Goal: Task Accomplishment & Management: Manage account settings

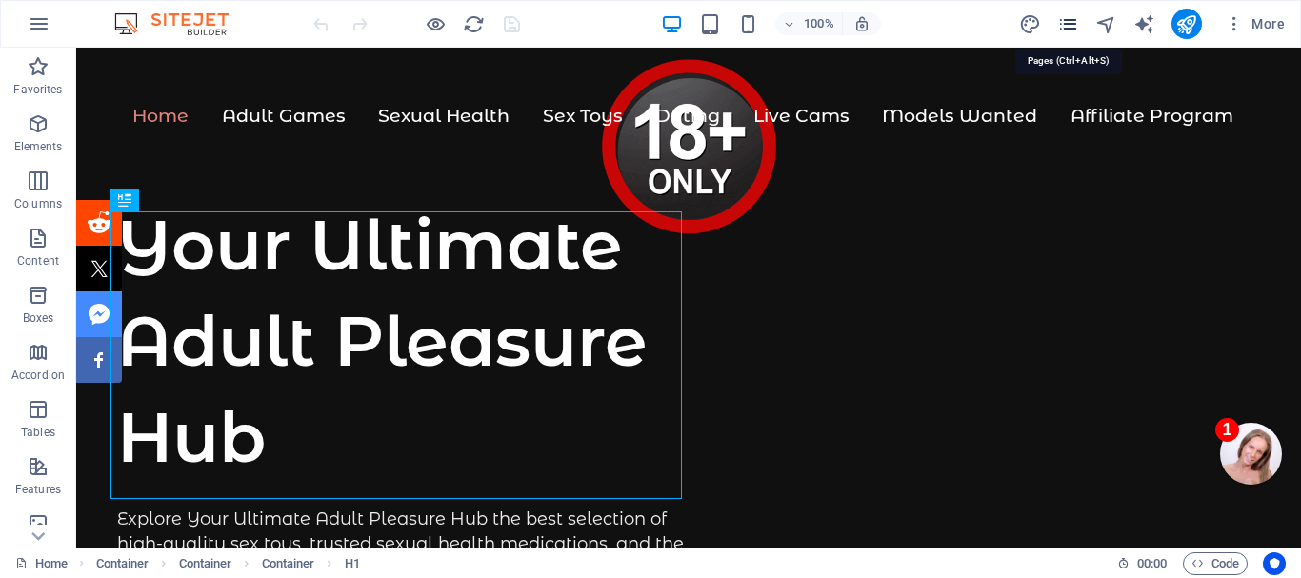
click at [1069, 25] on icon "pages" at bounding box center [1069, 24] width 22 height 22
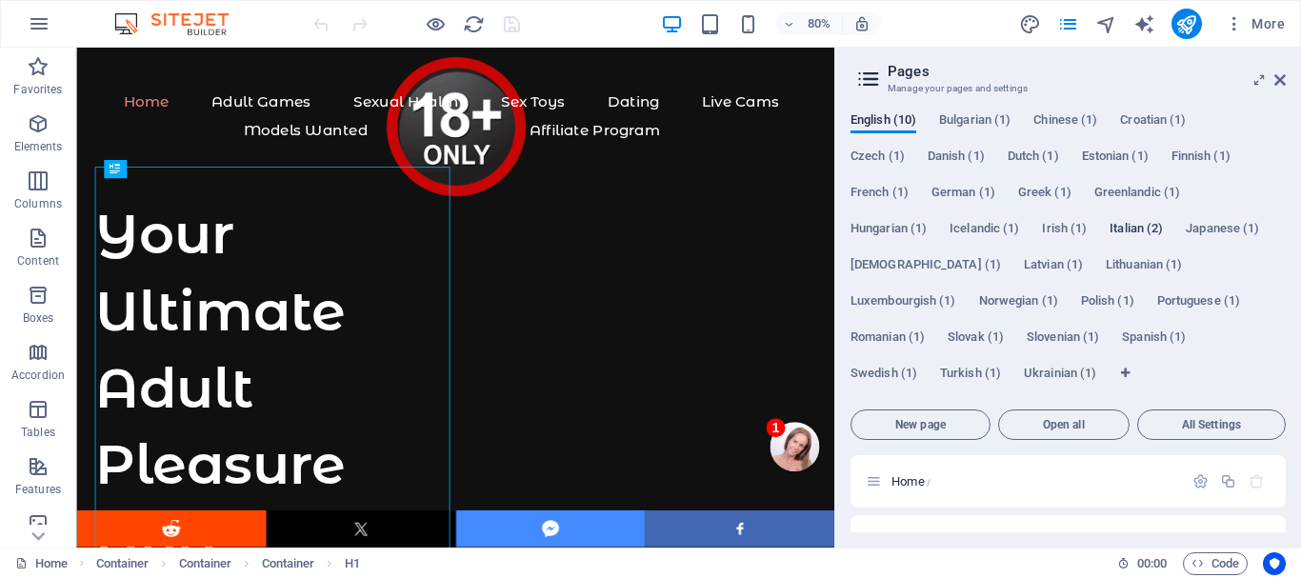
click at [1135, 227] on span "Italian (2)" at bounding box center [1136, 230] width 53 height 27
click at [1260, 80] on icon at bounding box center [1260, 79] width 0 height 15
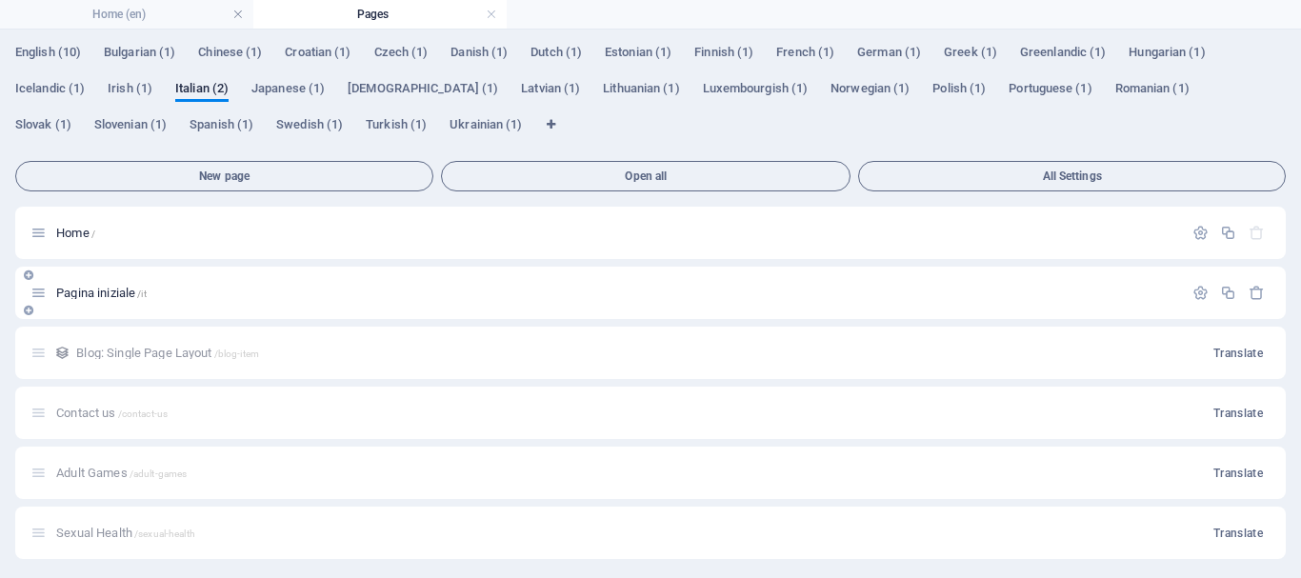
click at [94, 288] on span "Pagina iniziale /it" at bounding box center [101, 293] width 91 height 14
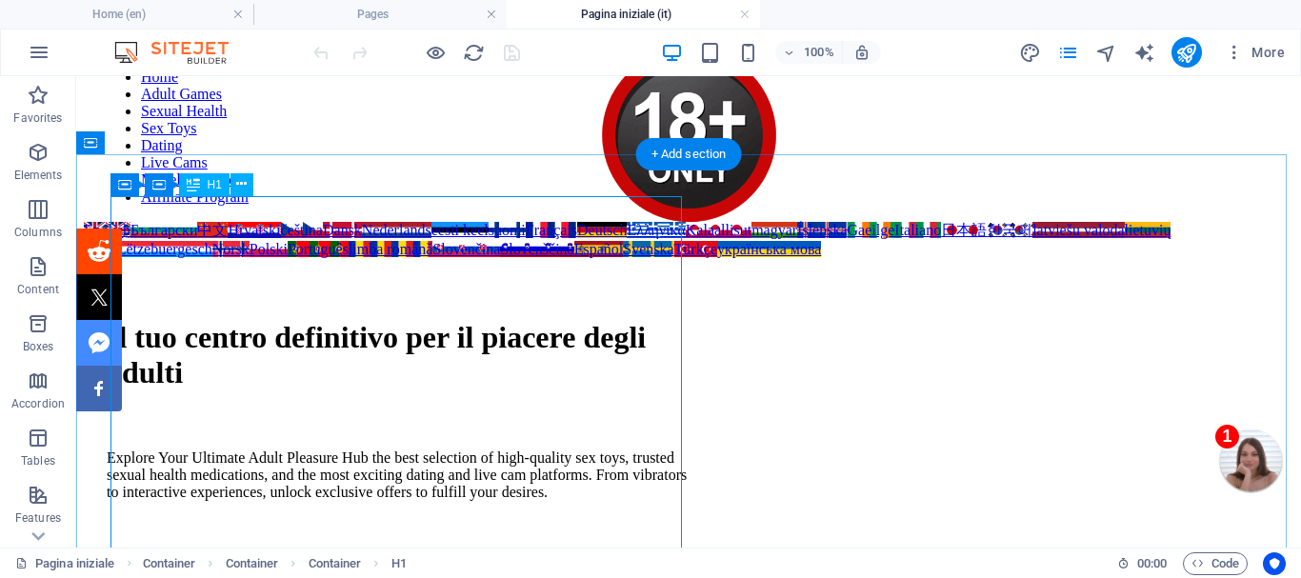
scroll to position [95, 0]
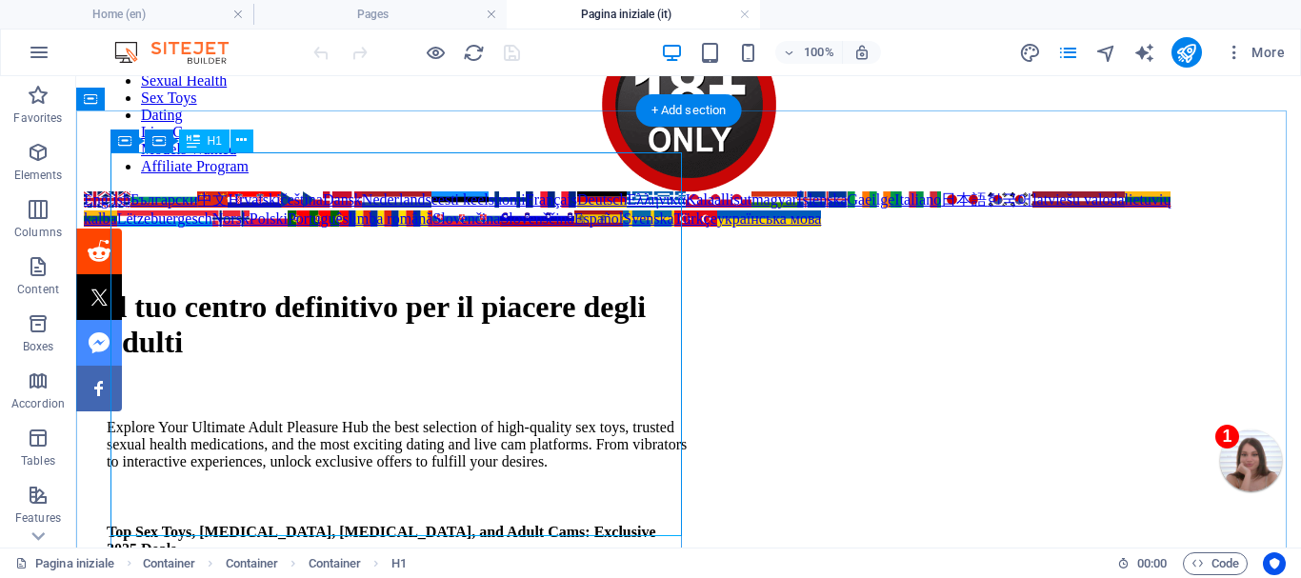
click at [345, 360] on div "Il tuo centro definitivo per il piacere degli adulti" at bounding box center [398, 325] width 582 height 71
click at [184, 290] on div "Il tuo centro definitivo per il piacere degli adulti" at bounding box center [398, 325] width 582 height 71
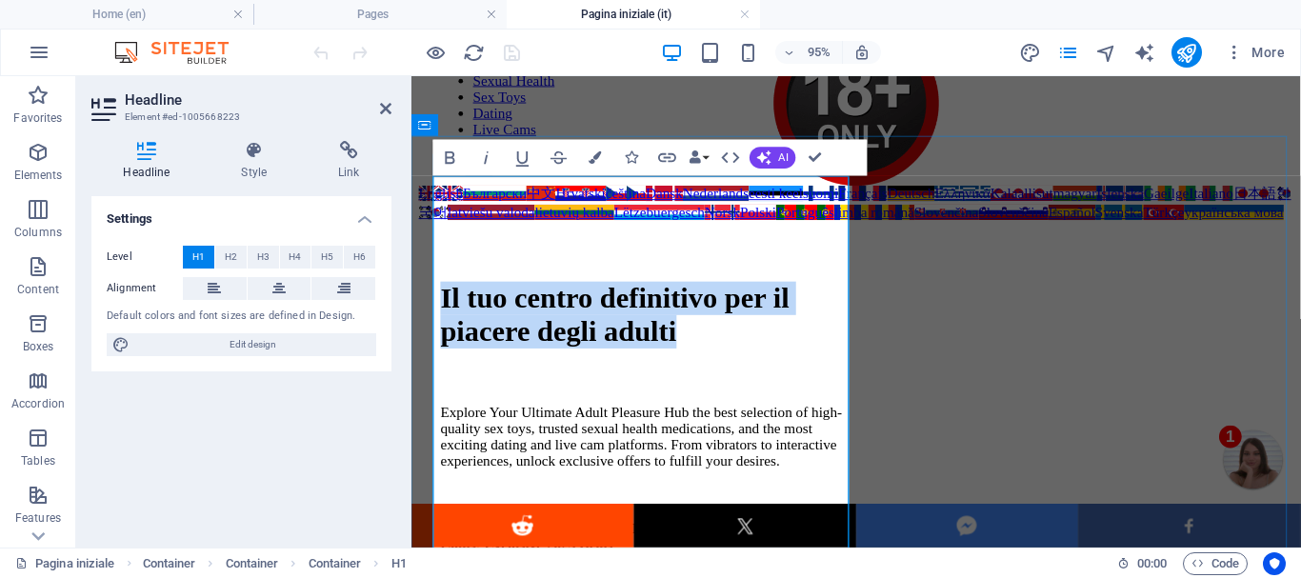
copy h1 "Il tuo centro definitivo per il piacere degli adulti"
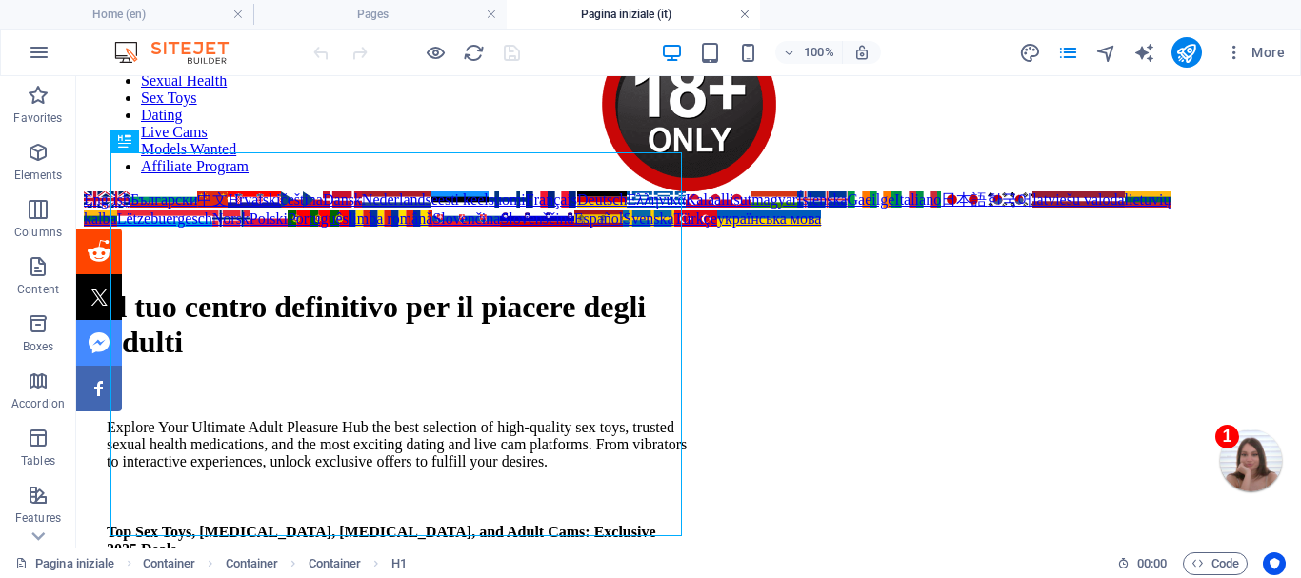
click at [746, 11] on link at bounding box center [744, 15] width 11 height 18
click at [742, 10] on ul "Home (en) Pages Pagina iniziale (it)" at bounding box center [650, 14] width 1301 height 29
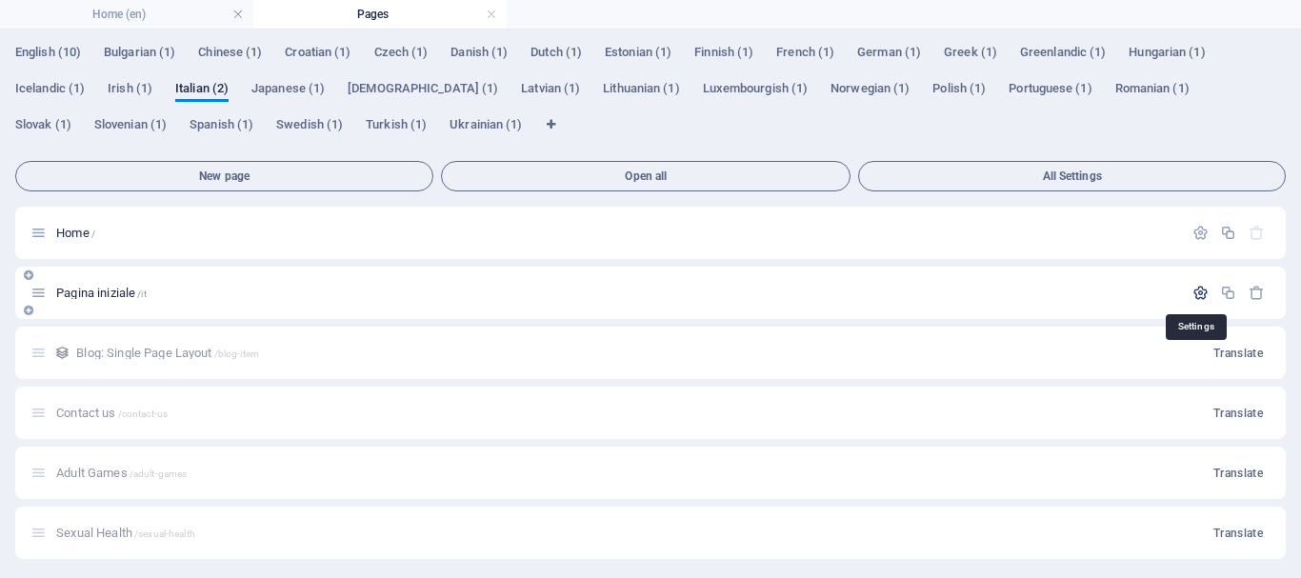
click at [1197, 287] on icon "button" at bounding box center [1201, 293] width 16 height 16
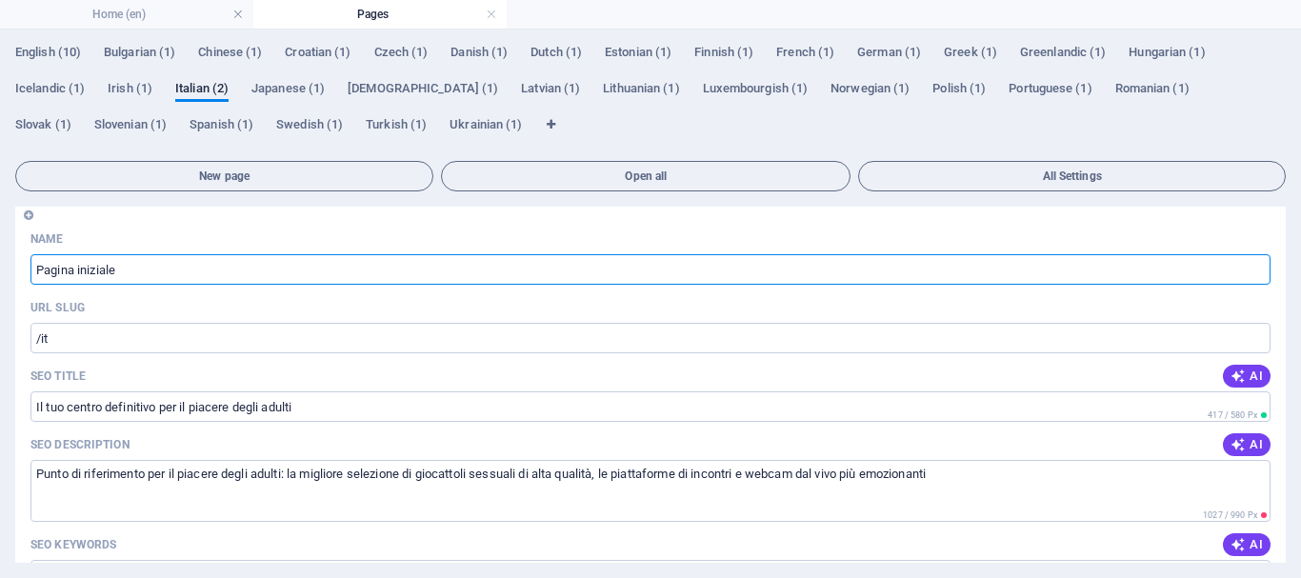
scroll to position [0, 0]
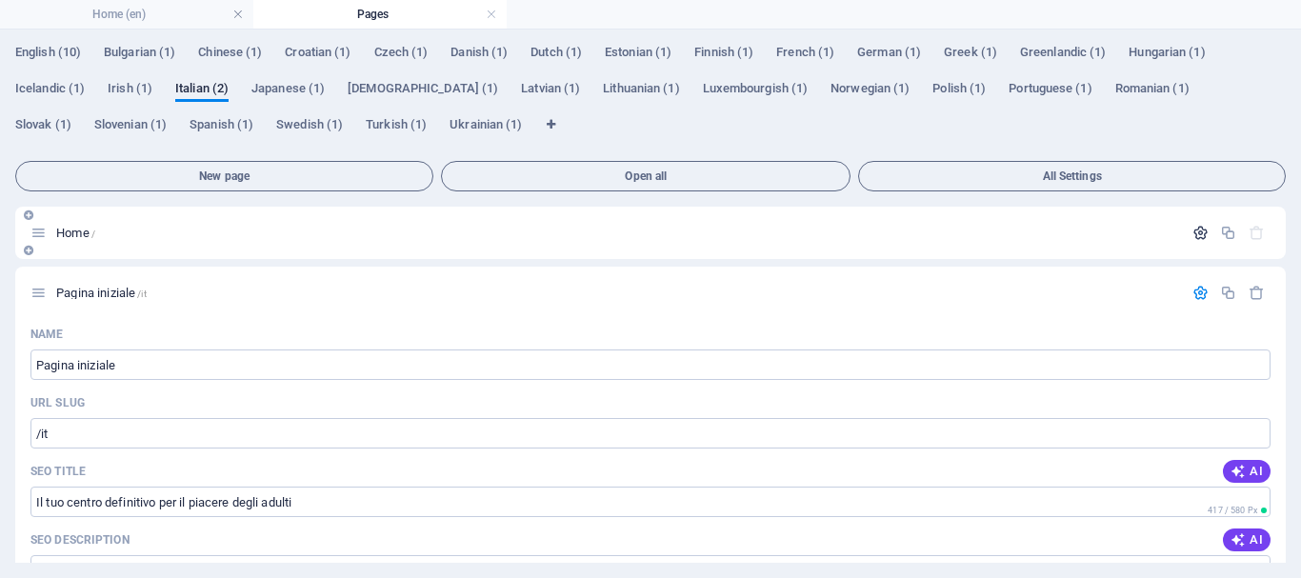
click at [1195, 229] on icon "button" at bounding box center [1201, 233] width 16 height 16
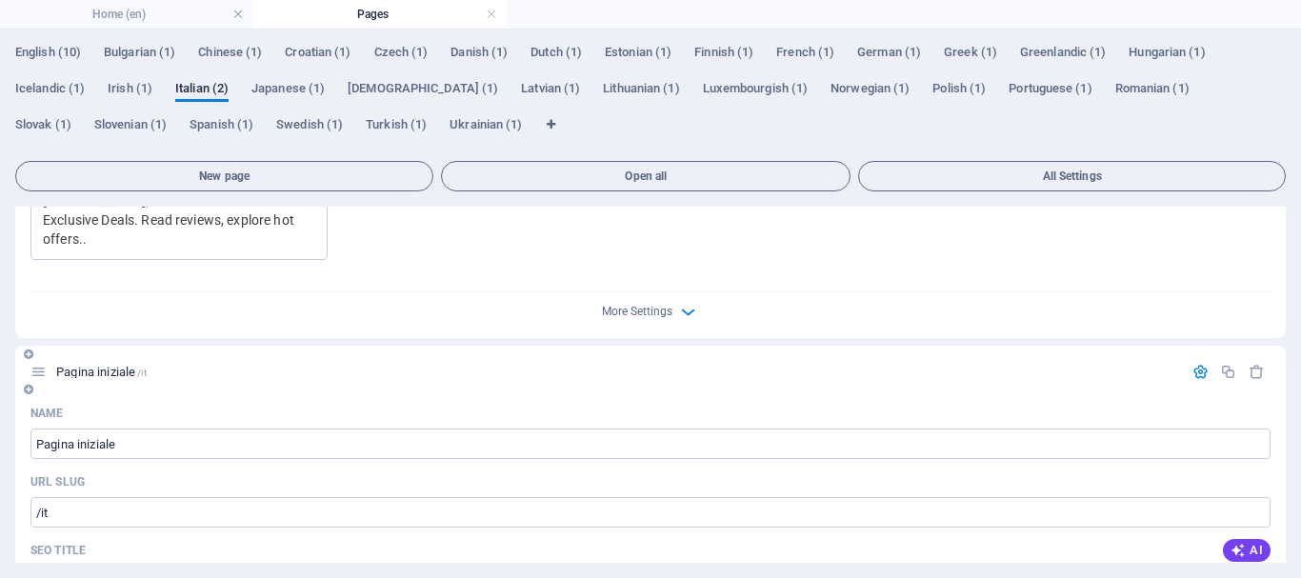
scroll to position [762, 0]
click at [650, 303] on span "More Settings" at bounding box center [637, 309] width 71 height 13
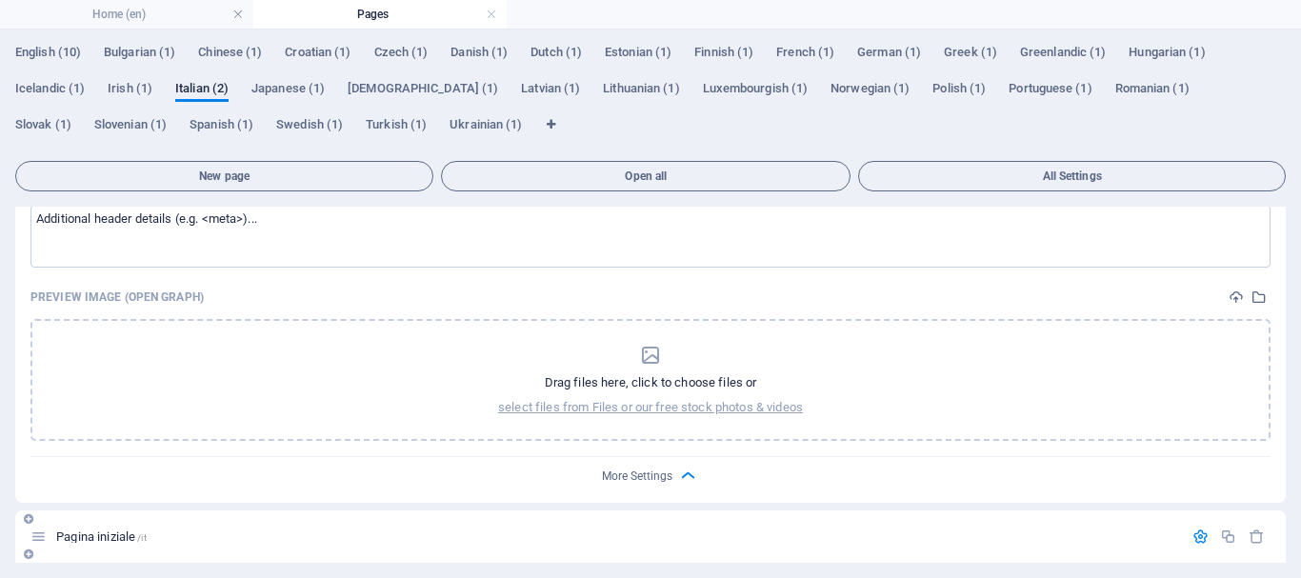
scroll to position [857, 0]
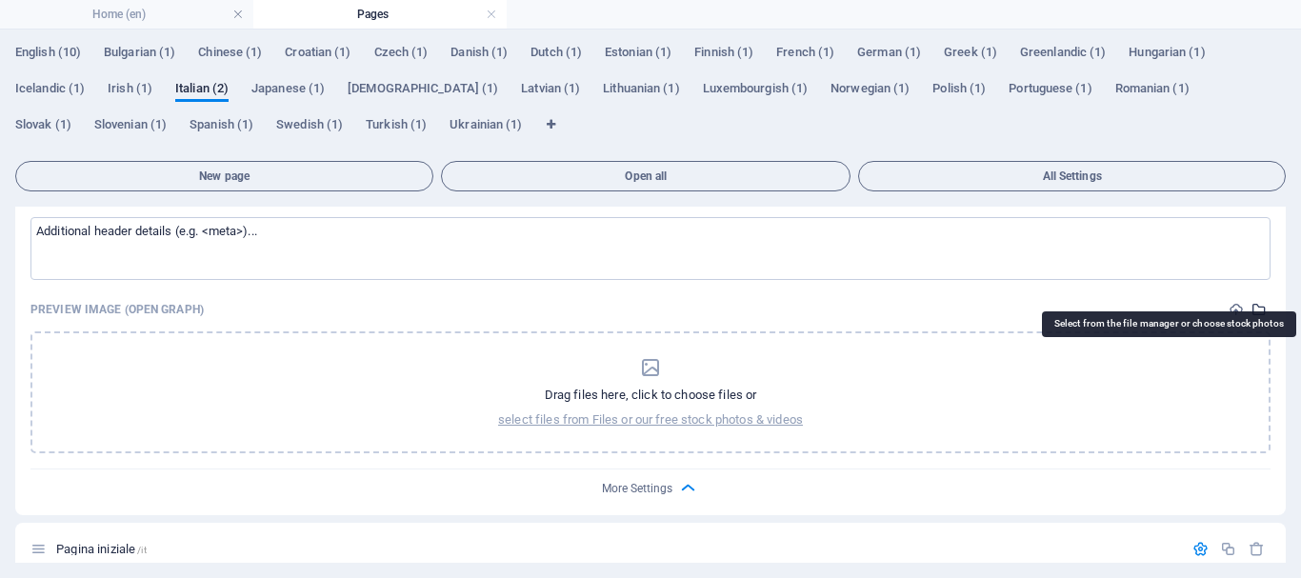
click at [1256, 302] on icon "select-media" at bounding box center [1259, 309] width 15 height 15
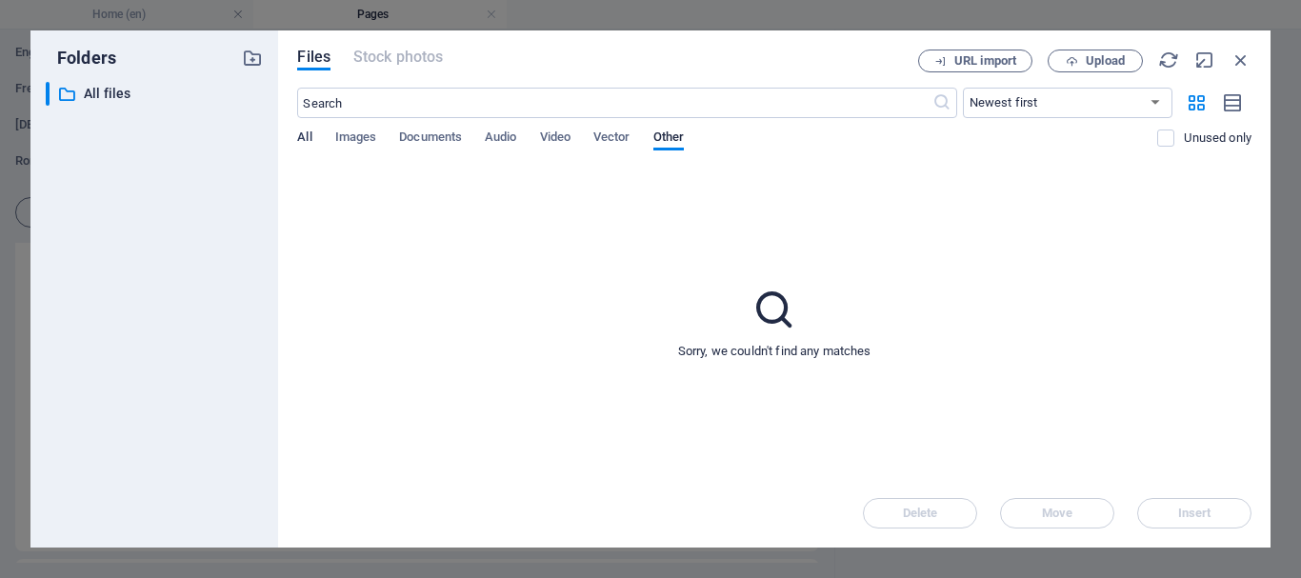
click at [310, 131] on span "All" at bounding box center [304, 139] width 14 height 27
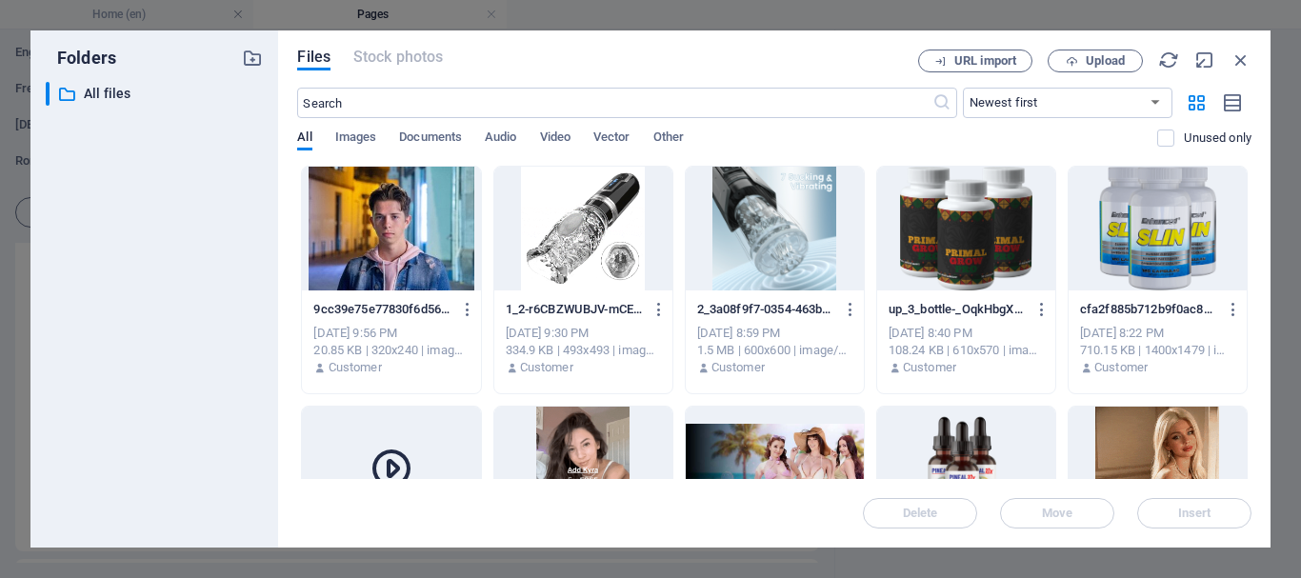
scroll to position [95, 0]
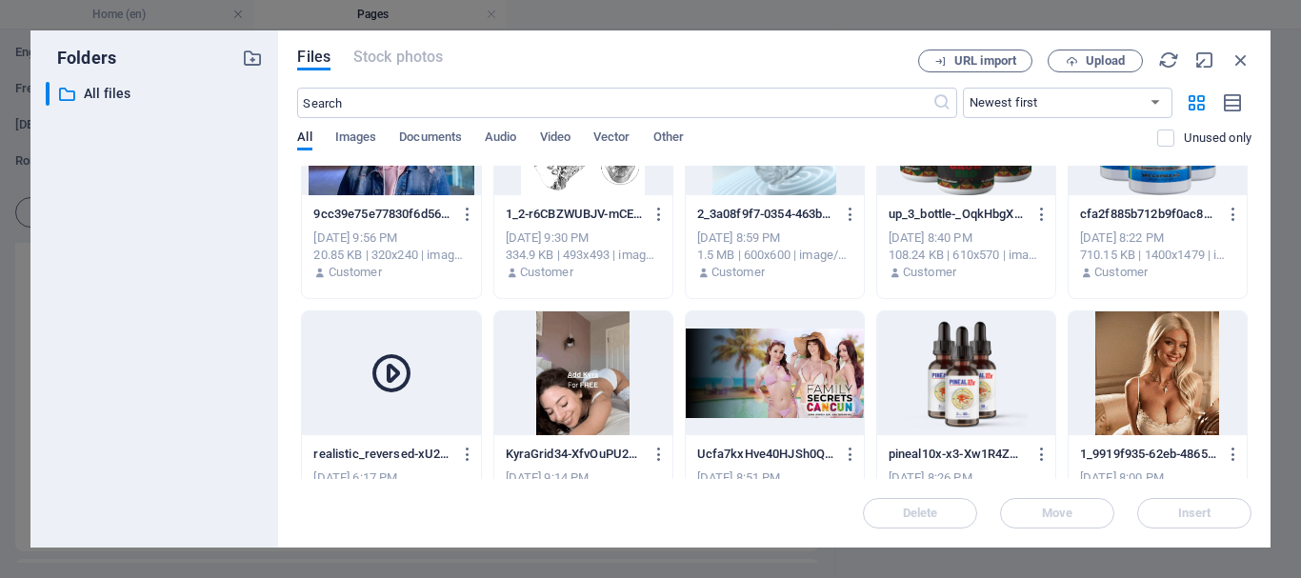
click at [595, 365] on div at bounding box center [583, 374] width 178 height 124
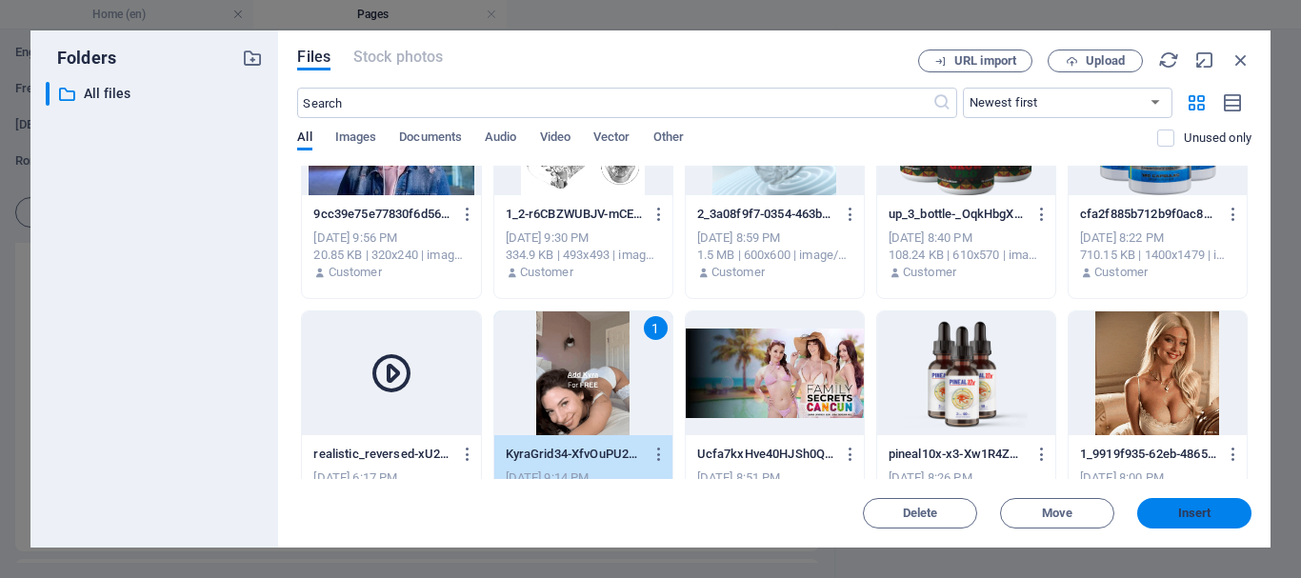
click at [1181, 508] on span "Insert" at bounding box center [1195, 513] width 33 height 11
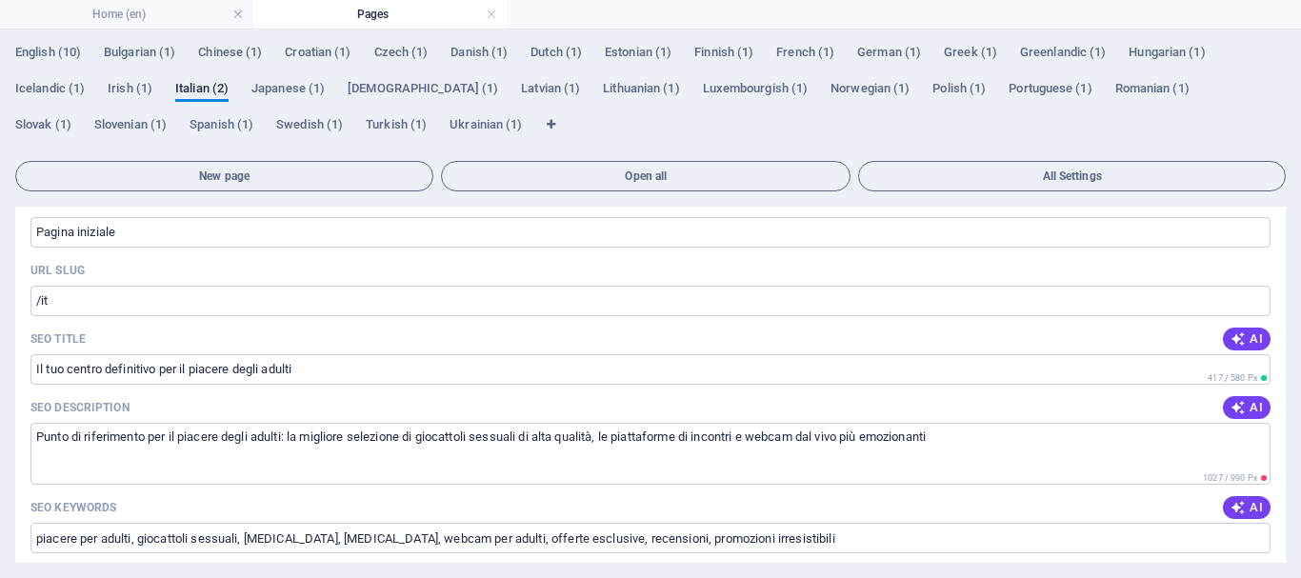
scroll to position [1620, 0]
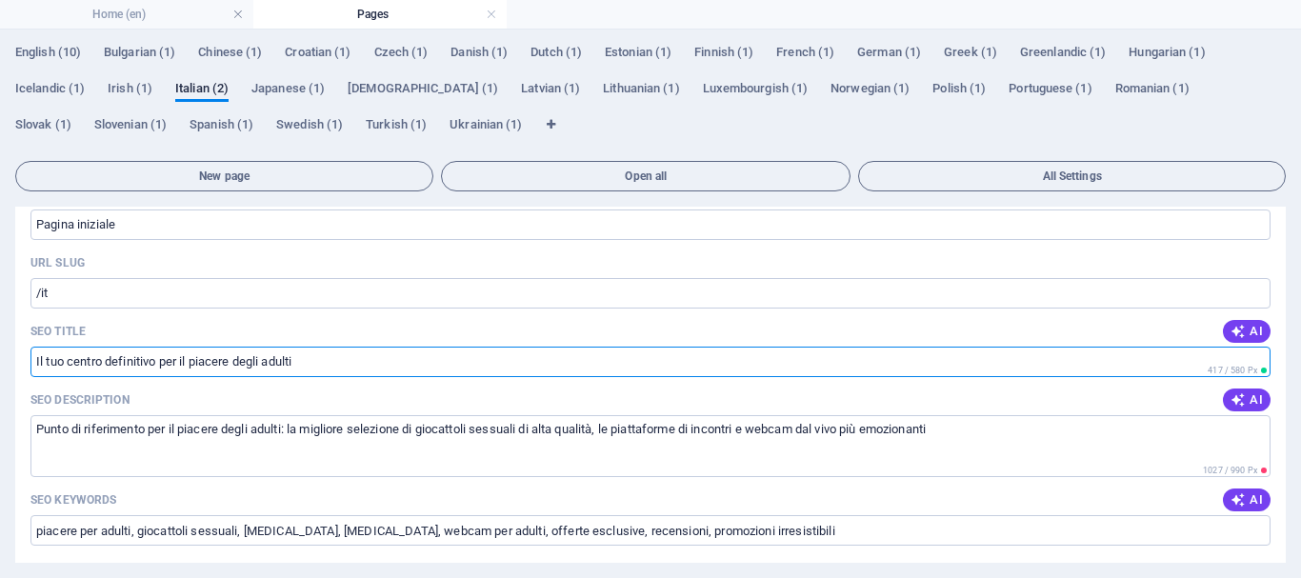
drag, startPoint x: 326, startPoint y: 340, endPoint x: 38, endPoint y: 339, distance: 287.7
click at [26, 335] on div "Name Pagina iniziale ​ URL SLUG /it ​ SEO Title AI Il tuo centro definitivo per…" at bounding box center [650, 576] width 1271 height 794
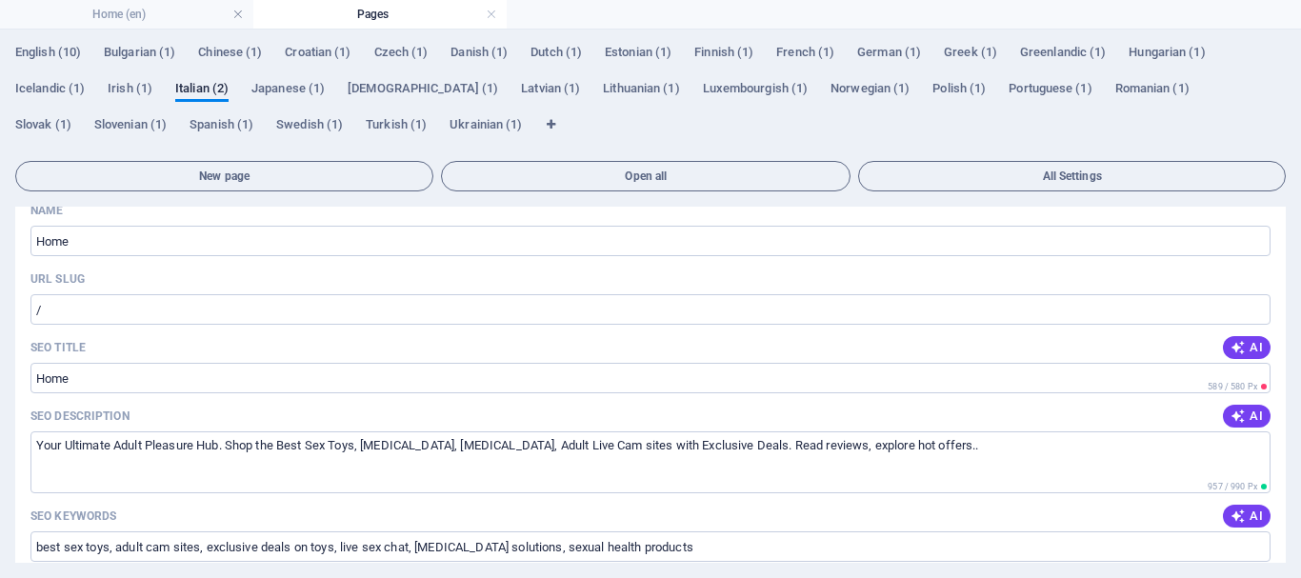
scroll to position [95, 0]
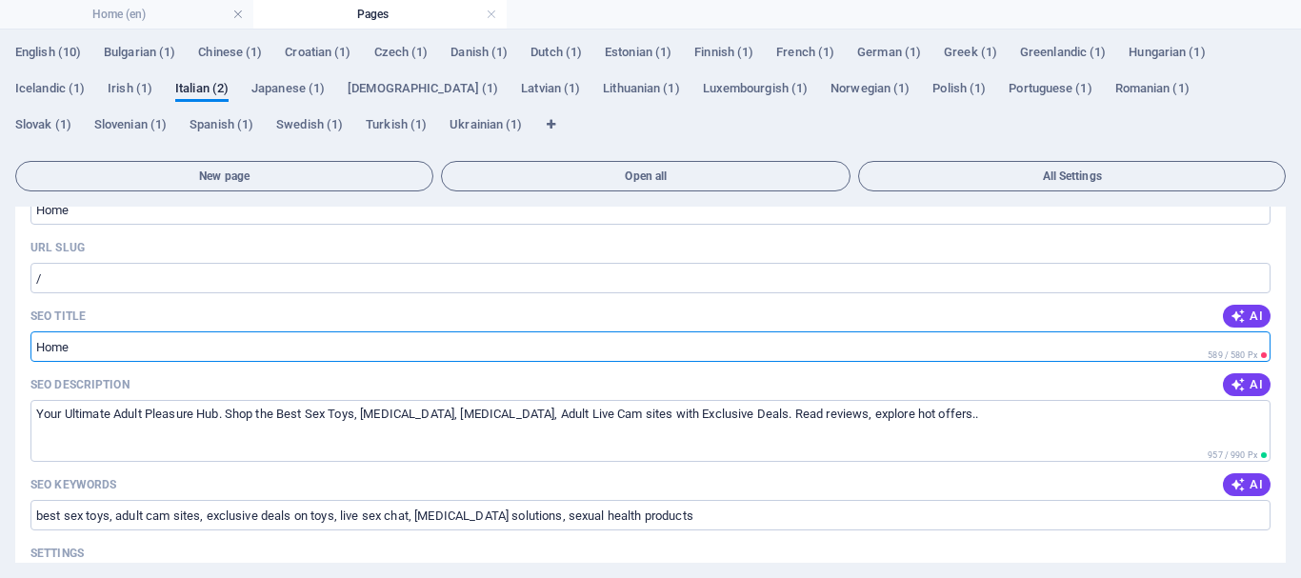
click at [196, 352] on input "SEO Title" at bounding box center [650, 347] width 1240 height 30
paste input "Il tuo centro definitivo per il piacere degli adulti"
type input "Il tuo centro definitivo per il piacere degli adulti"
click at [379, 311] on div "SEO Title AI" at bounding box center [650, 316] width 1240 height 30
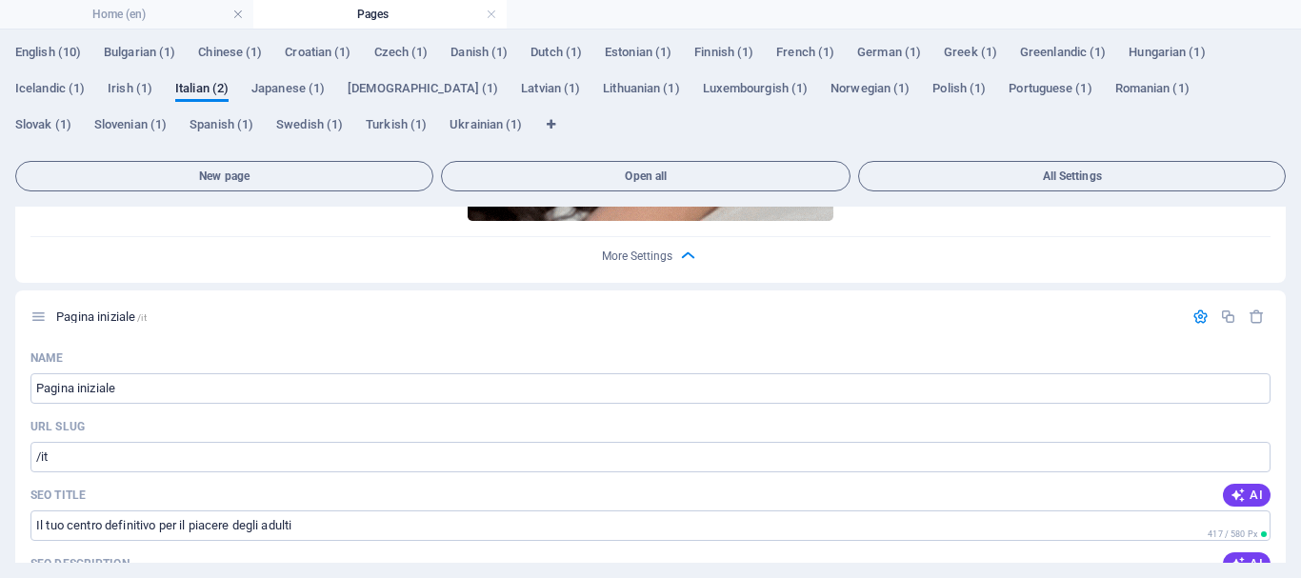
scroll to position [1620, 0]
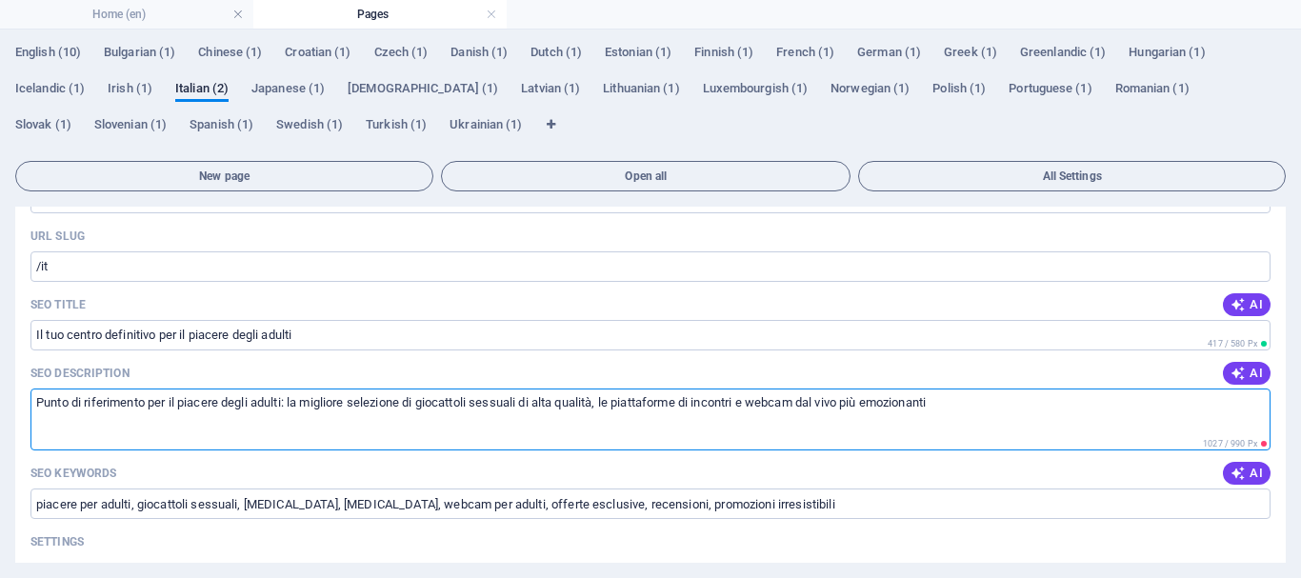
drag, startPoint x: 963, startPoint y: 384, endPoint x: 30, endPoint y: 368, distance: 933.8
click at [30, 368] on div "Name Pagina iniziale ​ URL SLUG /it ​ SEO Title AI Il tuo centro definitivo per…" at bounding box center [650, 549] width 1271 height 794
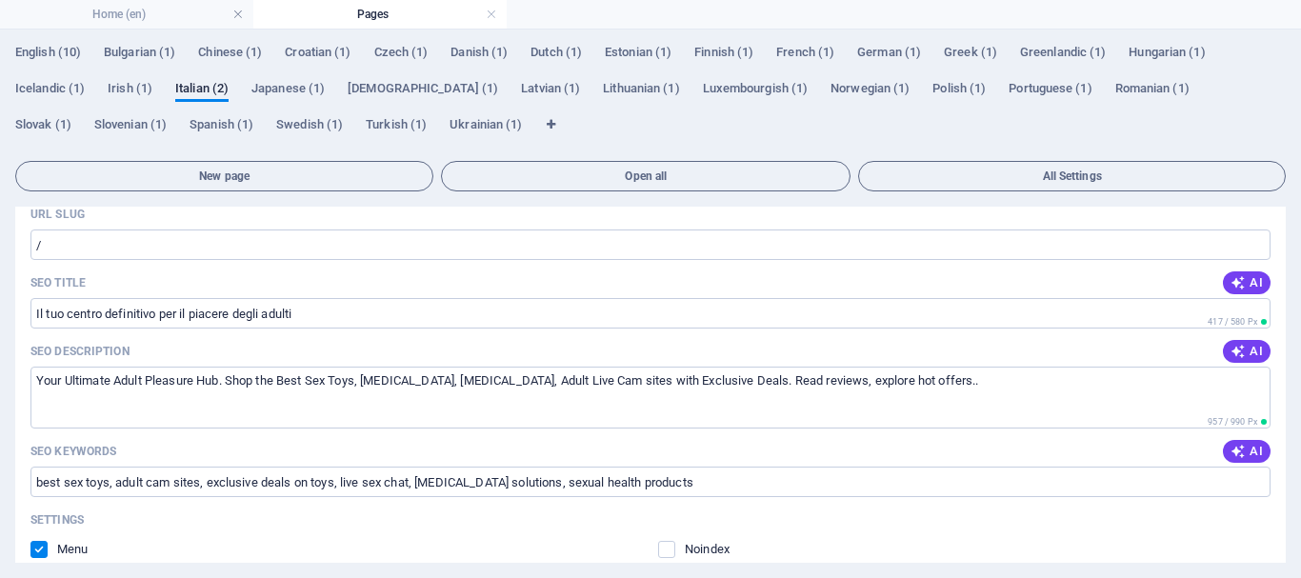
scroll to position [95, 0]
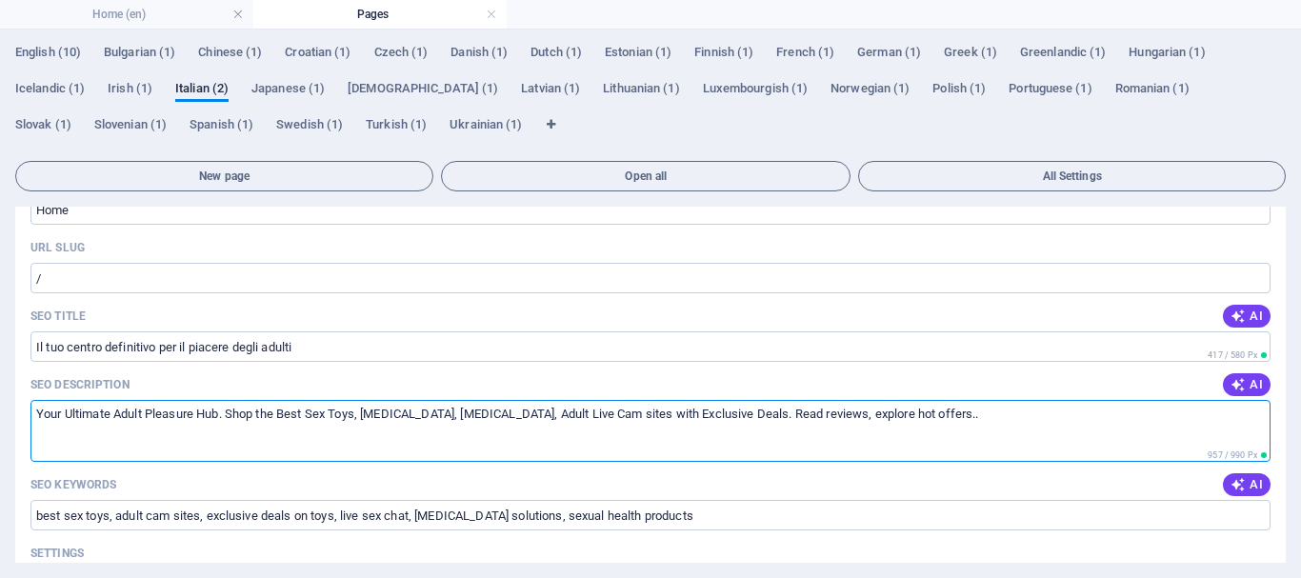
drag, startPoint x: 918, startPoint y: 414, endPoint x: 2, endPoint y: 409, distance: 916.6
click at [2, 409] on div "English (10) Bulgarian (1) [DEMOGRAPHIC_DATA] (1) [DEMOGRAPHIC_DATA] (1) Czech …" at bounding box center [650, 304] width 1301 height 549
paste textarea "Punto di riferimento per il piacere degli adulti: la migliore selezione di gioc…"
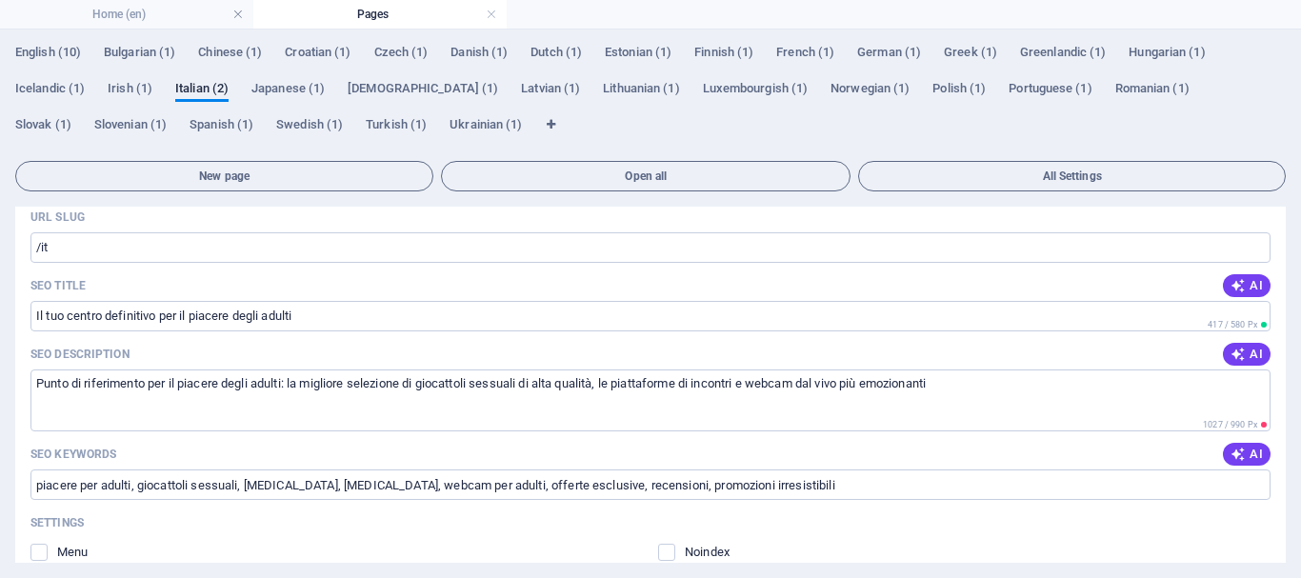
scroll to position [1715, 0]
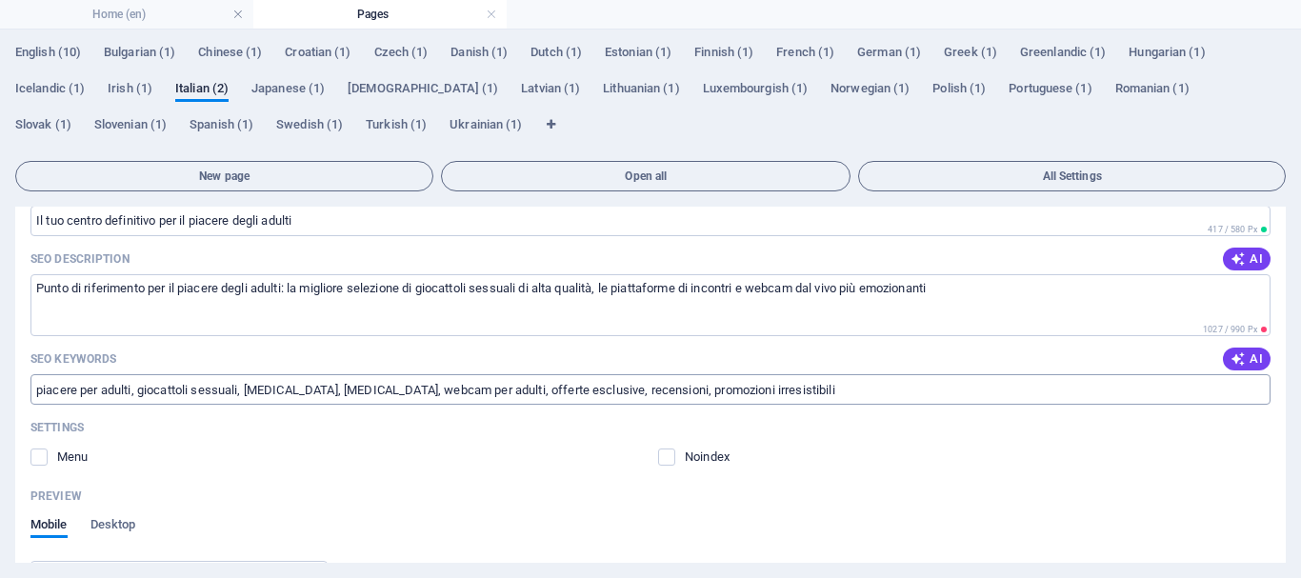
type textarea "Punto di riferimento per il piacere degli adulti: la migliore selezione di gioc…"
drag, startPoint x: 736, startPoint y: 393, endPoint x: 12, endPoint y: 389, distance: 724.1
click at [12, 389] on div "English (10) Bulgarian (1) [DEMOGRAPHIC_DATA] (1) [DEMOGRAPHIC_DATA] (1) Czech …" at bounding box center [650, 304] width 1301 height 549
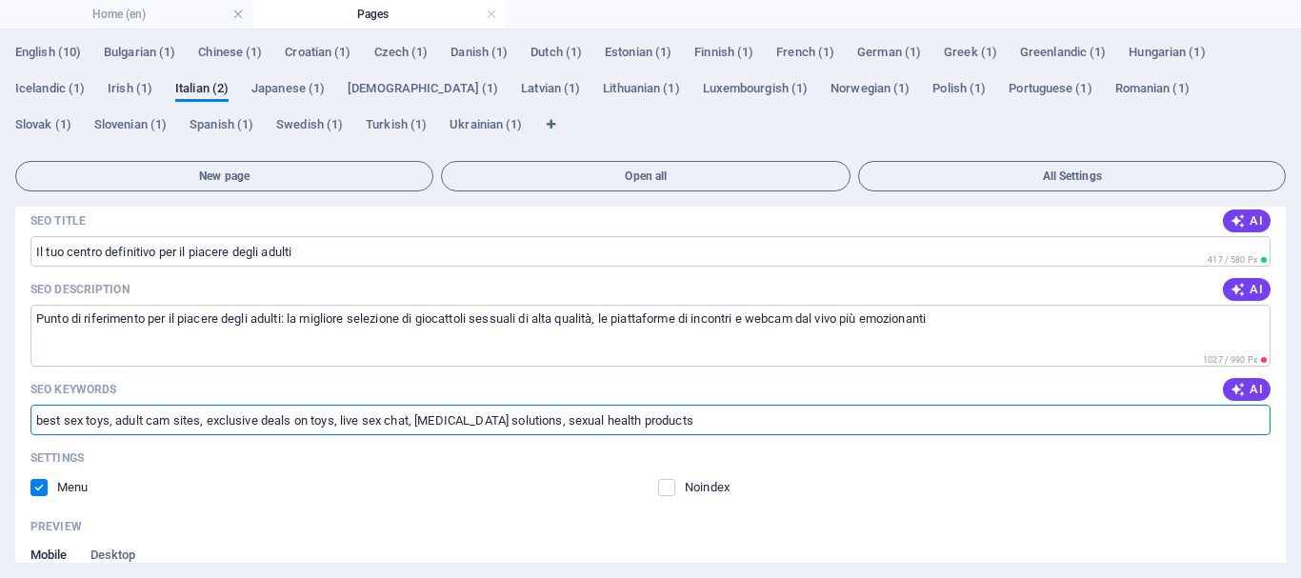
drag, startPoint x: 754, startPoint y: 414, endPoint x: 19, endPoint y: 423, distance: 734.6
paste input "piacere per adulti, giocattoli sessuali, [MEDICAL_DATA], [MEDICAL_DATA], webcam…"
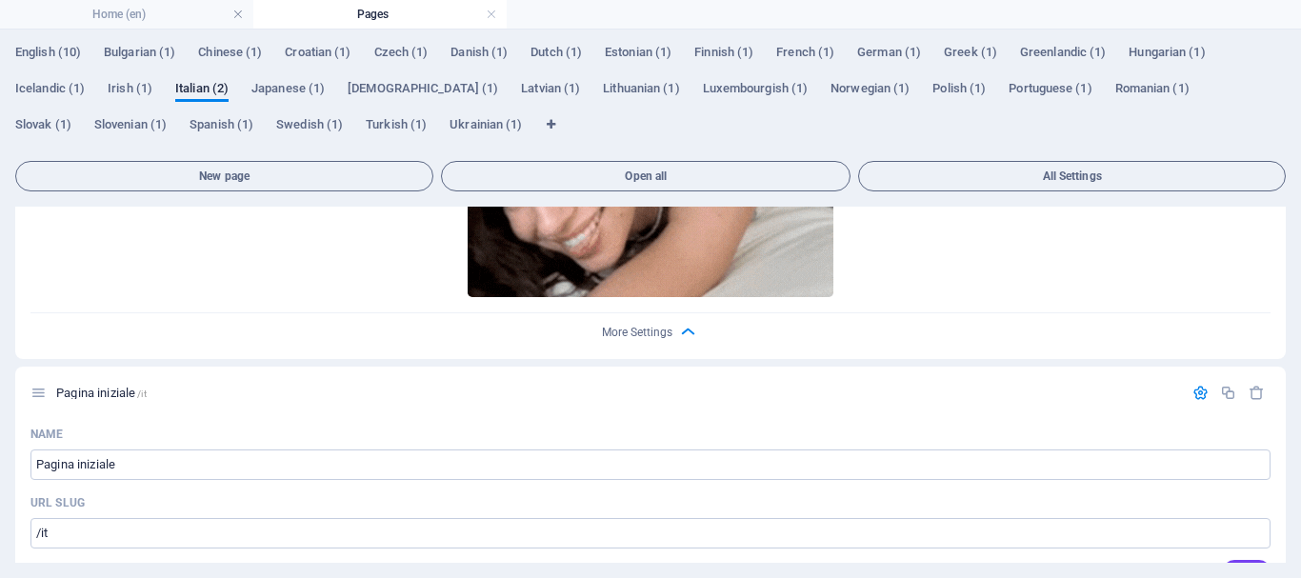
scroll to position [1429, 0]
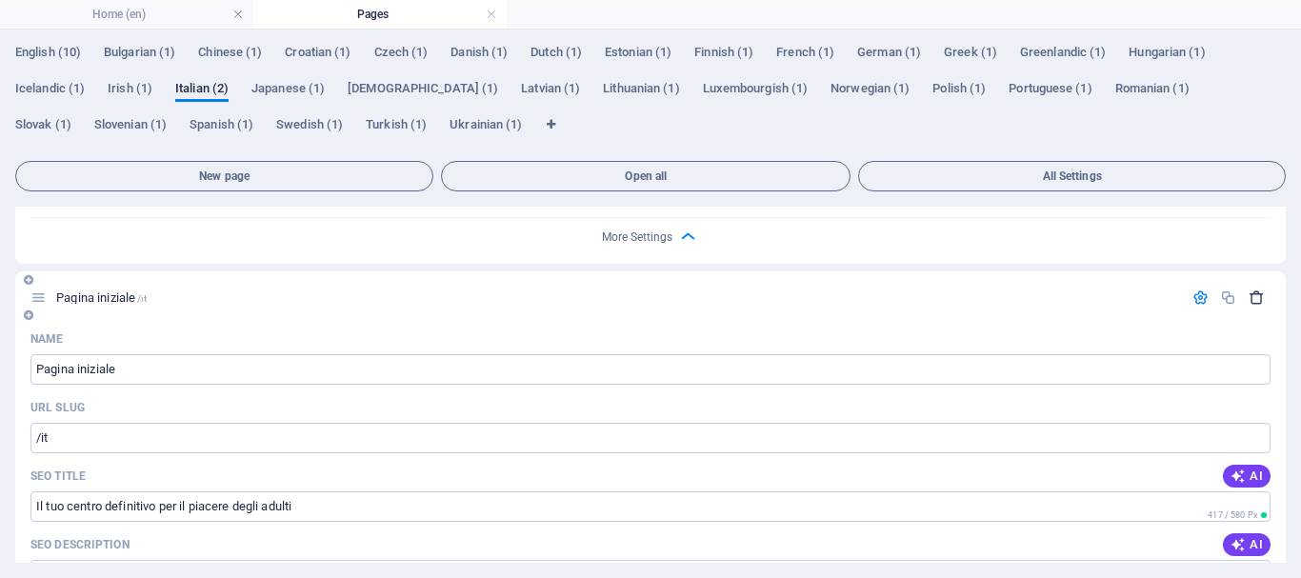
type input "piacere per adulti, giocattoli sessuali, [MEDICAL_DATA], [MEDICAL_DATA], webcam…"
click at [1255, 296] on icon "button" at bounding box center [1257, 298] width 16 height 16
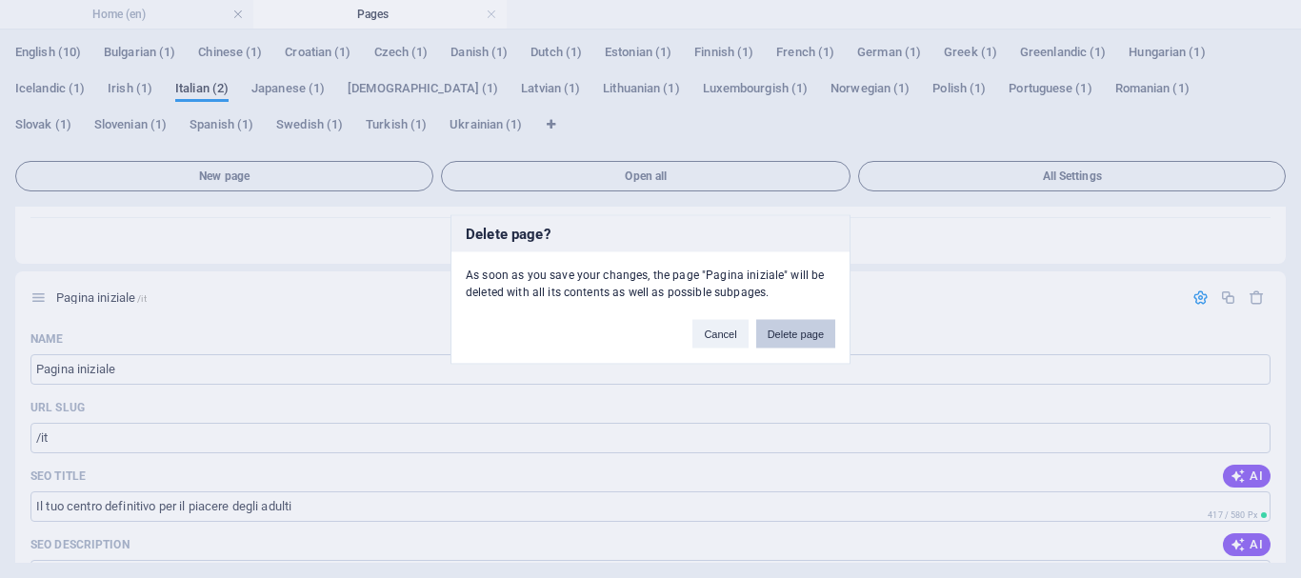
click at [794, 333] on button "Delete page" at bounding box center [795, 333] width 79 height 29
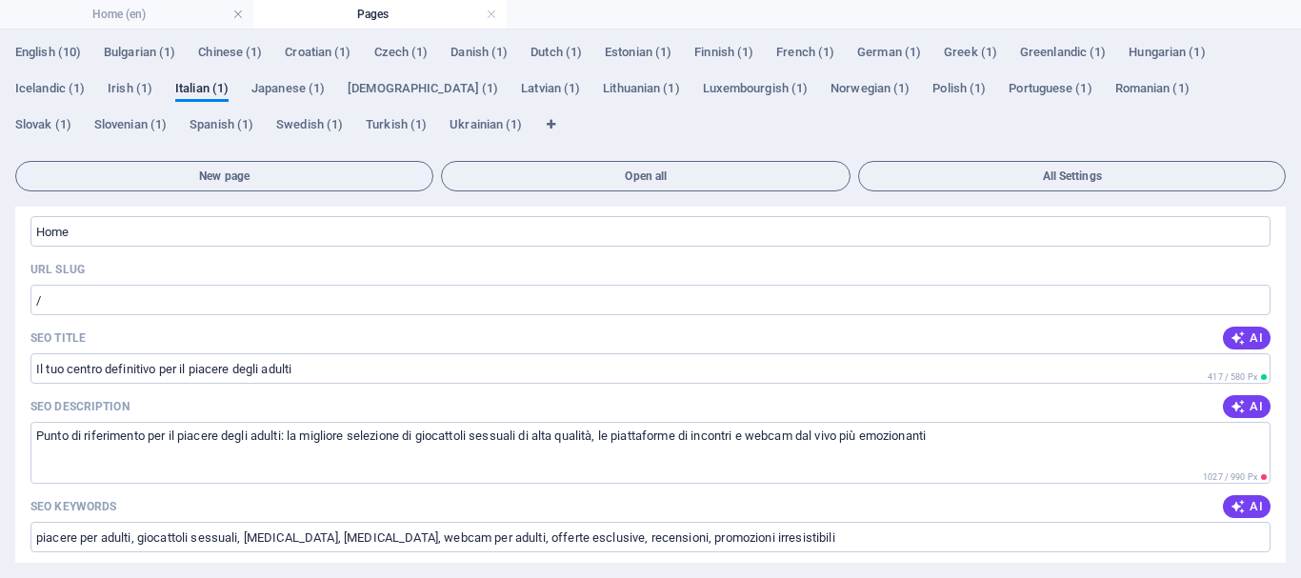
scroll to position [0, 0]
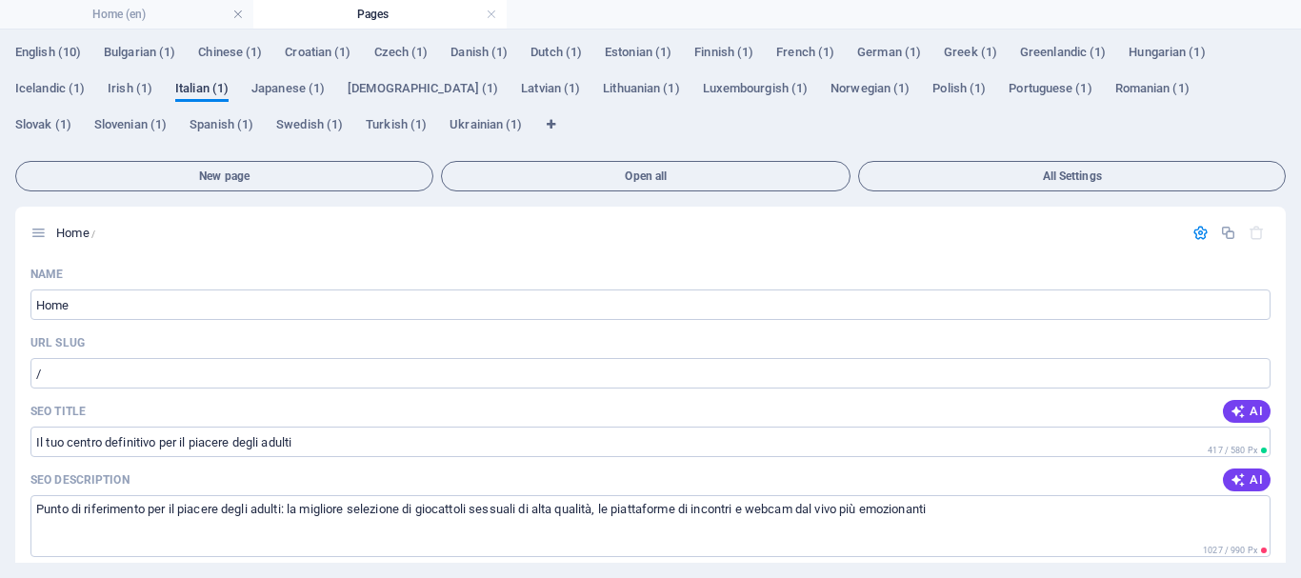
click at [205, 89] on span "Italian (1)" at bounding box center [201, 90] width 53 height 27
click at [181, 8] on h4 "Home (en)" at bounding box center [126, 14] width 253 height 21
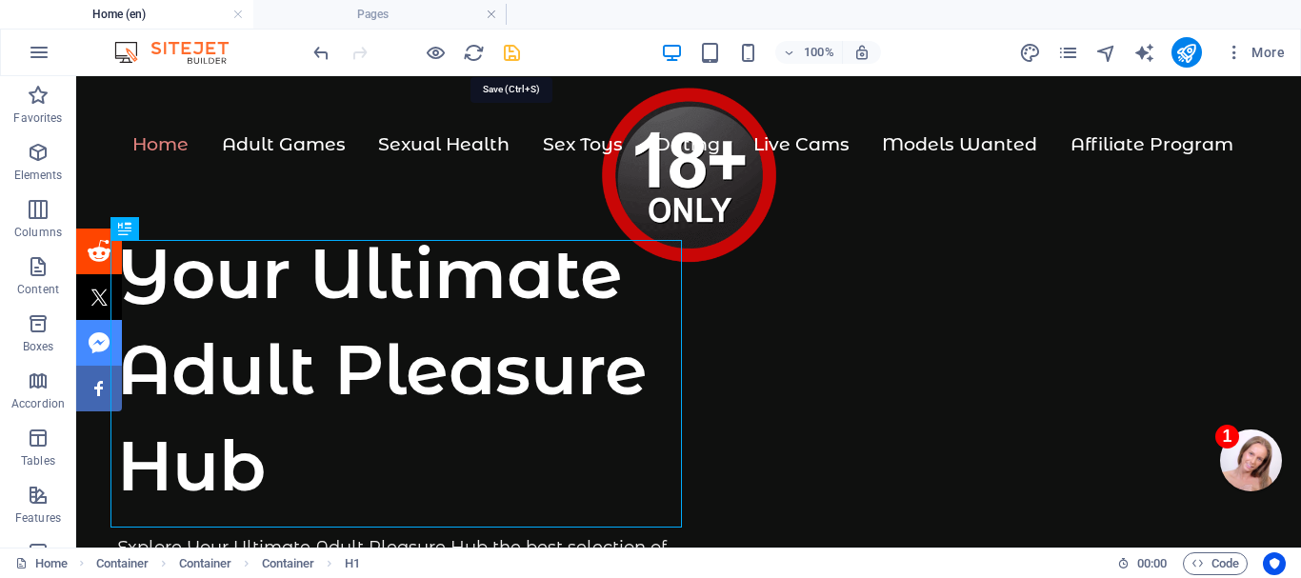
click at [510, 50] on icon "save" at bounding box center [512, 53] width 22 height 22
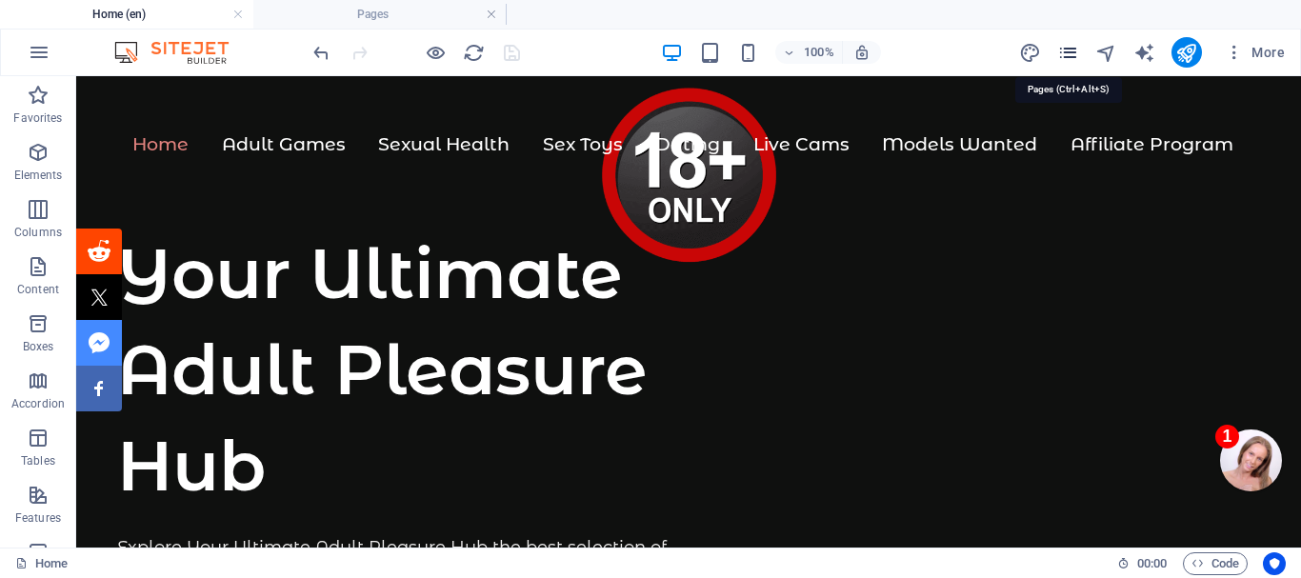
click at [1070, 53] on icon "pages" at bounding box center [1069, 53] width 22 height 22
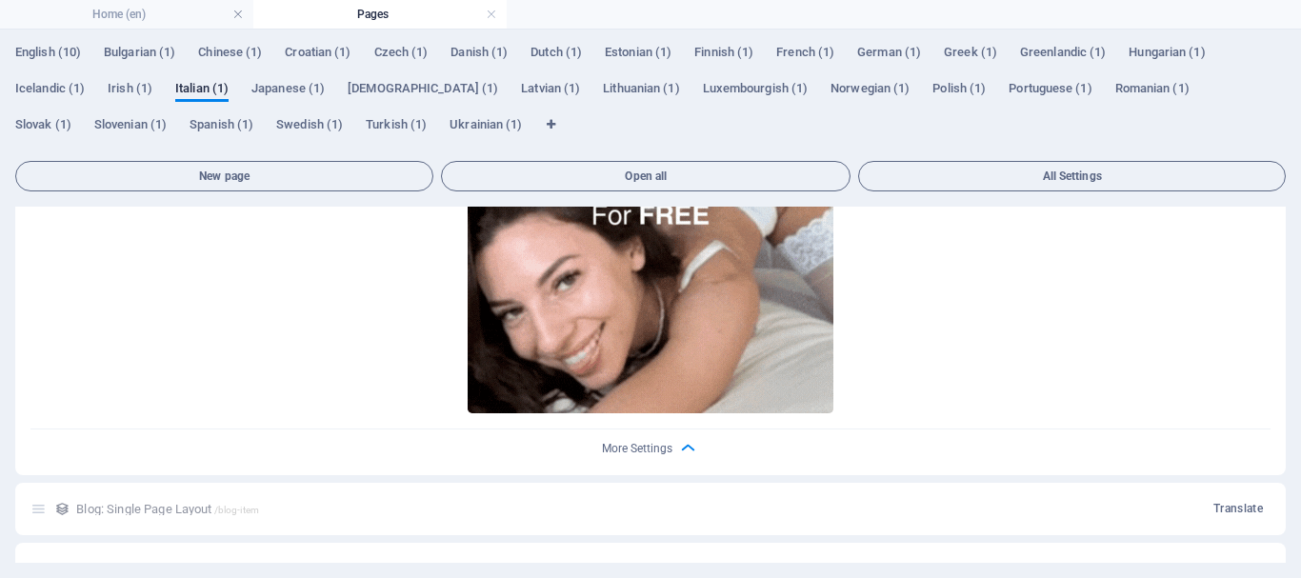
scroll to position [1239, 0]
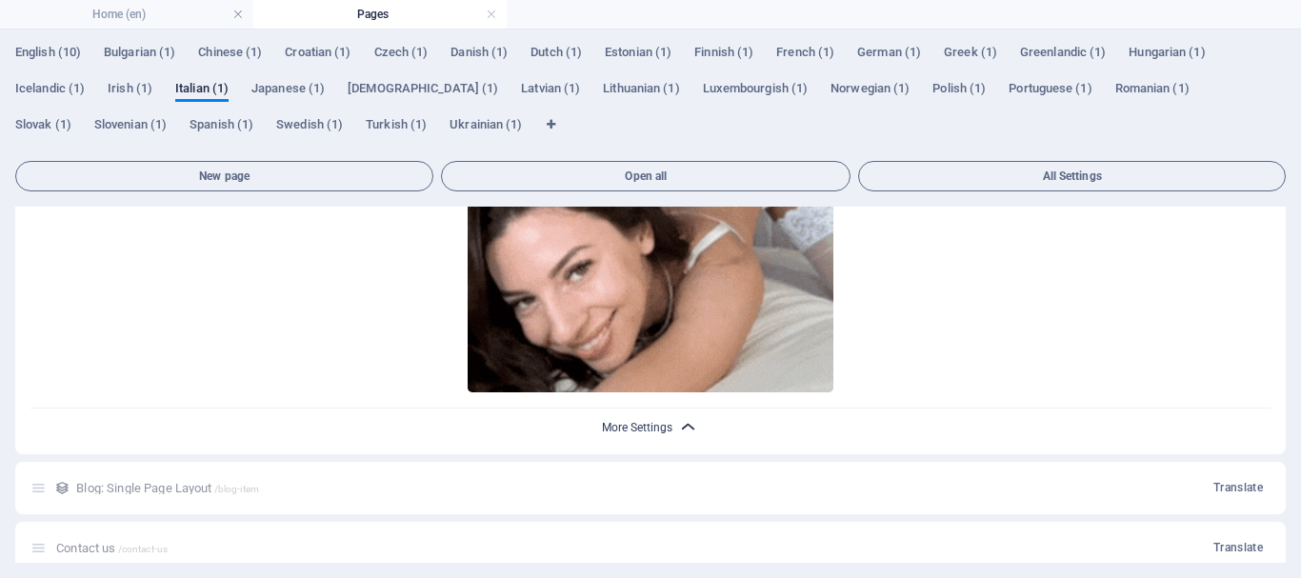
click at [663, 423] on span "More Settings" at bounding box center [637, 427] width 71 height 13
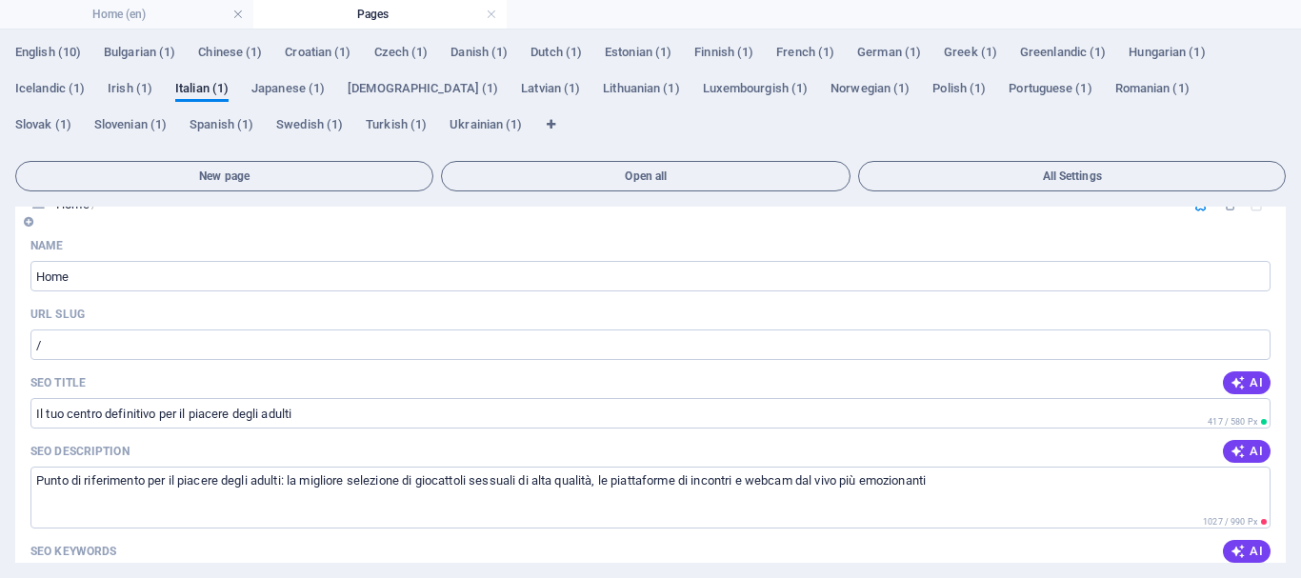
scroll to position [0, 0]
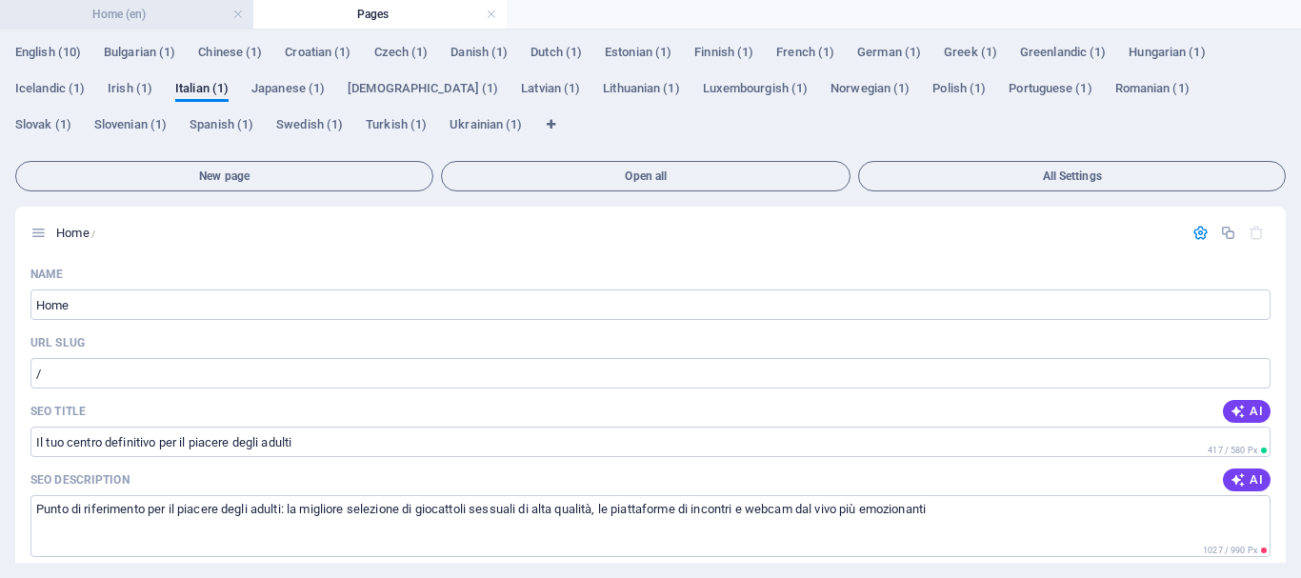
click at [199, 10] on h4 "Home (en)" at bounding box center [126, 14] width 253 height 21
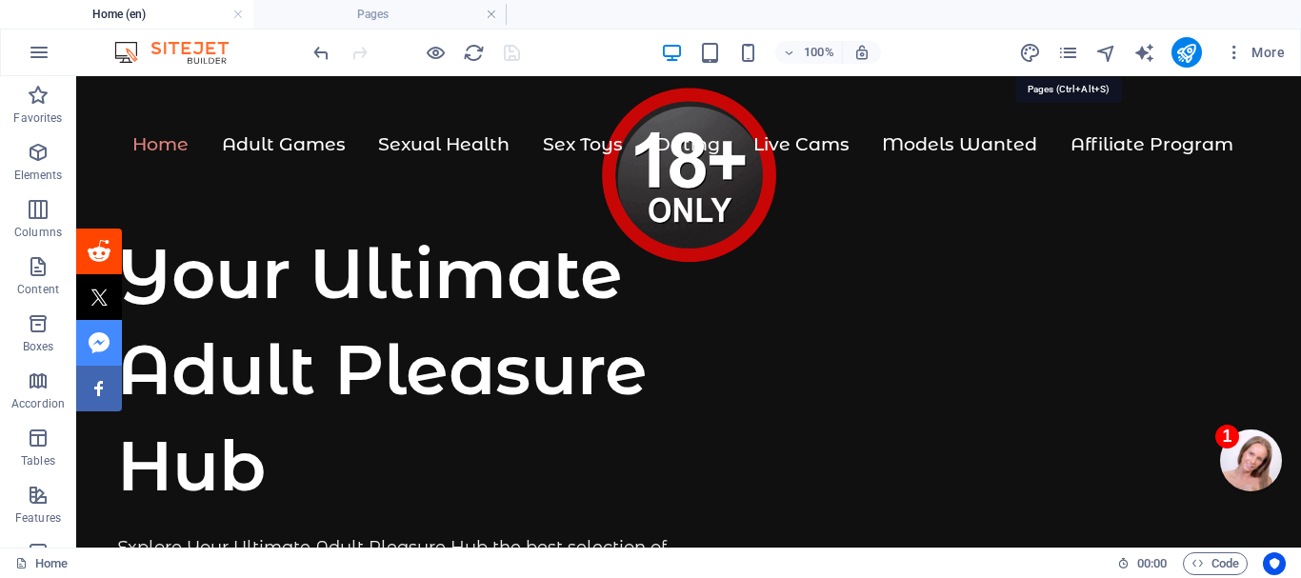
click at [1067, 53] on icon "pages" at bounding box center [1069, 53] width 22 height 22
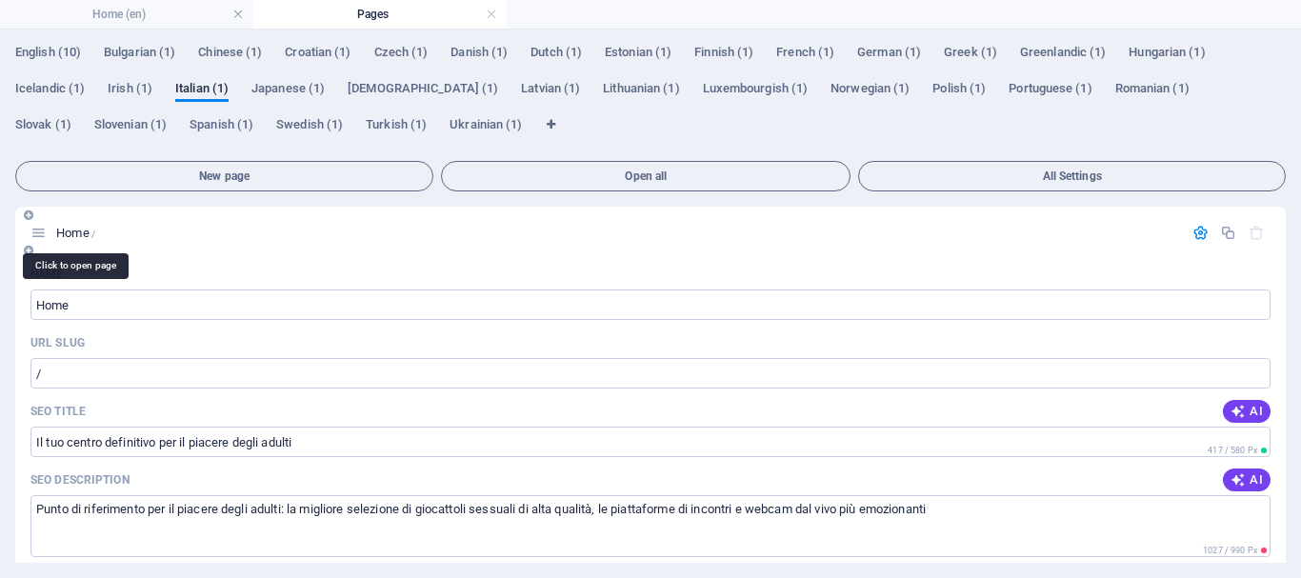
click at [75, 232] on span "Home /" at bounding box center [75, 233] width 39 height 14
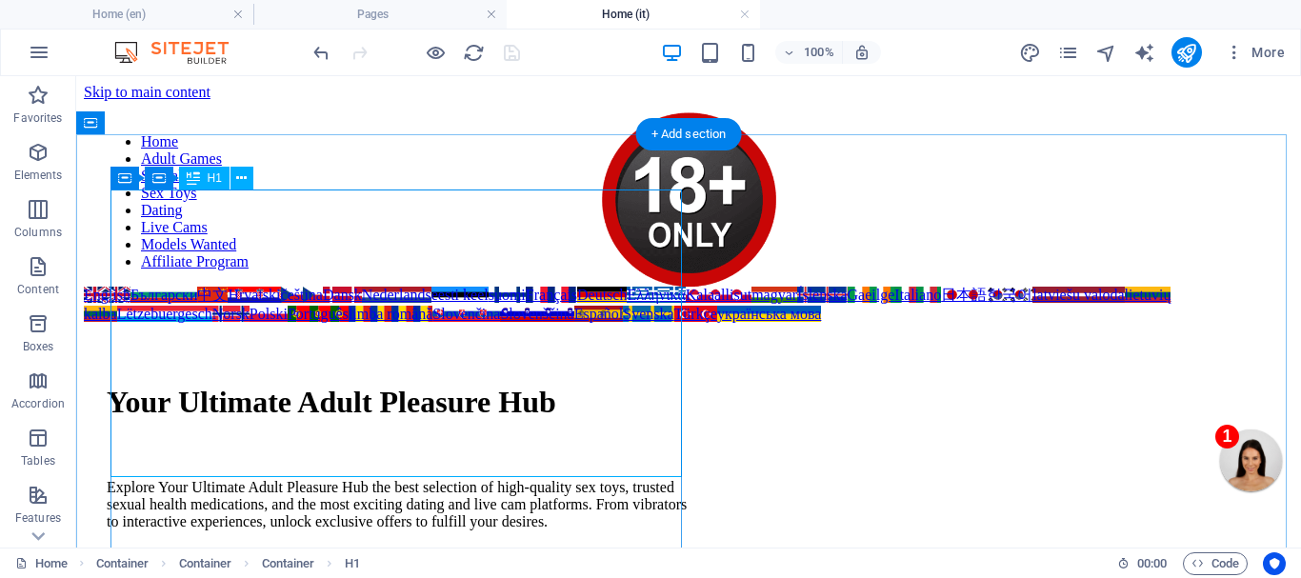
scroll to position [95, 0]
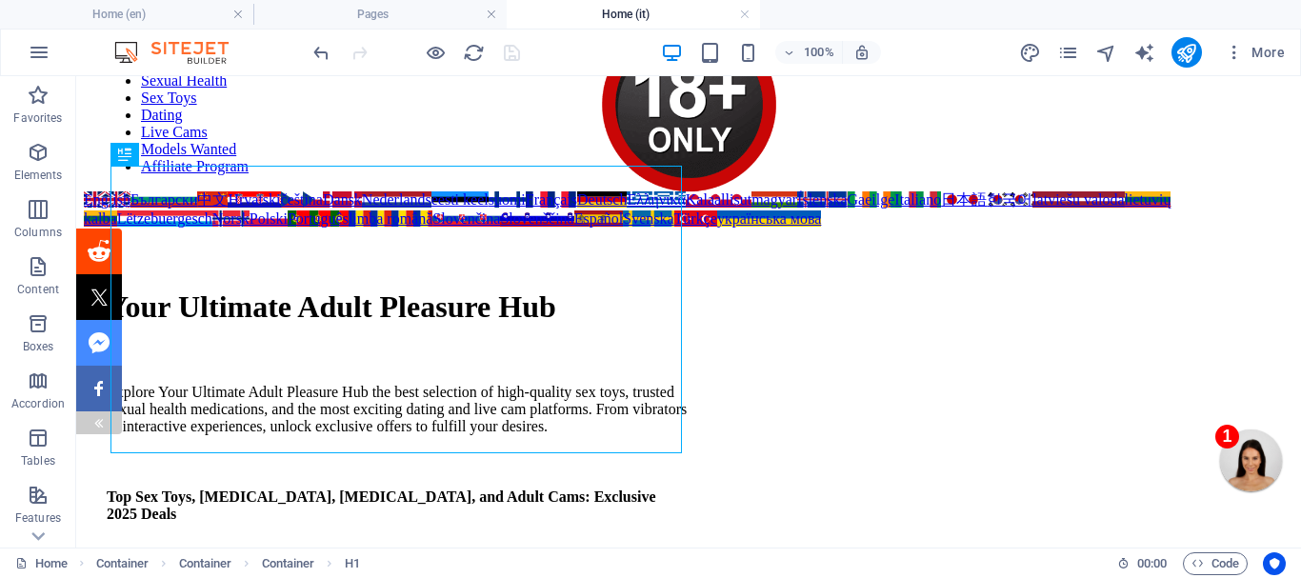
click at [90, 416] on div at bounding box center [99, 423] width 46 height 23
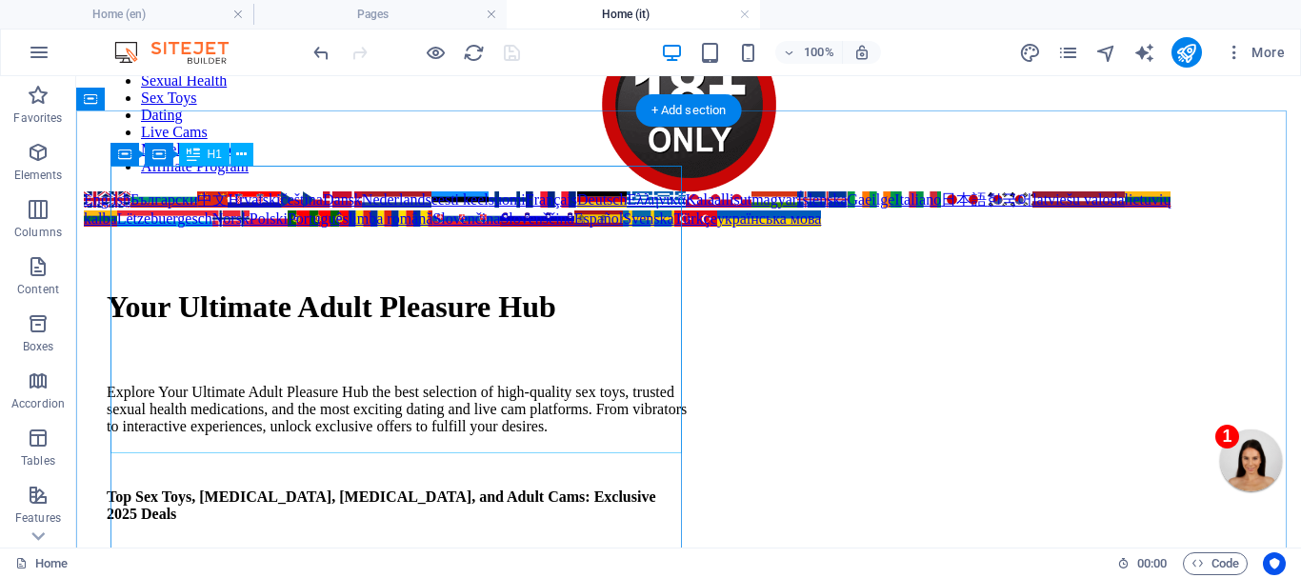
click at [271, 325] on div "Your Ultimate Adult Pleasure Hub" at bounding box center [398, 307] width 582 height 35
click at [283, 325] on div "Your Ultimate Adult Pleasure Hub" at bounding box center [398, 307] width 582 height 35
click at [283, 329] on div "Drag here to replace the existing content. Press “Ctrl” if you want to create a…" at bounding box center [688, 312] width 1225 height 472
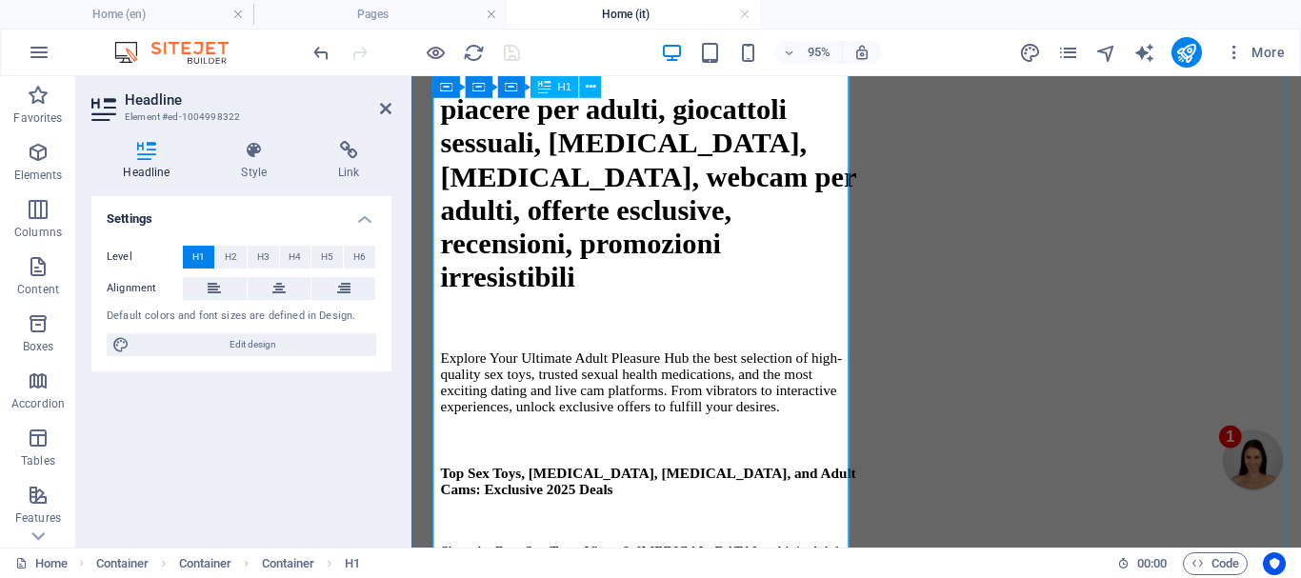
scroll to position [286, 0]
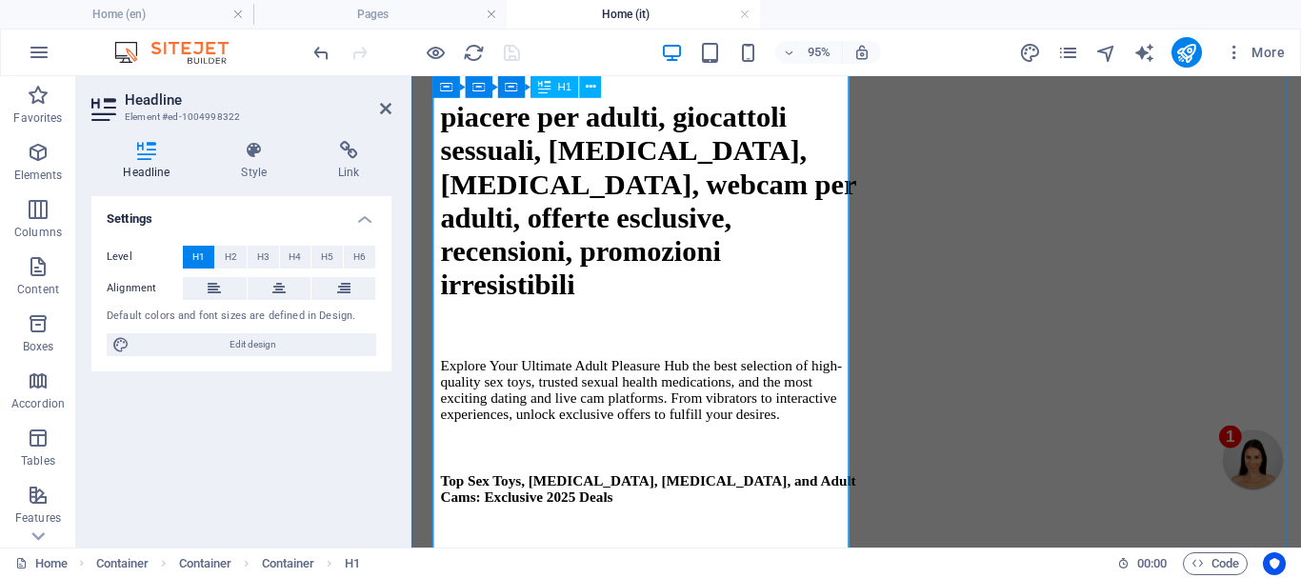
click at [554, 279] on h1 "piacere per adulti, giocattoli sessuali, [MEDICAL_DATA], [MEDICAL_DATA], webcam…" at bounding box center [661, 208] width 438 height 212
click at [553, 278] on h1 "piacere per adulti, giocattoli sessuali, [MEDICAL_DATA], [MEDICAL_DATA], webcam…" at bounding box center [661, 208] width 438 height 212
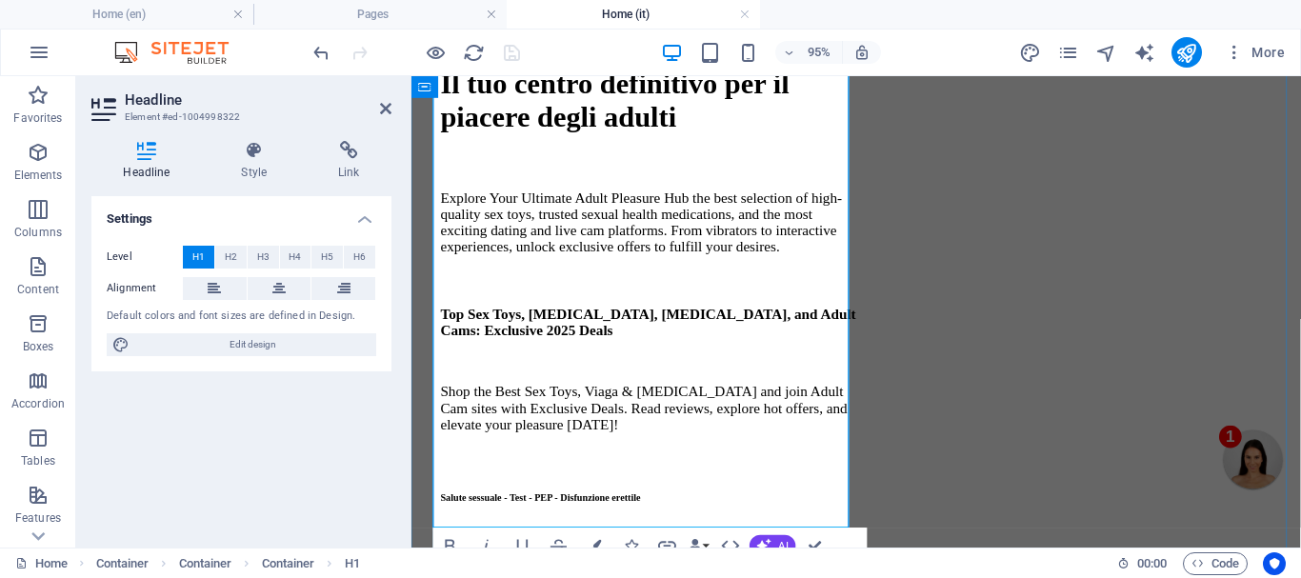
scroll to position [381, 0]
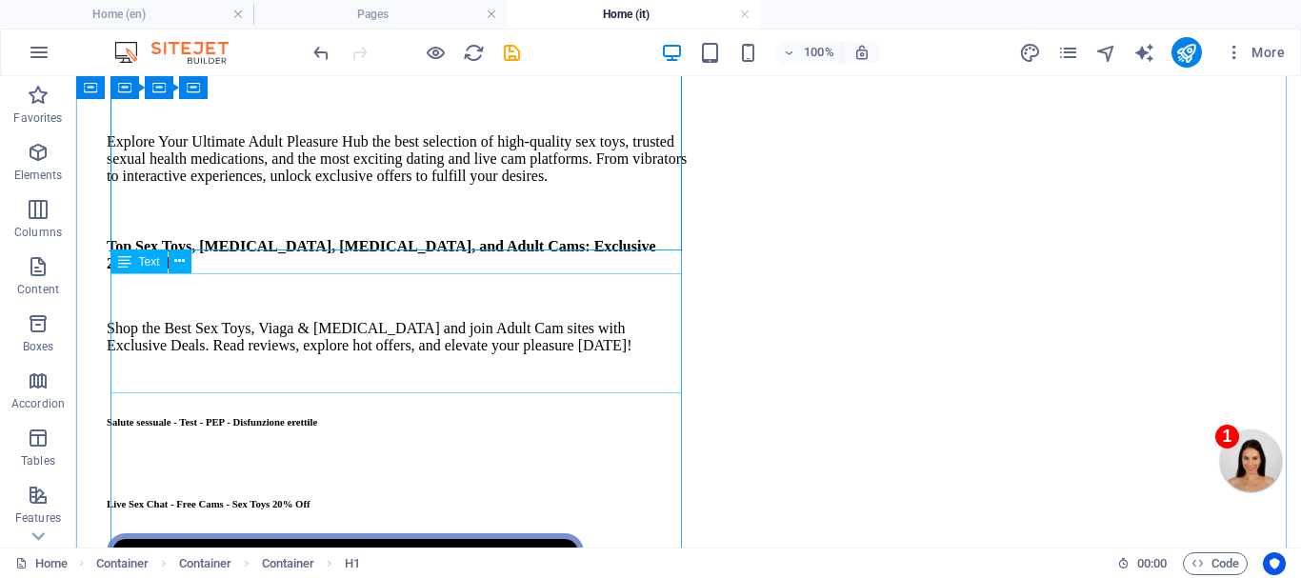
click at [413, 185] on div "Explore Your Ultimate Adult Pleasure Hub the best selection of high-quality sex…" at bounding box center [398, 158] width 582 height 51
drag, startPoint x: 413, startPoint y: 314, endPoint x: 485, endPoint y: 389, distance: 103.8
click at [413, 185] on div "Explore Your Ultimate Adult Pleasure Hub the best selection of high-quality sex…" at bounding box center [398, 158] width 582 height 51
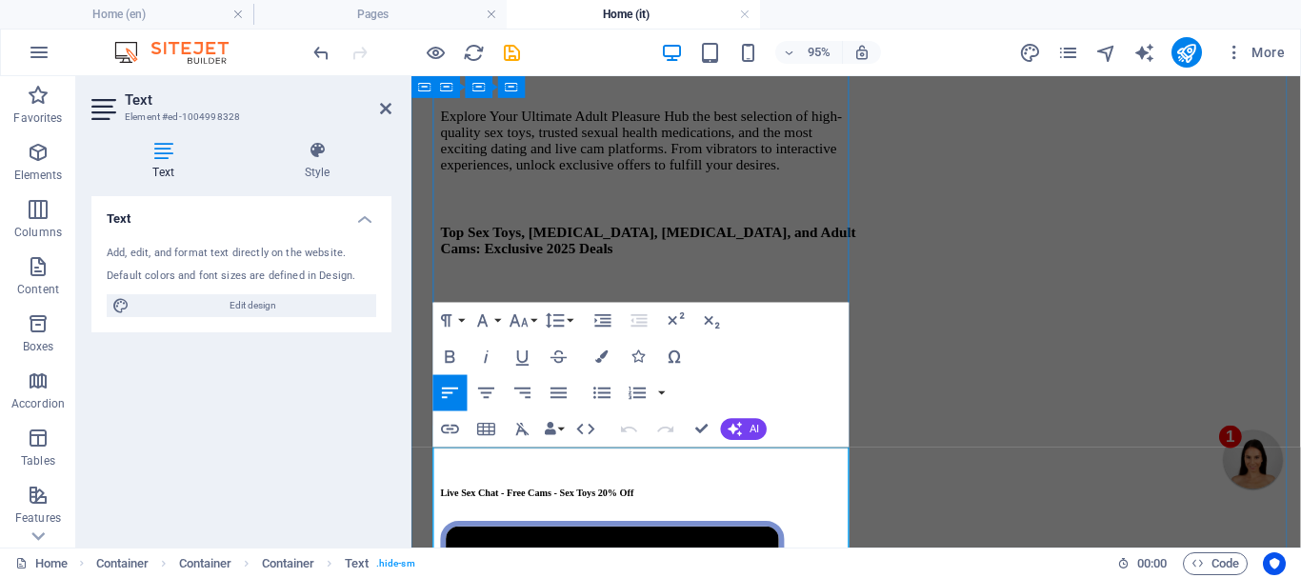
scroll to position [502, 0]
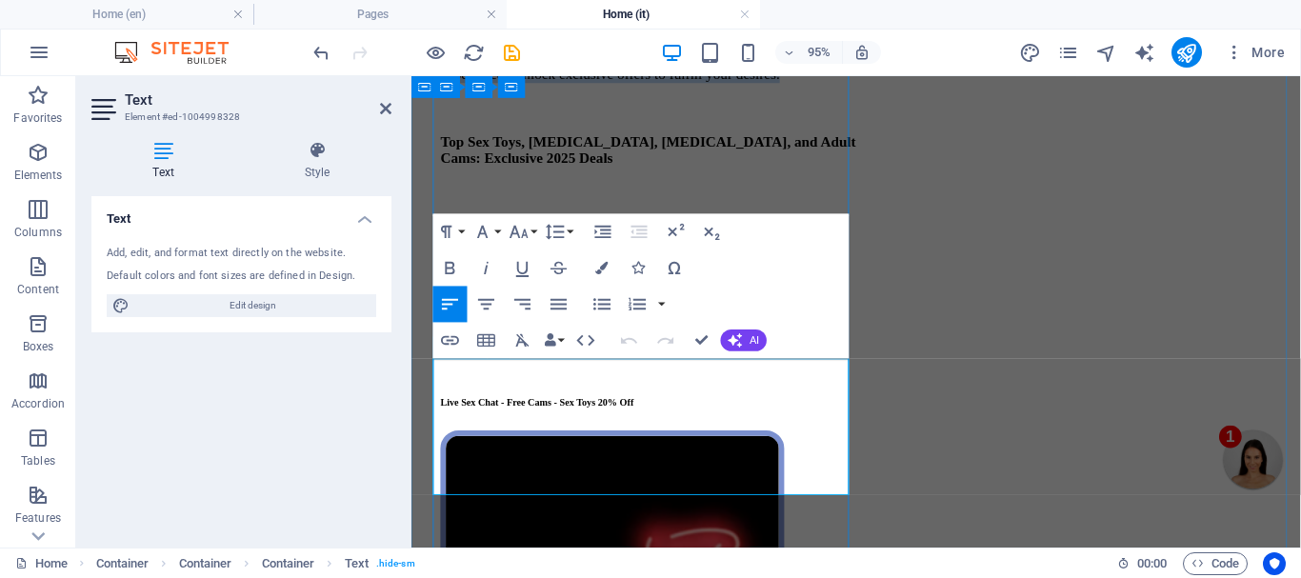
drag, startPoint x: 596, startPoint y: 507, endPoint x: 437, endPoint y: 384, distance: 201.1
click at [442, 84] on p "Explore Your Ultimate Adult Pleasure Hub the best selection of high-quality sex…" at bounding box center [661, 49] width 438 height 69
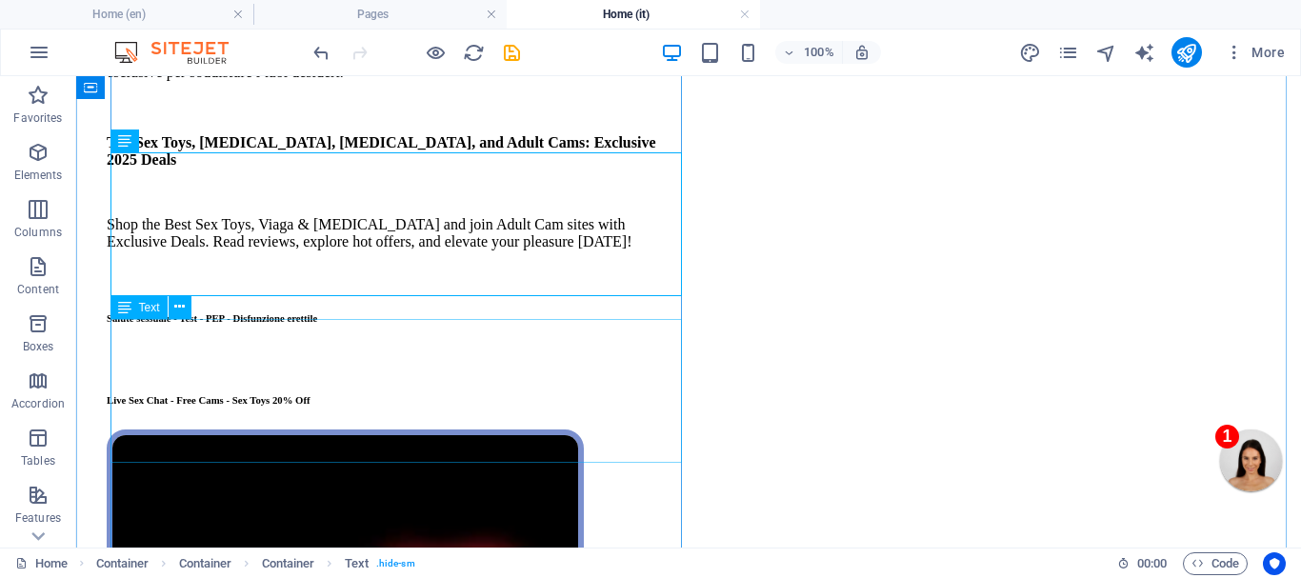
click at [387, 251] on div "Top Sex Toys, [MEDICAL_DATA], [MEDICAL_DATA], and Adult Cams: Exclusive 2025 De…" at bounding box center [398, 192] width 582 height 116
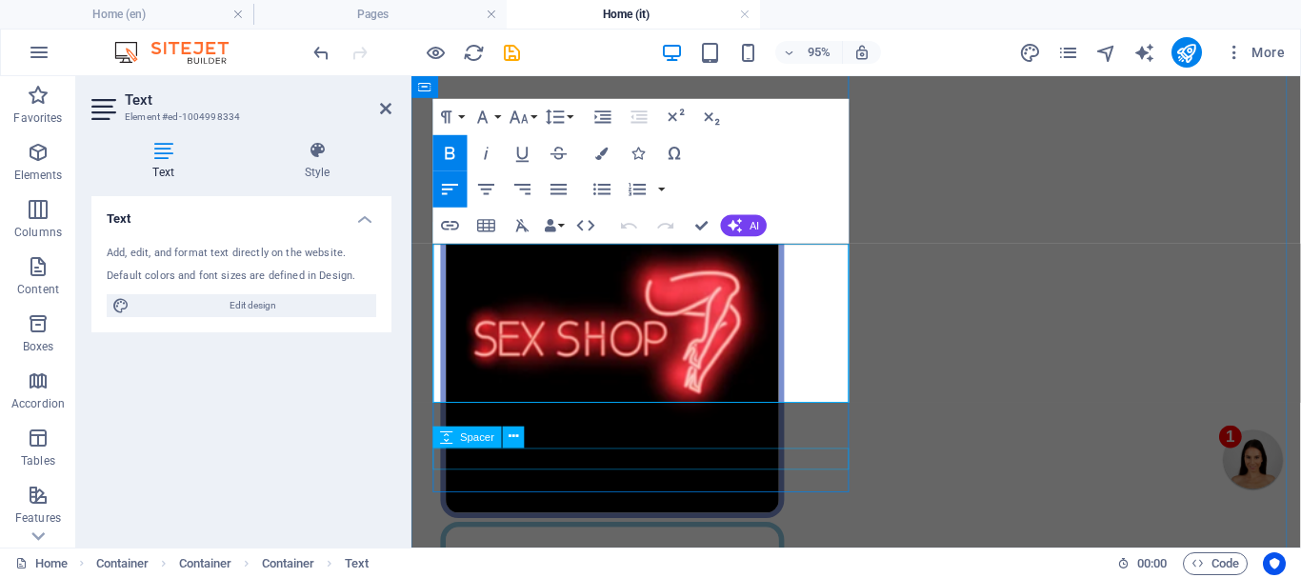
scroll to position [814, 0]
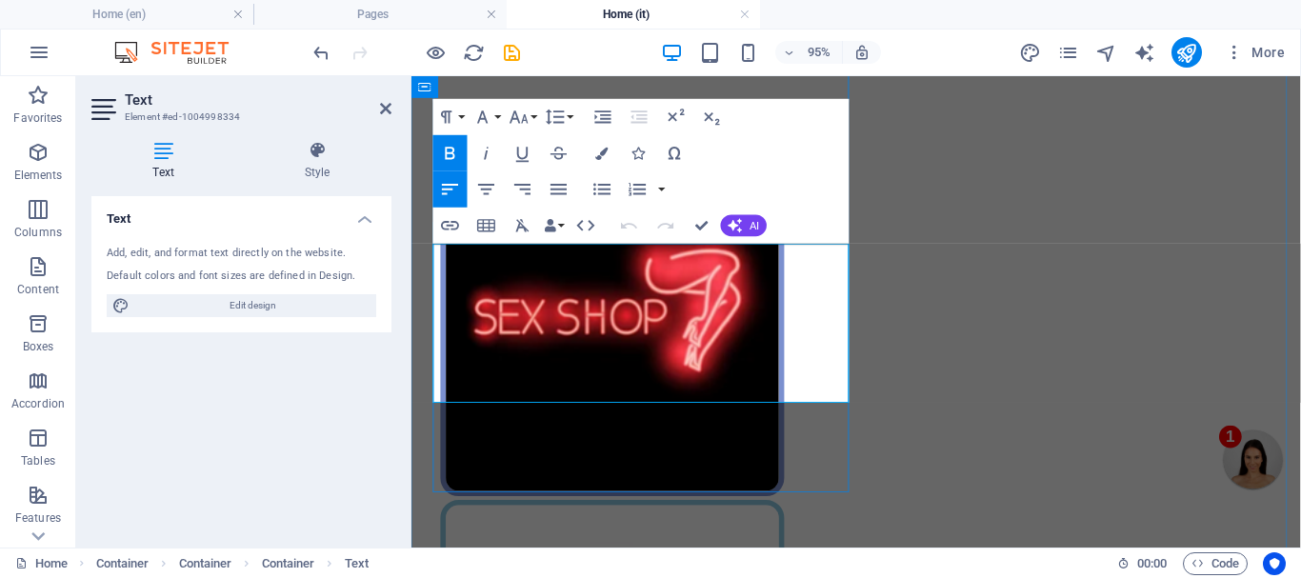
drag, startPoint x: 607, startPoint y: 284, endPoint x: 434, endPoint y: 261, distance: 174.0
drag, startPoint x: 759, startPoint y: 282, endPoint x: 434, endPoint y: 262, distance: 325.5
click at [449, 144] on icon "button" at bounding box center [450, 153] width 22 height 22
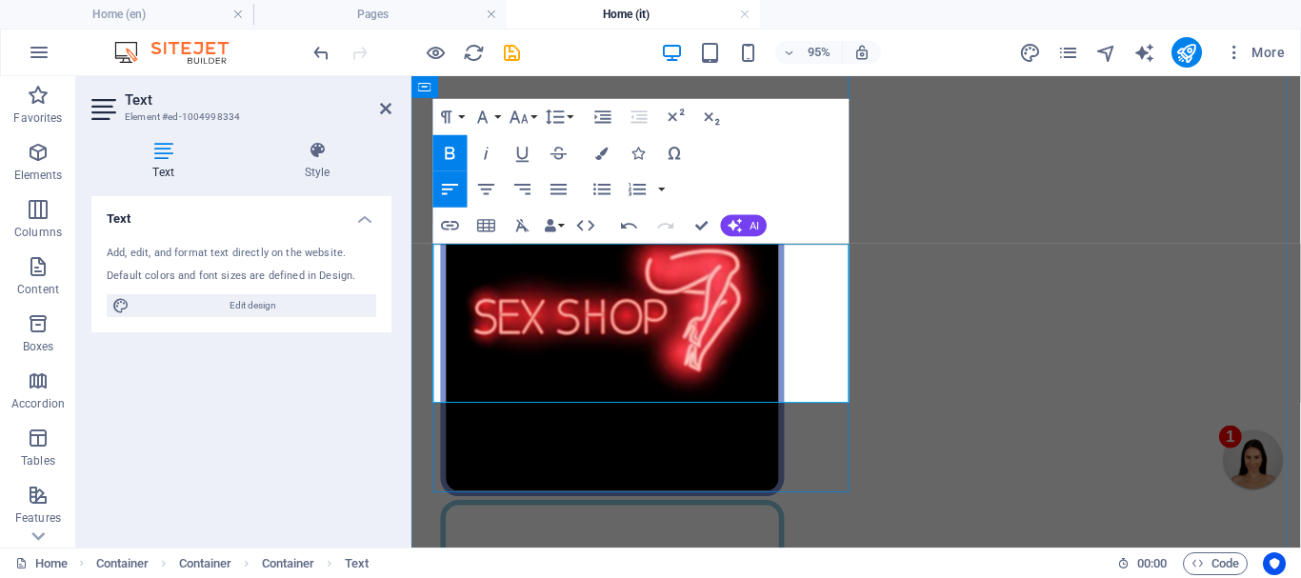
drag, startPoint x: 577, startPoint y: 405, endPoint x: 433, endPoint y: 339, distance: 159.0
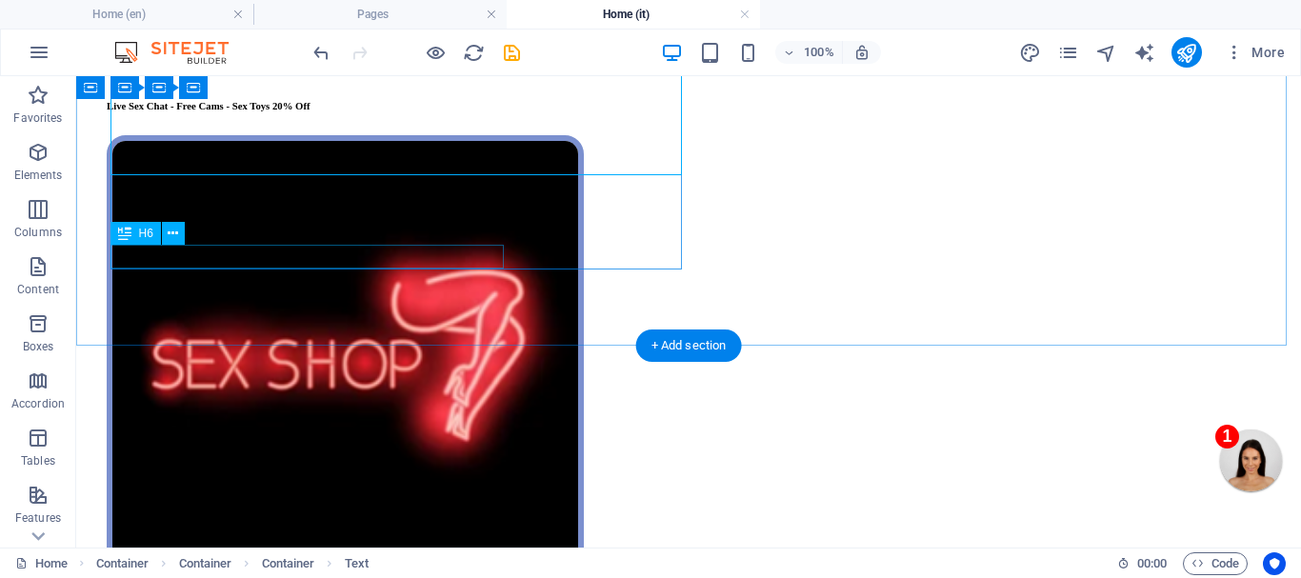
click at [404, 111] on div "Live Sex Chat - Free Cams - Sex Toys 20% Off" at bounding box center [398, 105] width 582 height 11
drag, startPoint x: 481, startPoint y: 332, endPoint x: 405, endPoint y: 255, distance: 107.8
click at [405, 111] on div "Live Sex Chat - Free Cams - Sex Toys 20% Off" at bounding box center [398, 105] width 582 height 11
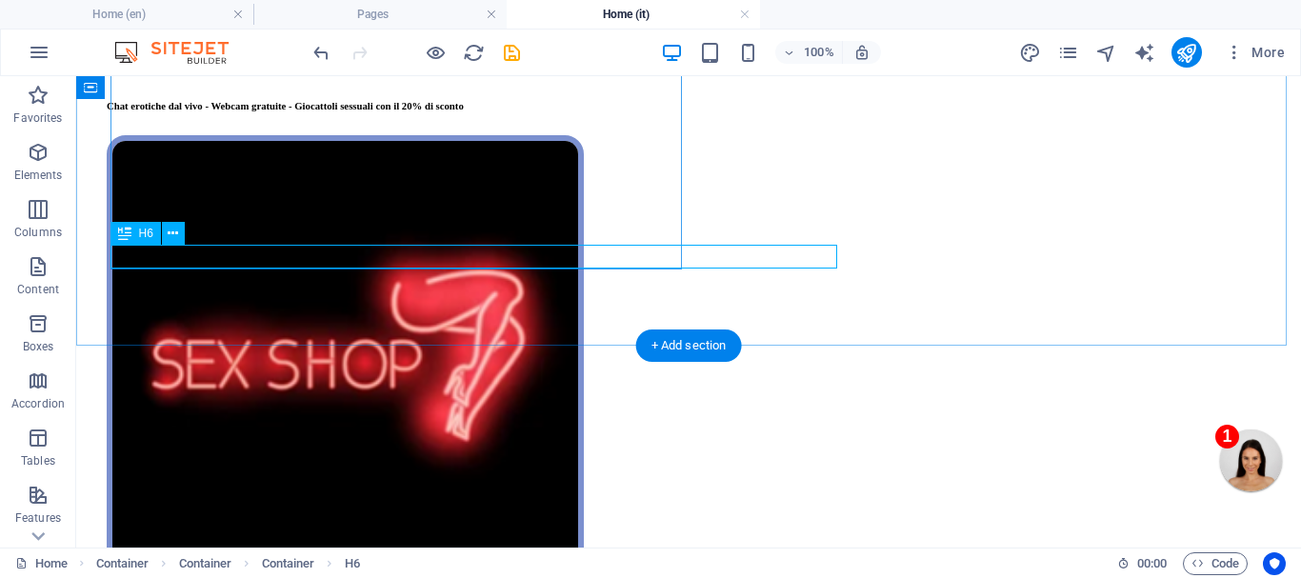
click at [531, 111] on div "Chat erotiche dal vivo - Webcam gratuite - Giocattoli sessuali con il 20% di sc…" at bounding box center [398, 105] width 582 height 11
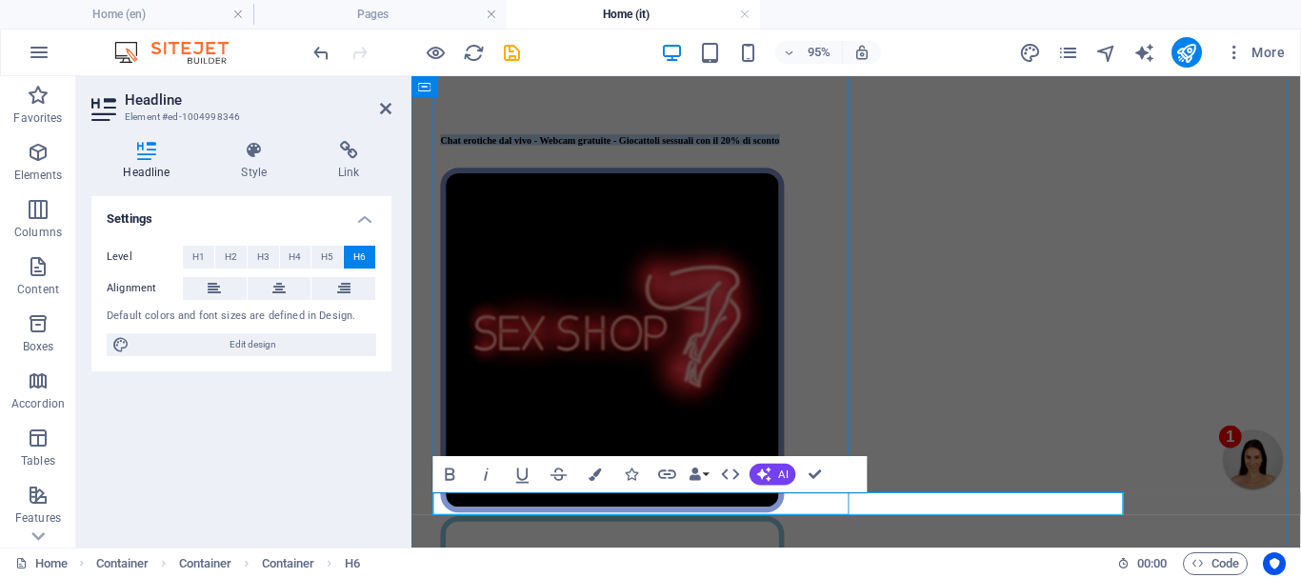
click at [733, 149] on h6 "Chat erotiche dal vivo - Webcam gratuite - Giocattoli sessuali con il 20% di sc…" at bounding box center [661, 142] width 438 height 11
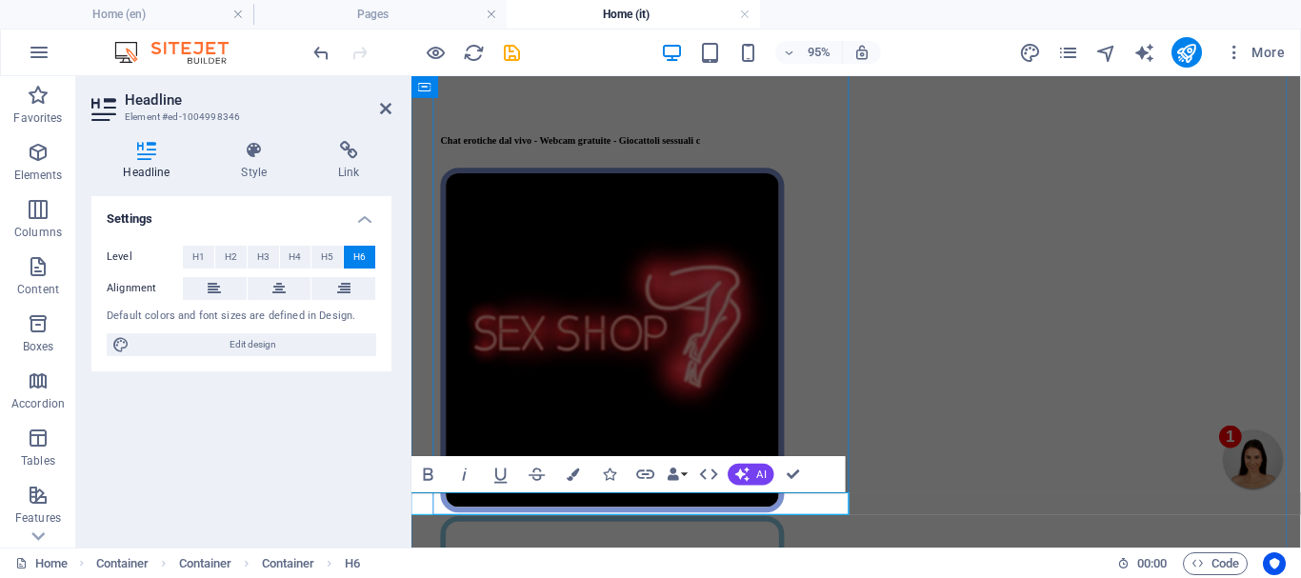
scroll to position [0, 110]
drag, startPoint x: 798, startPoint y: 473, endPoint x: 722, endPoint y: 395, distance: 108.5
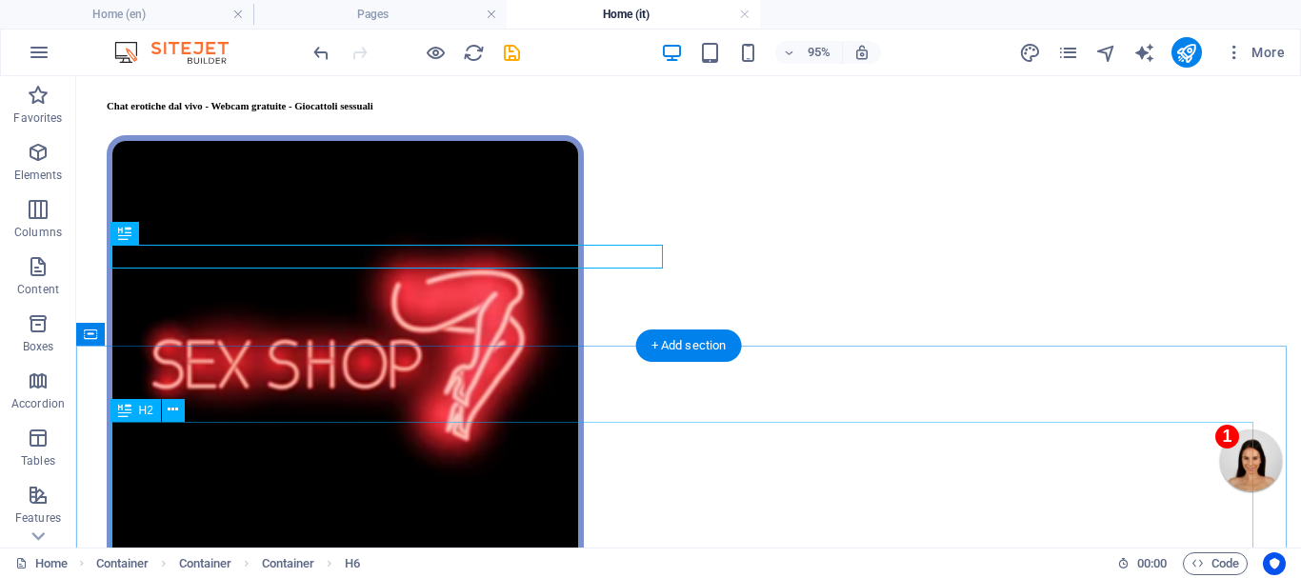
scroll to position [0, 0]
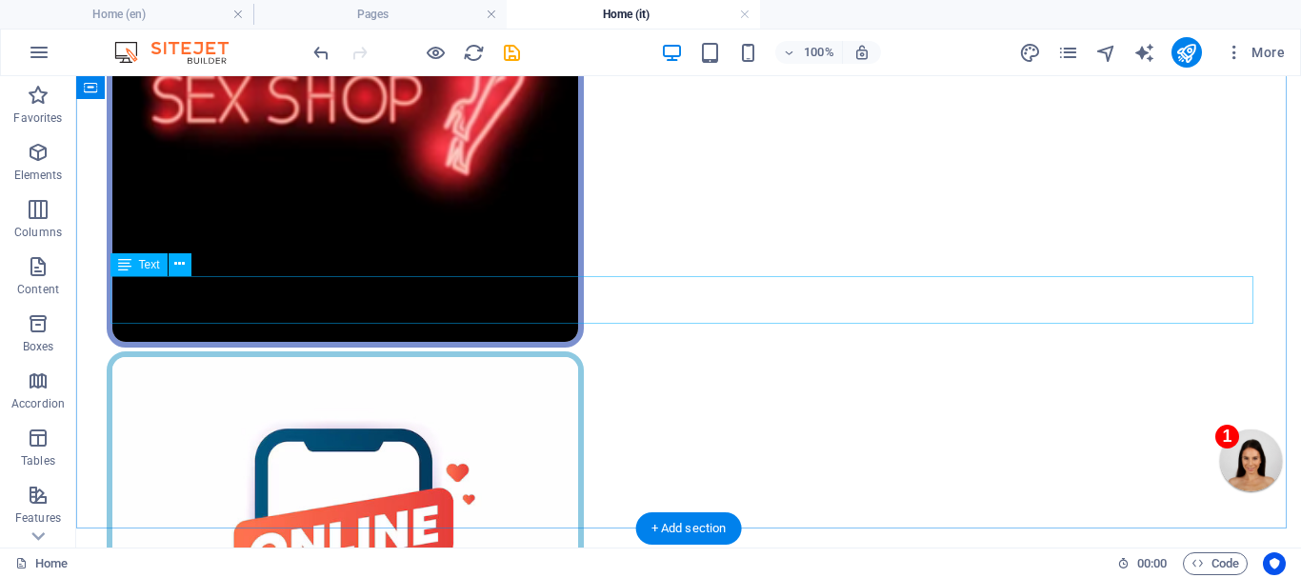
scroll to position [1048, 0]
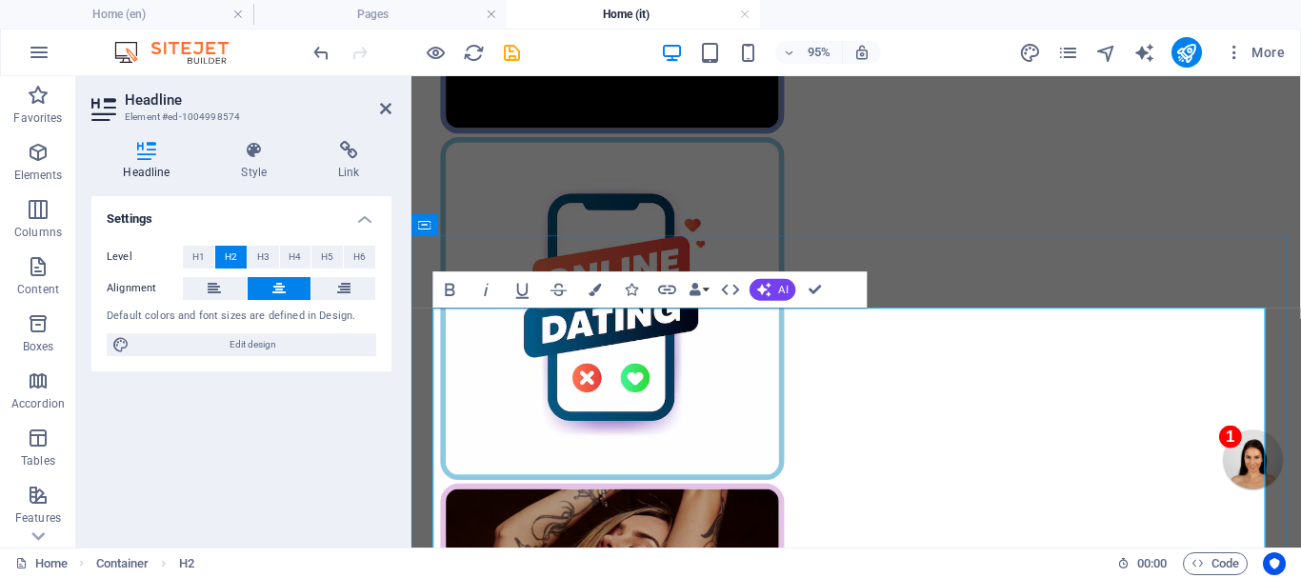
scroll to position [1239, 0]
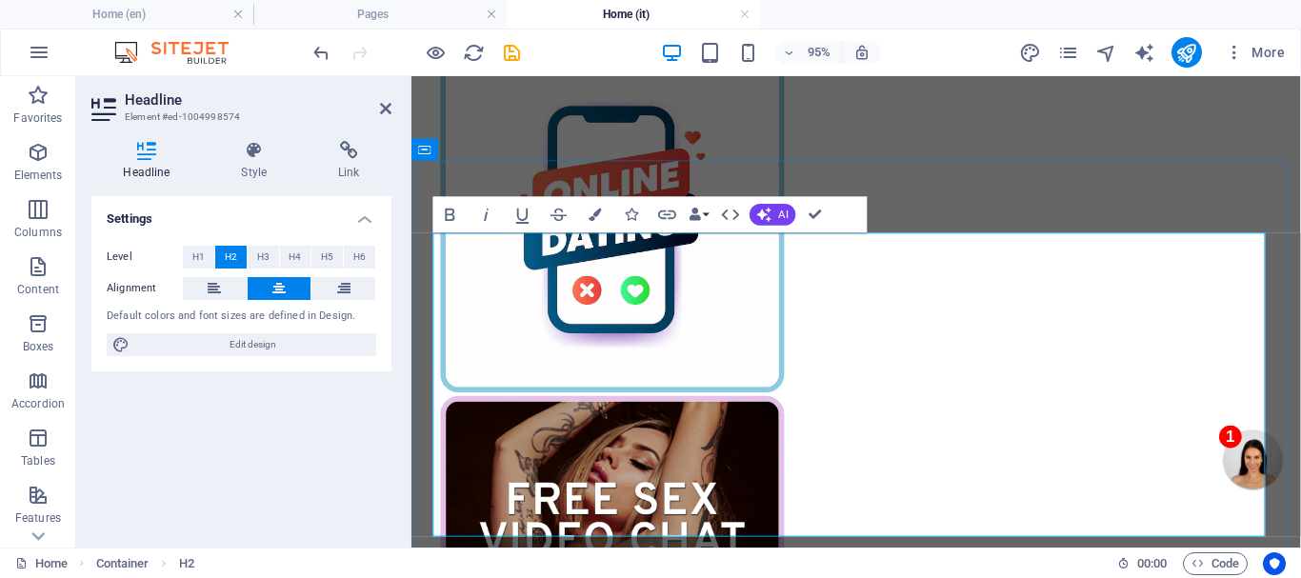
scroll to position [1334, 0]
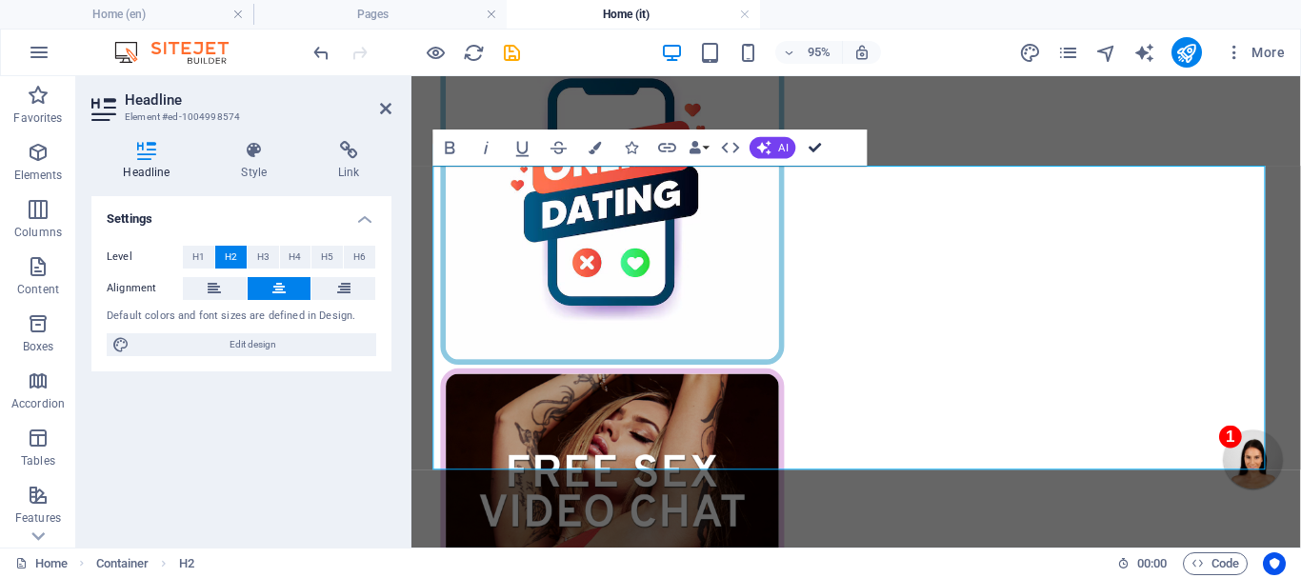
drag, startPoint x: 815, startPoint y: 144, endPoint x: 737, endPoint y: 68, distance: 108.5
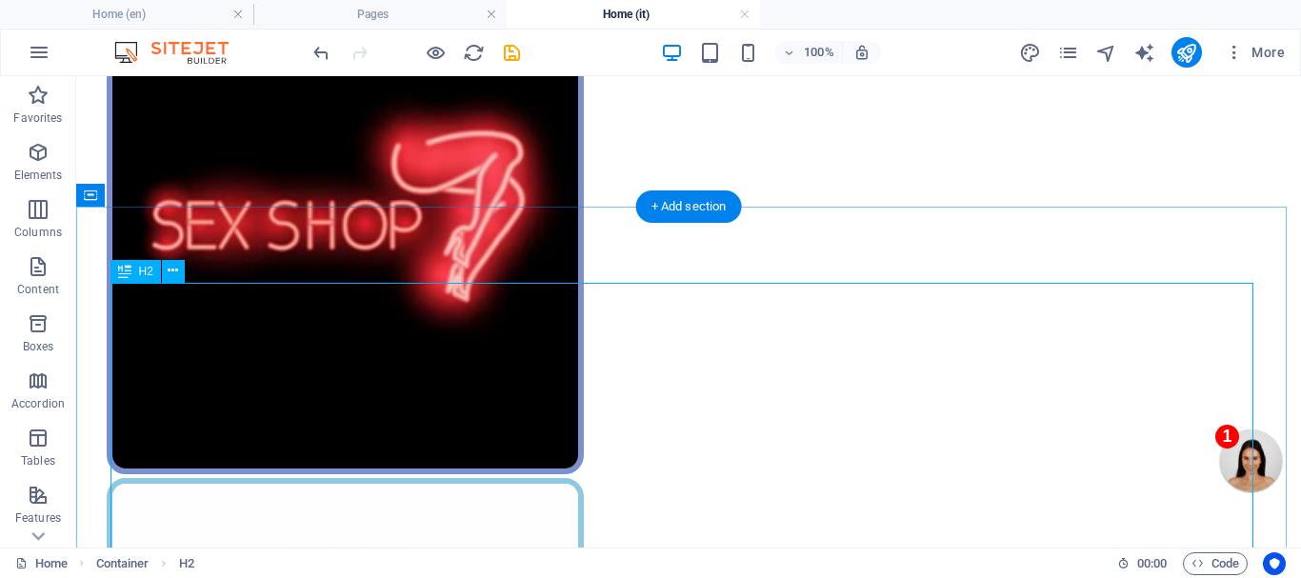
scroll to position [1048, 0]
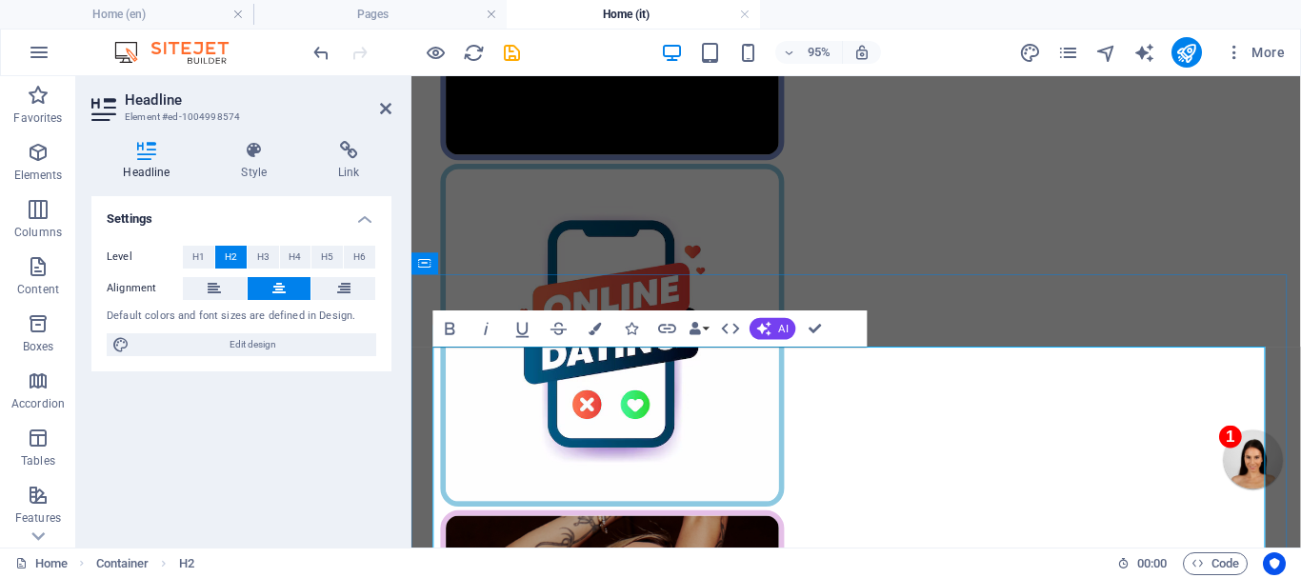
scroll to position [1239, 0]
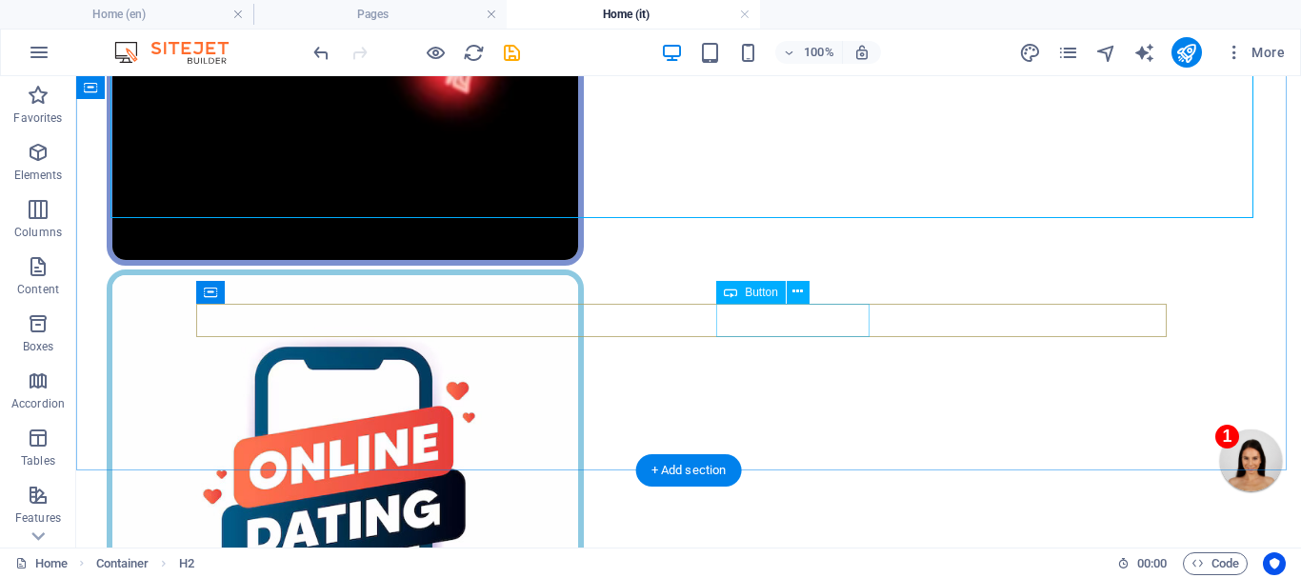
scroll to position [1151, 0]
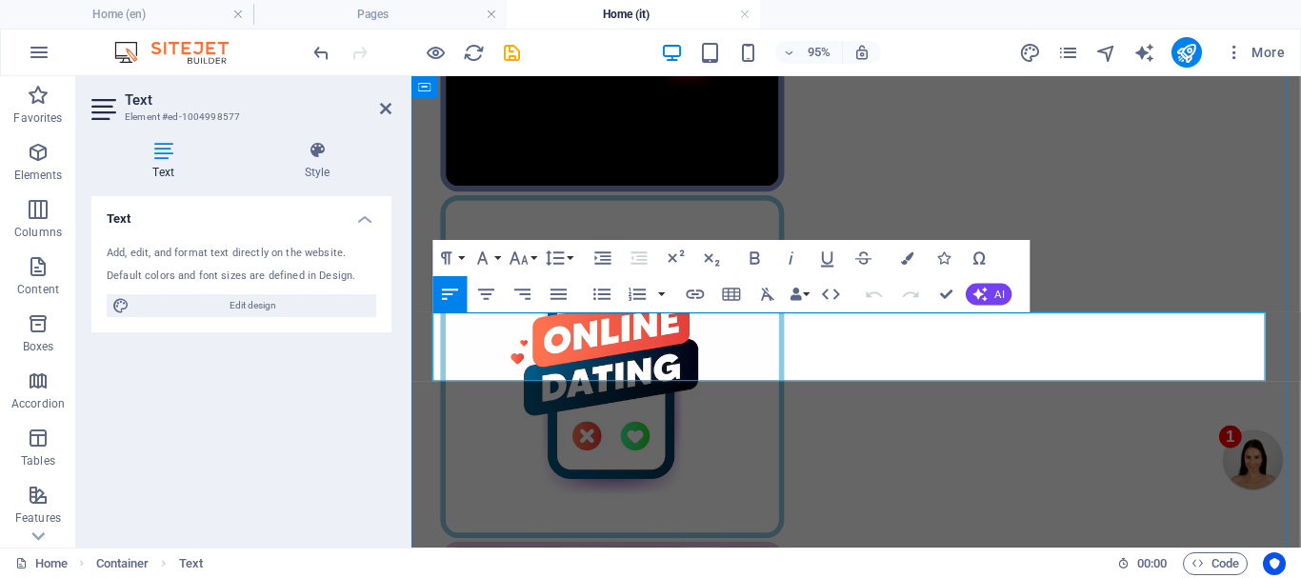
scroll to position [1500, 0]
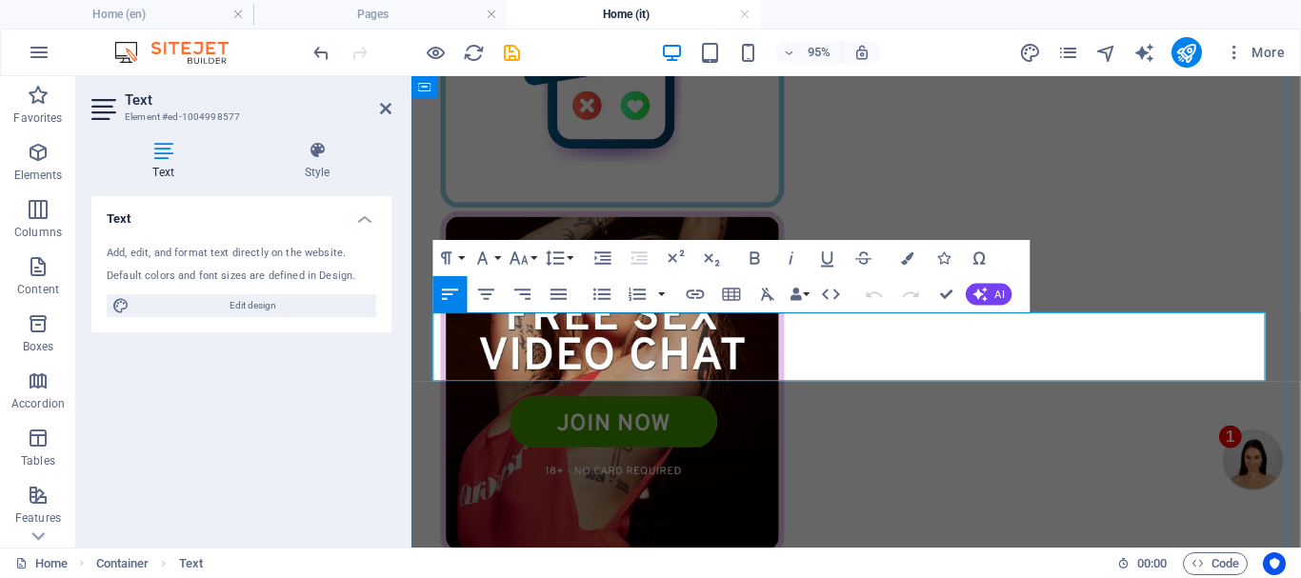
drag, startPoint x: 891, startPoint y: 387, endPoint x: 434, endPoint y: 332, distance: 460.6
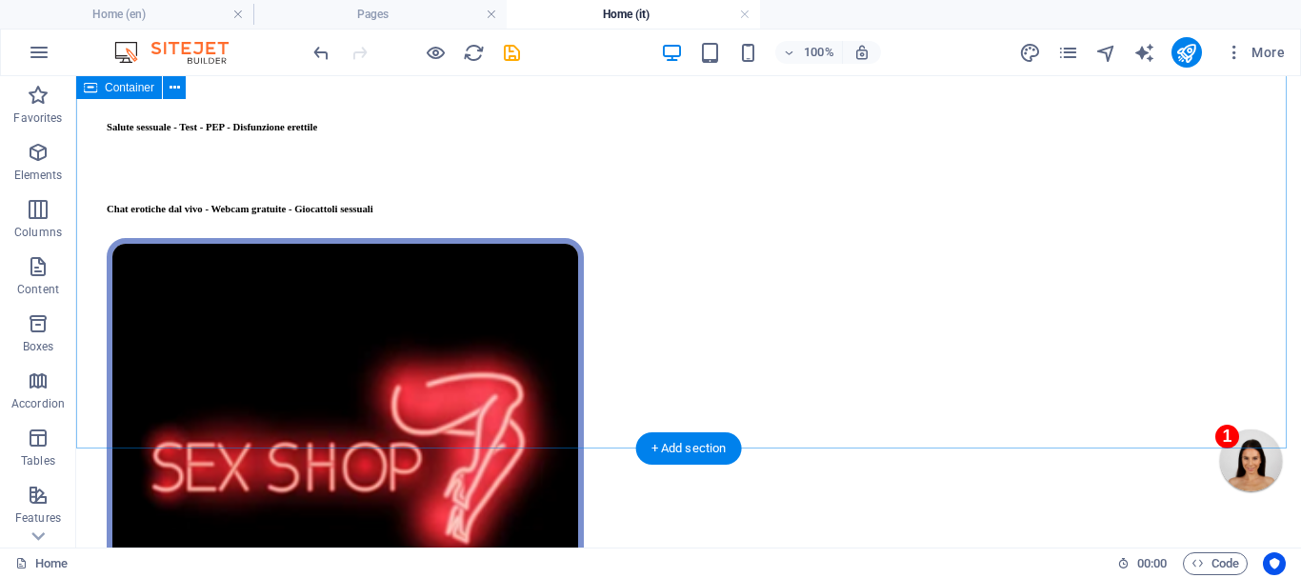
scroll to position [615, 0]
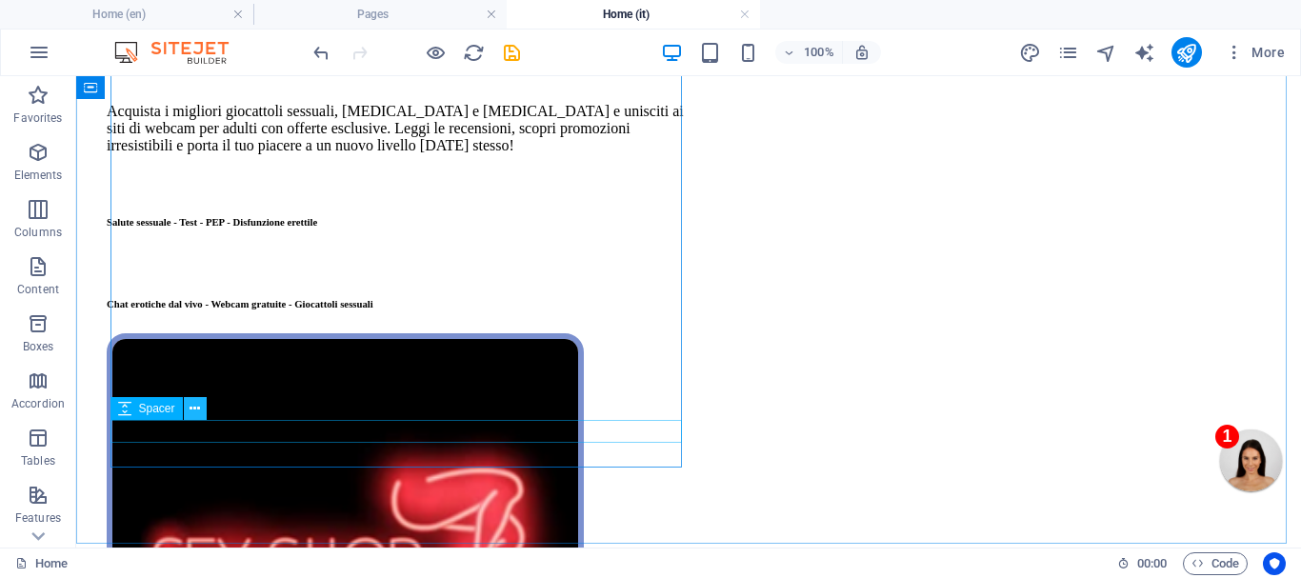
click at [192, 405] on icon at bounding box center [195, 409] width 10 height 20
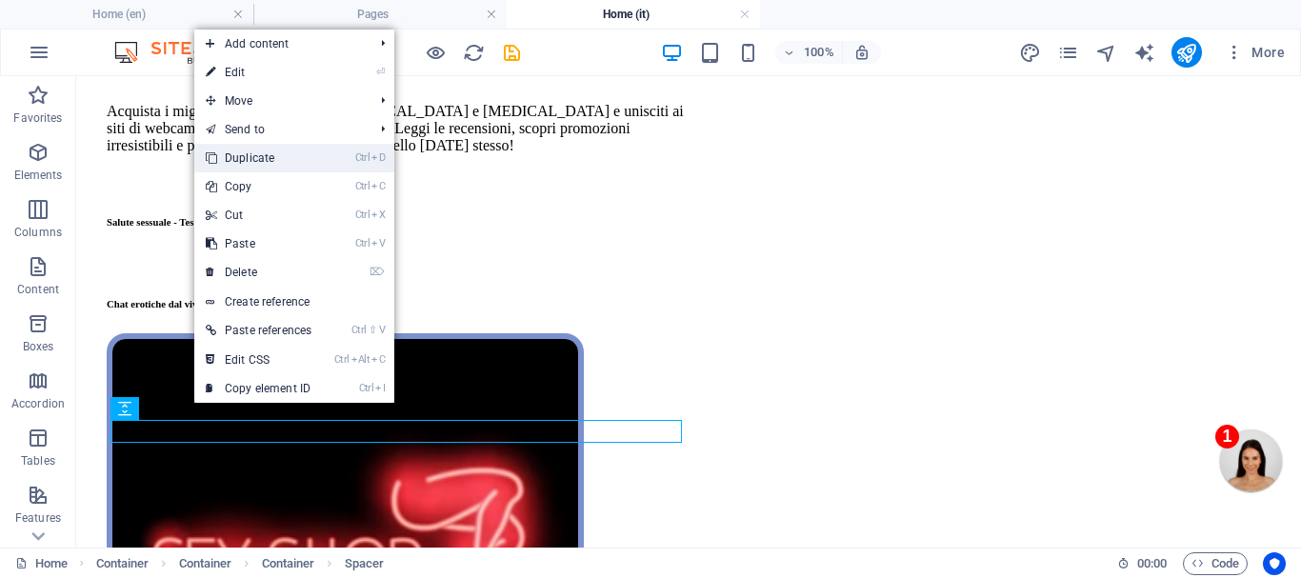
click at [261, 154] on link "Ctrl D Duplicate" at bounding box center [258, 158] width 129 height 29
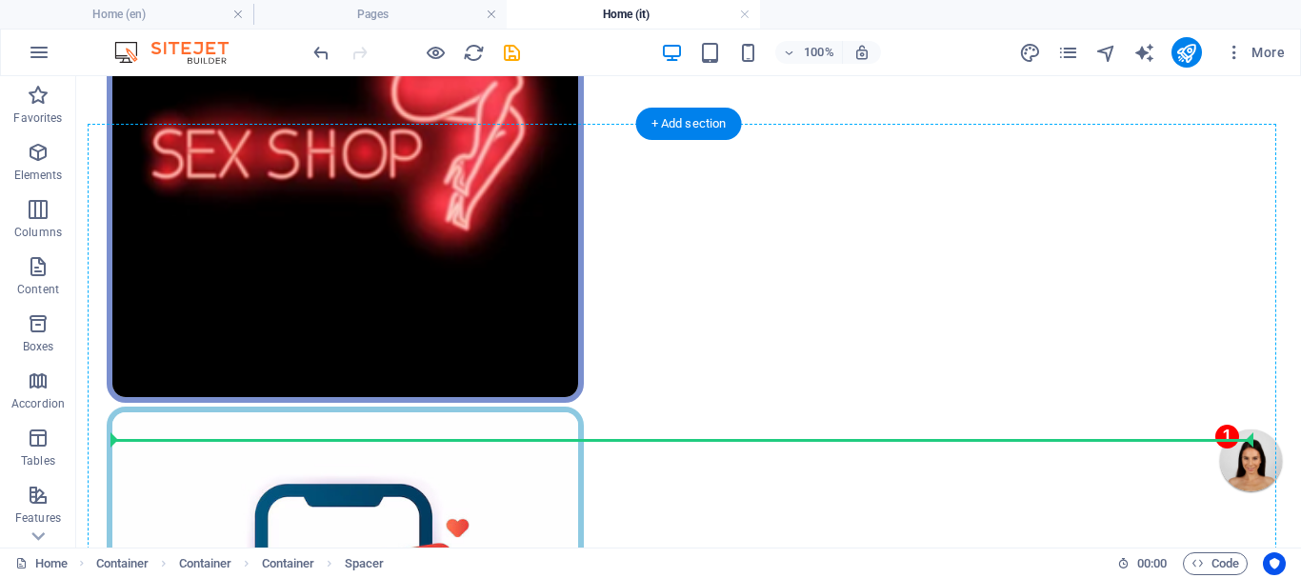
scroll to position [1087, 0]
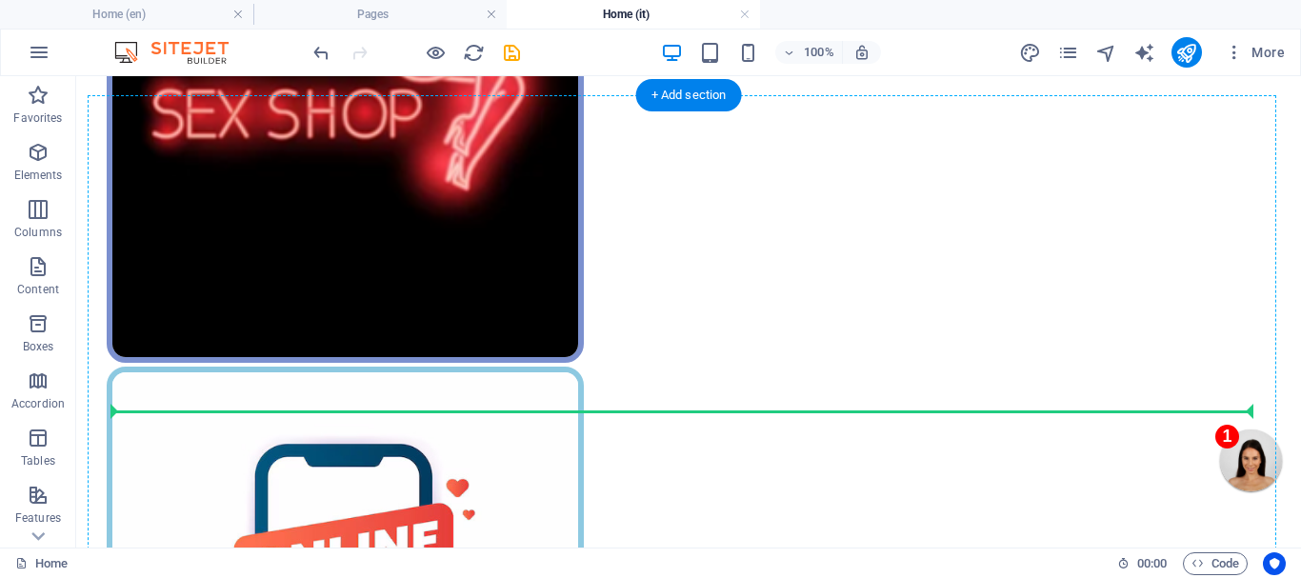
drag, startPoint x: 222, startPoint y: 319, endPoint x: 314, endPoint y: 417, distance: 134.8
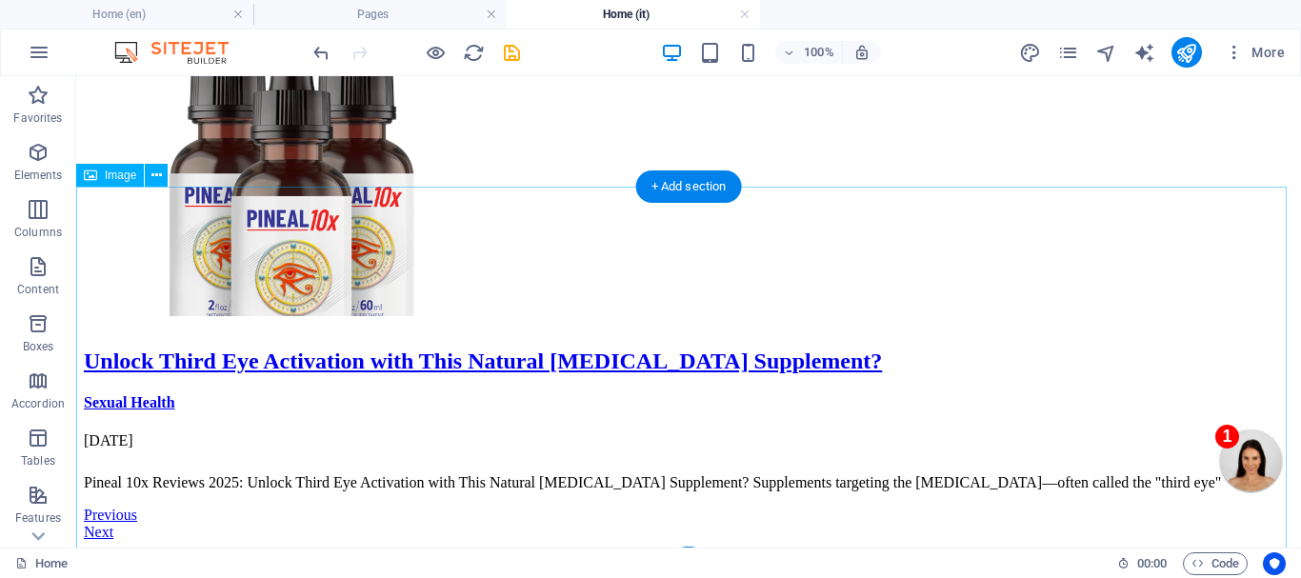
scroll to position [7756, 0]
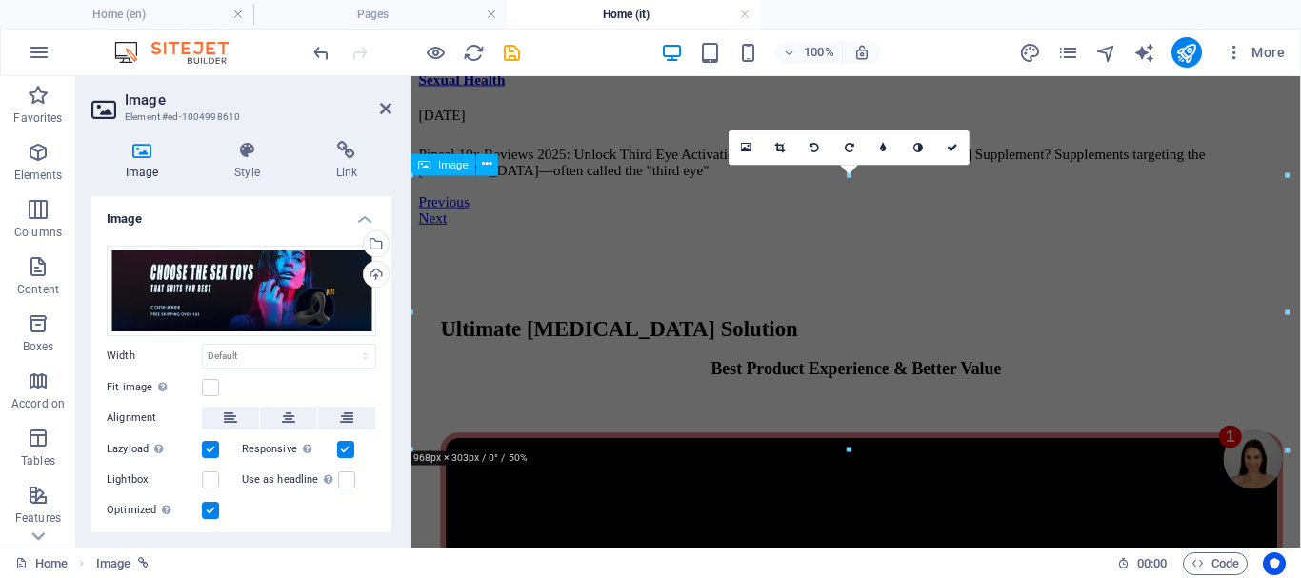
scroll to position [8848, 0]
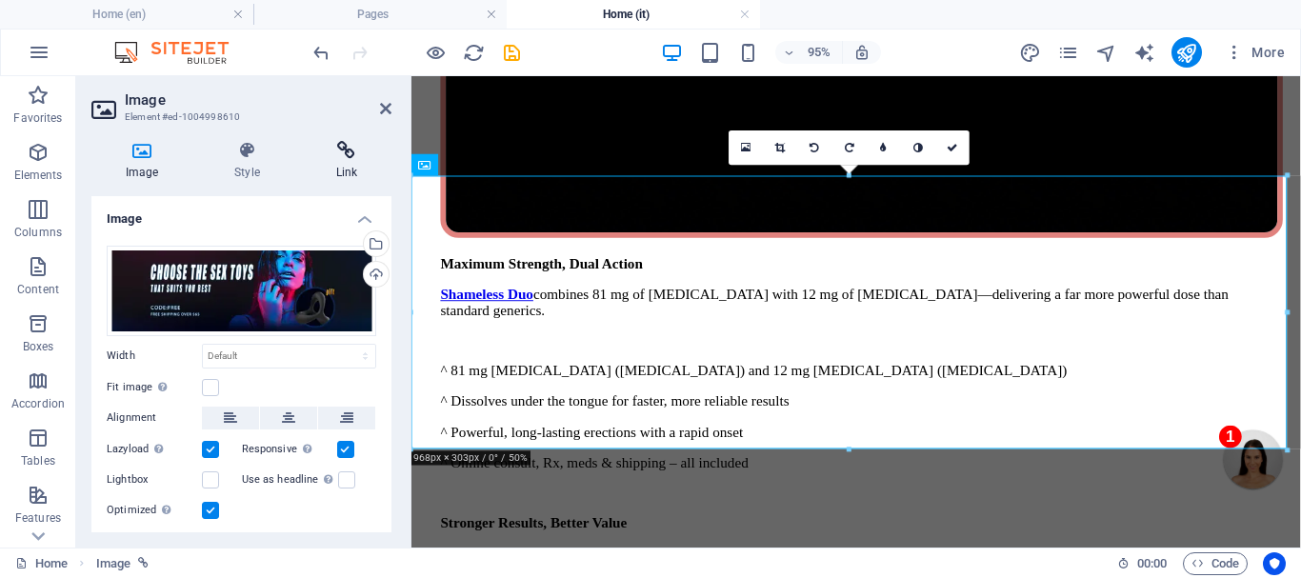
click at [346, 155] on icon at bounding box center [347, 150] width 90 height 19
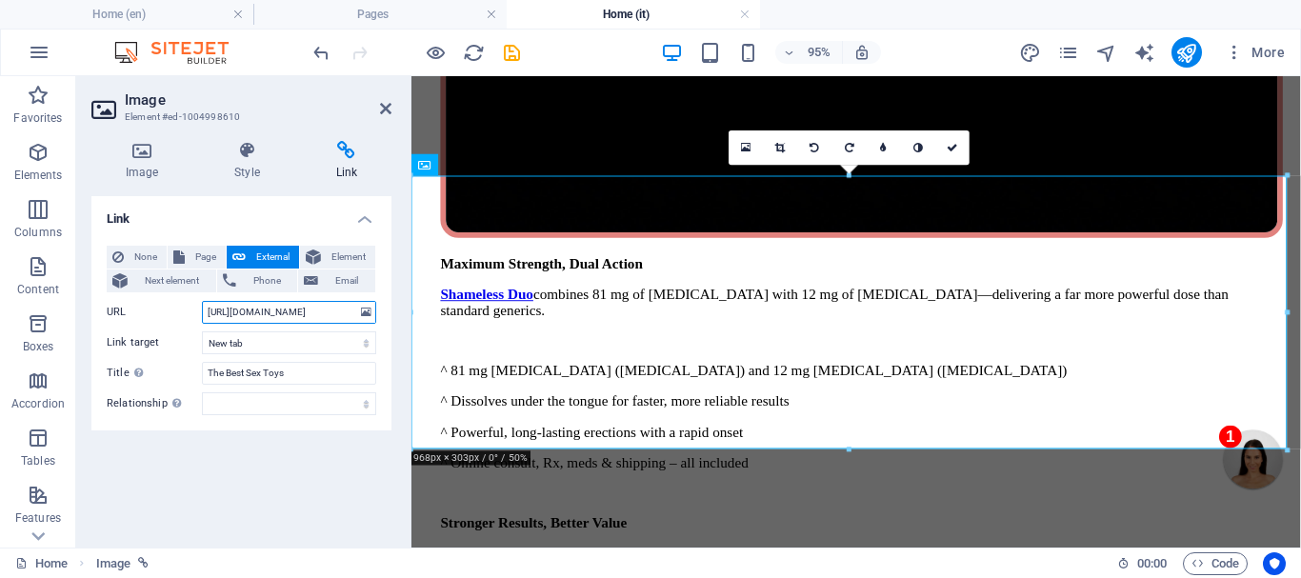
drag, startPoint x: 323, startPoint y: 313, endPoint x: 210, endPoint y: 318, distance: 113.5
click at [206, 323] on input "[URL][DOMAIN_NAME]" at bounding box center [289, 312] width 174 height 23
paste input "[DOMAIN_NAME][URL]"
type input "[URL][DOMAIN_NAME]"
click at [952, 147] on icon at bounding box center [952, 147] width 11 height 10
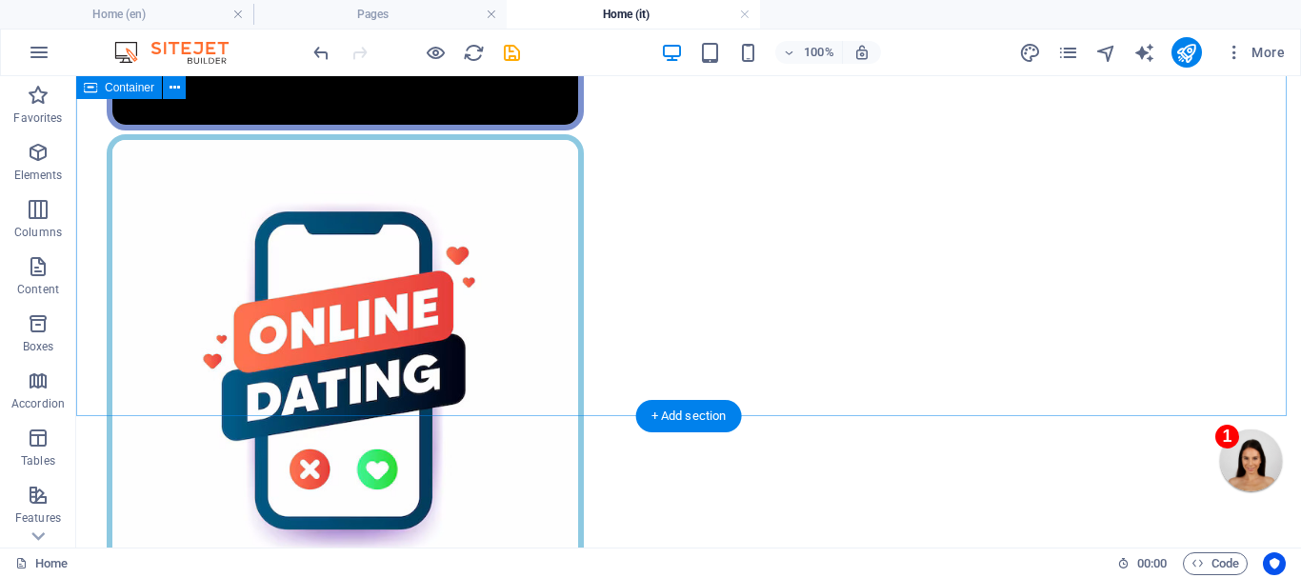
scroll to position [1379, 0]
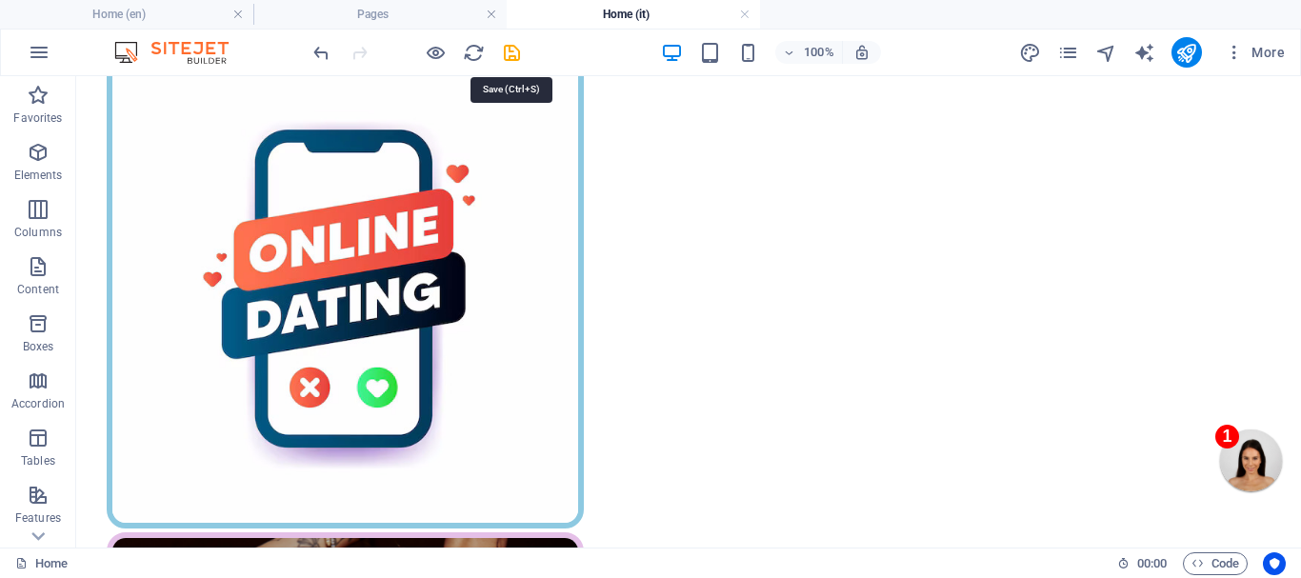
click at [511, 49] on icon "save" at bounding box center [512, 53] width 22 height 22
checkbox input "false"
click at [1071, 50] on icon "pages" at bounding box center [1069, 53] width 22 height 22
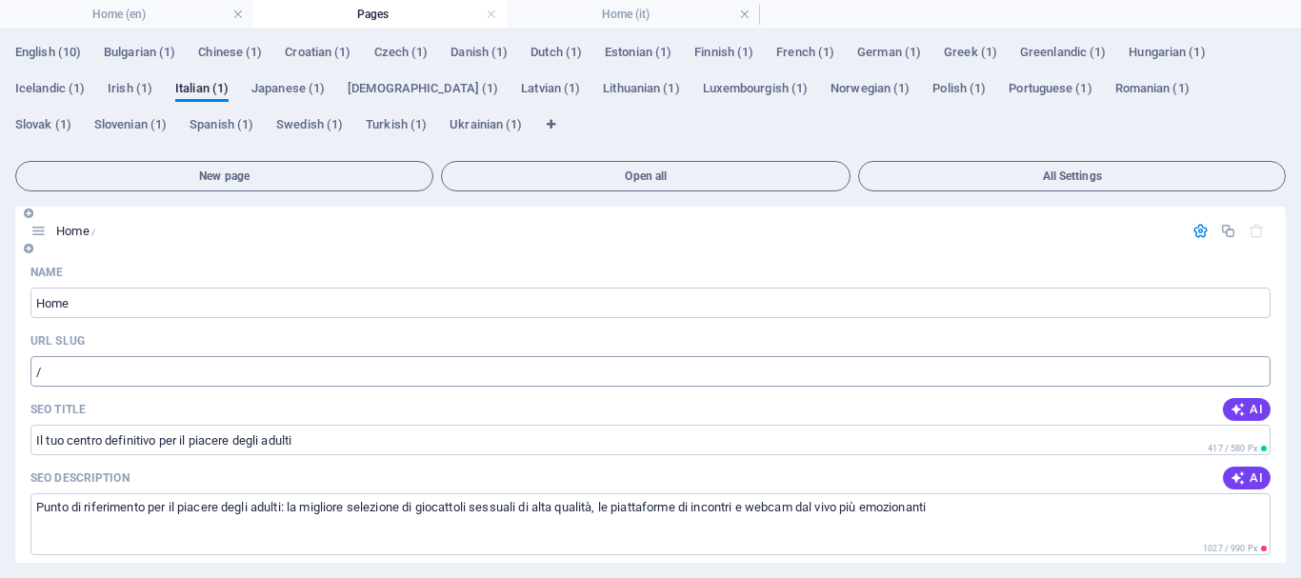
scroll to position [0, 0]
click at [1194, 227] on icon "button" at bounding box center [1201, 233] width 16 height 16
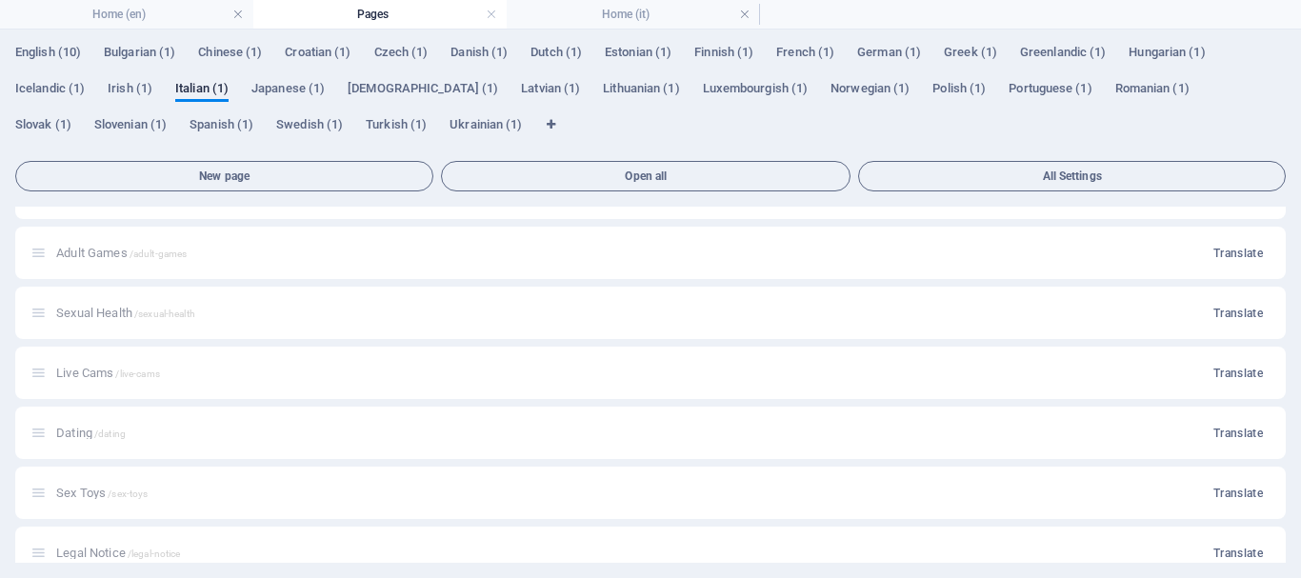
scroll to position [191, 0]
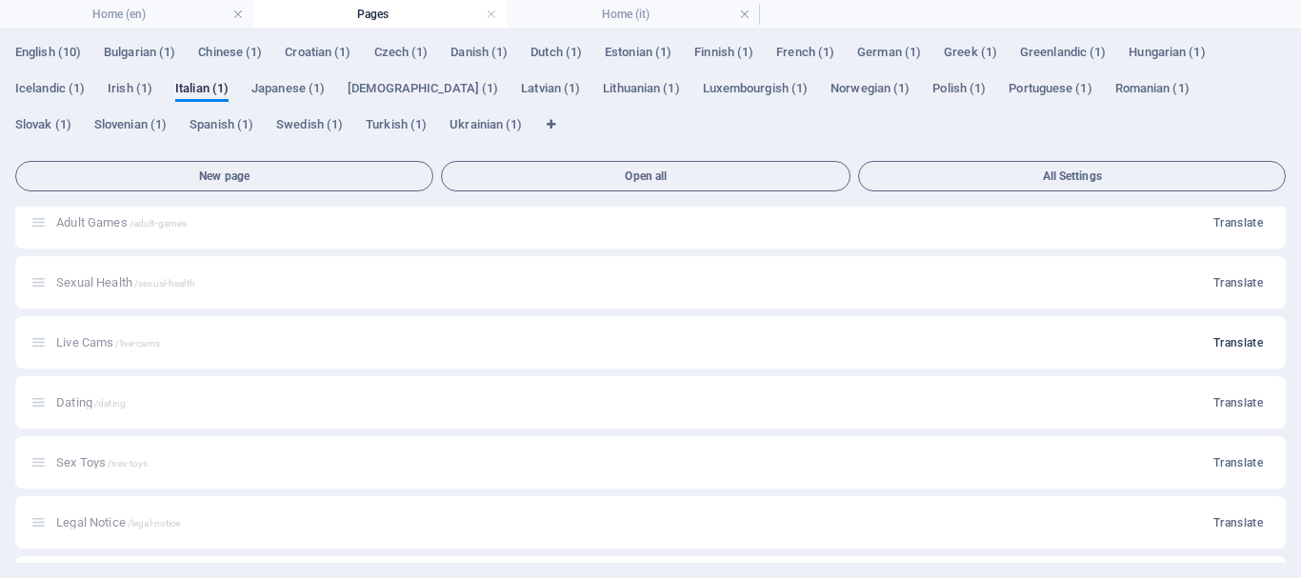
click at [1230, 336] on span "Translate" at bounding box center [1239, 342] width 50 height 15
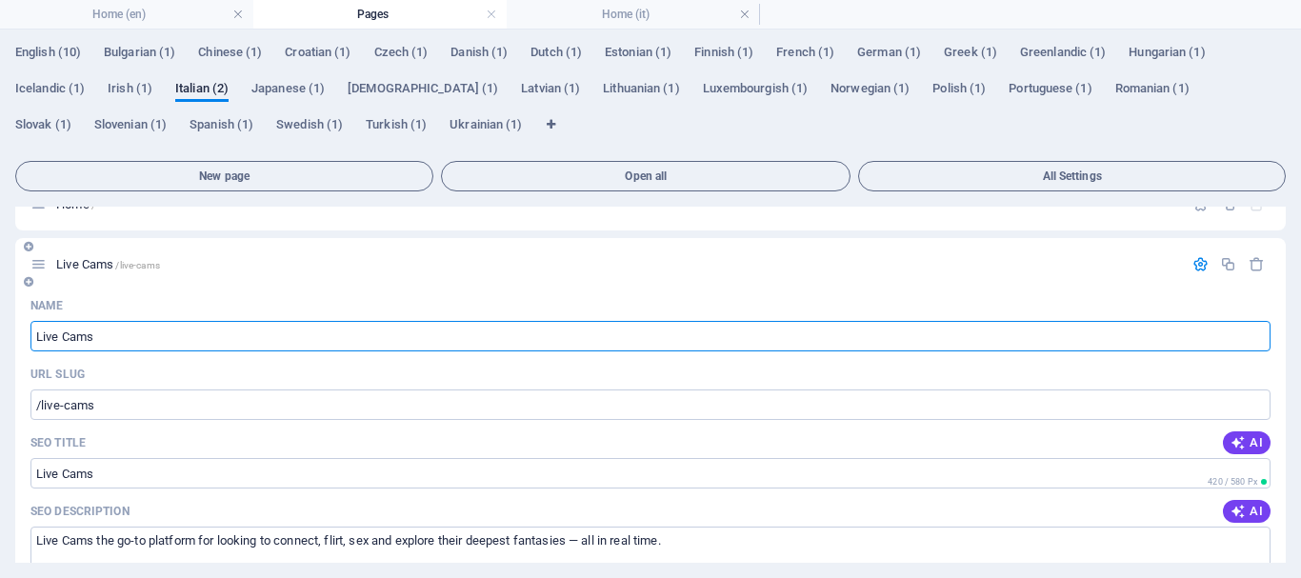
scroll to position [0, 0]
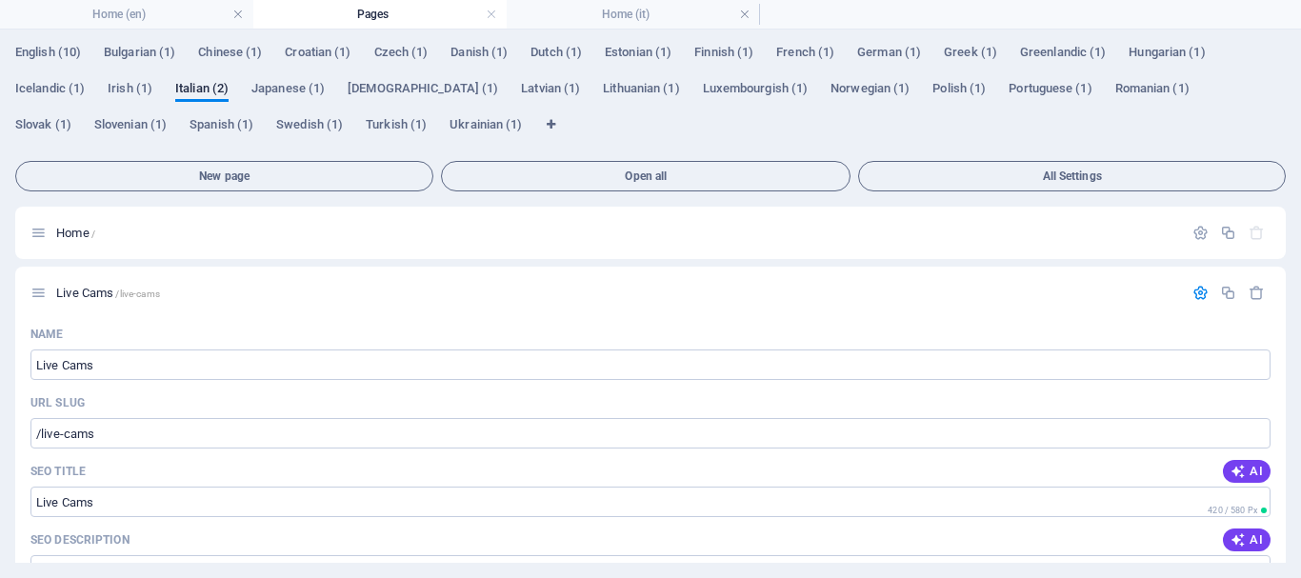
click at [1193, 291] on icon "button" at bounding box center [1201, 293] width 16 height 16
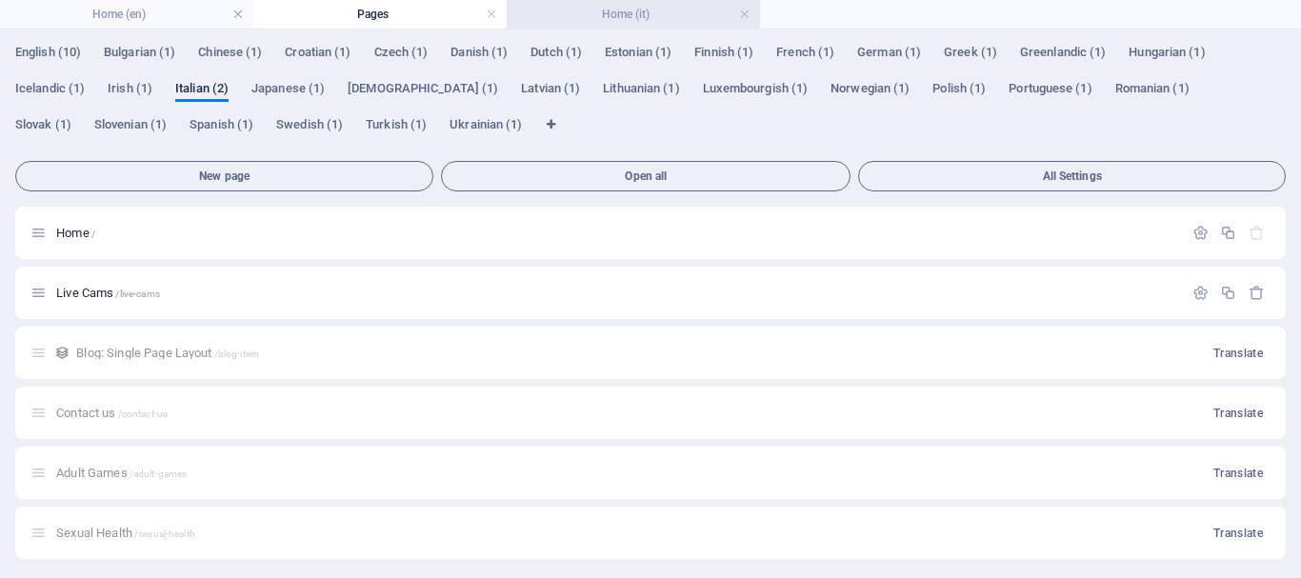
click at [631, 7] on h4 "Home (it)" at bounding box center [633, 14] width 253 height 21
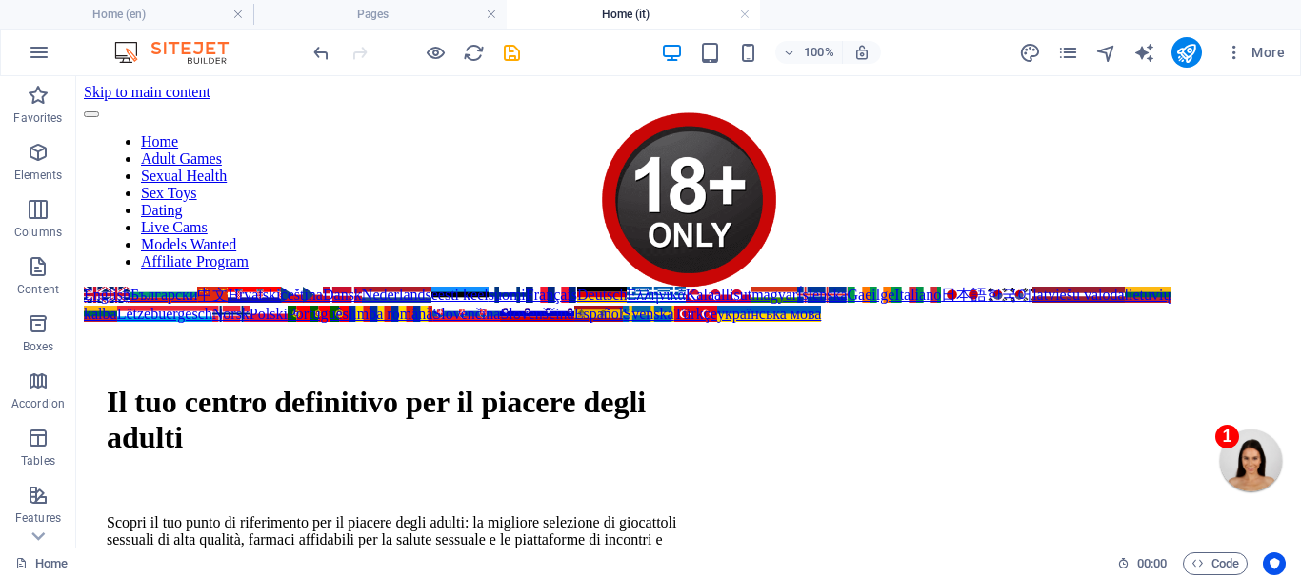
scroll to position [1379, 0]
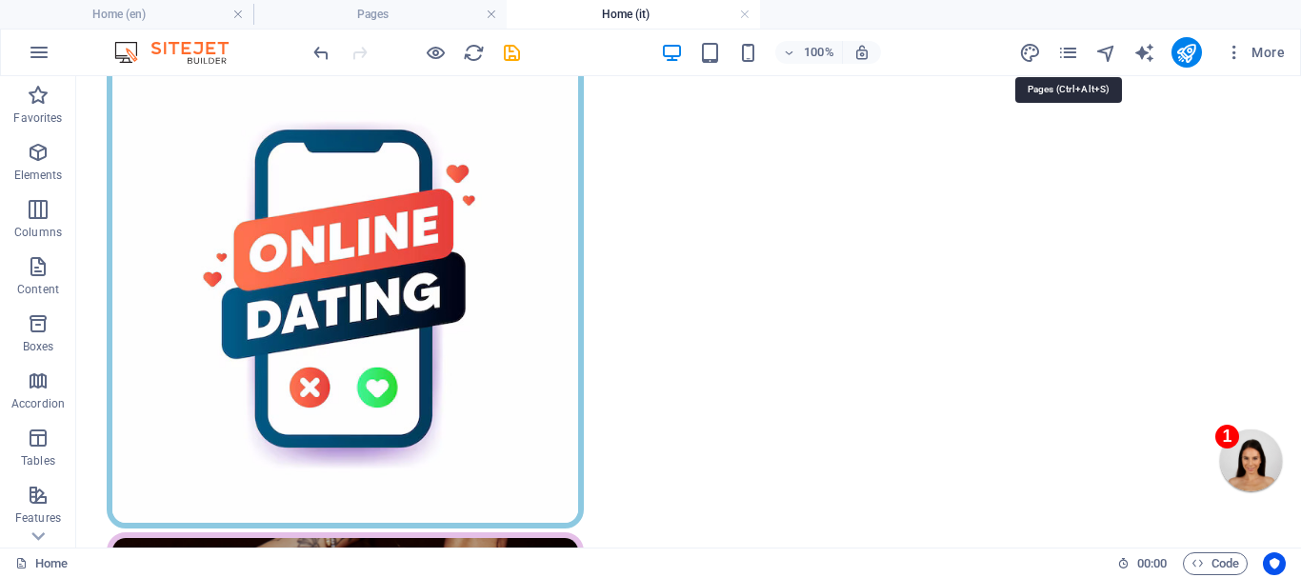
click at [1066, 45] on icon "pages" at bounding box center [1069, 53] width 22 height 22
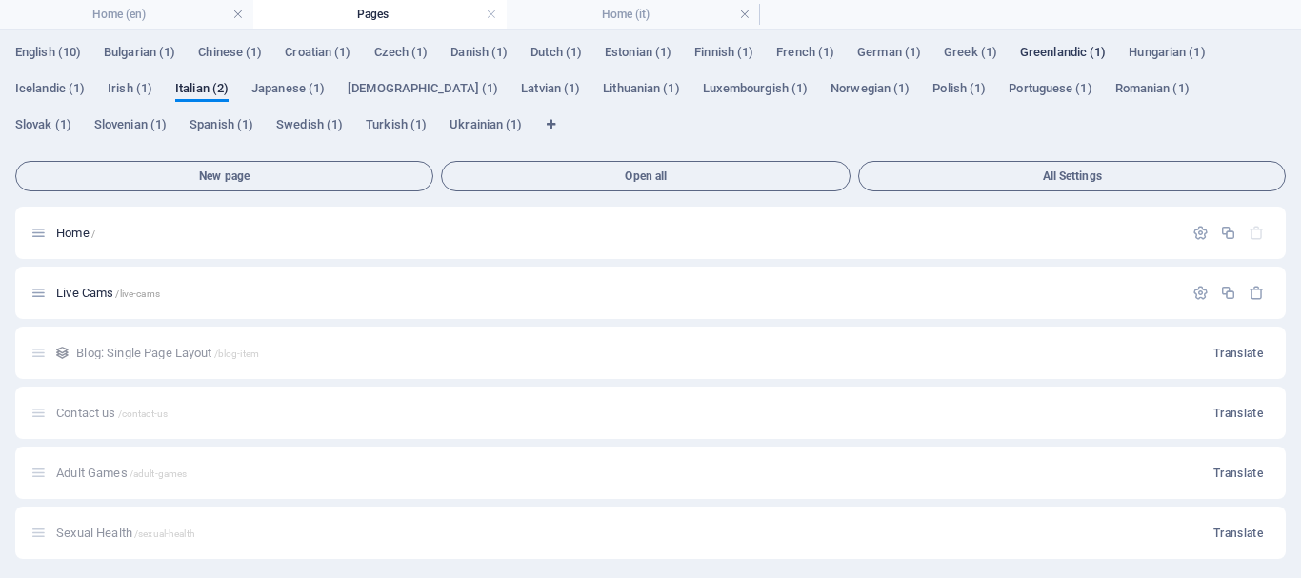
scroll to position [0, 0]
click at [1193, 285] on icon "button" at bounding box center [1201, 293] width 16 height 16
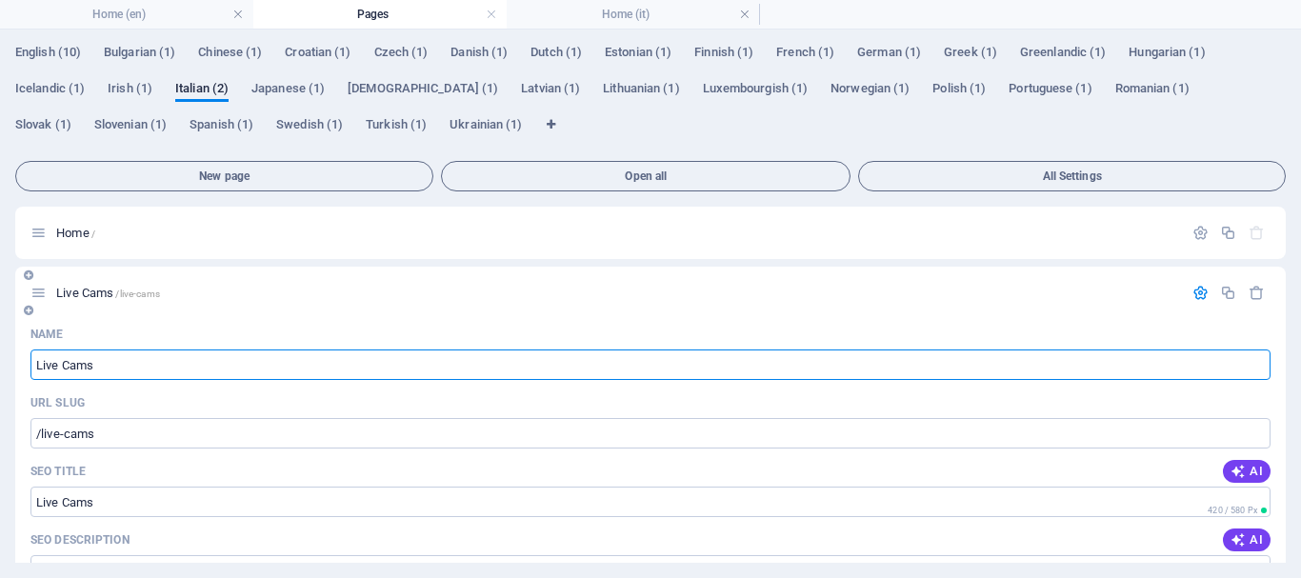
click at [1194, 293] on icon "button" at bounding box center [1201, 293] width 16 height 16
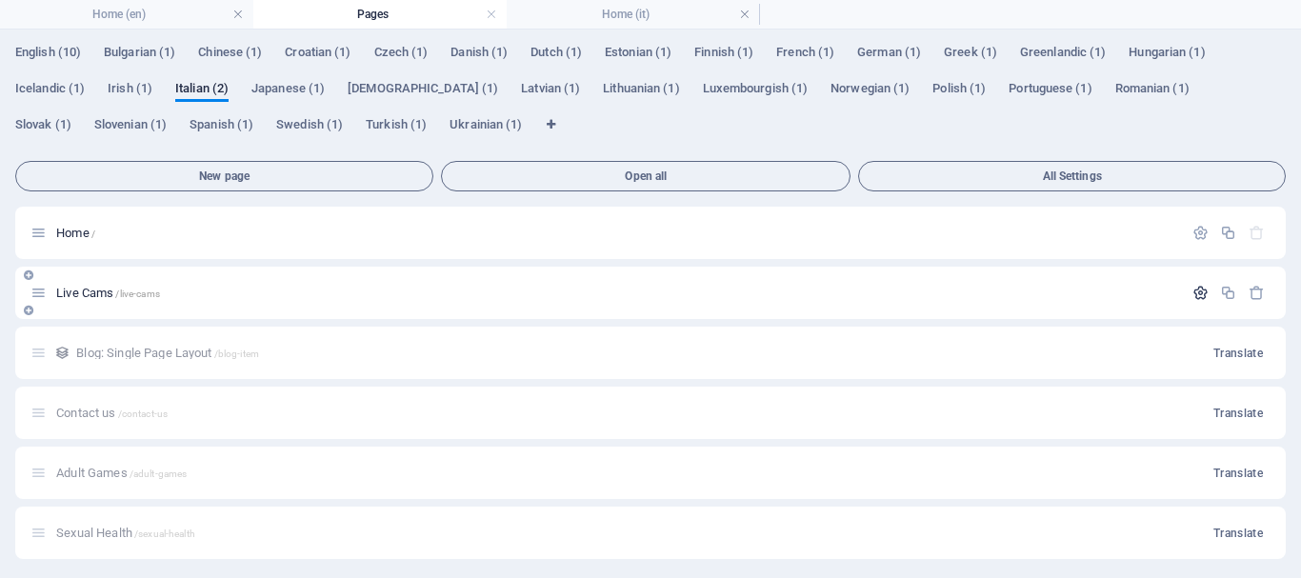
click at [1195, 292] on icon "button" at bounding box center [1201, 293] width 16 height 16
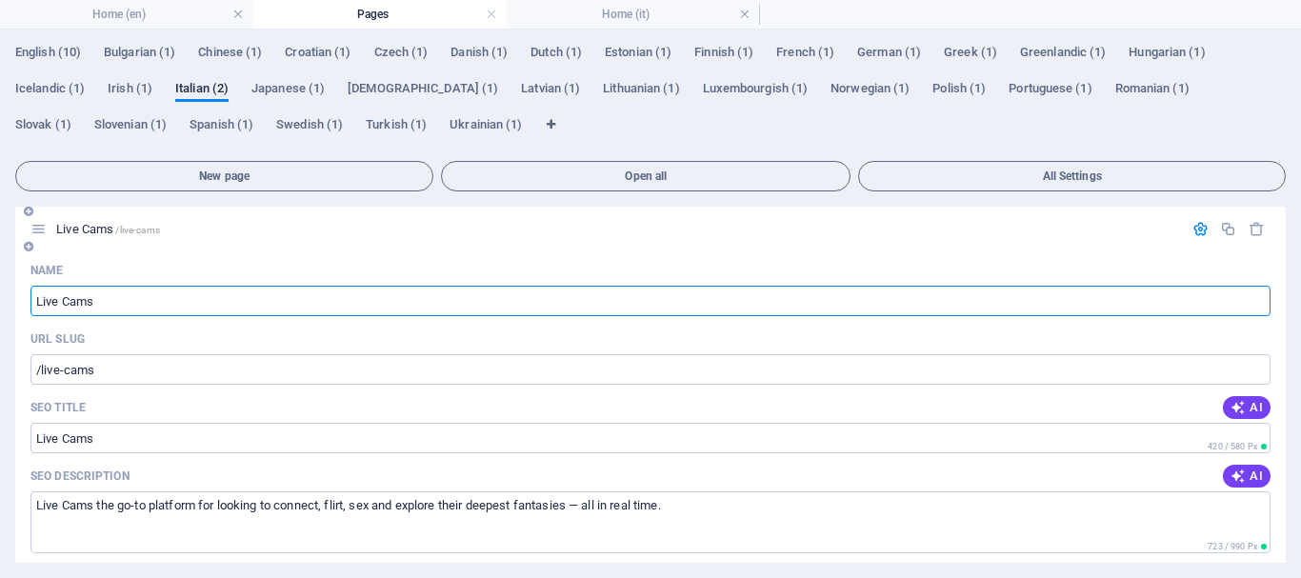
scroll to position [95, 0]
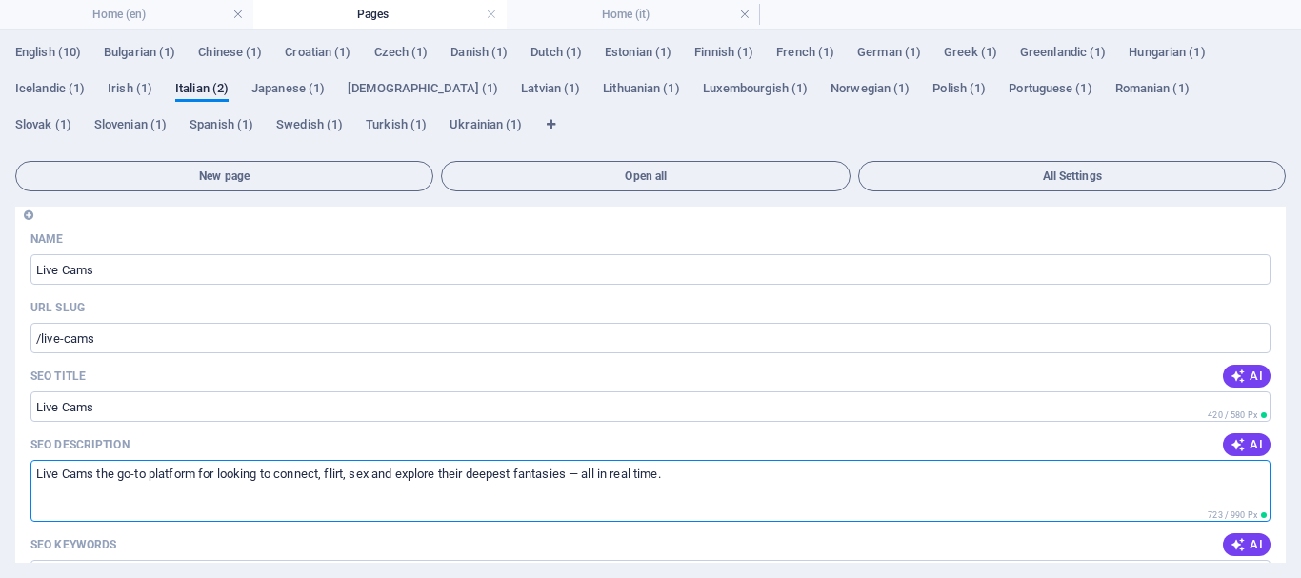
drag, startPoint x: 683, startPoint y: 474, endPoint x: 26, endPoint y: 515, distance: 658.7
drag, startPoint x: 694, startPoint y: 476, endPoint x: 20, endPoint y: 505, distance: 674.2
paste textarea "è la piattaforma ideale per connettersi, flirtare, fare sesso ed esplorare le p…"
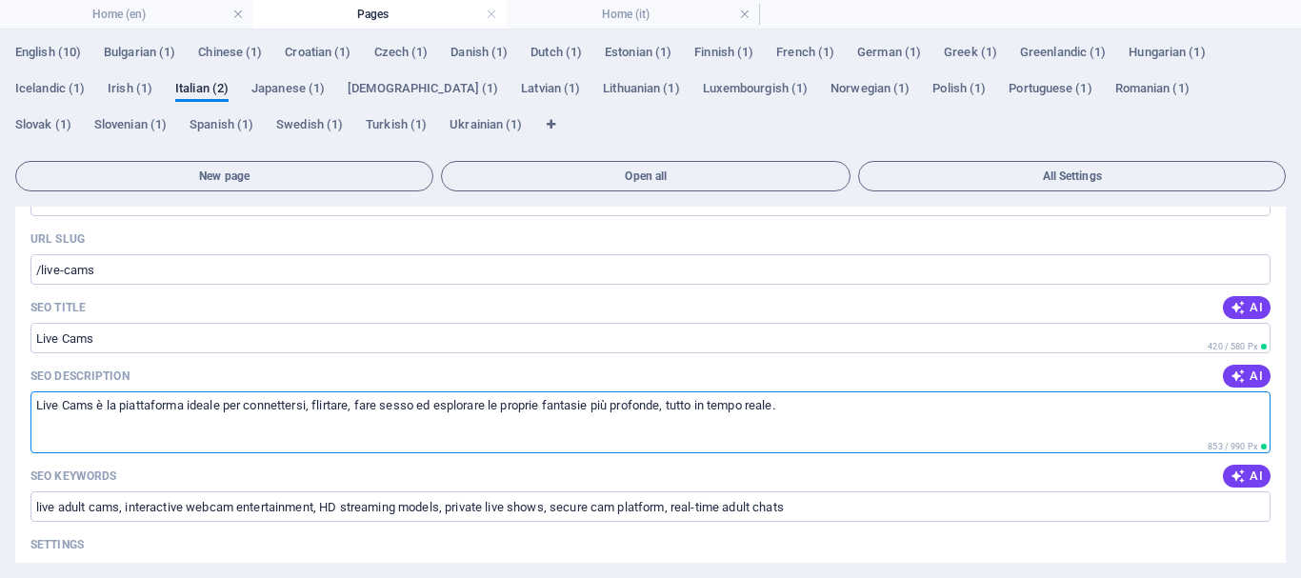
scroll to position [191, 0]
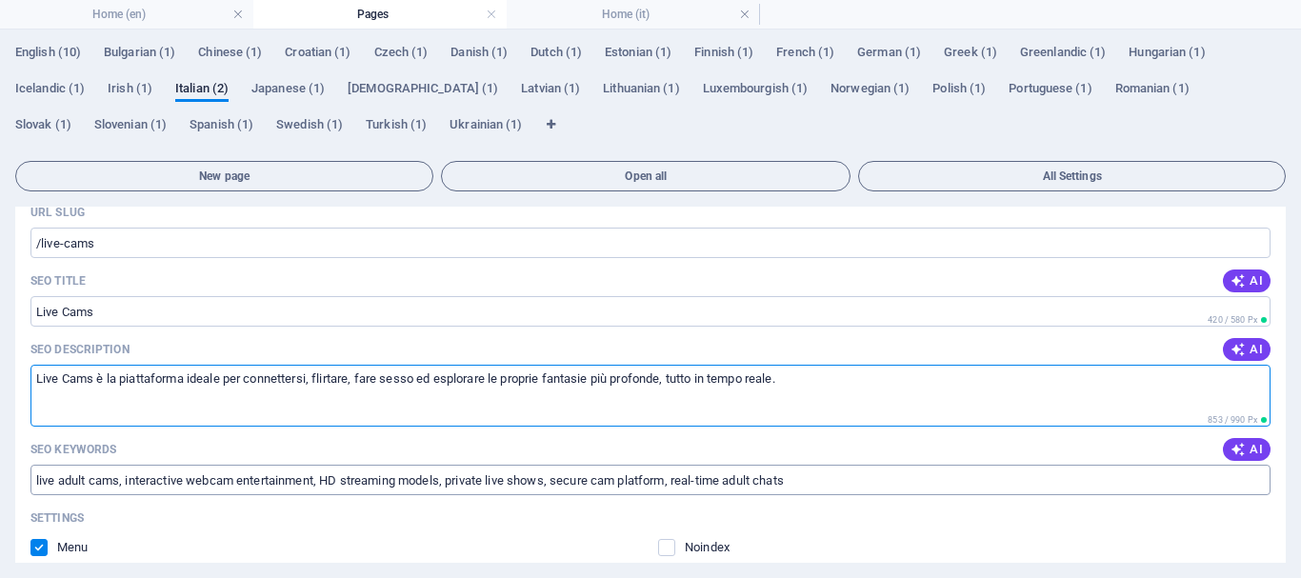
type textarea "Live Cams è la piattaforma ideale per connettersi, flirtare, fare sesso ed espl…"
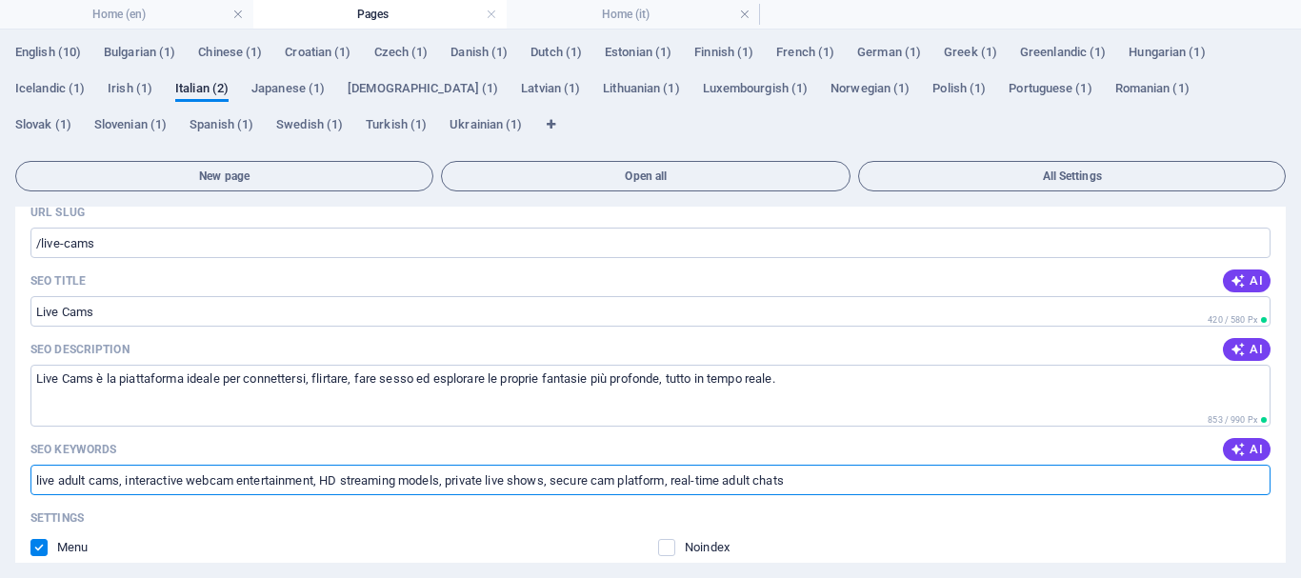
drag, startPoint x: 806, startPoint y: 482, endPoint x: 23, endPoint y: 487, distance: 783.2
click at [21, 487] on div "Name Live Cams ​ URL SLUG /live-cams ​ SEO Title AI Live Cams ​ 420 / 580 Px SE…" at bounding box center [650, 526] width 1271 height 794
drag, startPoint x: 825, startPoint y: 479, endPoint x: 15, endPoint y: 492, distance: 809.9
click at [15, 492] on div "Name Live Cams ​ URL SLUG /live-cams ​ SEO Title AI Live Cams ​ 420 / 580 Px SE…" at bounding box center [650, 526] width 1271 height 794
paste input "cam adulte dal vivo, intrattenimento webcam interattivo, modelli in streaming H…"
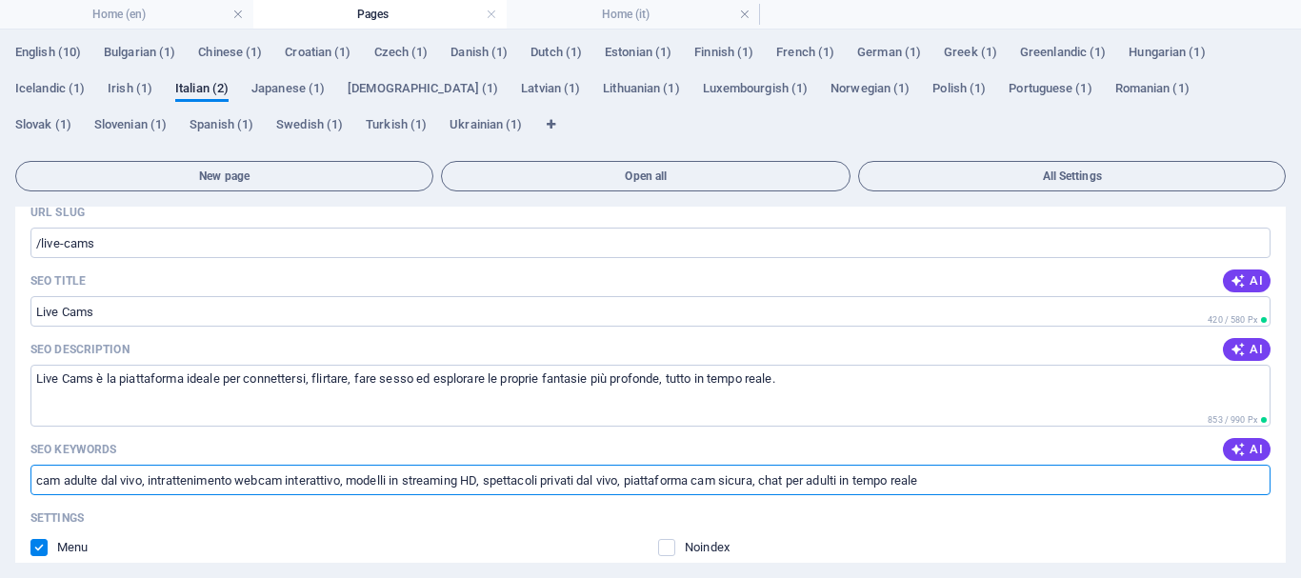
type input "cam adulte dal vivo, intrattenimento webcam interattivo, modelli in streaming H…"
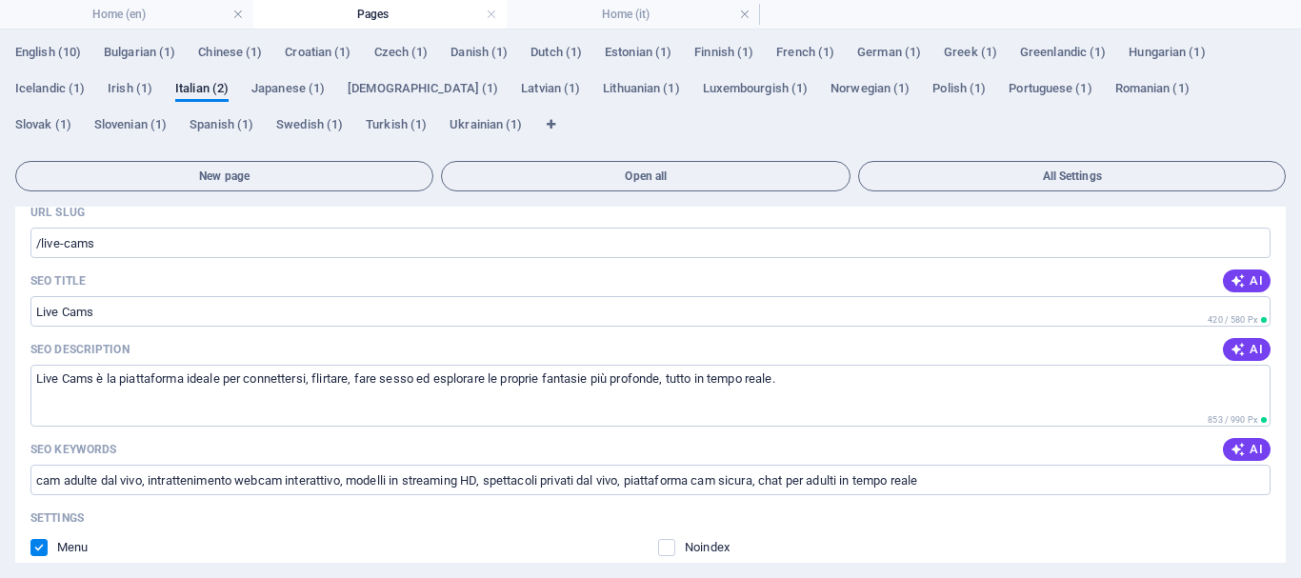
click at [1038, 441] on div "SEO Keywords AI" at bounding box center [650, 449] width 1240 height 30
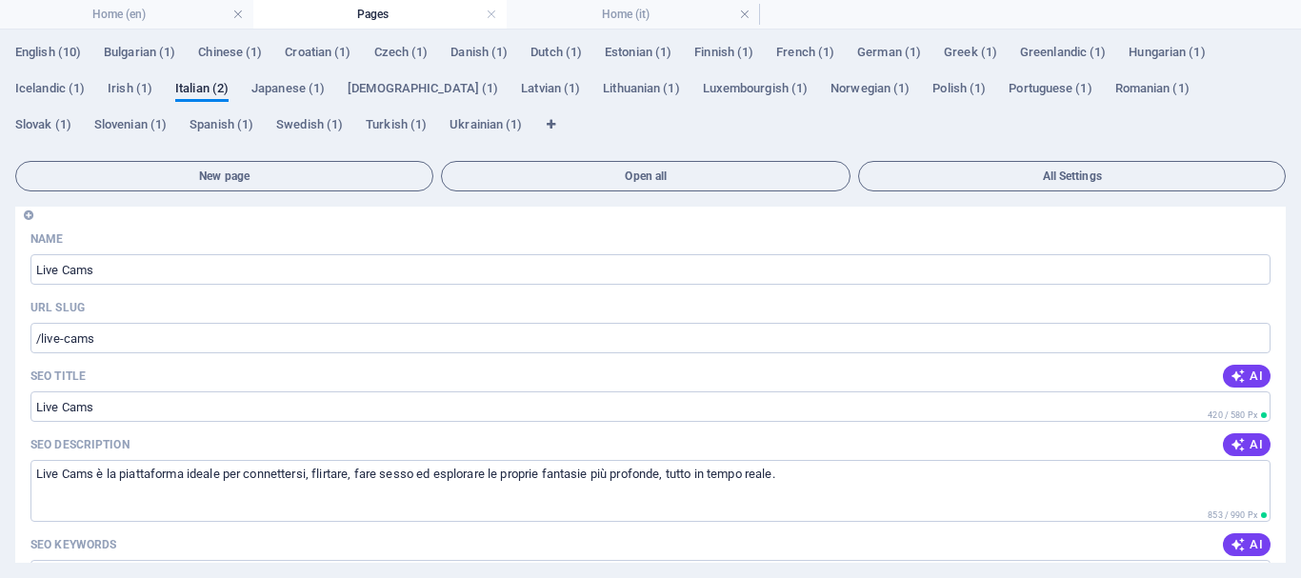
scroll to position [0, 0]
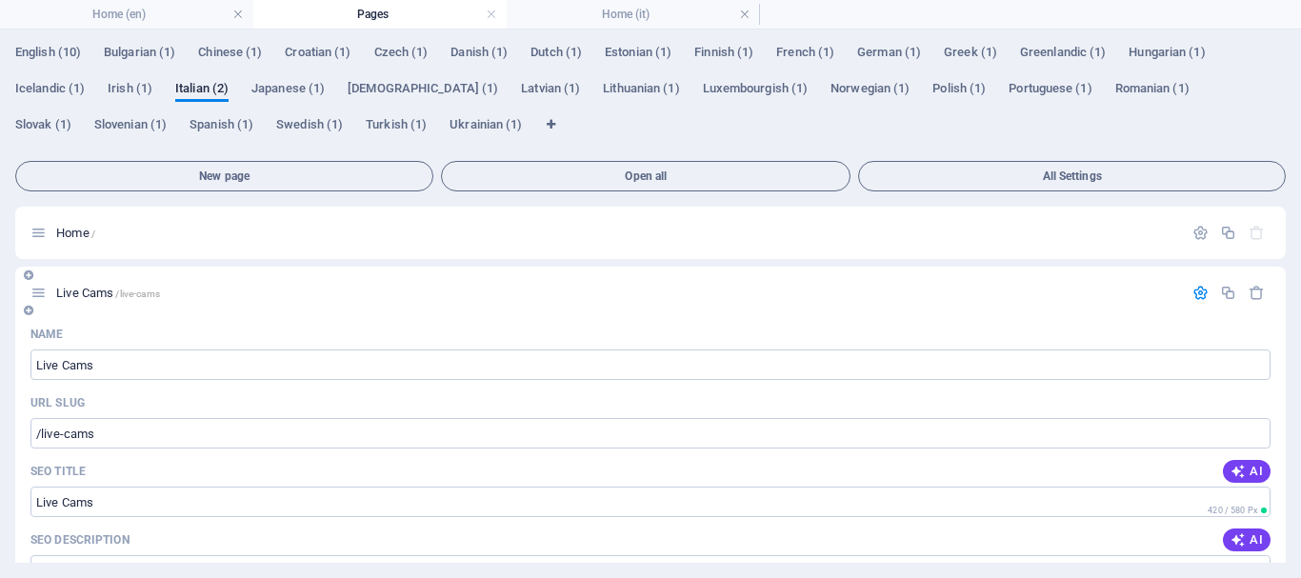
click at [1196, 291] on icon "button" at bounding box center [1201, 293] width 16 height 16
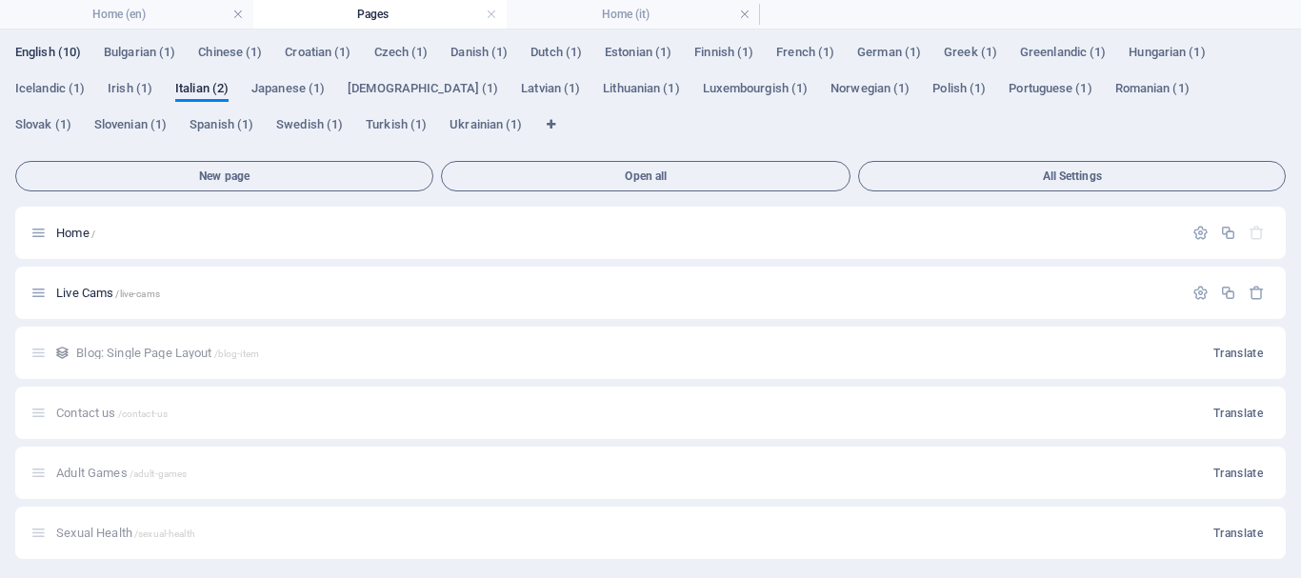
click at [33, 48] on span "English (10)" at bounding box center [48, 54] width 66 height 27
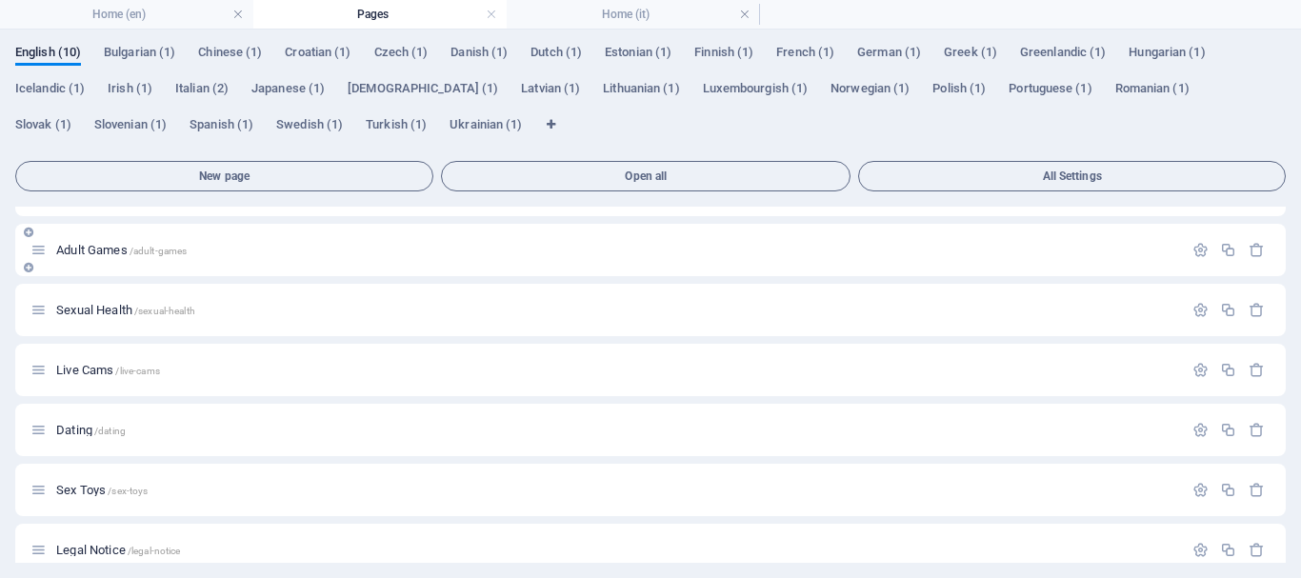
scroll to position [191, 0]
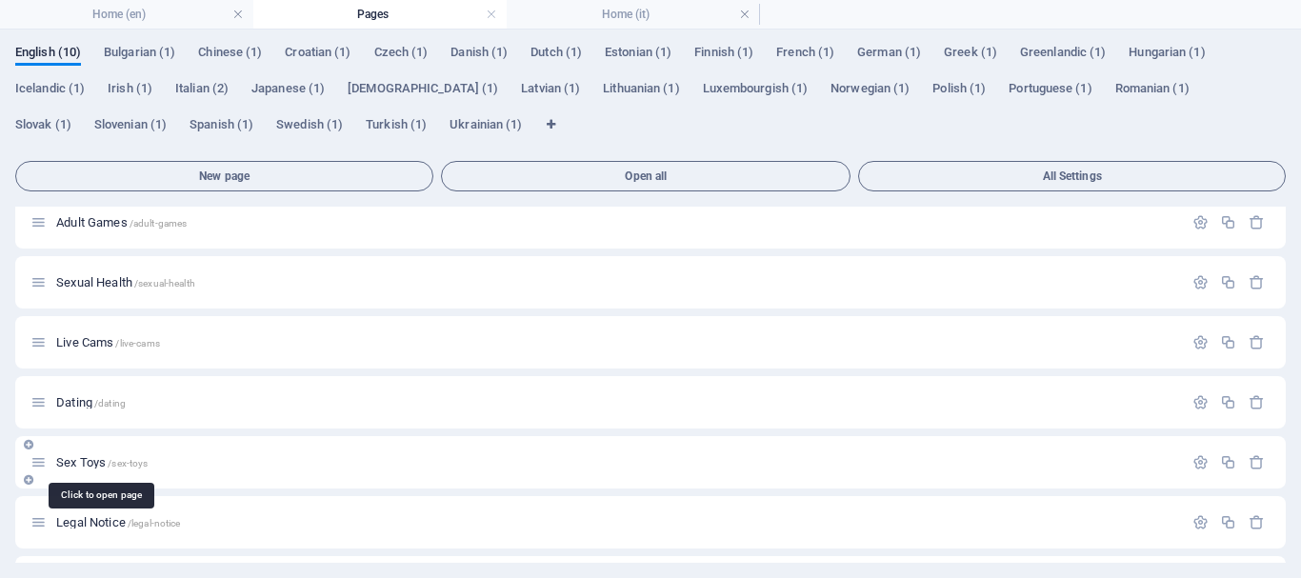
click at [81, 458] on span "Sex Toys /sex-toys" at bounding box center [101, 462] width 91 height 14
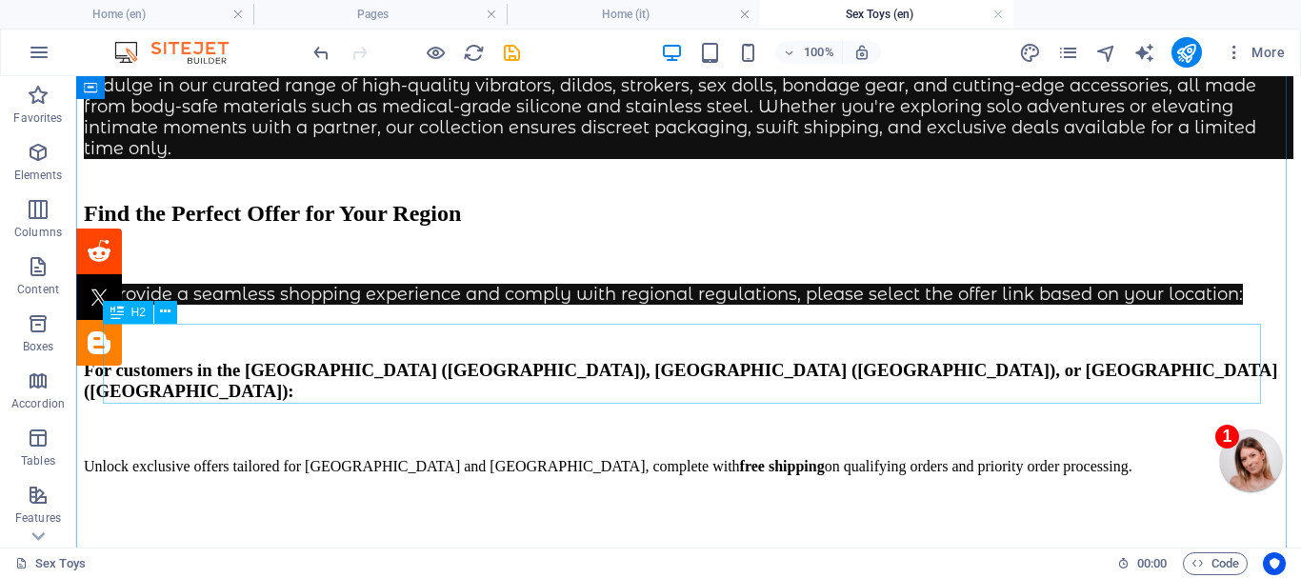
scroll to position [476, 0]
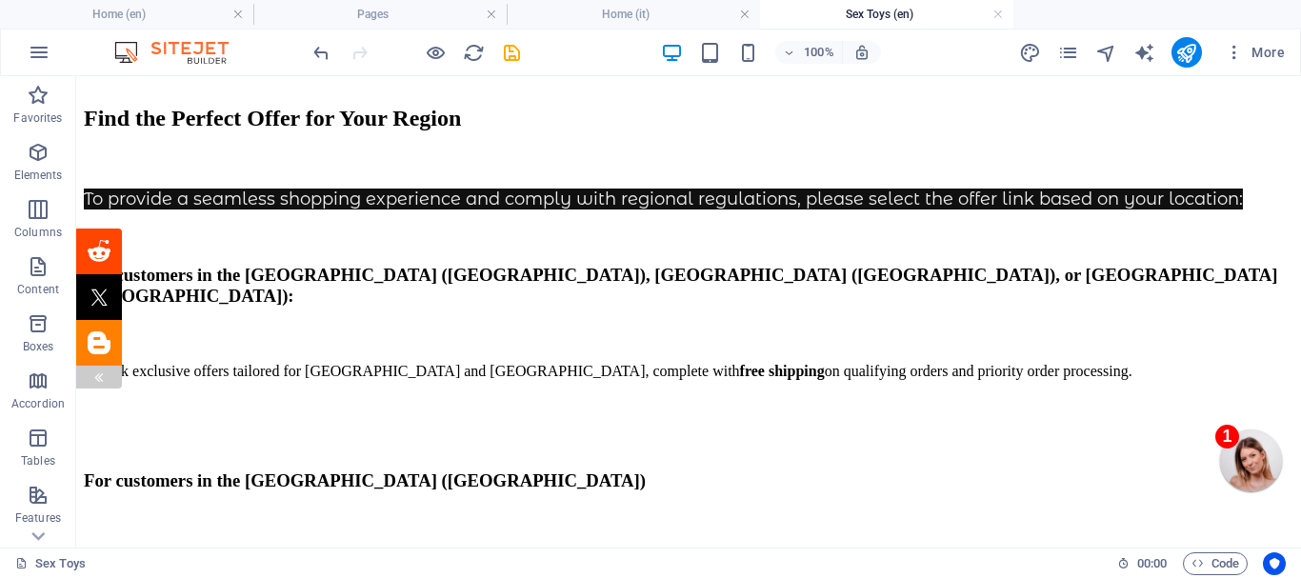
click at [100, 373] on img at bounding box center [98, 377] width 15 height 15
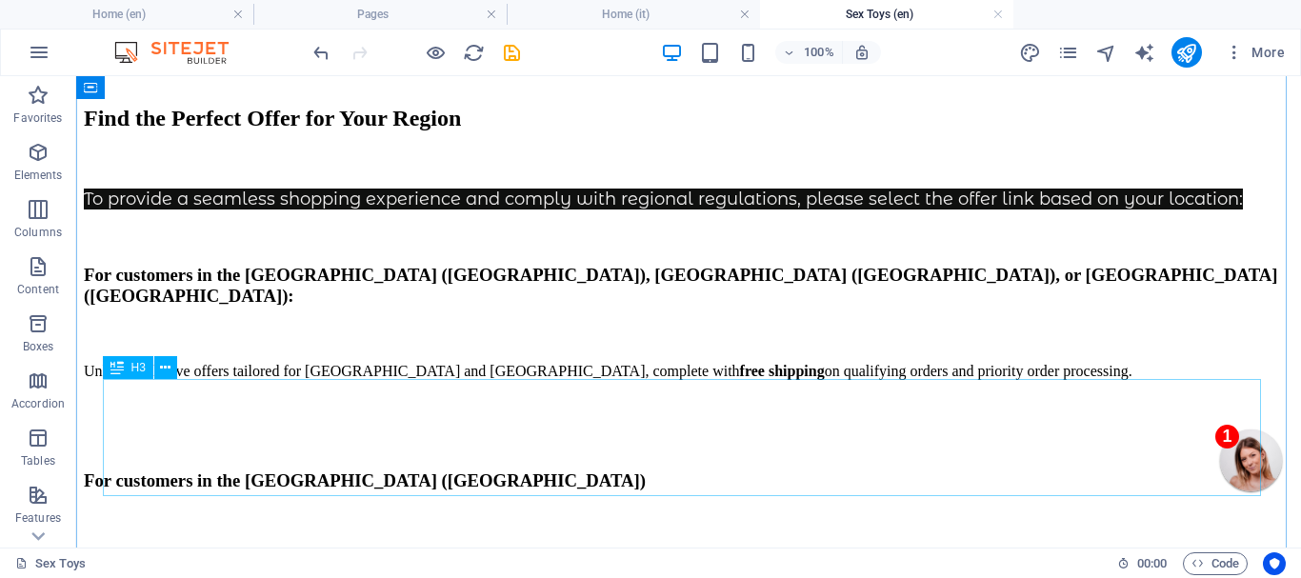
click at [500, 307] on div "For customers in the [GEOGRAPHIC_DATA] ([GEOGRAPHIC_DATA]), [GEOGRAPHIC_DATA] (…" at bounding box center [689, 286] width 1210 height 42
click at [497, 307] on div "For customers in the [GEOGRAPHIC_DATA] ([GEOGRAPHIC_DATA]), [GEOGRAPHIC_DATA] (…" at bounding box center [689, 286] width 1210 height 42
click at [474, 307] on div "For customers in the [GEOGRAPHIC_DATA] ([GEOGRAPHIC_DATA]), [GEOGRAPHIC_DATA] (…" at bounding box center [689, 286] width 1210 height 42
click at [472, 307] on div "For customers in the [GEOGRAPHIC_DATA] ([GEOGRAPHIC_DATA]), [GEOGRAPHIC_DATA] (…" at bounding box center [689, 286] width 1210 height 42
click at [266, 307] on div "For customers in the [GEOGRAPHIC_DATA] ([GEOGRAPHIC_DATA]), [GEOGRAPHIC_DATA] (…" at bounding box center [689, 286] width 1210 height 42
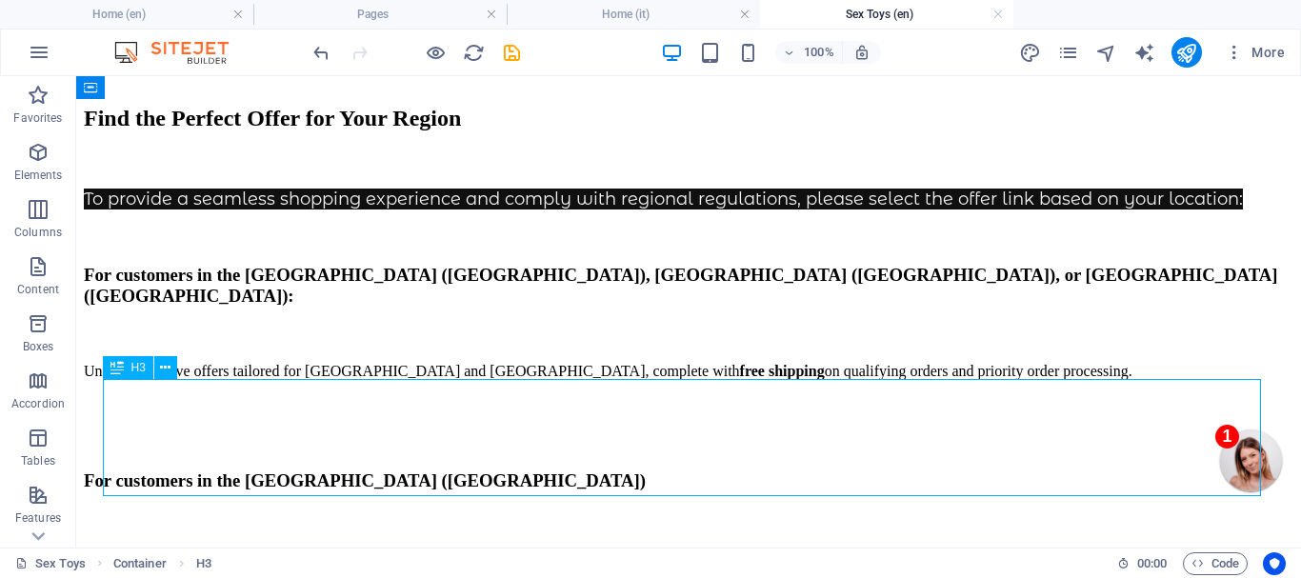
click at [266, 307] on div "For customers in the [GEOGRAPHIC_DATA] ([GEOGRAPHIC_DATA]), [GEOGRAPHIC_DATA] (…" at bounding box center [689, 286] width 1210 height 42
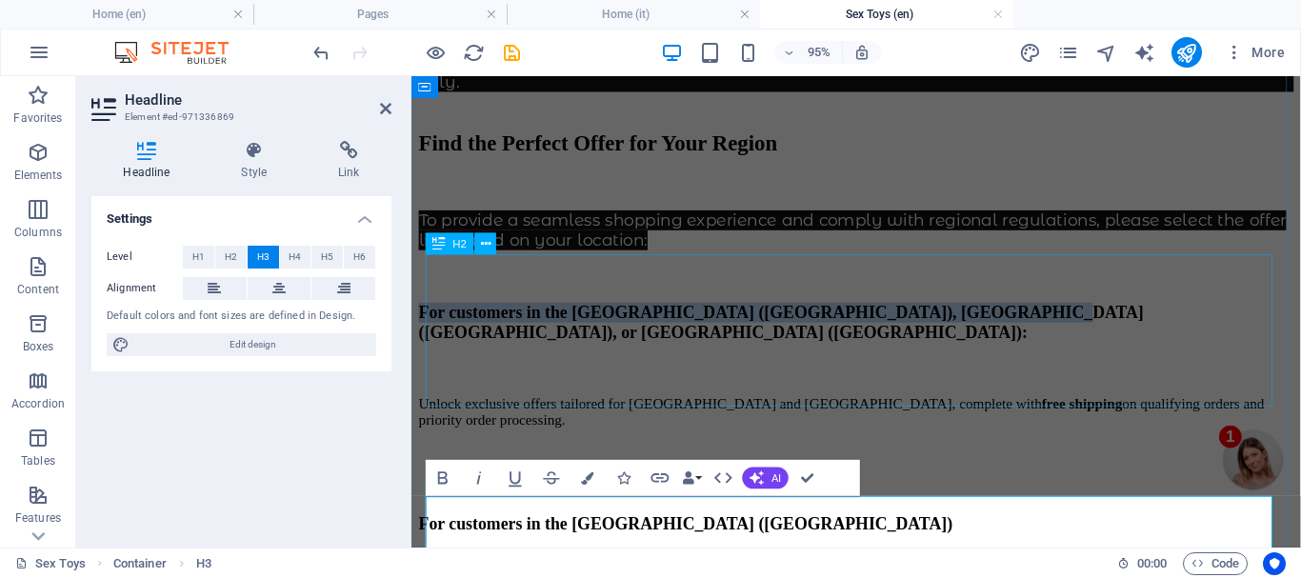
scroll to position [585, 0]
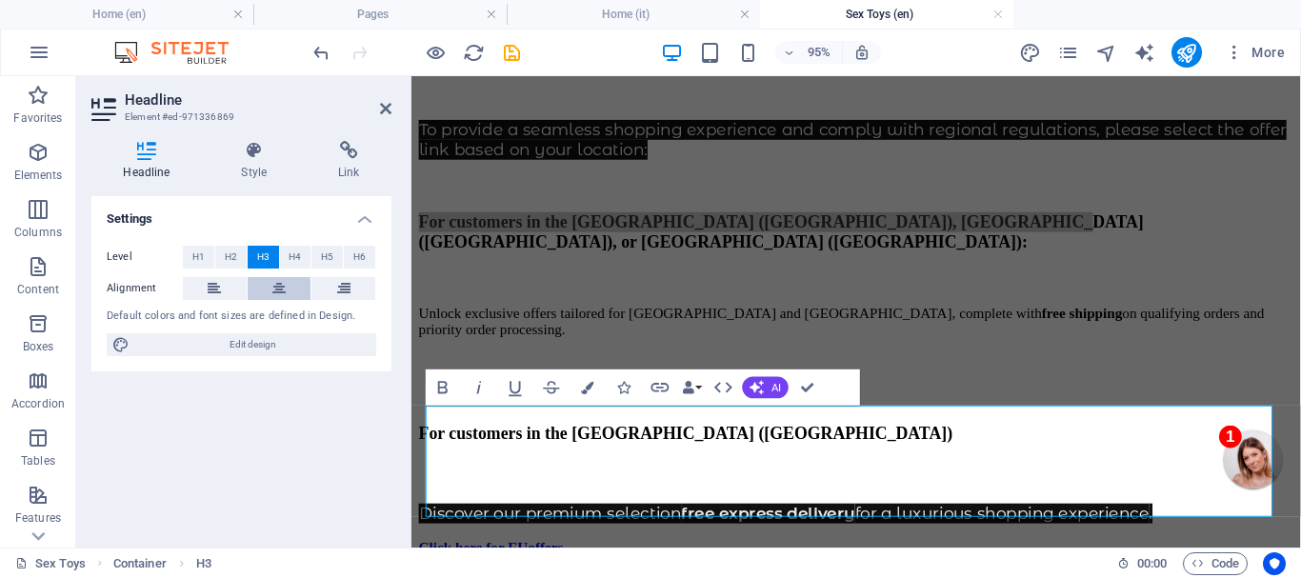
click at [275, 287] on icon at bounding box center [278, 288] width 13 height 23
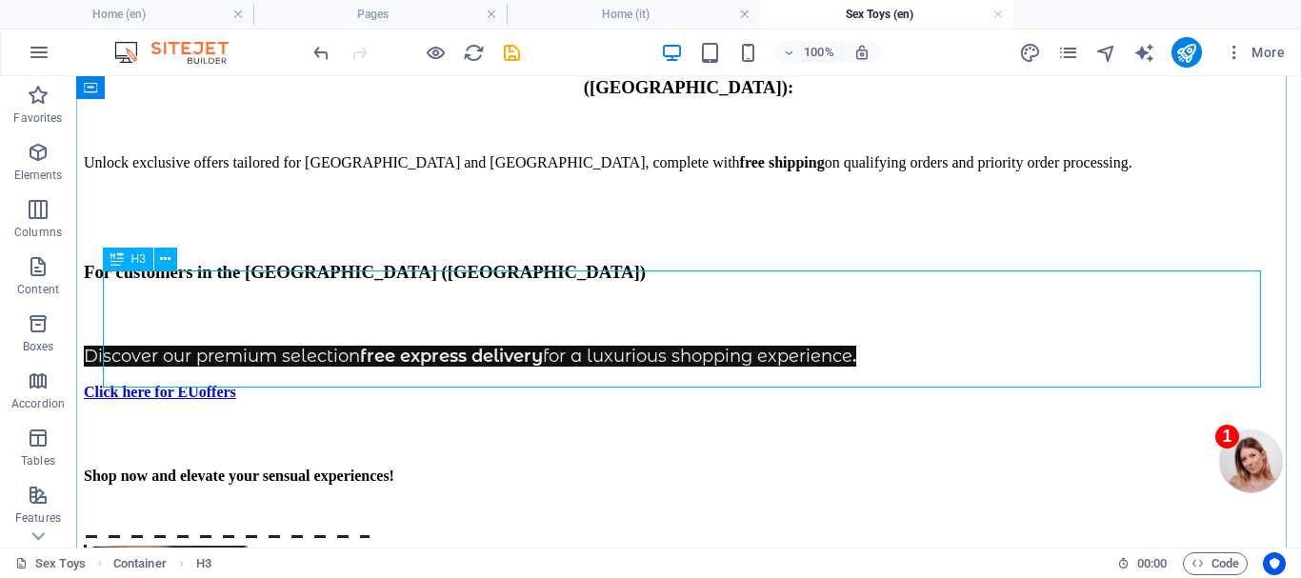
scroll to position [776, 0]
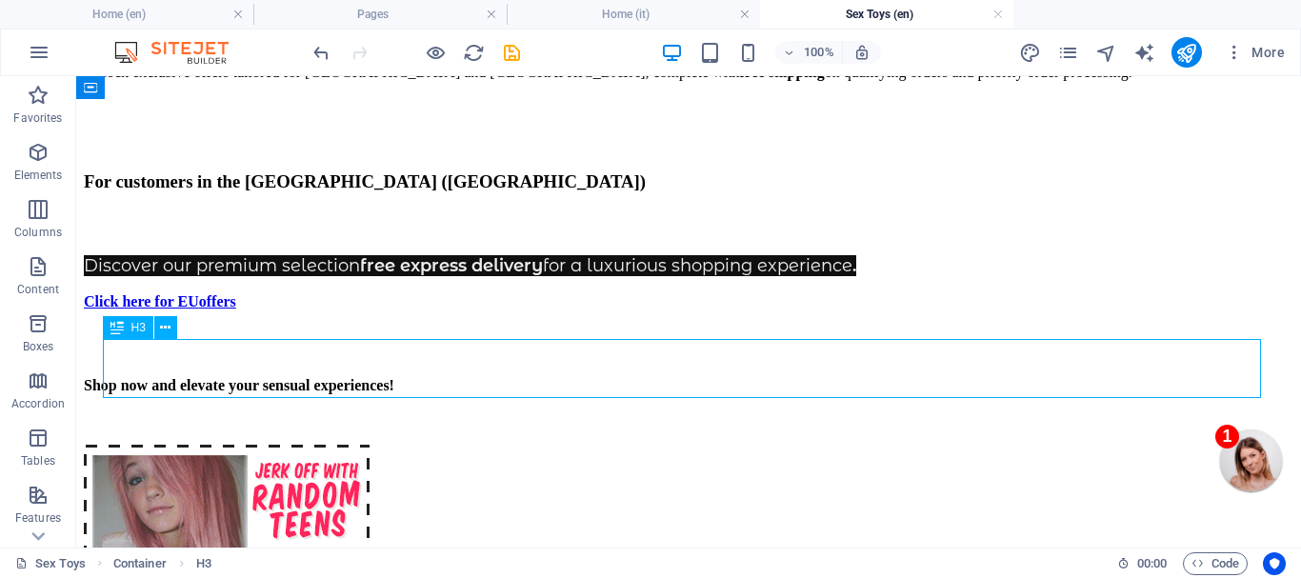
click at [645, 192] on div "For customers in the [GEOGRAPHIC_DATA] ([GEOGRAPHIC_DATA])" at bounding box center [689, 181] width 1210 height 21
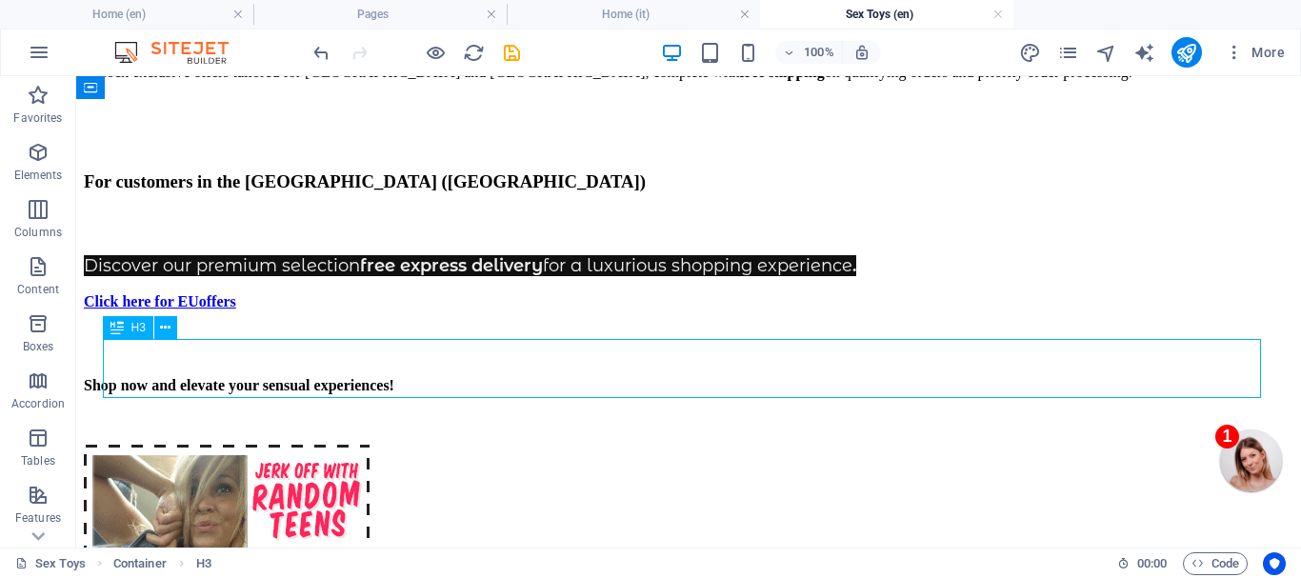
click at [644, 192] on div "For customers in the [GEOGRAPHIC_DATA] ([GEOGRAPHIC_DATA])" at bounding box center [689, 181] width 1210 height 21
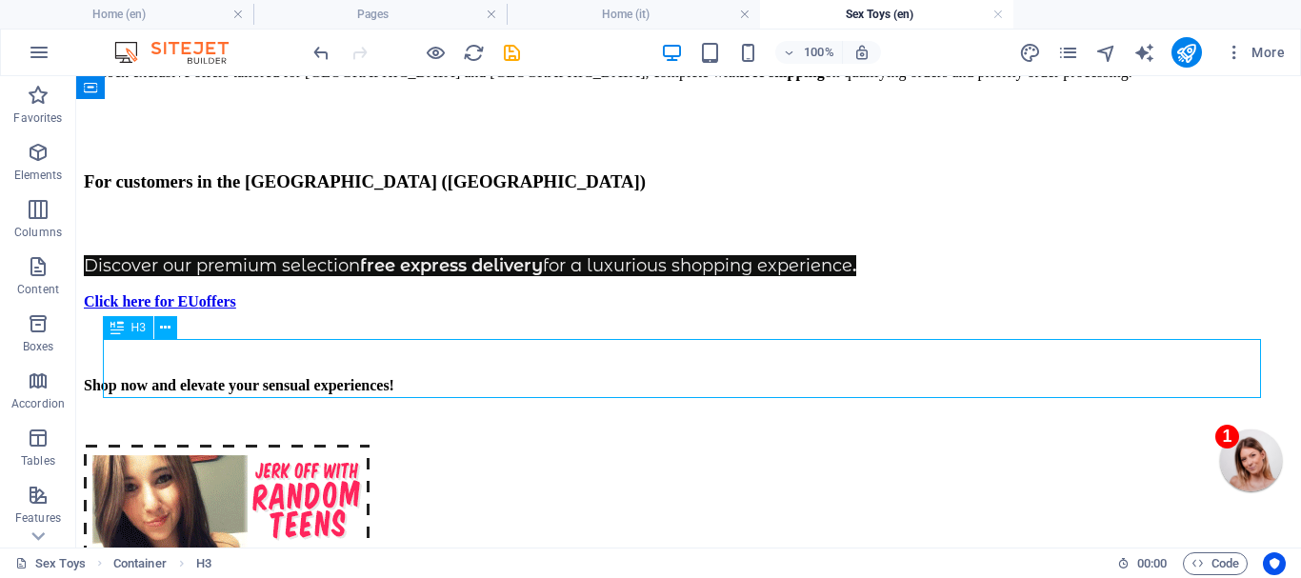
click at [641, 192] on div "For customers in the [GEOGRAPHIC_DATA] ([GEOGRAPHIC_DATA])" at bounding box center [689, 181] width 1210 height 21
drag, startPoint x: 641, startPoint y: 370, endPoint x: 313, endPoint y: 380, distance: 327.9
click at [640, 192] on div "For customers in the [GEOGRAPHIC_DATA] ([GEOGRAPHIC_DATA])" at bounding box center [689, 181] width 1210 height 21
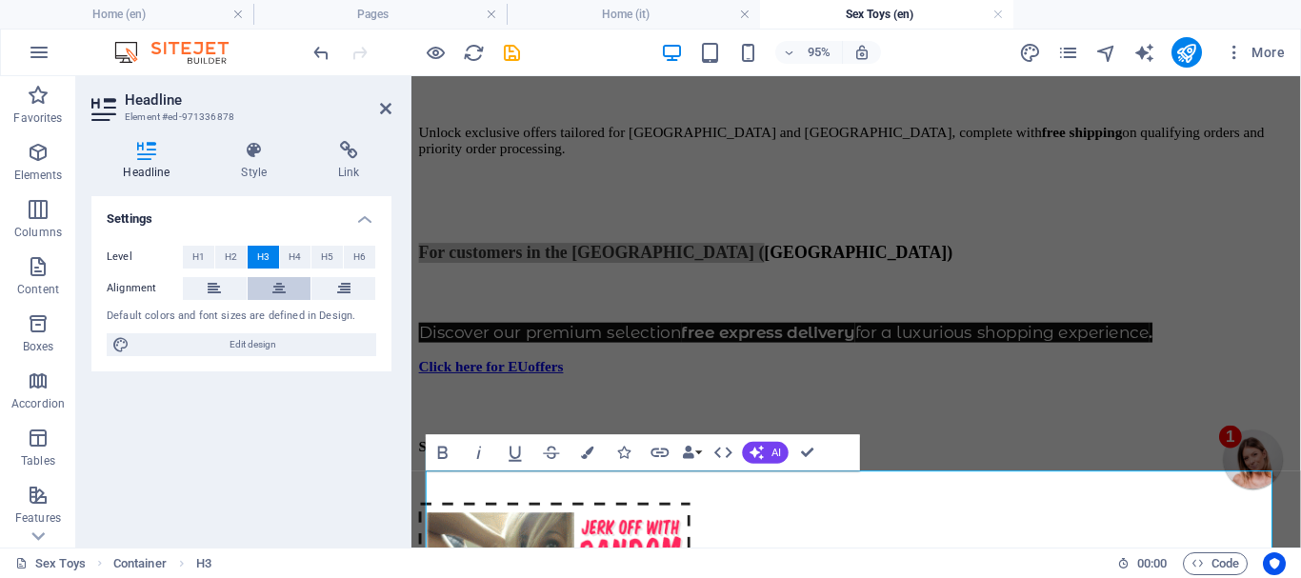
click at [273, 284] on icon at bounding box center [278, 288] width 13 height 23
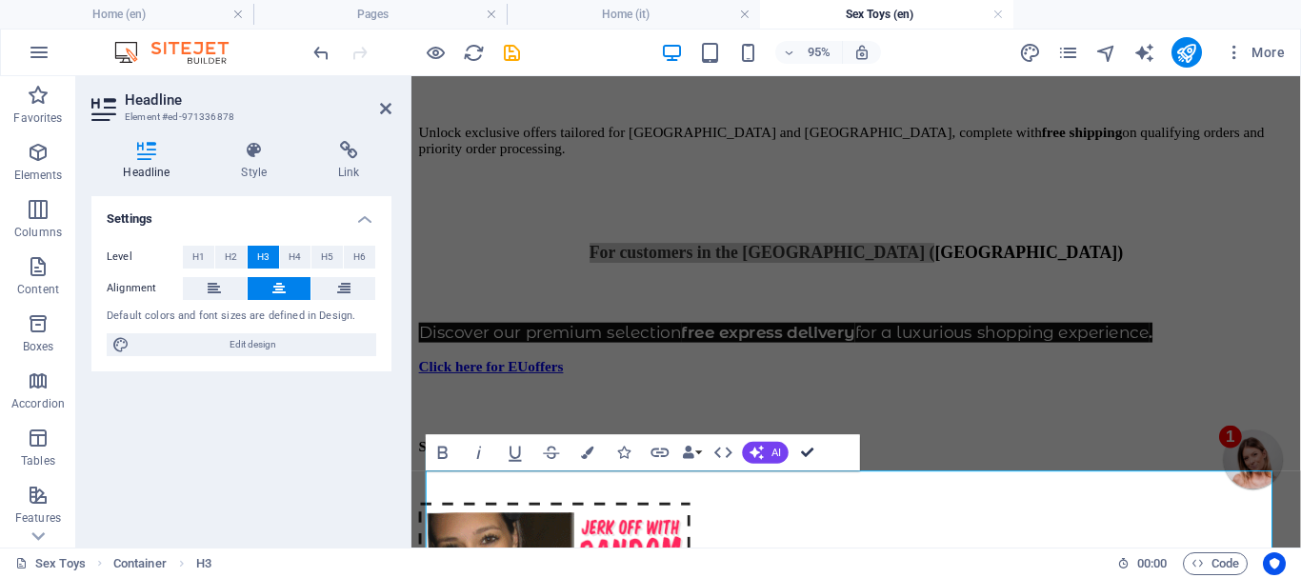
drag, startPoint x: 805, startPoint y: 445, endPoint x: 728, endPoint y: 369, distance: 108.5
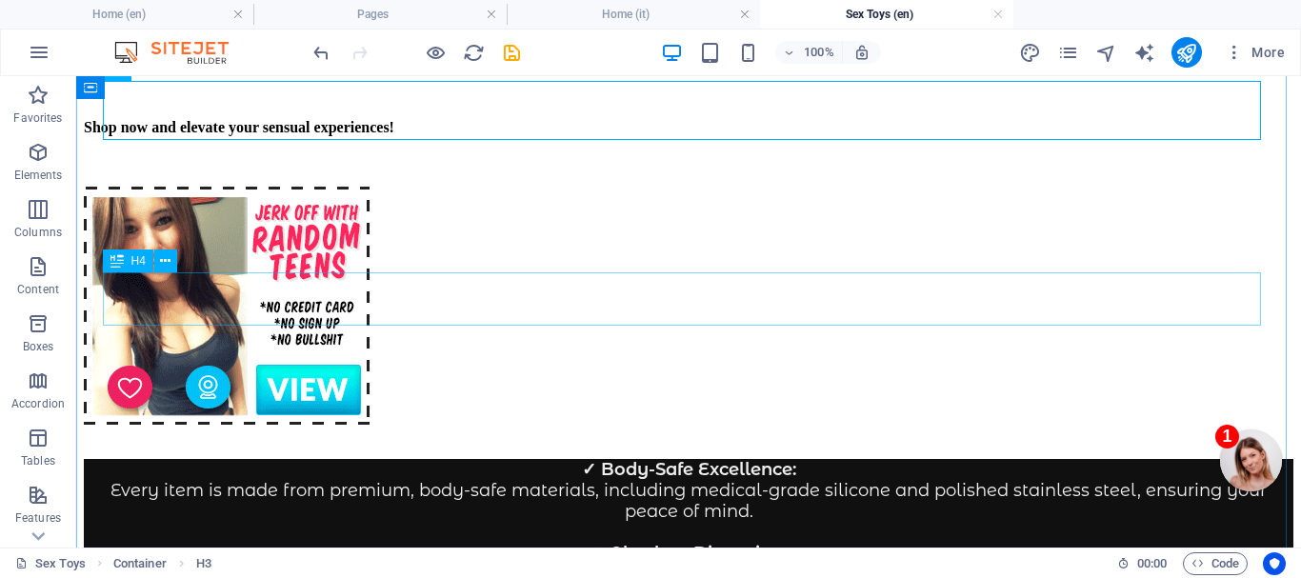
scroll to position [1061, 0]
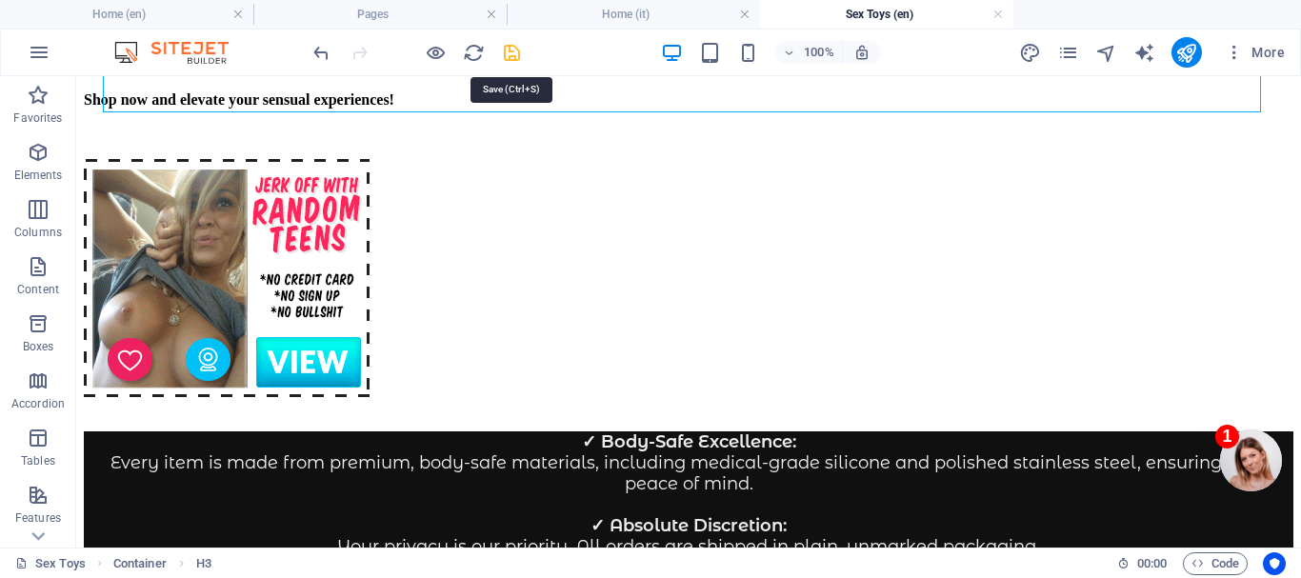
click at [508, 50] on icon "save" at bounding box center [512, 53] width 22 height 22
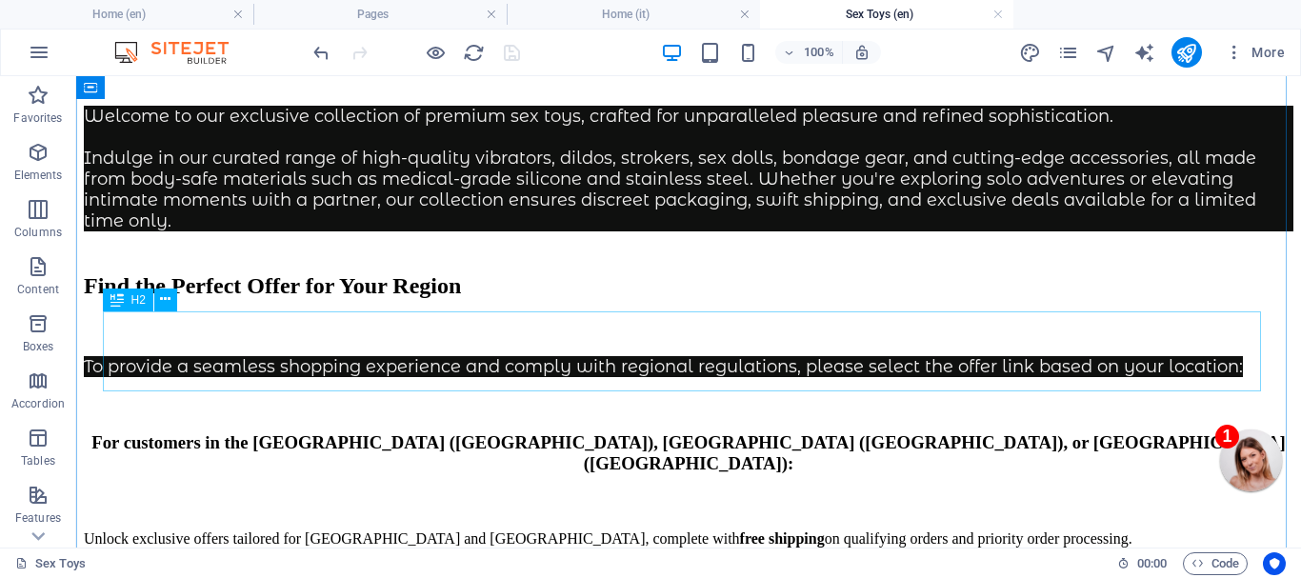
scroll to position [299, 0]
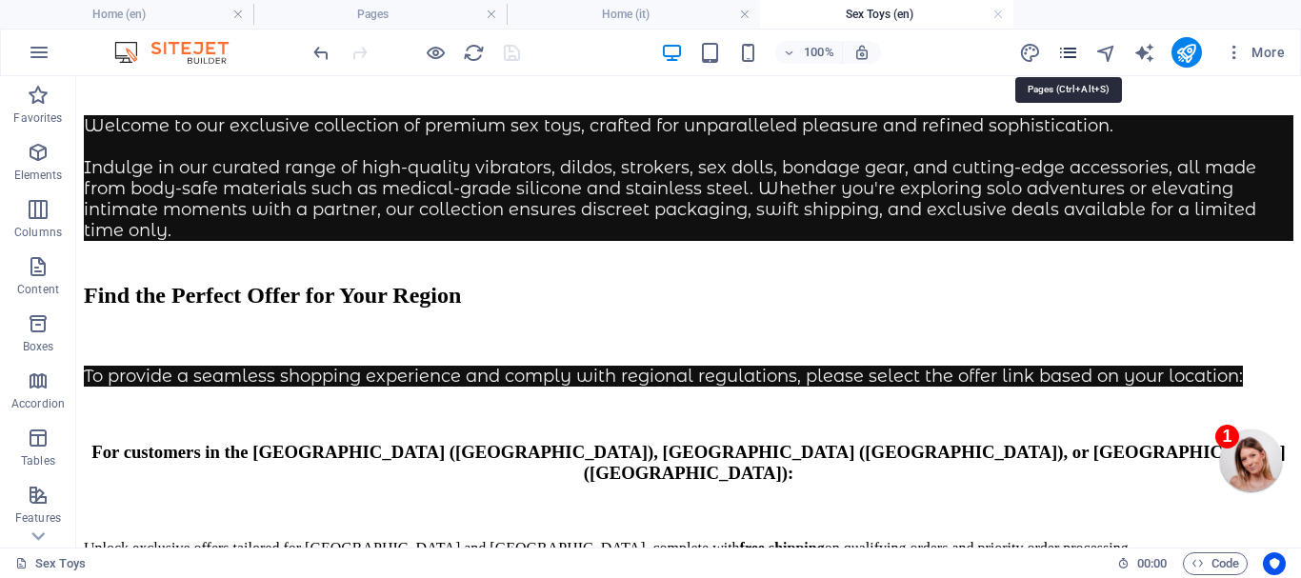
click at [1068, 49] on icon "pages" at bounding box center [1069, 53] width 22 height 22
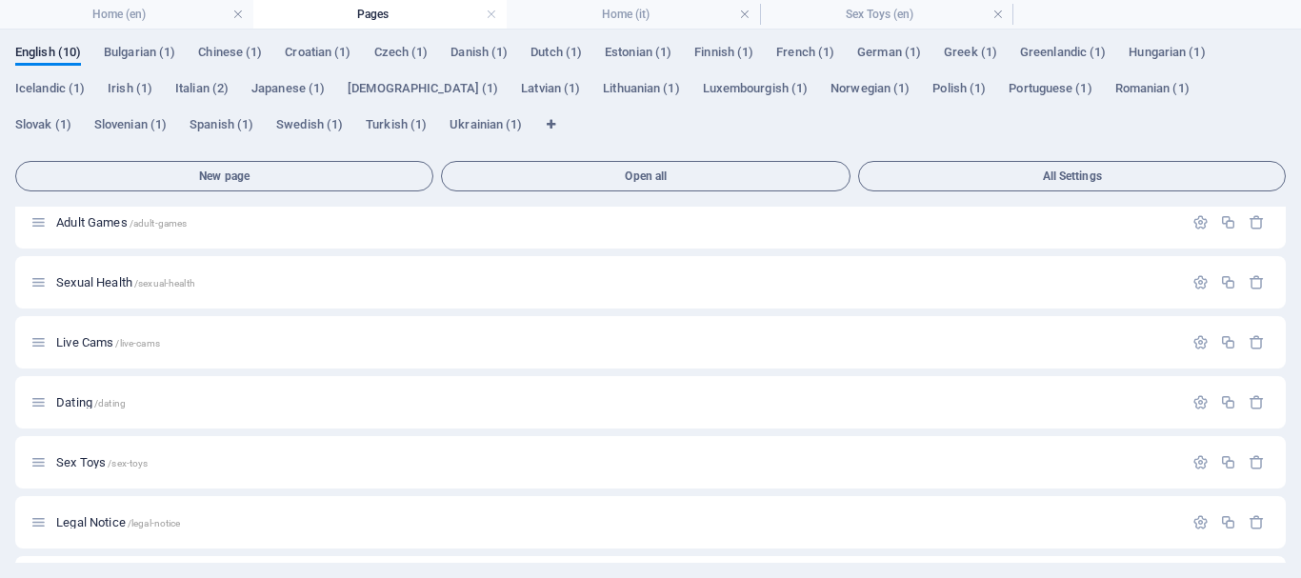
scroll to position [0, 0]
click at [105, 279] on span "Sexual Health /sexual-health" at bounding box center [125, 282] width 139 height 14
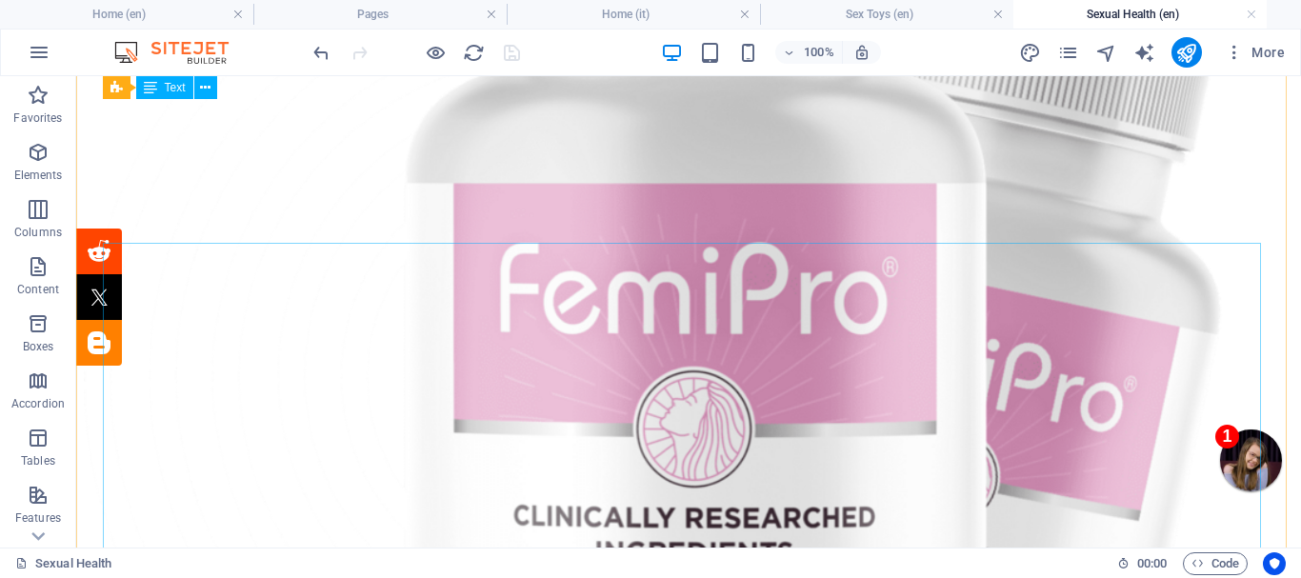
scroll to position [2001, 0]
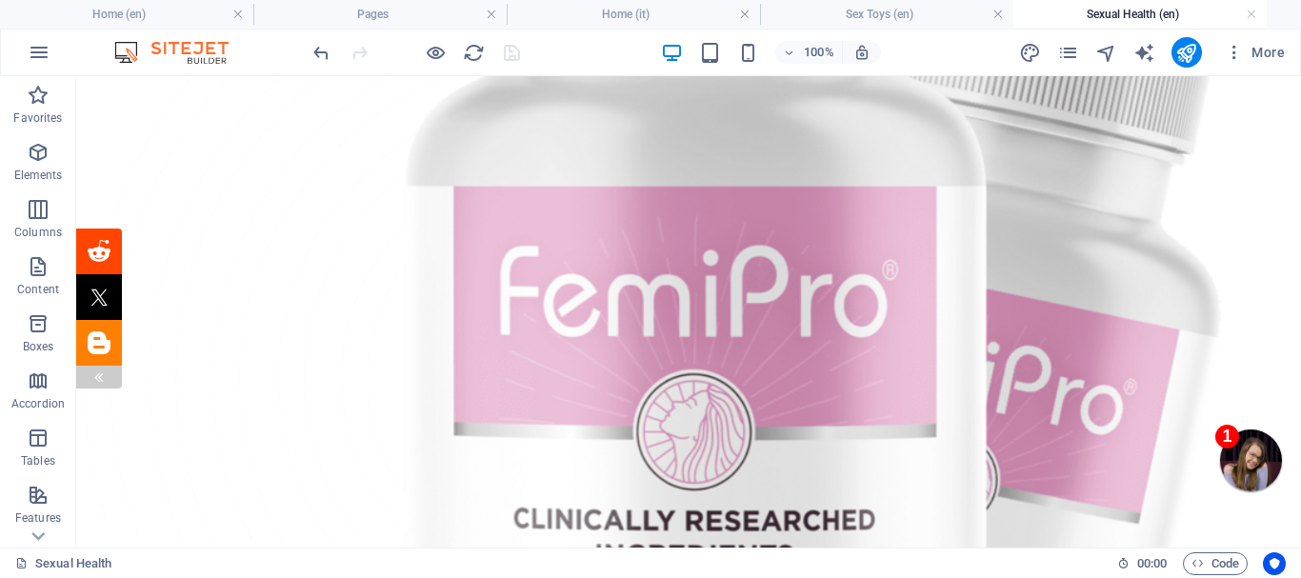
click at [92, 376] on img at bounding box center [98, 377] width 15 height 15
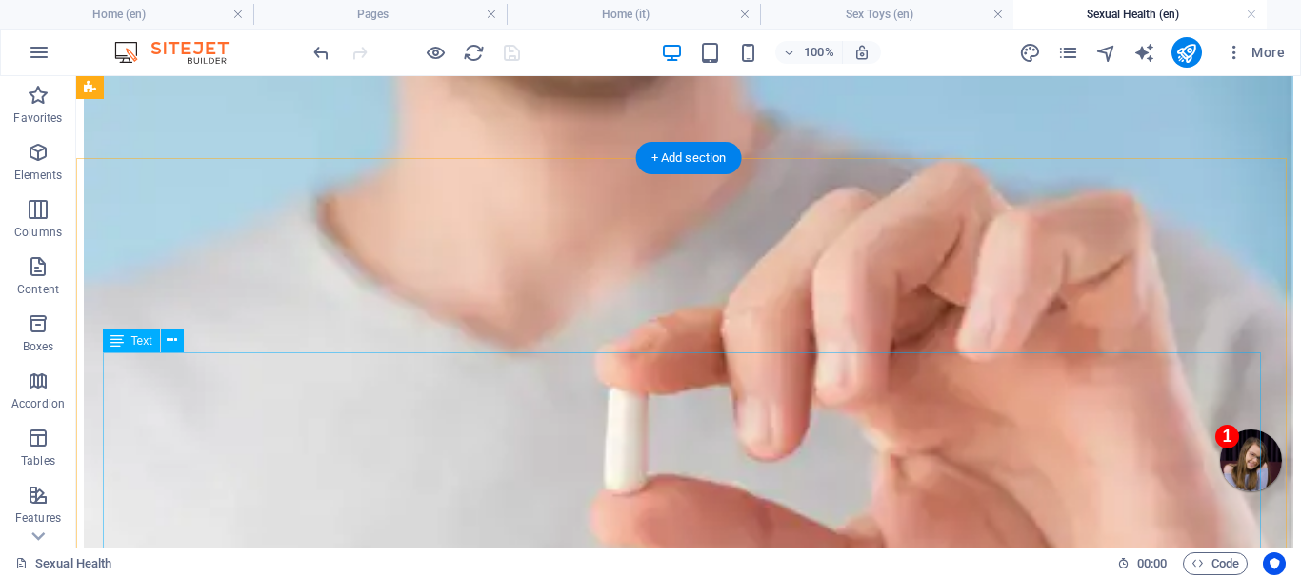
scroll to position [476, 0]
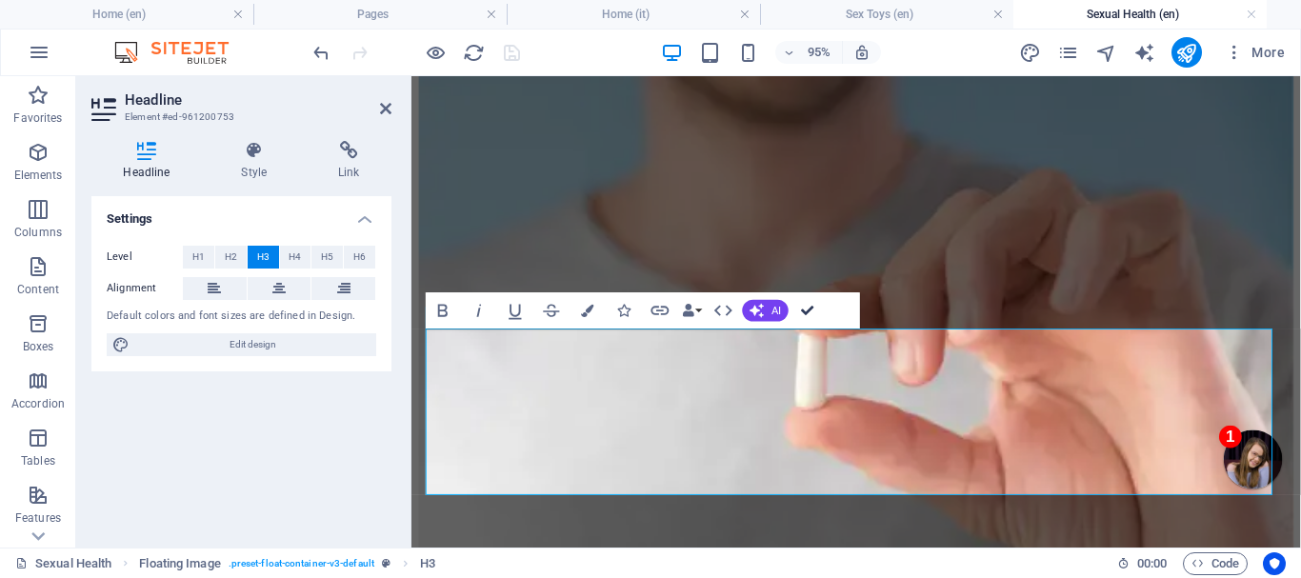
drag, startPoint x: 804, startPoint y: 307, endPoint x: 744, endPoint y: 235, distance: 93.3
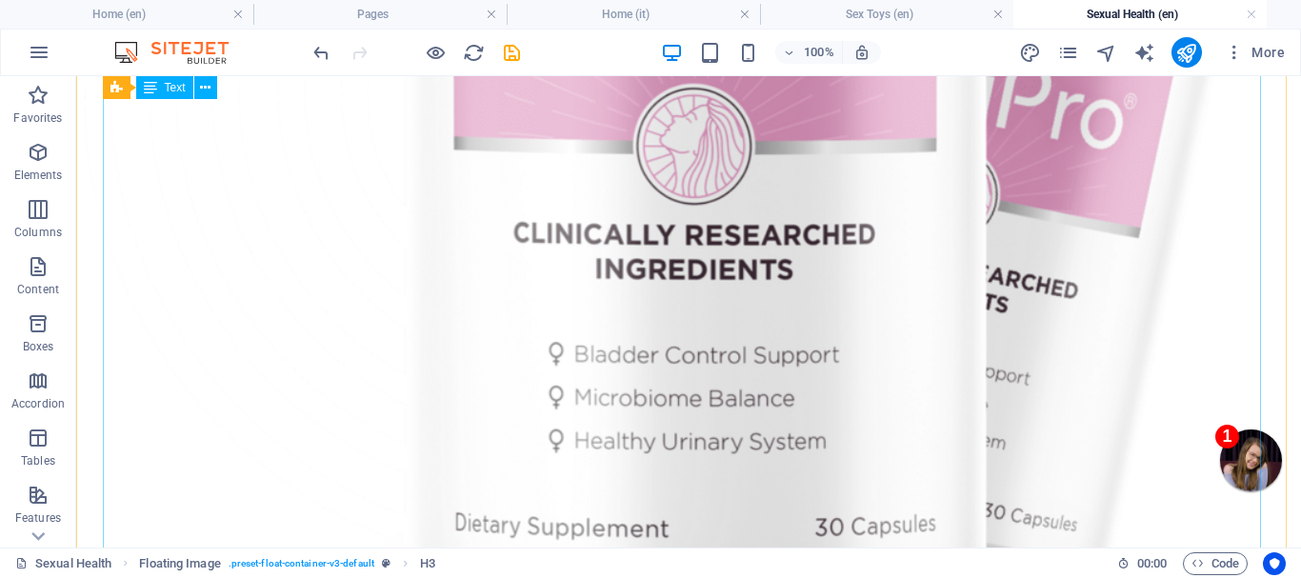
scroll to position [2382, 0]
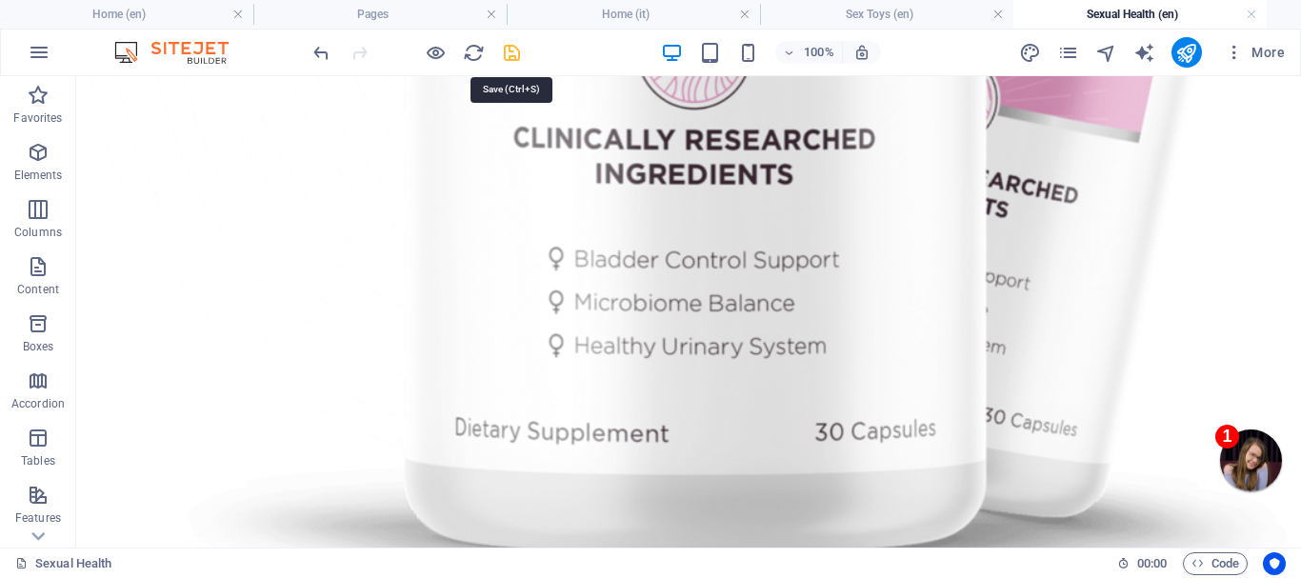
click at [513, 46] on icon "save" at bounding box center [512, 53] width 22 height 22
click at [1069, 48] on icon "pages" at bounding box center [1069, 53] width 22 height 22
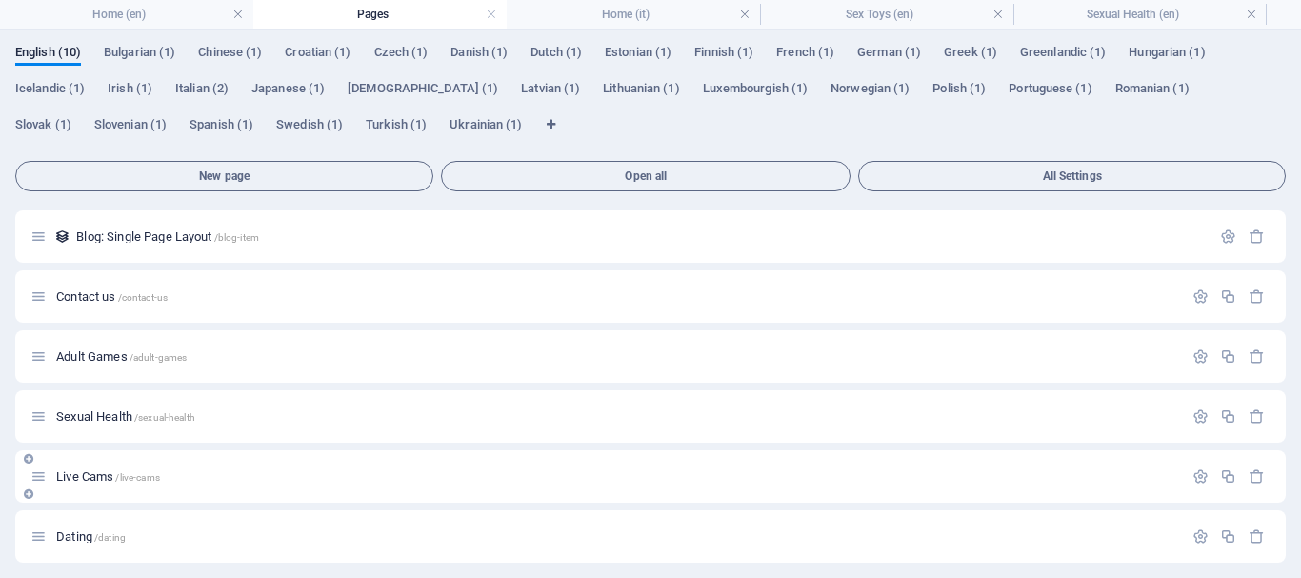
scroll to position [0, 0]
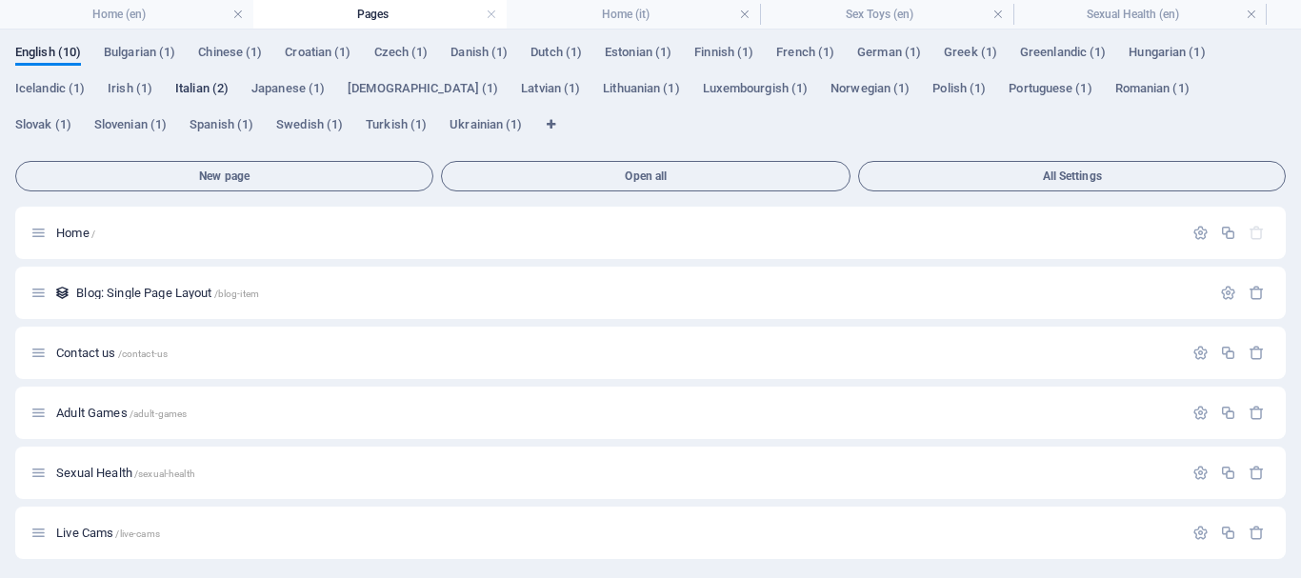
click at [197, 84] on span "Italian (2)" at bounding box center [201, 90] width 53 height 27
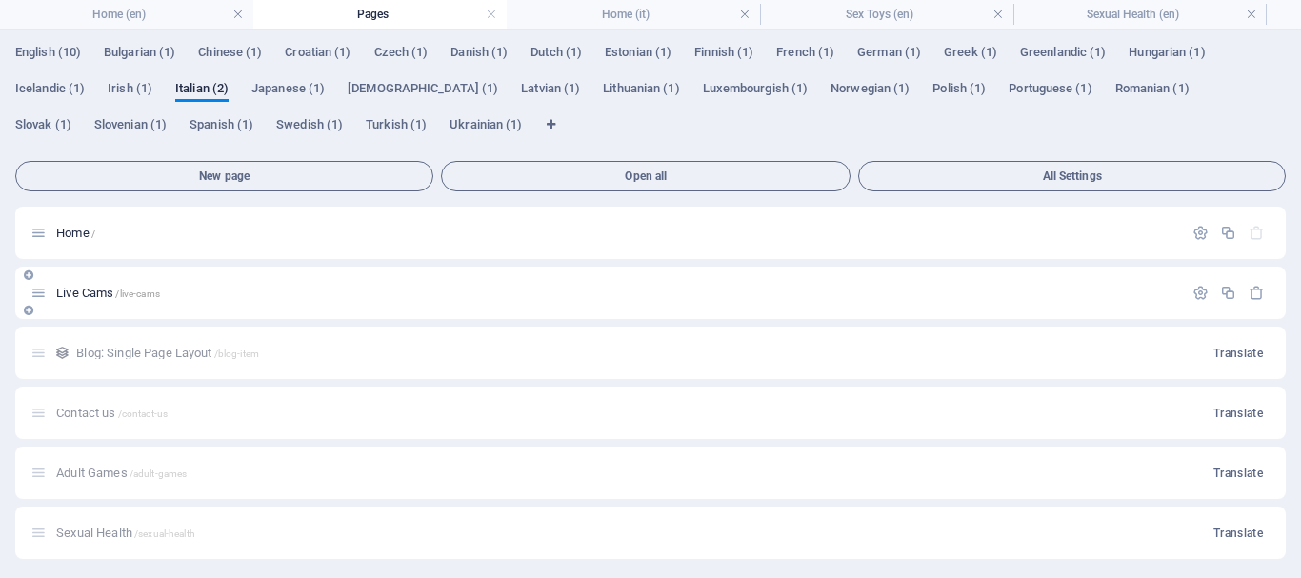
click at [68, 286] on div "Live Cams /live-cams" at bounding box center [606, 293] width 1153 height 22
click at [71, 291] on span "Live Cams /live-cams" at bounding box center [108, 293] width 104 height 14
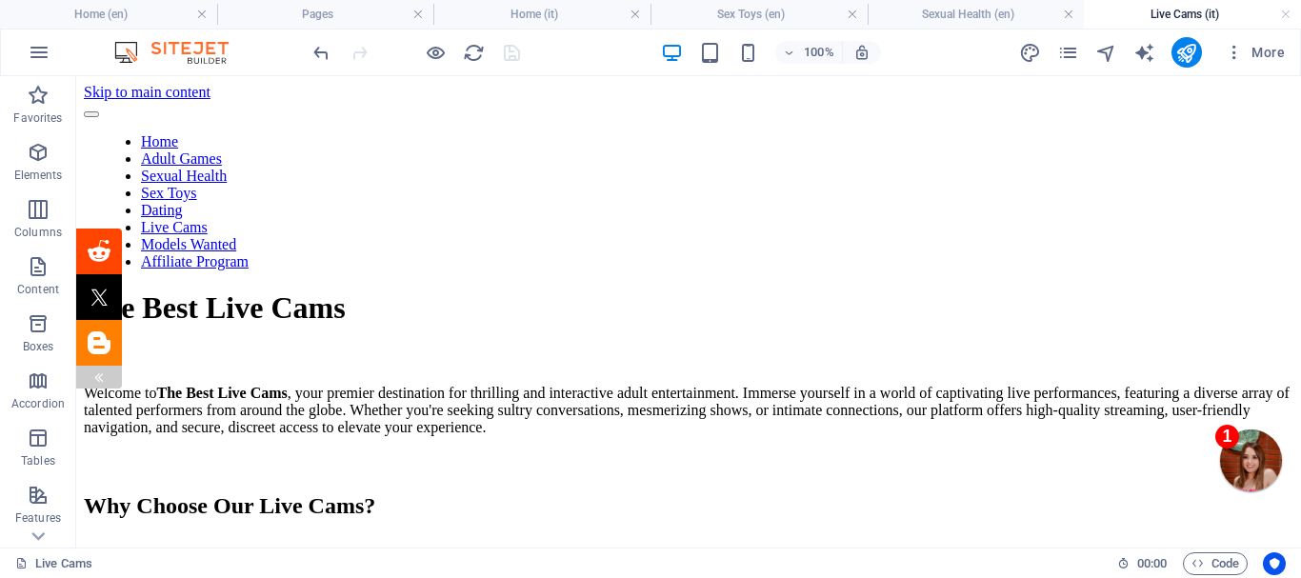
click at [89, 371] on div at bounding box center [99, 377] width 46 height 23
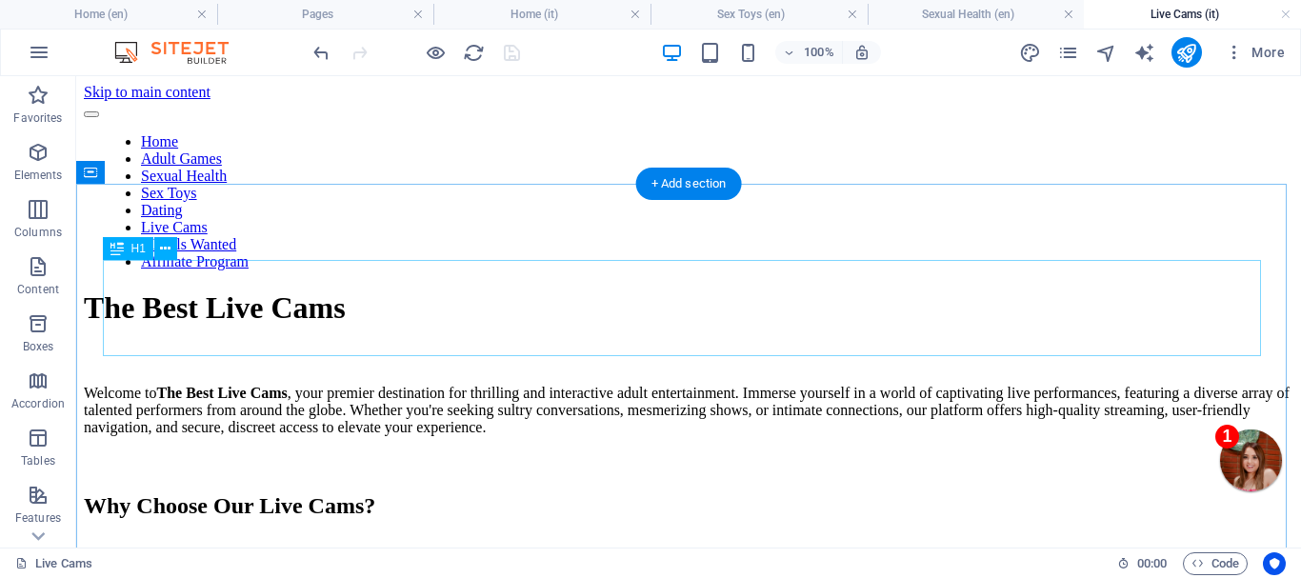
click at [765, 307] on div "The Best Live Cams" at bounding box center [689, 308] width 1210 height 35
click at [764, 307] on div "The Best Live Cams" at bounding box center [689, 308] width 1210 height 35
click at [445, 385] on div "Welcome to The Best Live Cams , your premier destination for thrilling and inte…" at bounding box center [689, 410] width 1210 height 51
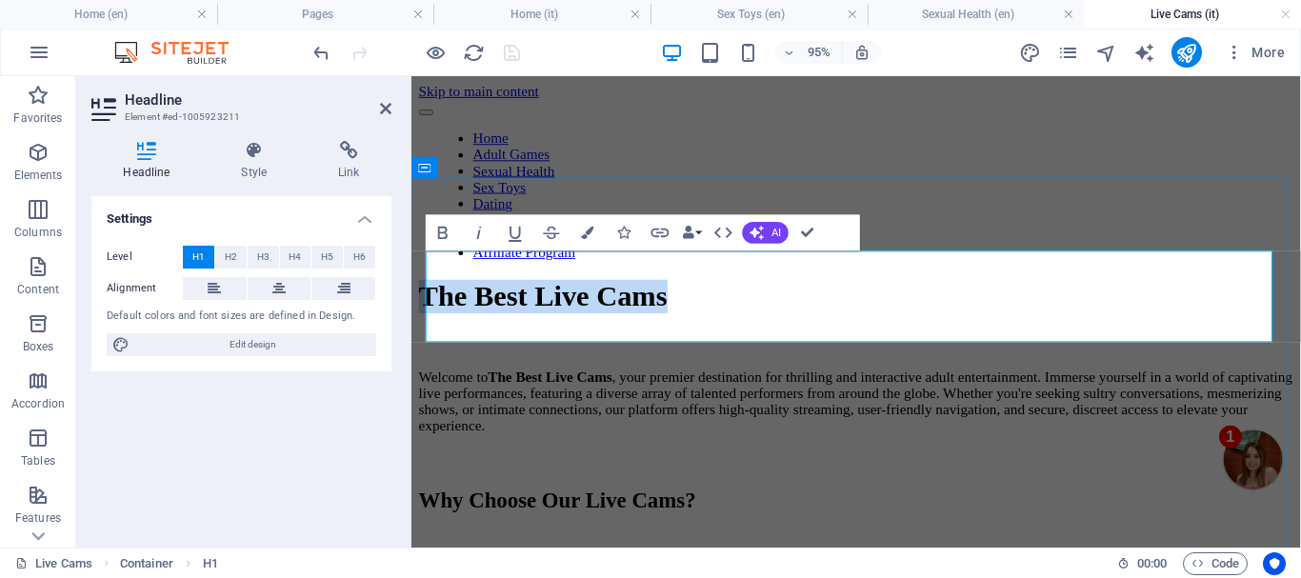
copy h1 "The Best Live Cams"
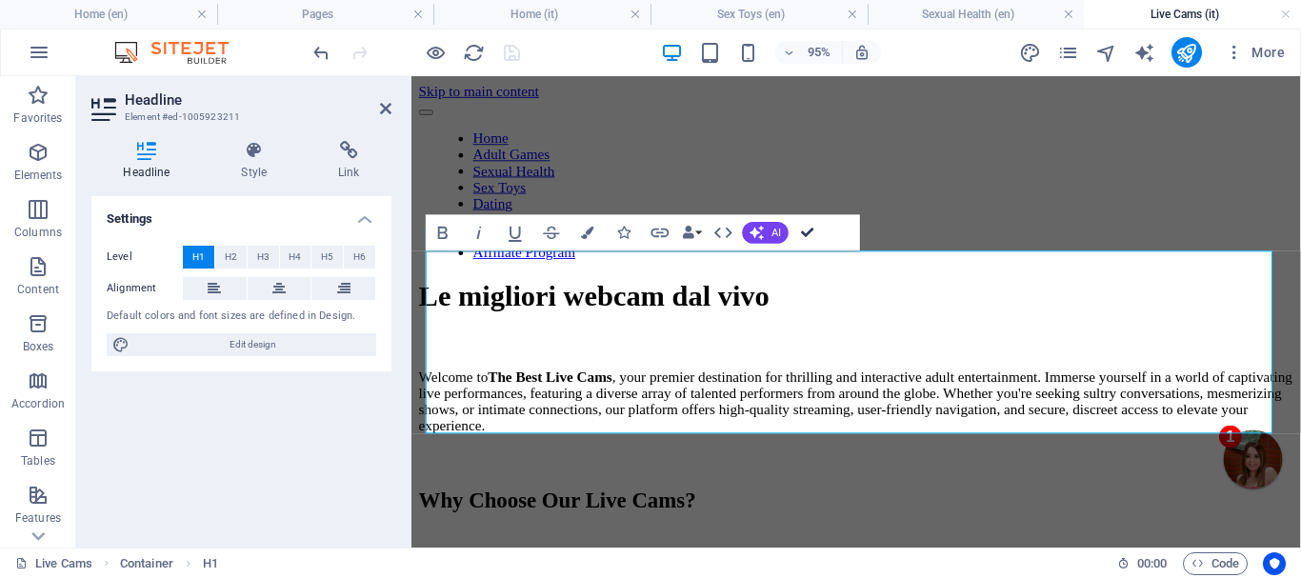
drag, startPoint x: 809, startPoint y: 231, endPoint x: 732, endPoint y: 155, distance: 107.8
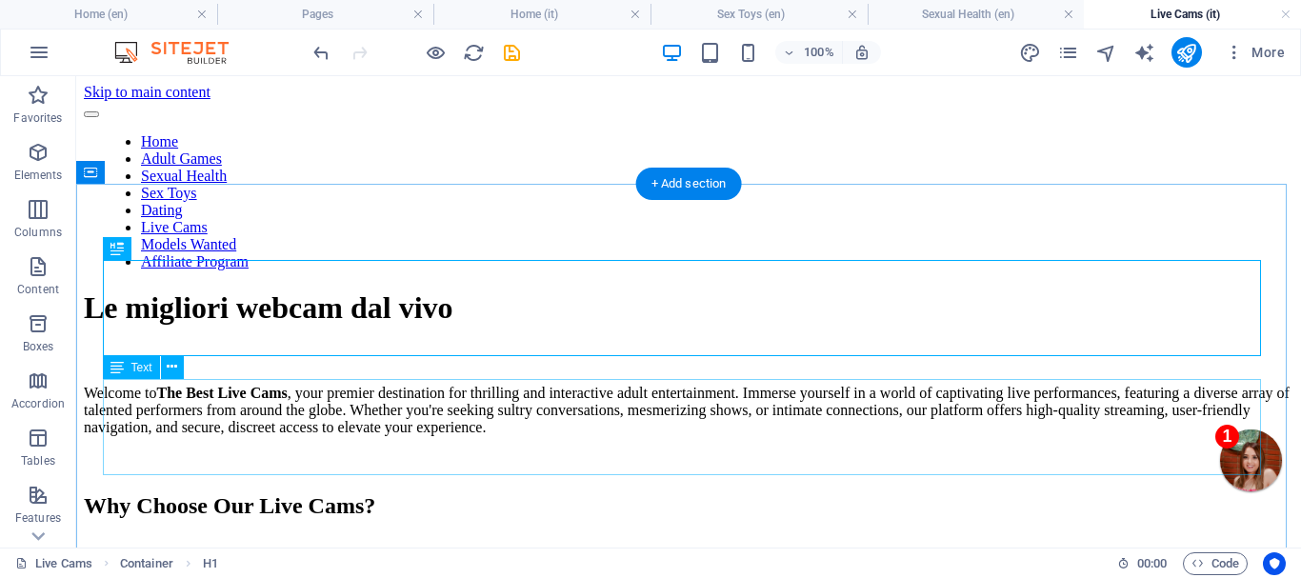
click at [331, 406] on div "Welcome to The Best Live Cams , your premier destination for thrilling and inte…" at bounding box center [689, 410] width 1210 height 51
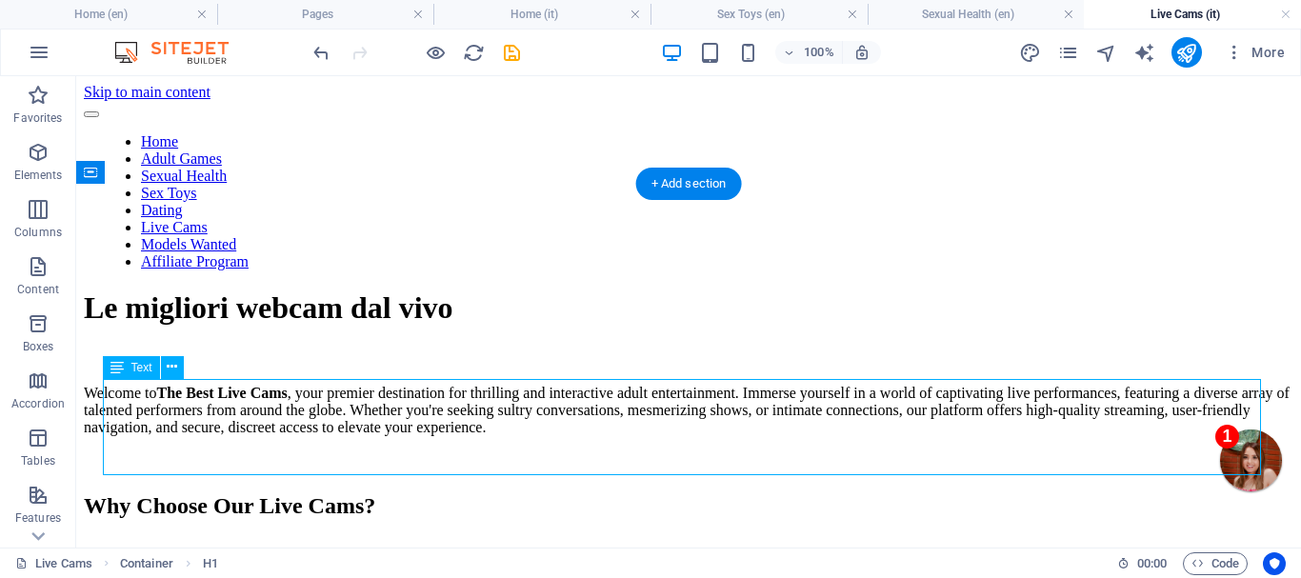
click at [331, 406] on div "Welcome to The Best Live Cams , your premier destination for thrilling and inte…" at bounding box center [689, 410] width 1210 height 51
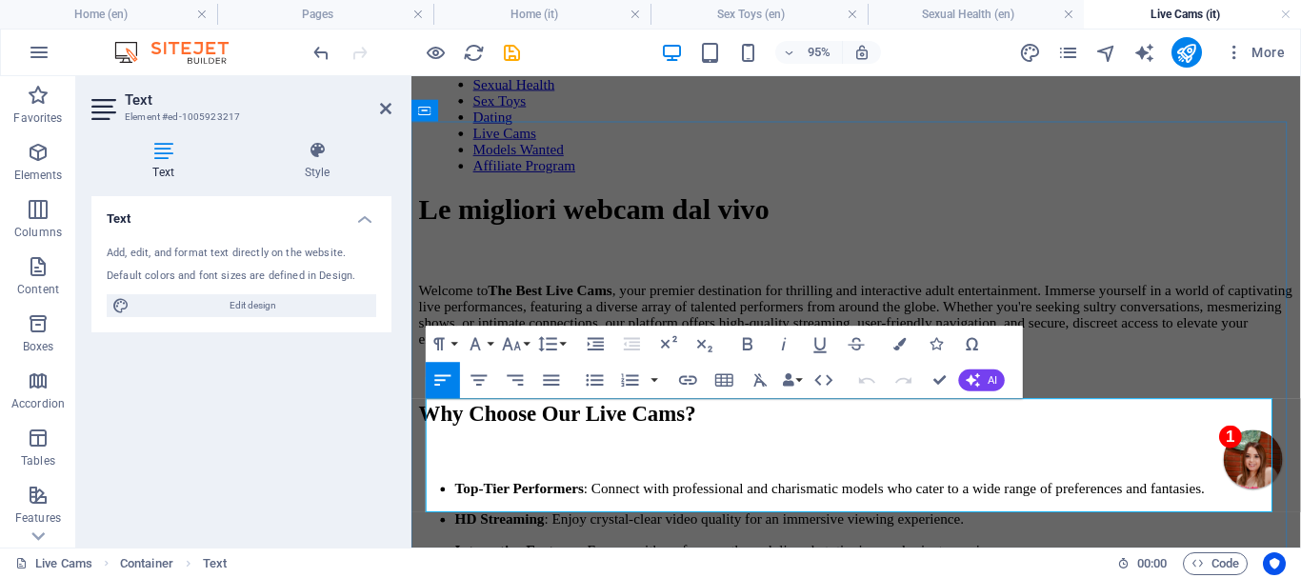
scroll to position [95, 0]
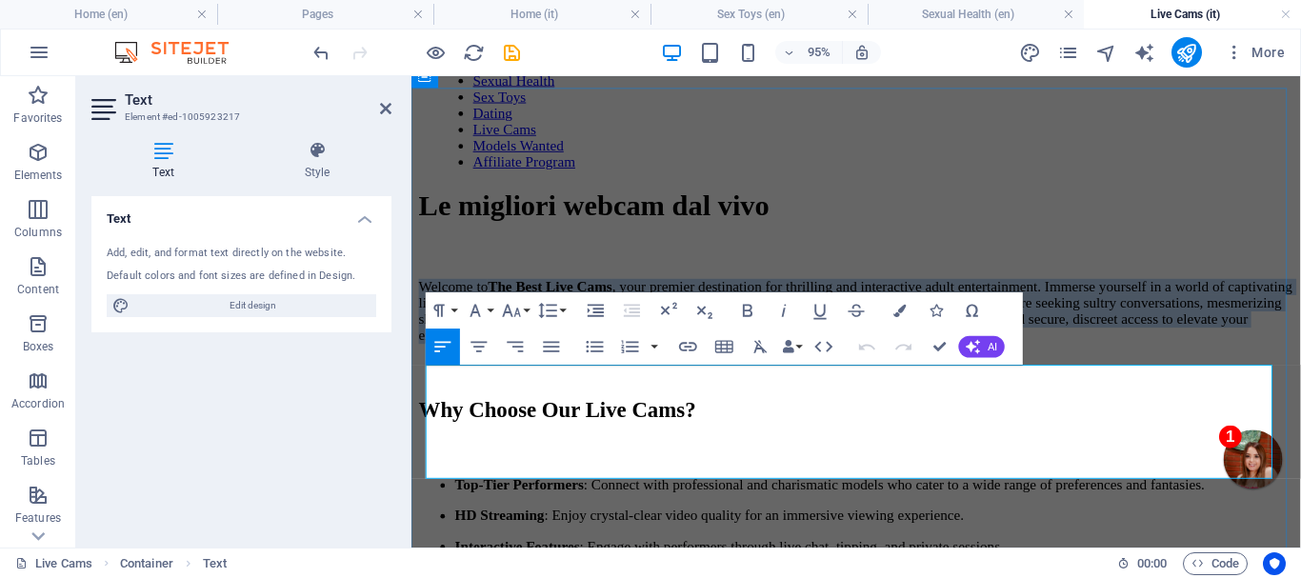
drag, startPoint x: 1019, startPoint y: 489, endPoint x: 432, endPoint y: 390, distance: 596.1
click at [432, 358] on p "Welcome to The Best Live Cams , your premier destination for thrilling and inte…" at bounding box center [879, 324] width 921 height 69
copy p "Welcome to The Best Live Cams , your premier destination for thrilling and inte…"
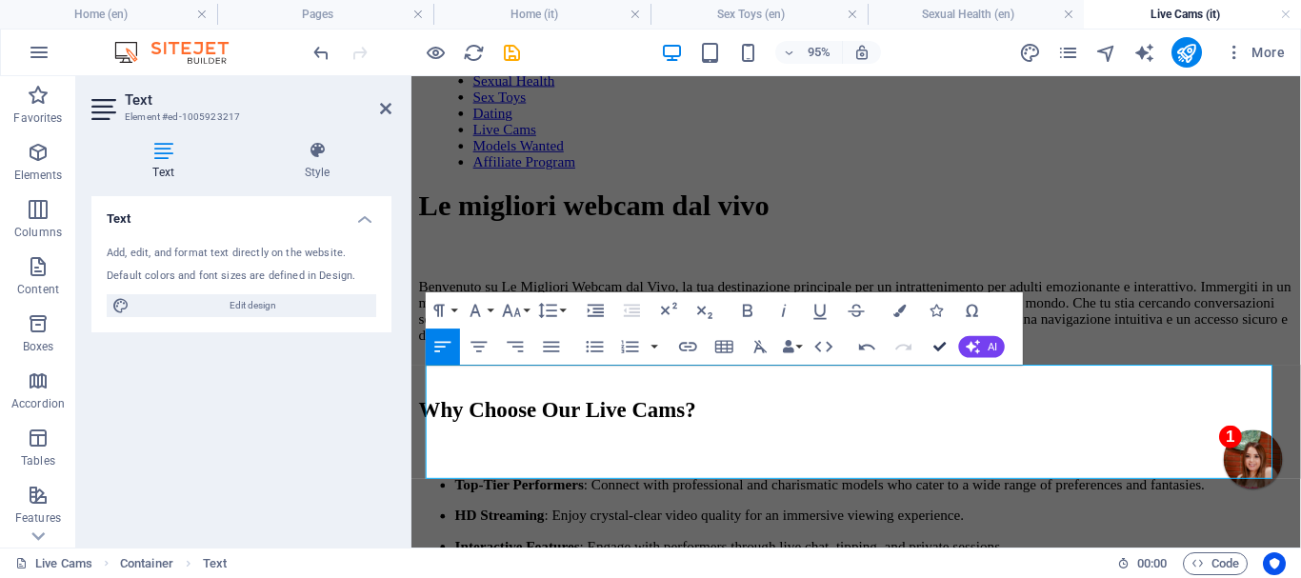
drag, startPoint x: 940, startPoint y: 340, endPoint x: 863, endPoint y: 263, distance: 109.1
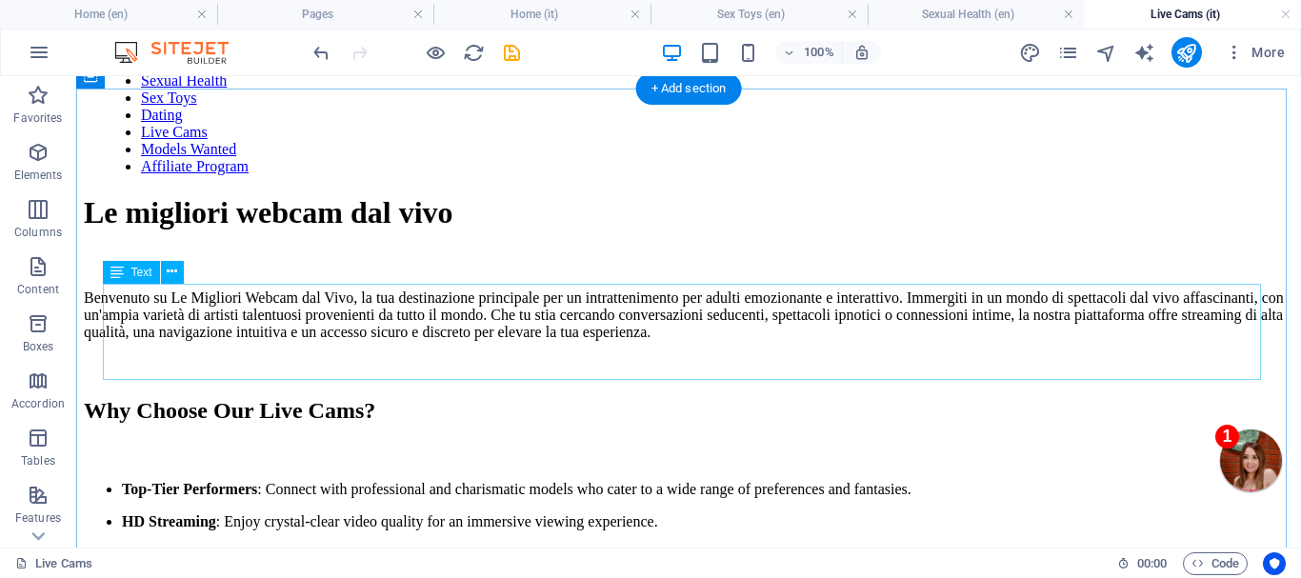
scroll to position [191, 0]
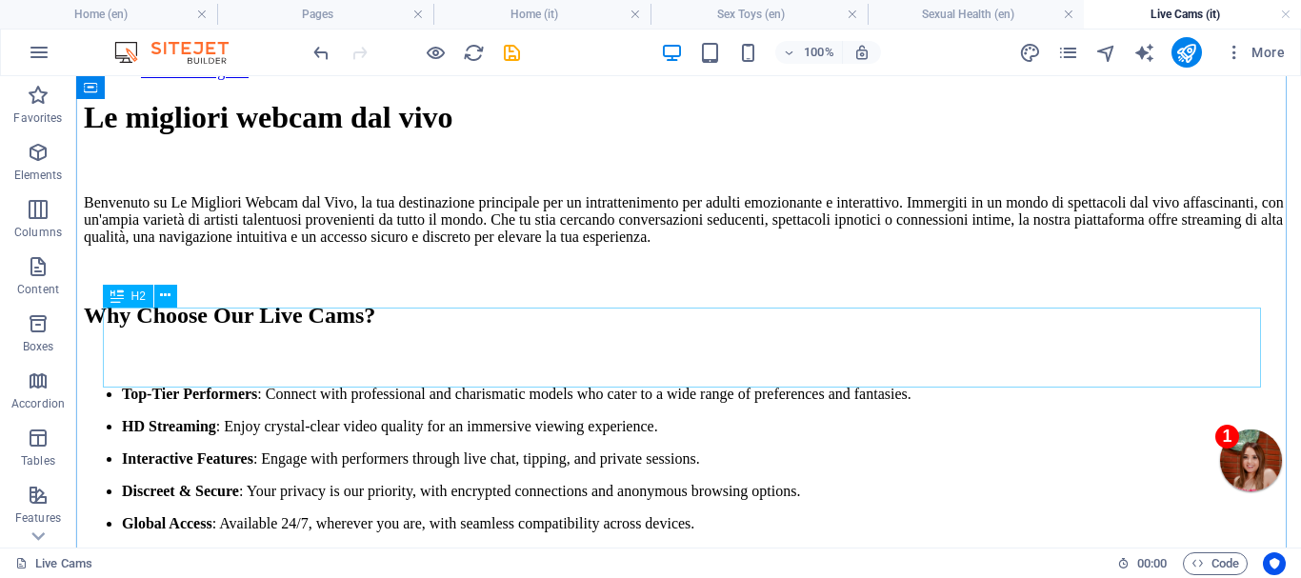
click at [691, 329] on div "Why Choose Our Live Cams?" at bounding box center [689, 316] width 1210 height 26
click at [693, 329] on div "Why Choose Our Live Cams?" at bounding box center [689, 316] width 1210 height 26
click at [692, 329] on div "Why Choose Our Live Cams?" at bounding box center [689, 316] width 1210 height 26
click at [691, 329] on div "Why Choose Our Live Cams?" at bounding box center [689, 316] width 1210 height 26
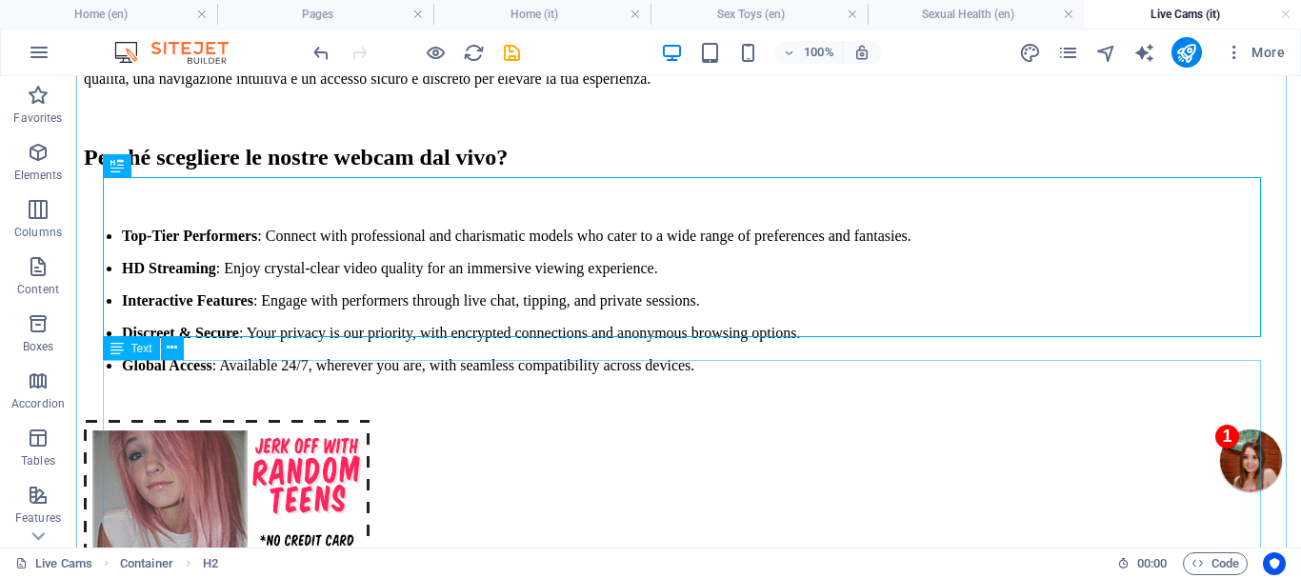
scroll to position [381, 0]
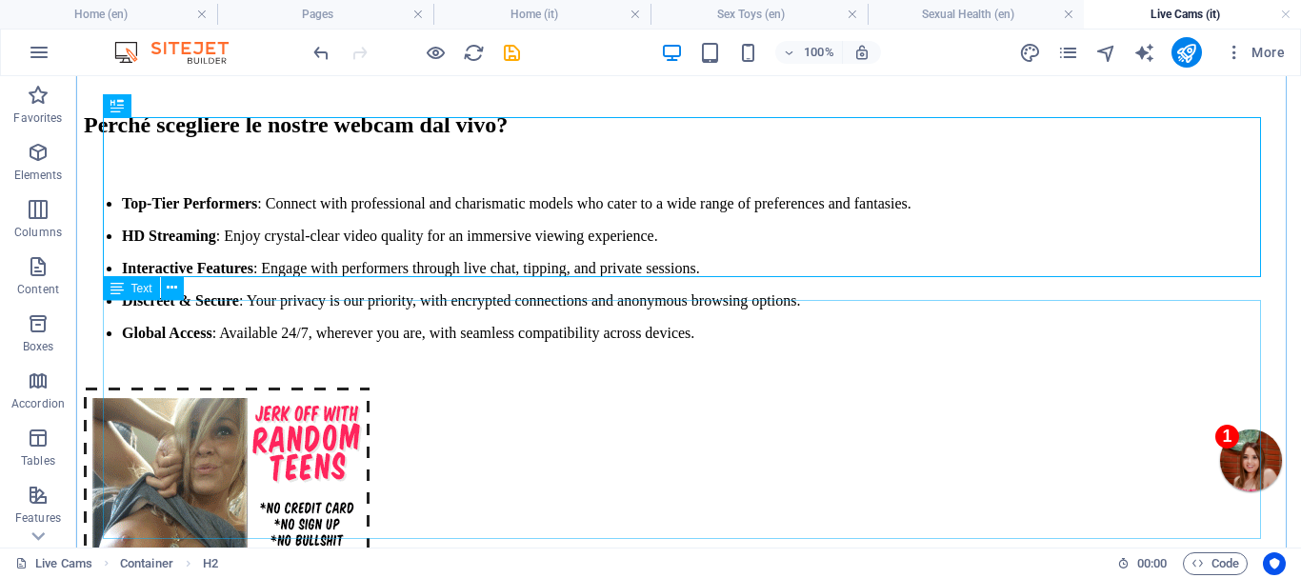
click at [777, 342] on div "Top-Tier Performers : Connect with professional and charismatic models who cate…" at bounding box center [689, 268] width 1210 height 147
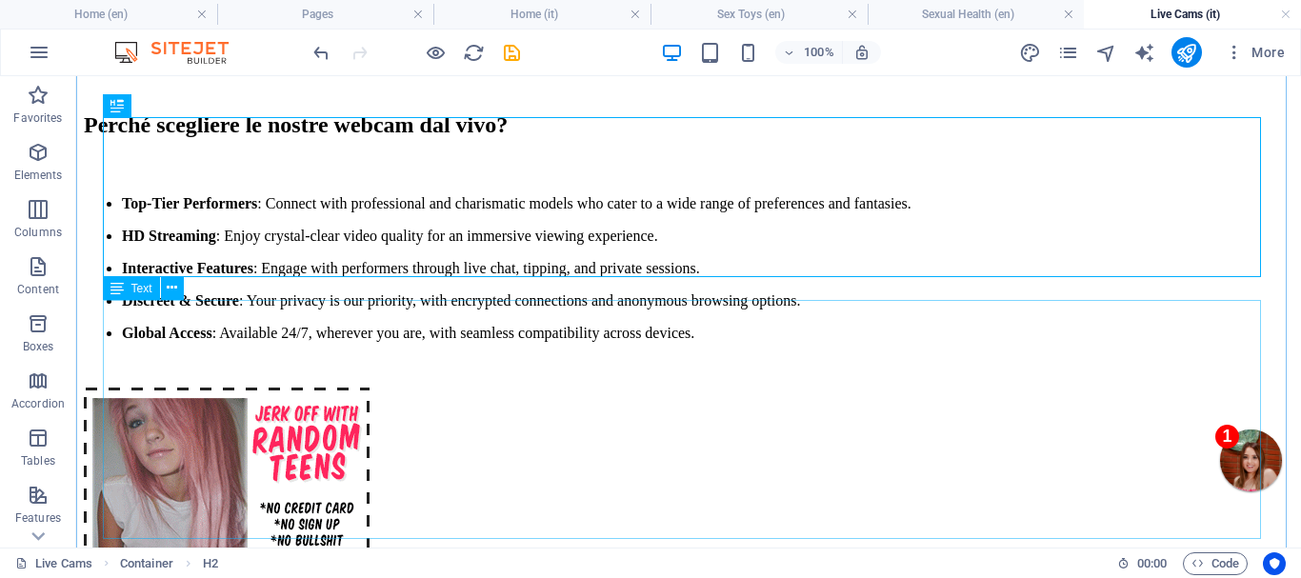
click at [777, 342] on div "Top-Tier Performers : Connect with professional and charismatic models who cate…" at bounding box center [689, 268] width 1210 height 147
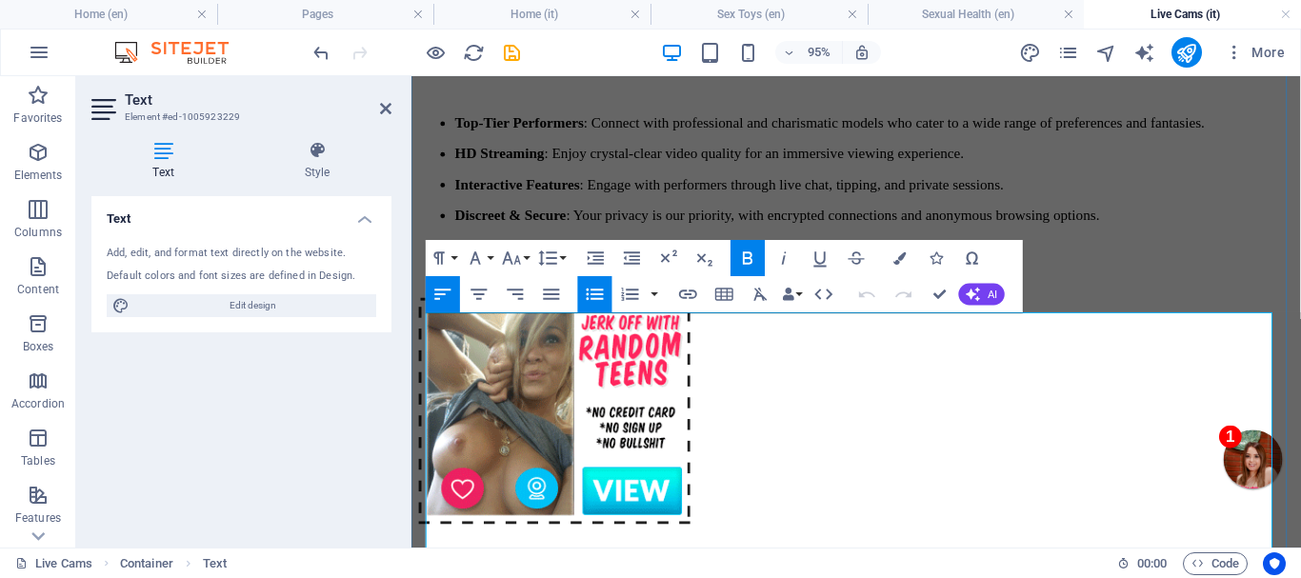
scroll to position [572, 0]
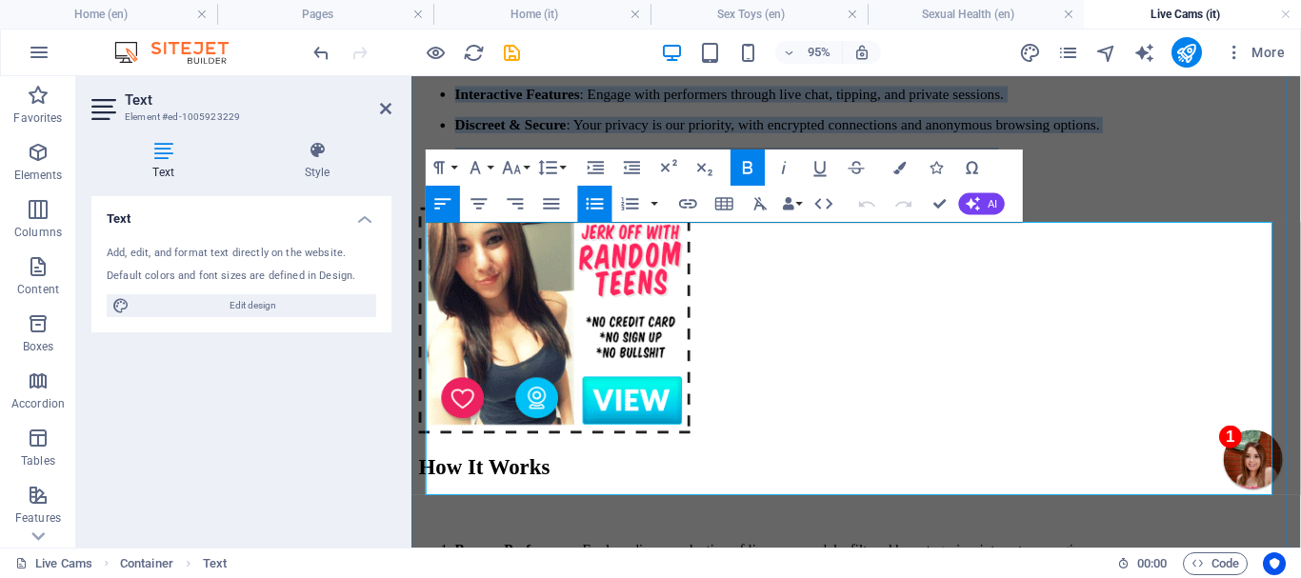
copy ul "Top-Tier Performers : Connect with professional and charismatic models who cate…"
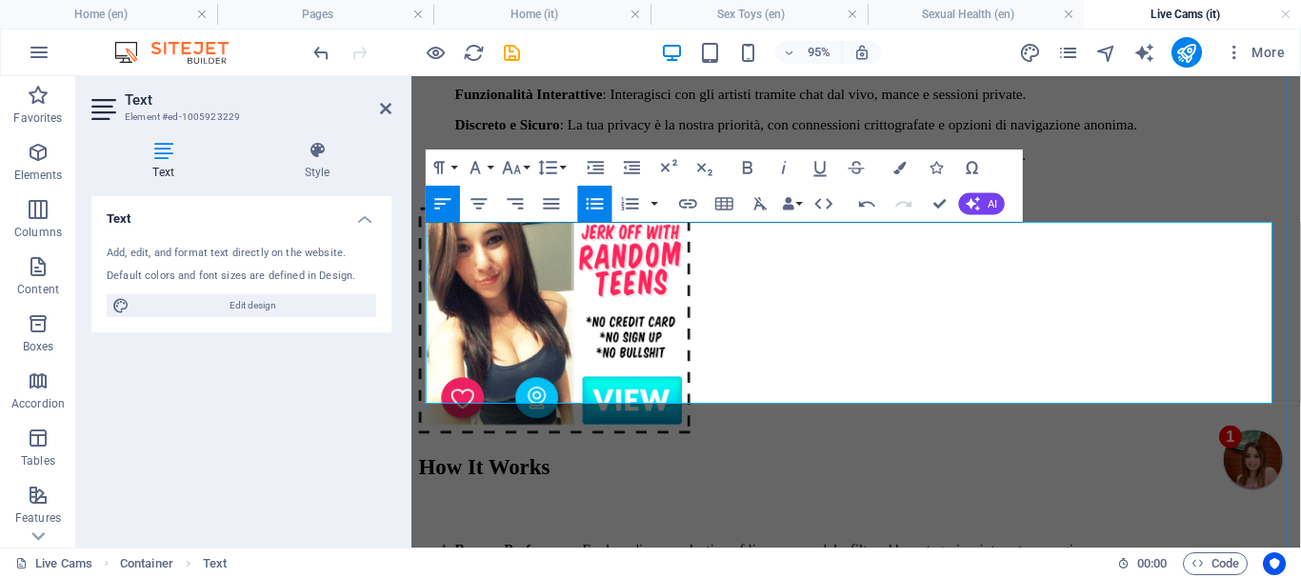
click at [734, 39] on p "Artisti di Prim'ordine : Connettiti con modelle professionali e carismatiche ch…" at bounding box center [898, 30] width 883 height 17
click at [440, 169] on ul "Artisti di Prim'ordine : Connettiti con modelle professionali e carismatiche ch…" at bounding box center [879, 95] width 921 height 147
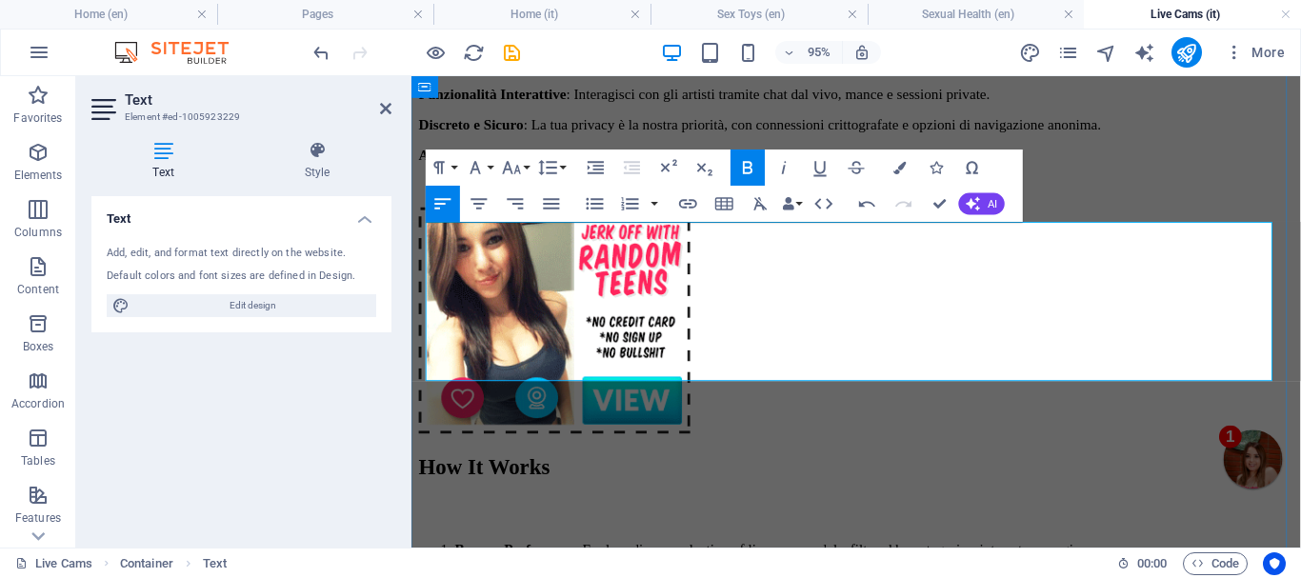
click at [725, 39] on p "Artisti di Prim'ordine : Connettiti con modelle professionali e carismatiche ch…" at bounding box center [879, 30] width 921 height 17
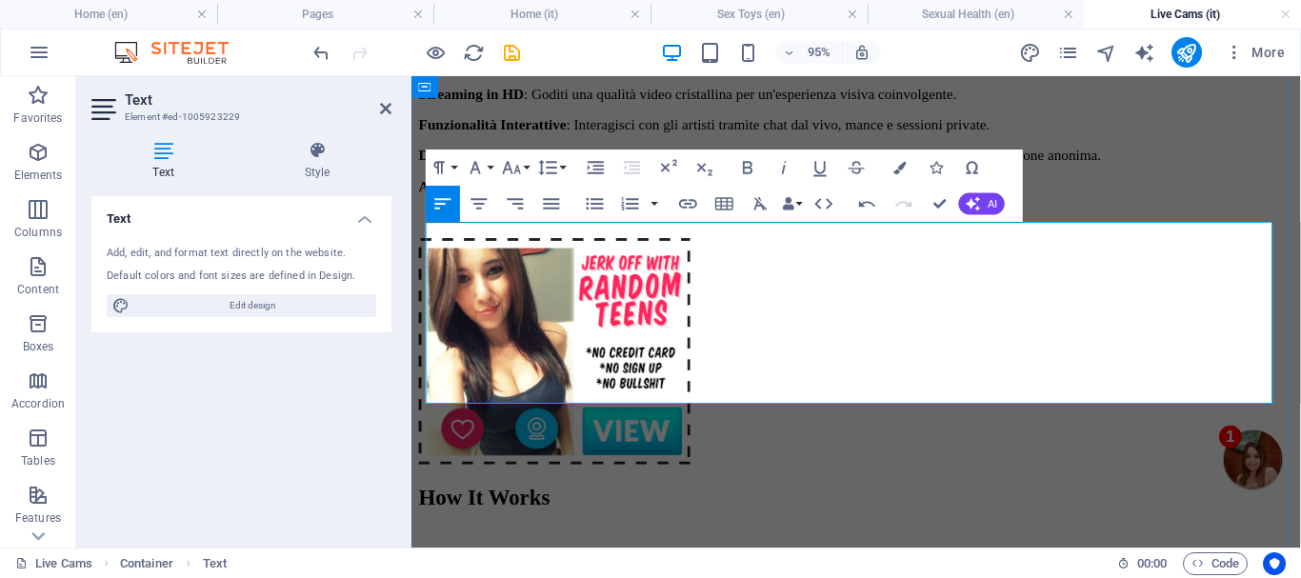
click at [1224, 104] on p "Streaming in HD : Goditi una qualità video cristallina per un'esperienza visiva…" at bounding box center [879, 95] width 921 height 17
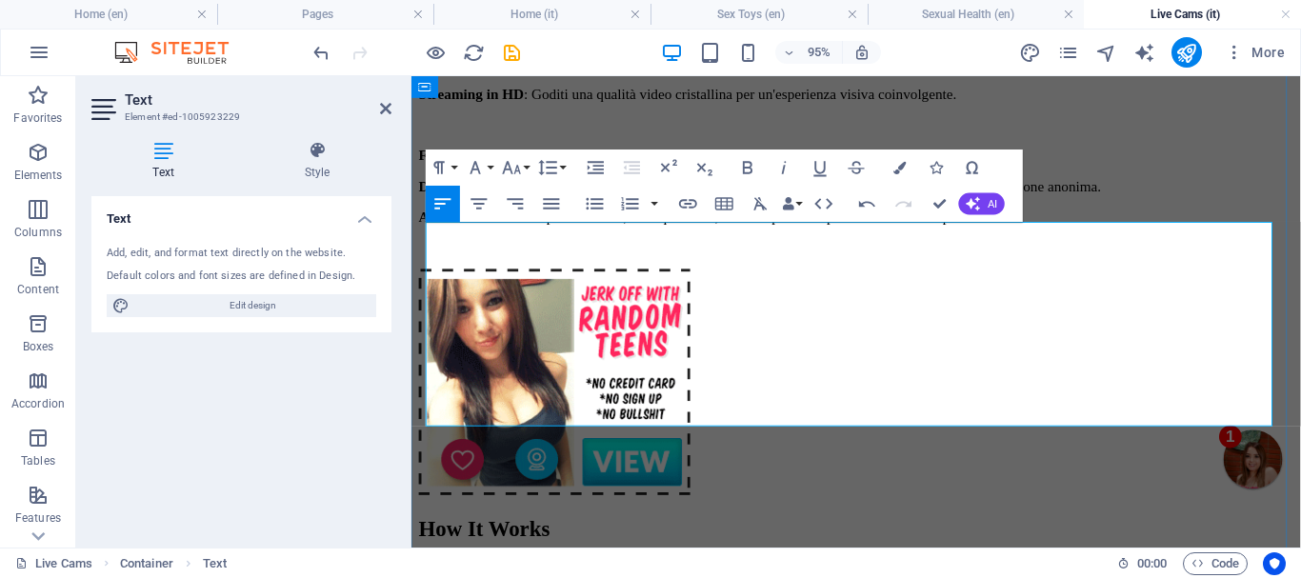
click at [1280, 169] on p "Funzionalità Interattive : Interagisci con gli artisti tramite chat dal vivo, m…" at bounding box center [879, 159] width 921 height 17
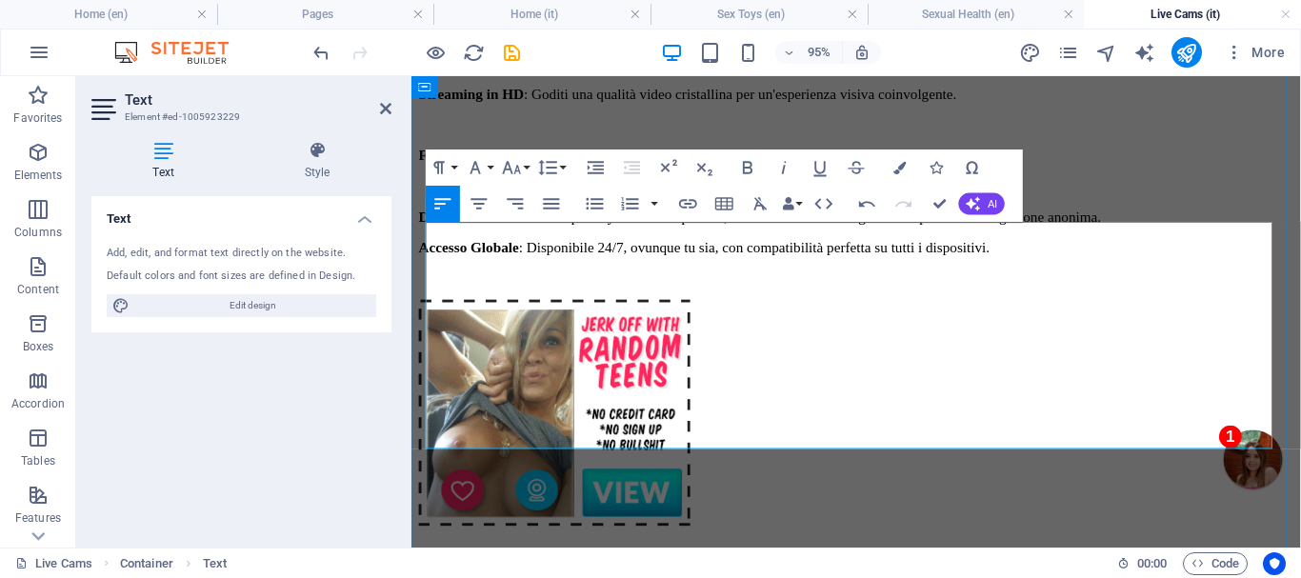
click at [635, 233] on p "Discreto e Sicuro : La tua privacy è la nostra priorità, con connessioni critto…" at bounding box center [879, 224] width 921 height 17
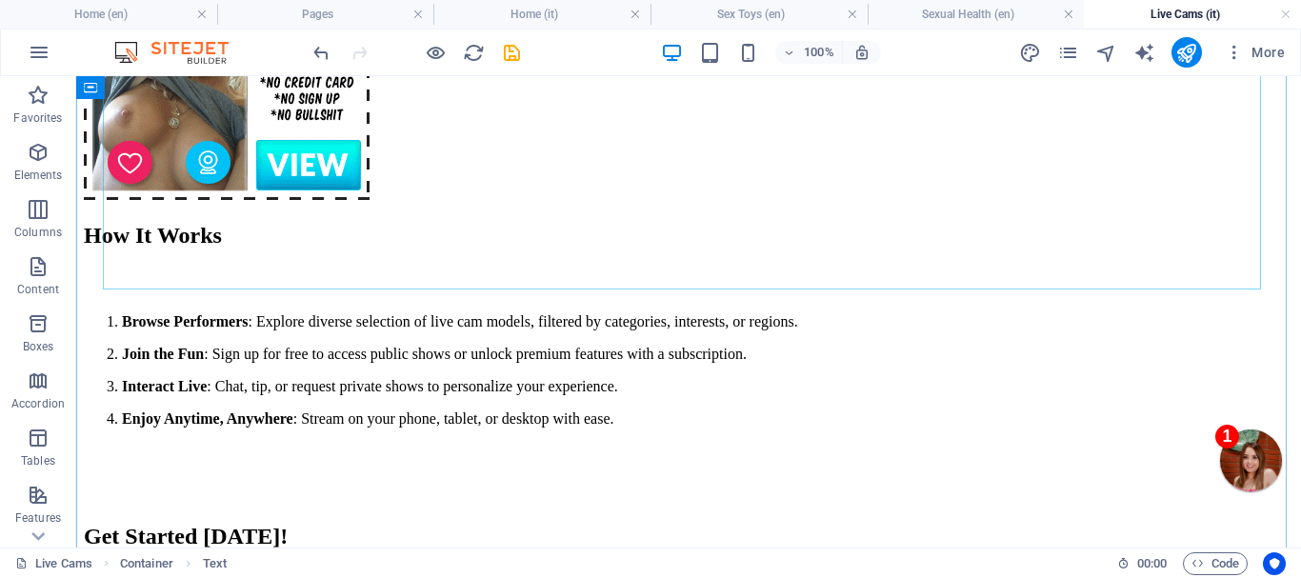
scroll to position [953, 0]
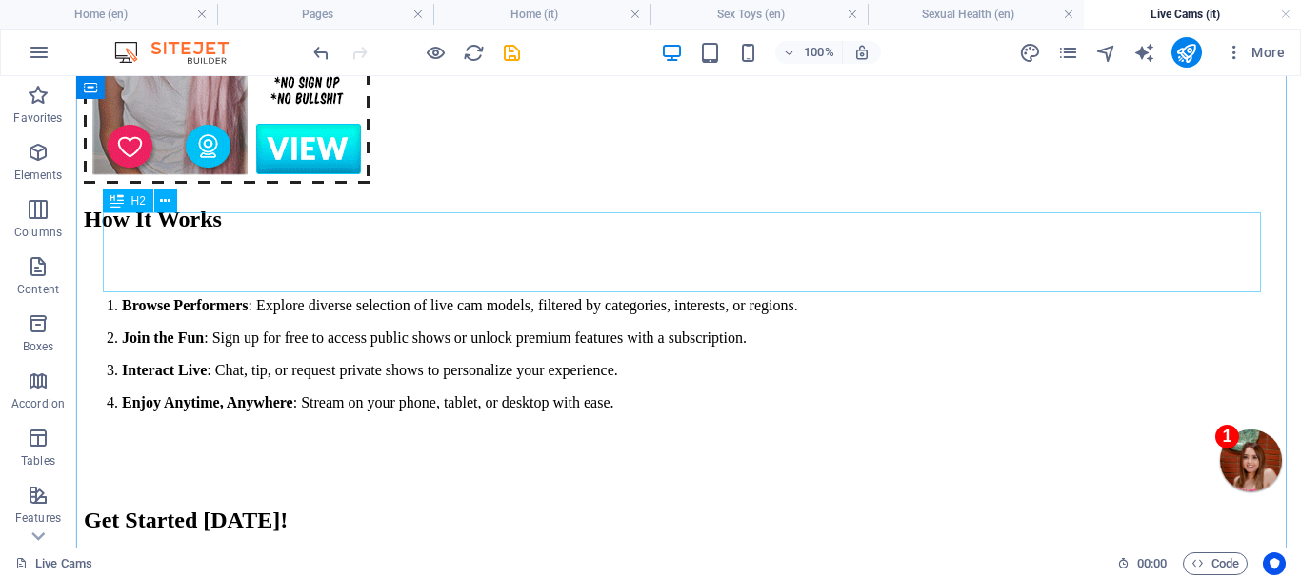
click at [428, 232] on div "How It Works" at bounding box center [689, 220] width 1210 height 26
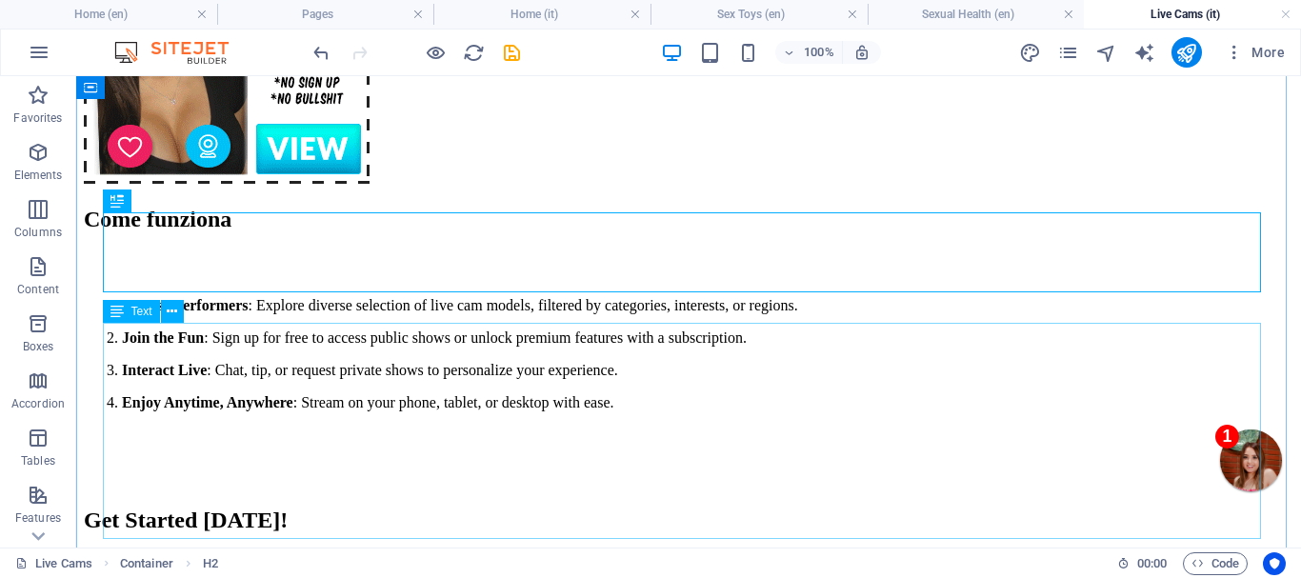
scroll to position [1048, 0]
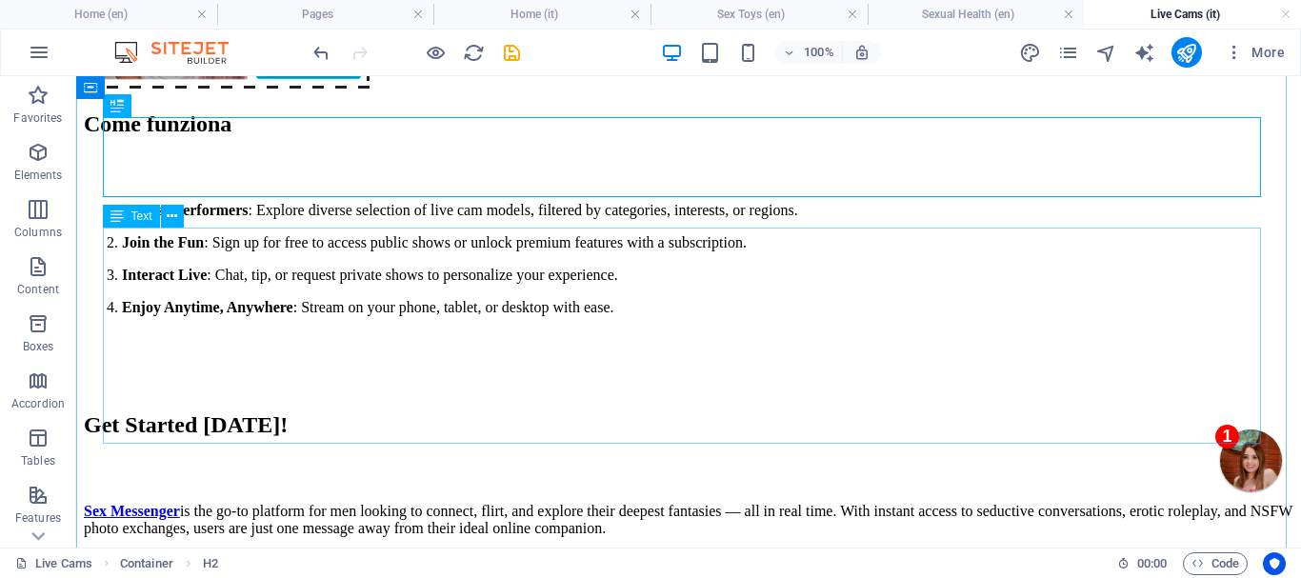
click at [810, 349] on div "Browse Performers : Explore diverse selection of live cam models, filtered by c…" at bounding box center [689, 275] width 1210 height 147
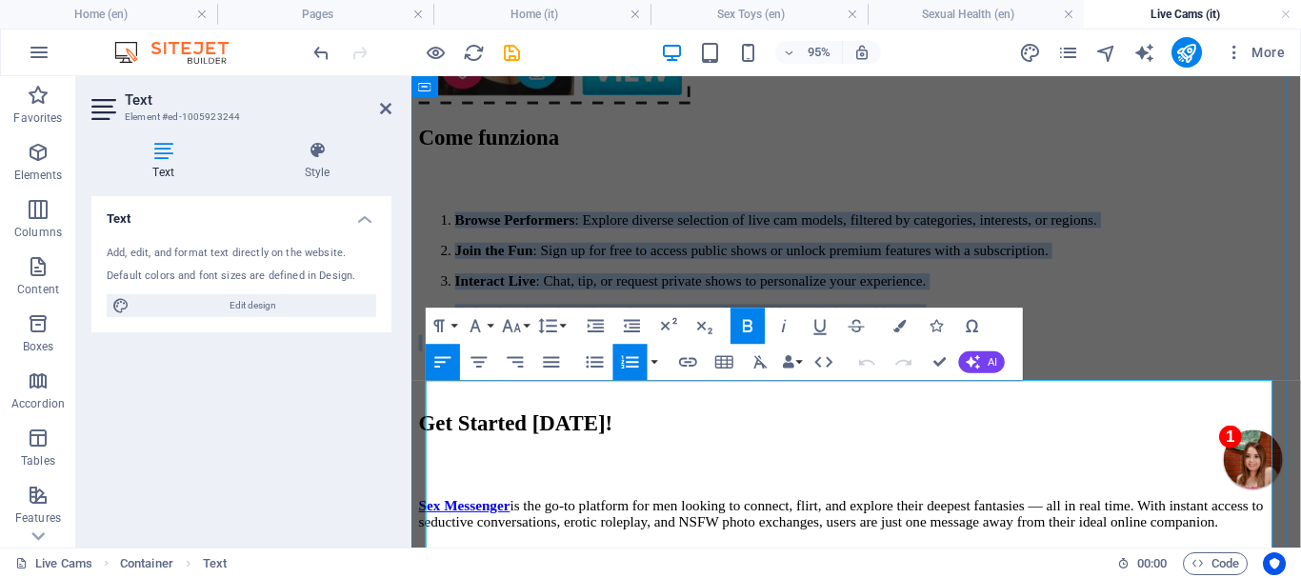
copy ol "Browse Performers : Explore diverse selection of live cam models, filtered by c…"
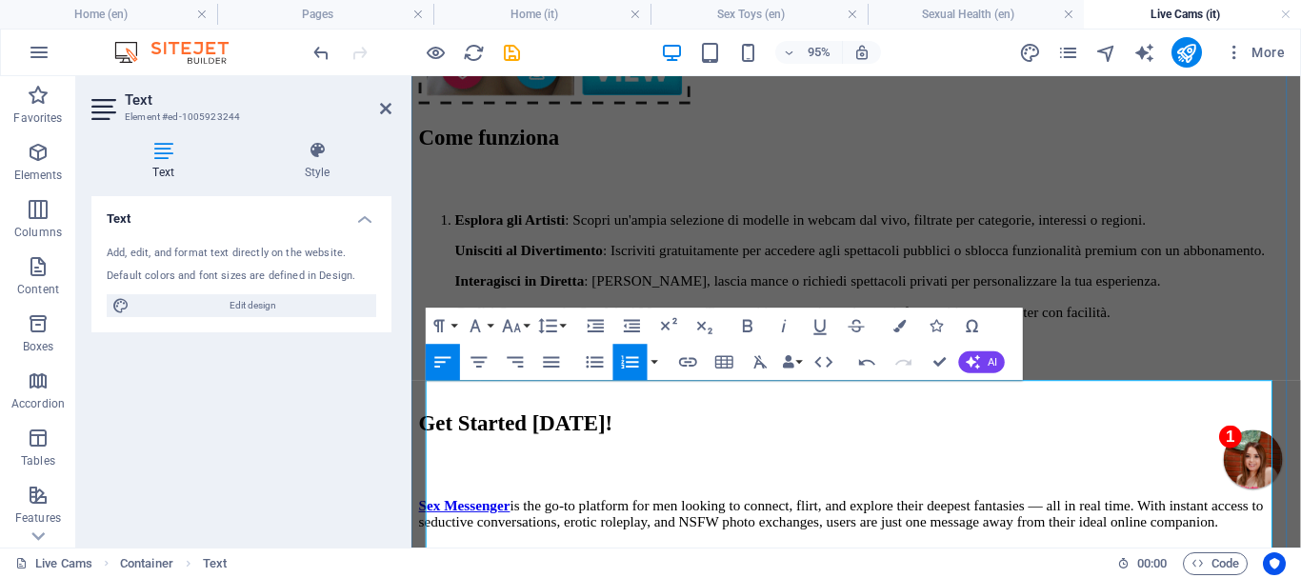
click at [457, 235] on strong "Esplora gli Artisti" at bounding box center [515, 227] width 116 height 16
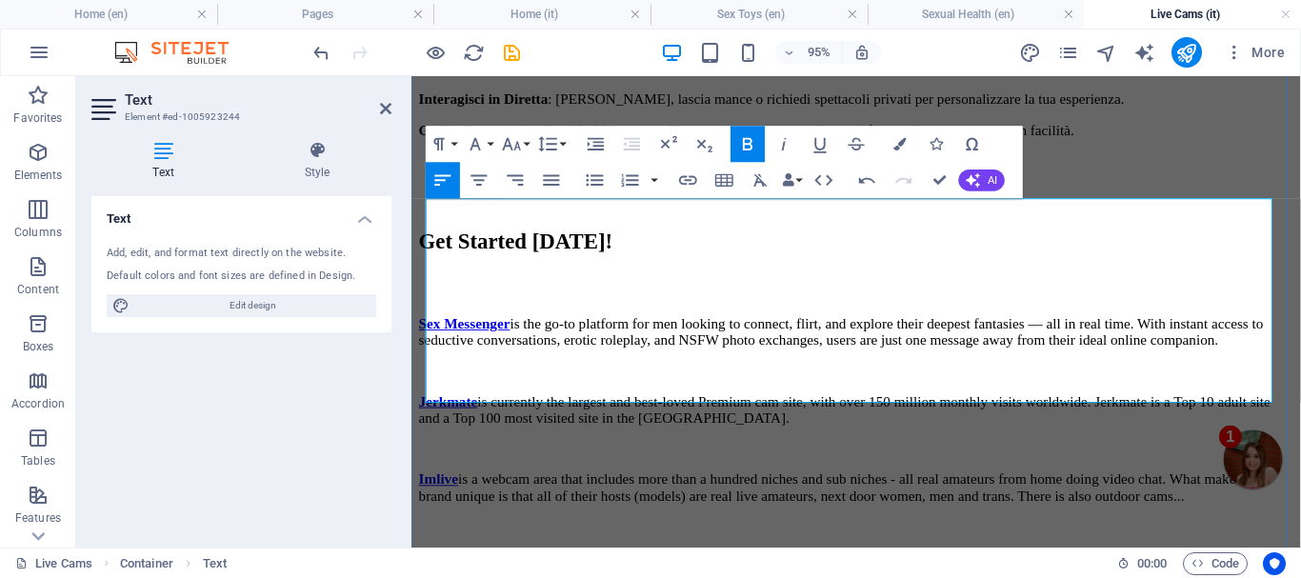
click at [596, 45] on p "Esplora gli Artisti : [PERSON_NAME] un'ampia selezione di modelle in webcam dal…" at bounding box center [879, 36] width 921 height 17
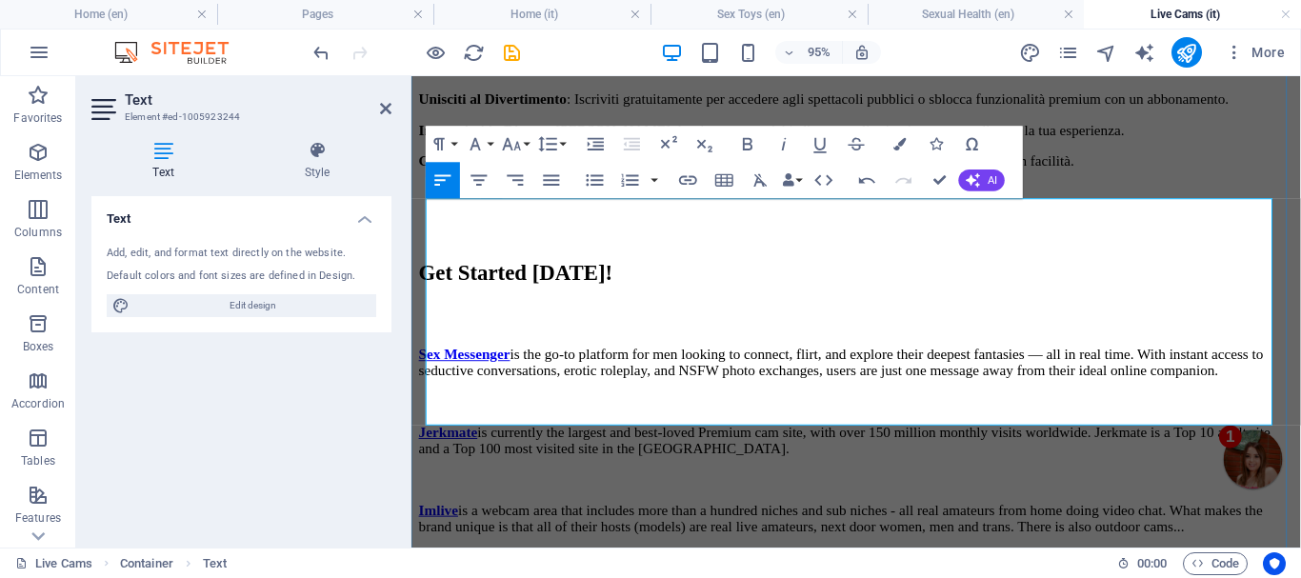
click at [825, 110] on p "Unisciti al Divertimento : Iscriviti gratuitamente per accedere agli spettacoli…" at bounding box center [879, 100] width 921 height 17
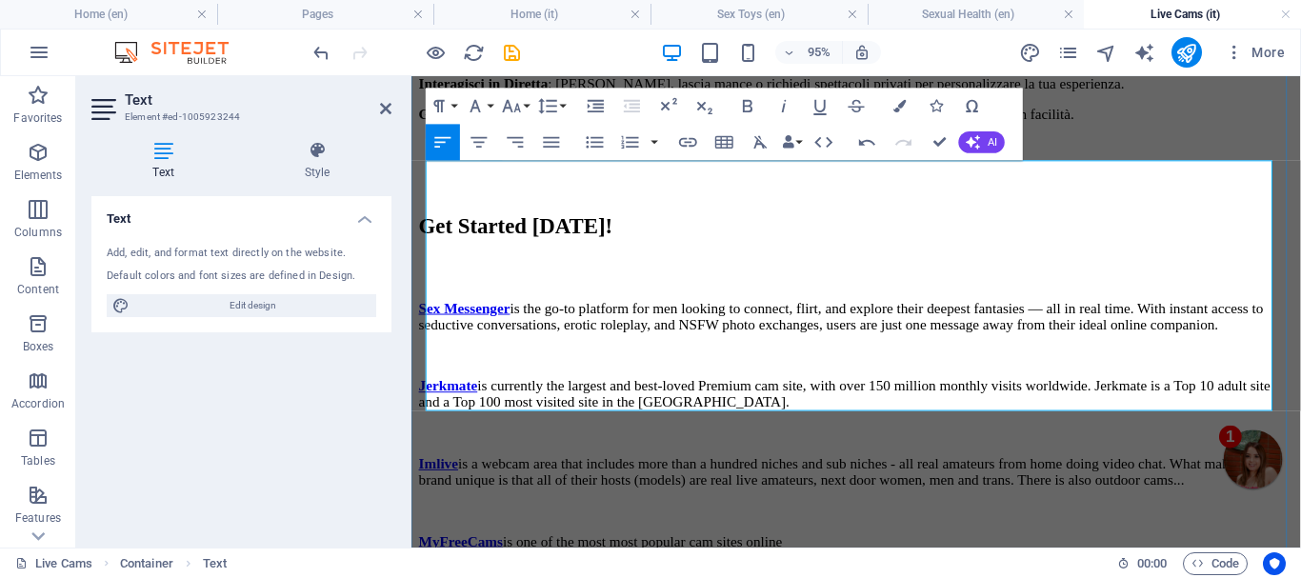
scroll to position [1335, 0]
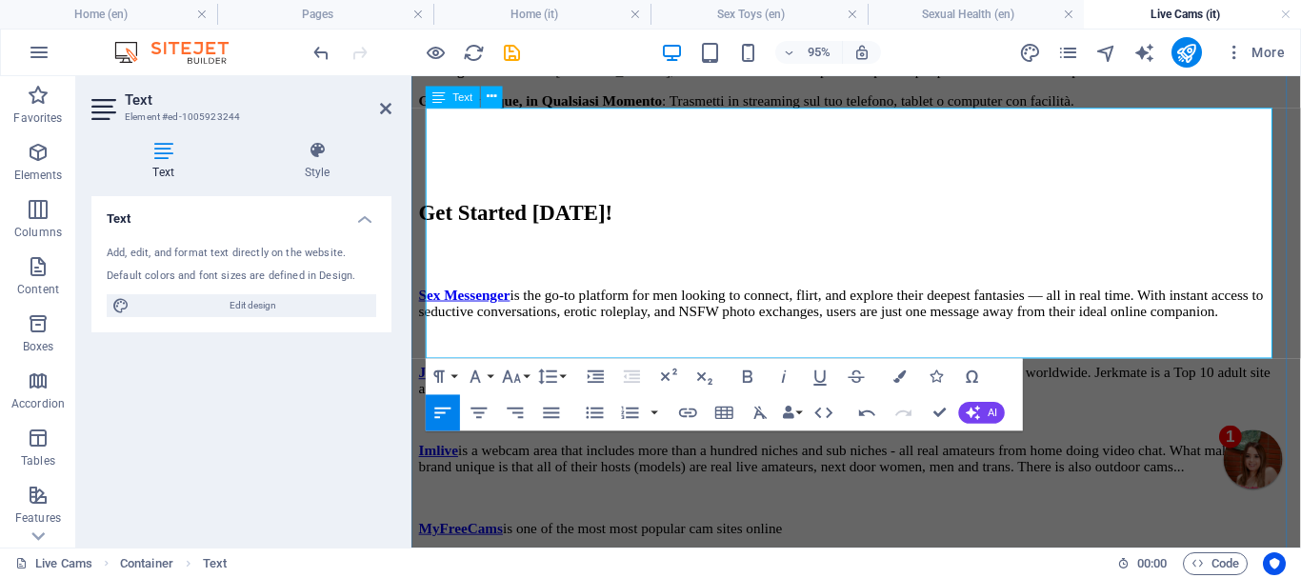
click at [592, 79] on p "Interagisci in Diretta : [PERSON_NAME], lascia mance o richiedi spettacoli priv…" at bounding box center [879, 70] width 921 height 17
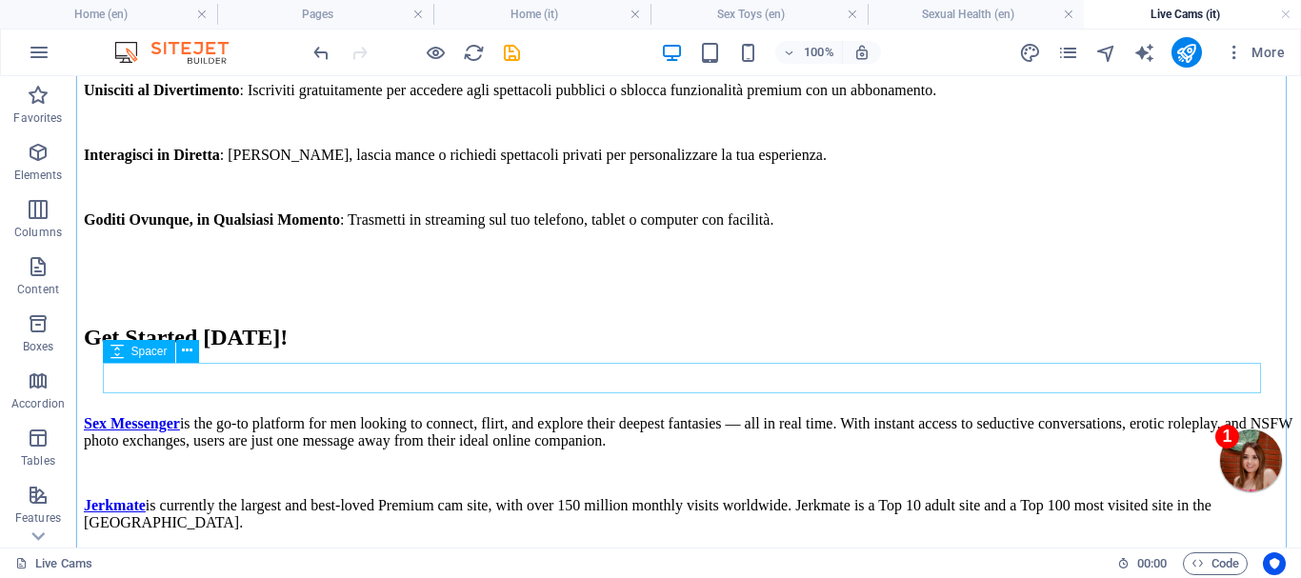
scroll to position [1240, 0]
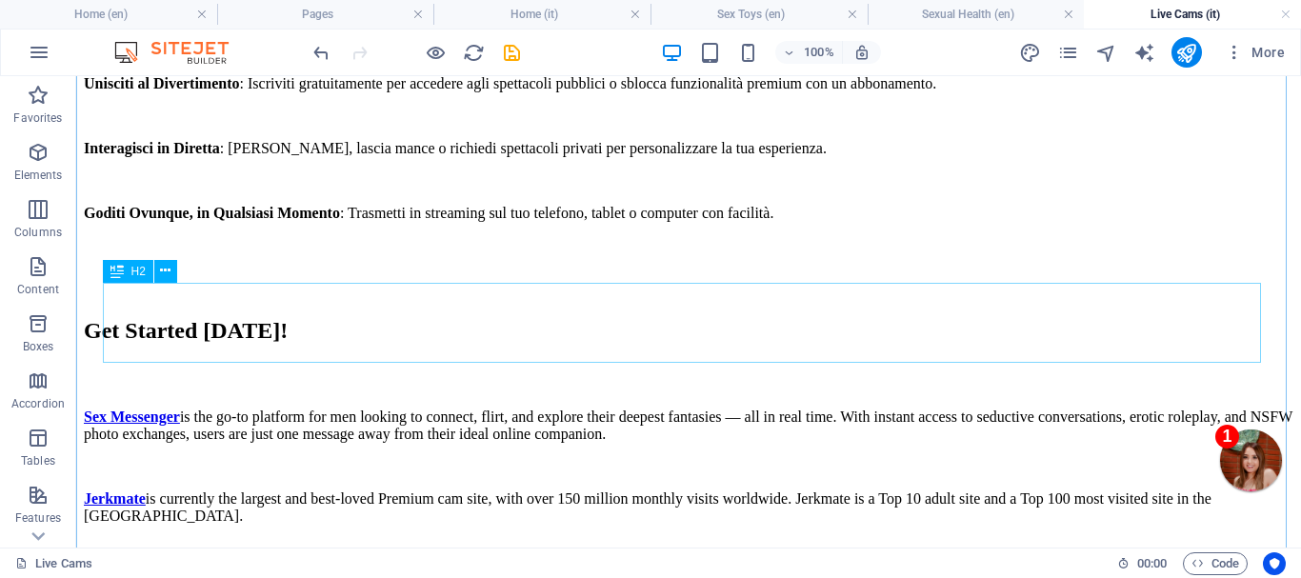
click at [600, 333] on div "Get Started [DATE]!" at bounding box center [689, 331] width 1210 height 26
click at [599, 332] on div "Get Started [DATE]!" at bounding box center [689, 331] width 1210 height 26
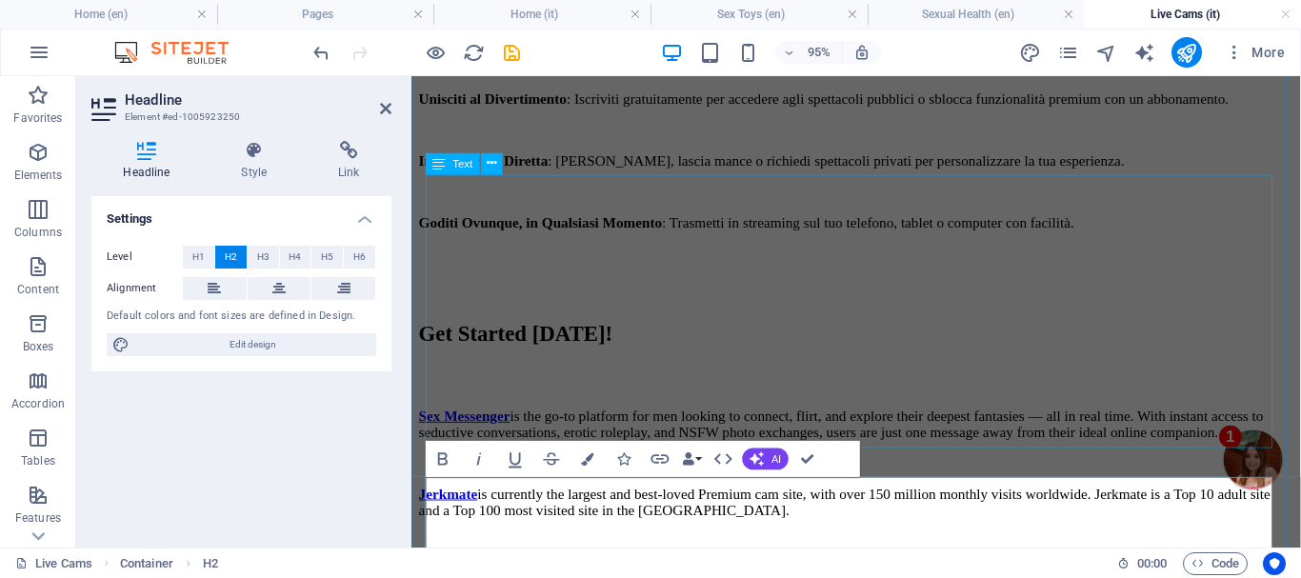
scroll to position [1264, 0]
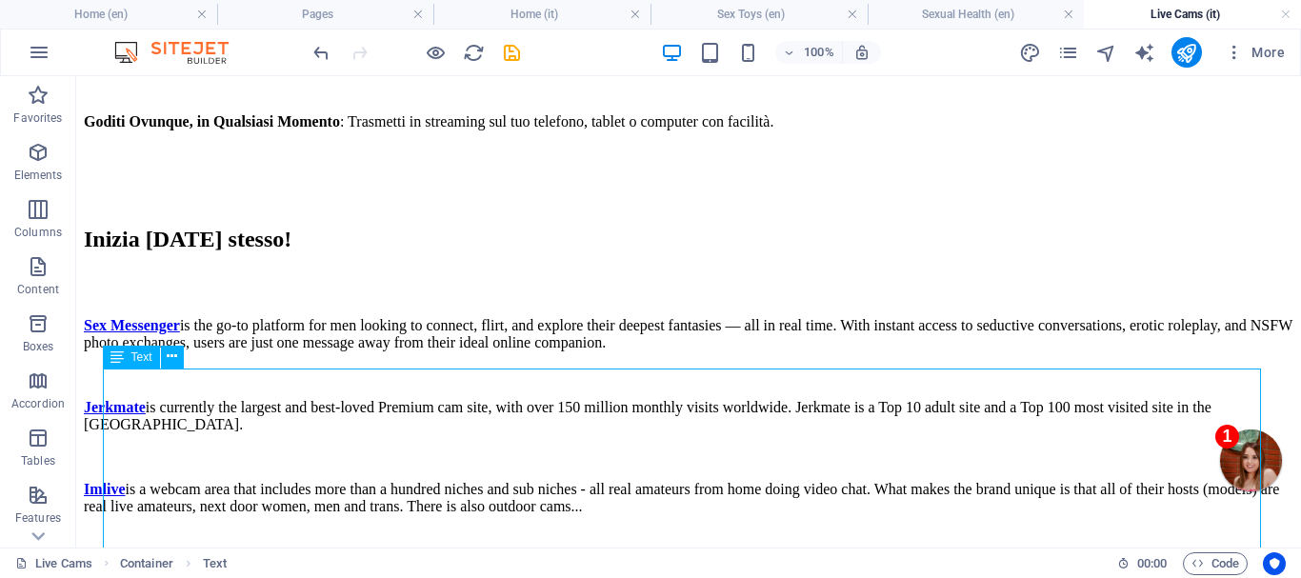
scroll to position [1360, 0]
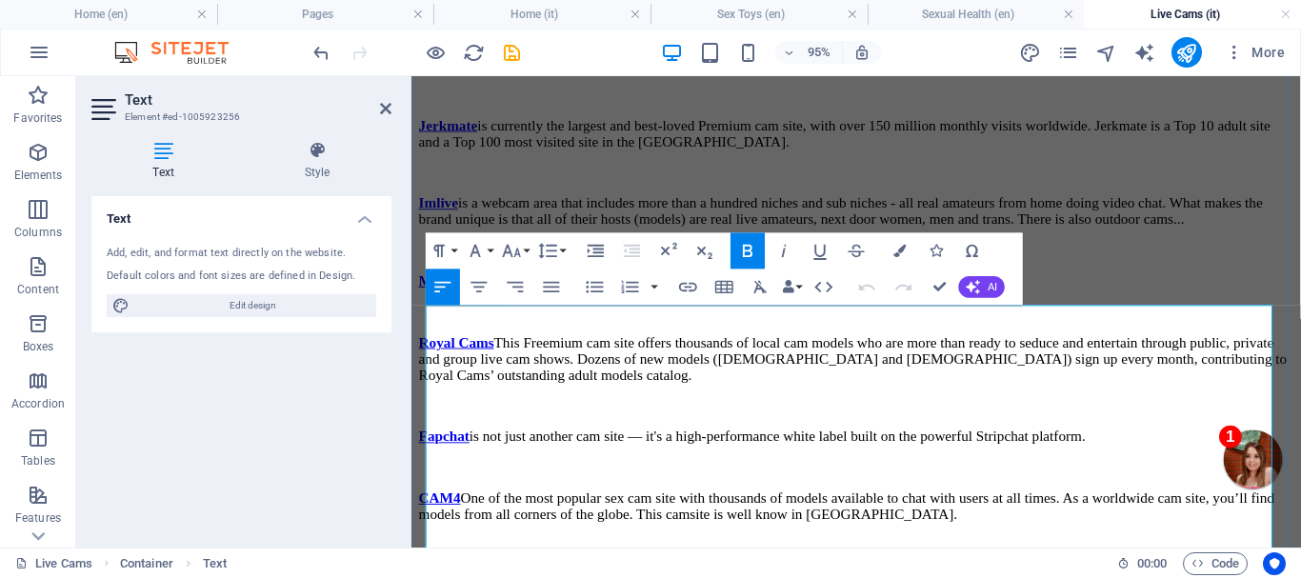
scroll to position [1645, 0]
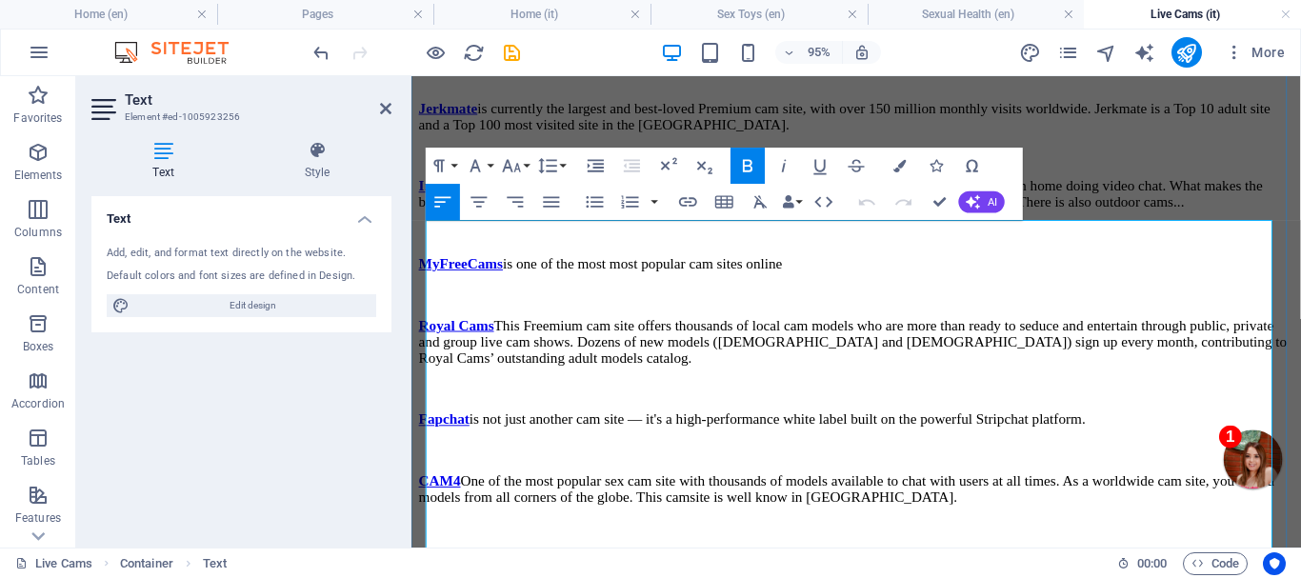
drag, startPoint x: 568, startPoint y: 234, endPoint x: 1189, endPoint y: 295, distance: 624.2
click at [1189, 54] on p "S ex Messenger is the go-to platform for men looking to connect, flirt, and exp…" at bounding box center [879, 37] width 921 height 34
copy p "is the go-to platform for men looking to connect, flirt, and explore their deep…"
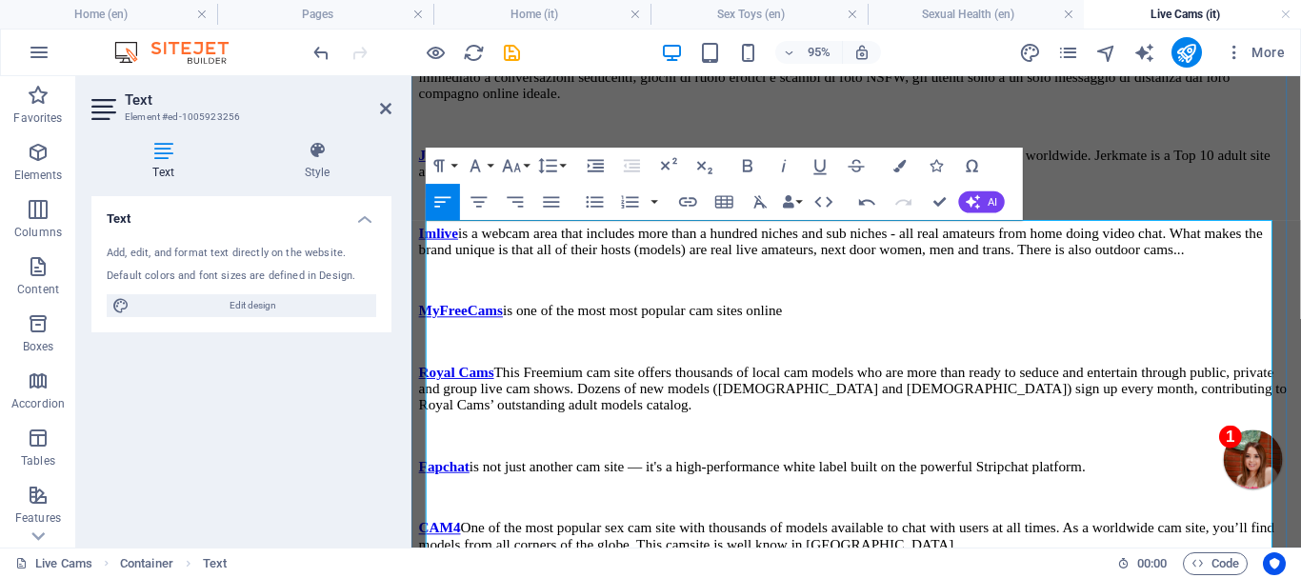
click at [576, 37] on p "S ex Messenger" at bounding box center [879, 28] width 921 height 17
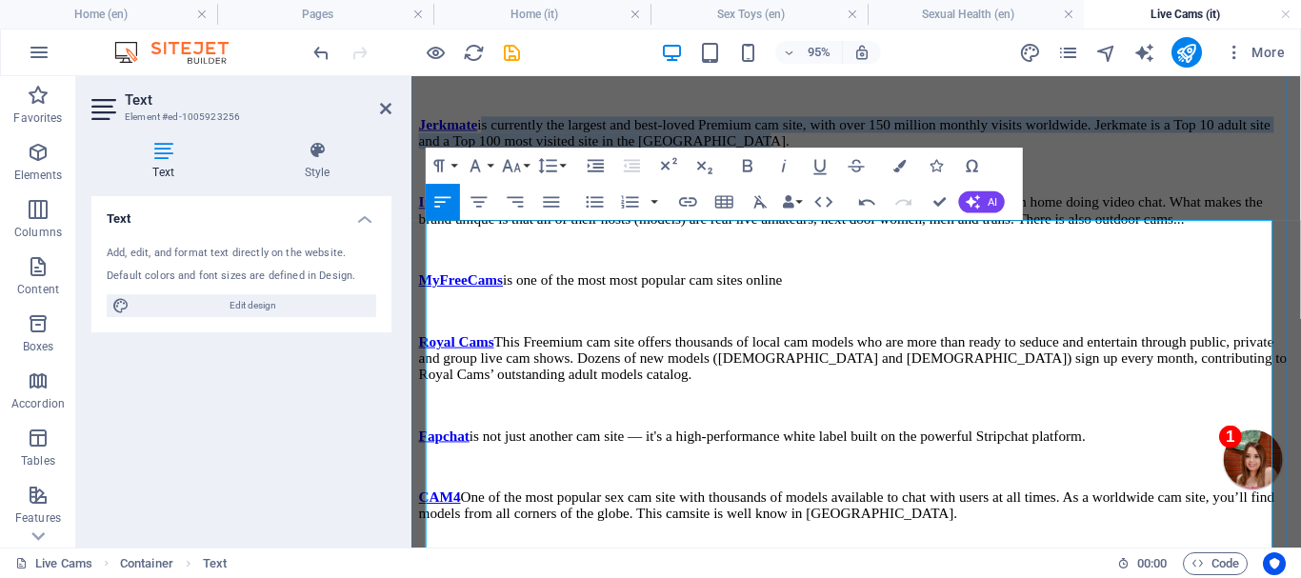
drag, startPoint x: 515, startPoint y: 356, endPoint x: 1280, endPoint y: 378, distance: 764.4
click at [1280, 153] on p "Jerkmate is currently the largest and best-loved Premium cam site, with over 15…" at bounding box center [879, 136] width 921 height 34
copy p "is currently the largest and best-loved Premium cam site, with over 150 million…"
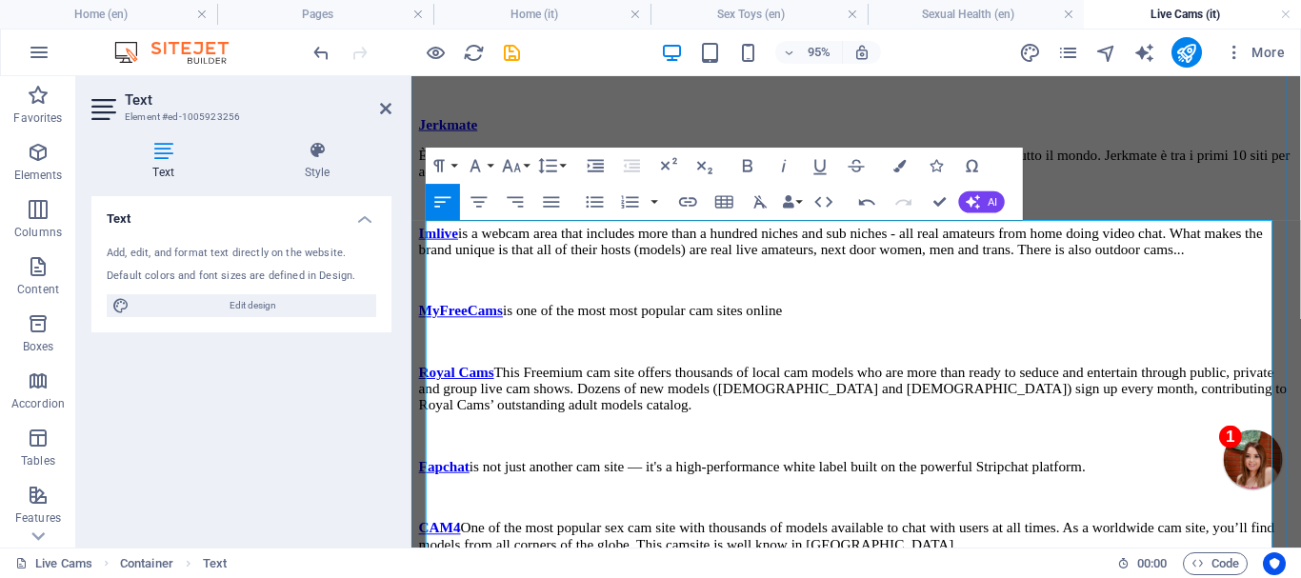
click at [535, 136] on p "Jerkmate" at bounding box center [879, 127] width 921 height 17
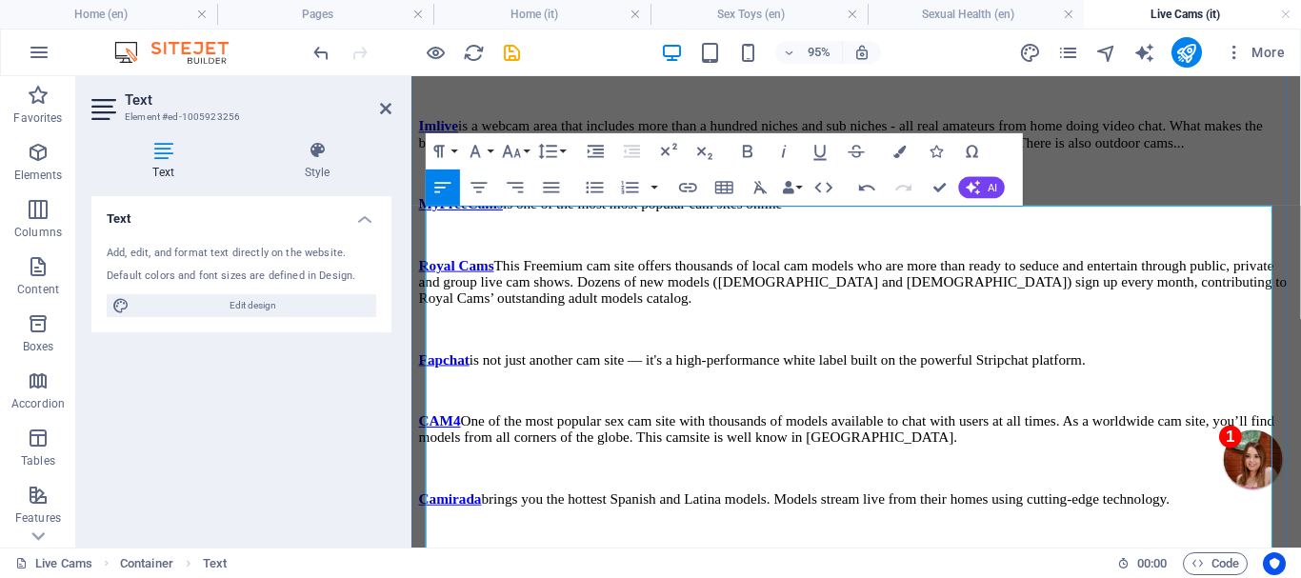
scroll to position [1741, 0]
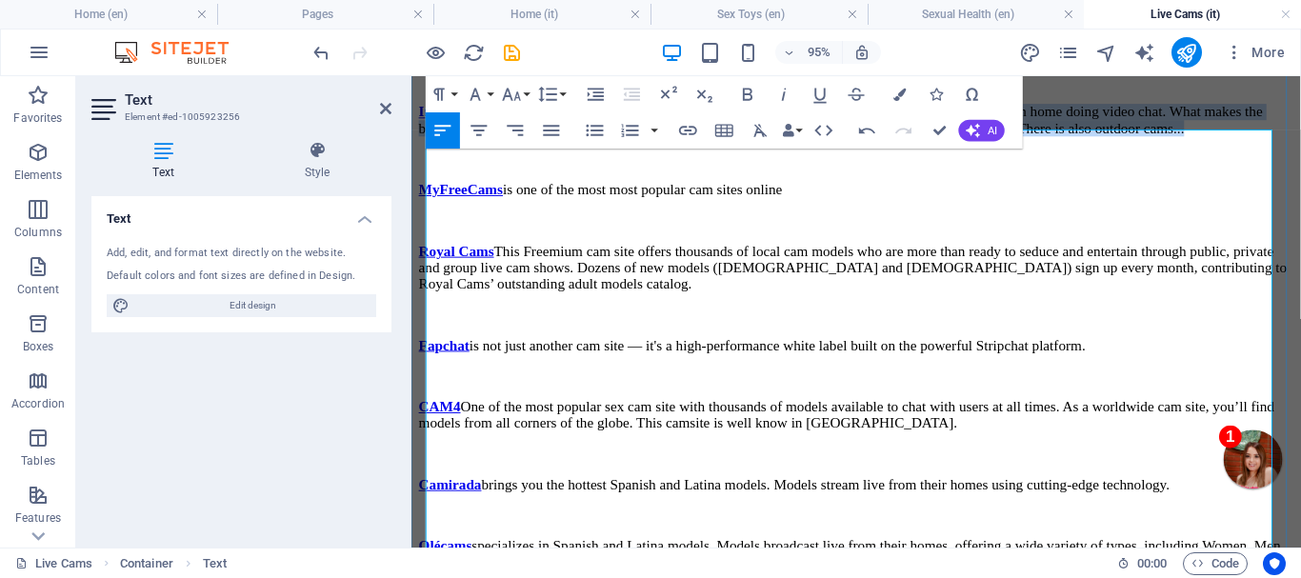
drag, startPoint x: 487, startPoint y: 357, endPoint x: 1094, endPoint y: 414, distance: 609.6
click at [1094, 140] on p "Imlive is a webcam area that includes more than a hundred niches and sub niches…" at bounding box center [879, 123] width 921 height 34
copy p "is a webcam area that includes more than a hundred niches and sub niches - all …"
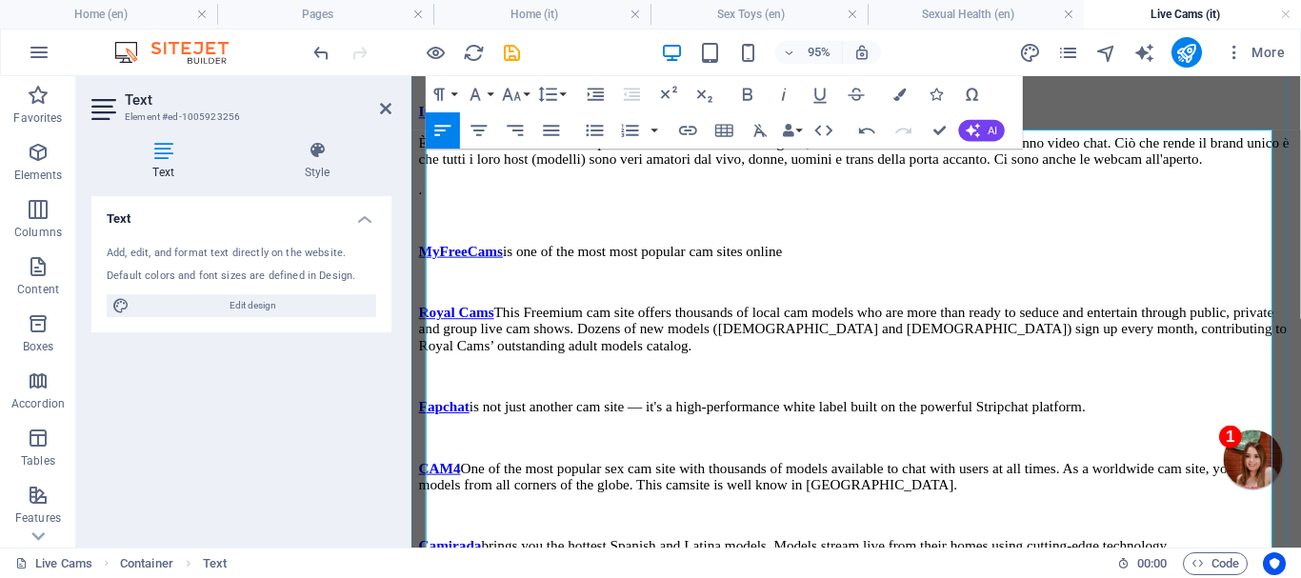
click at [510, 123] on p "Imlive" at bounding box center [879, 114] width 921 height 17
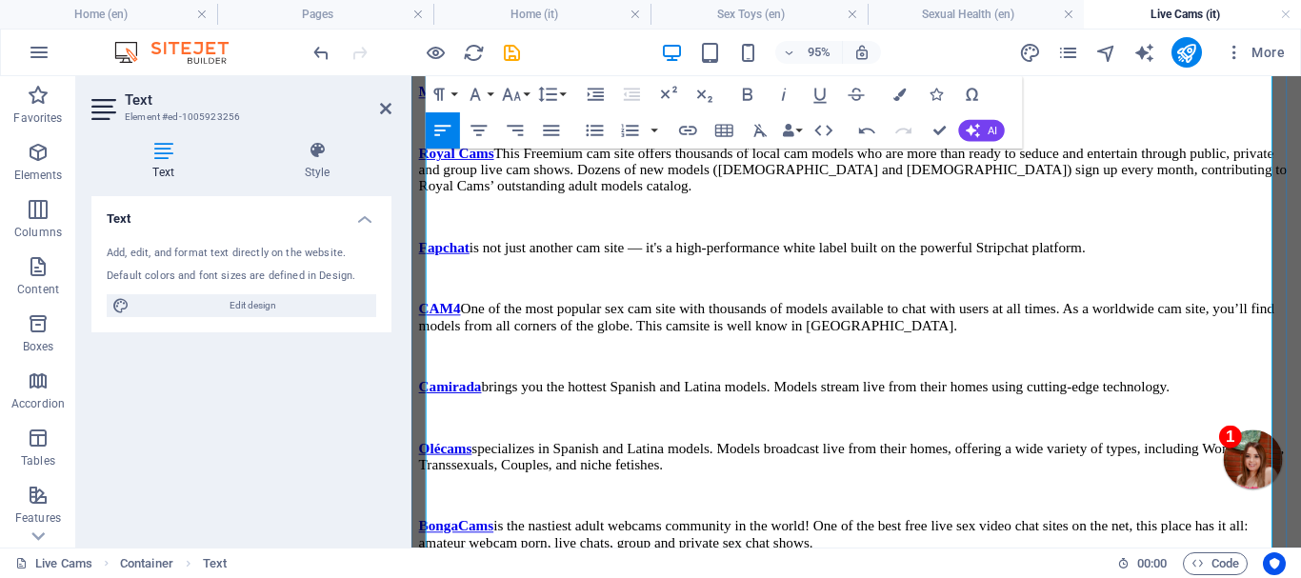
scroll to position [1931, 0]
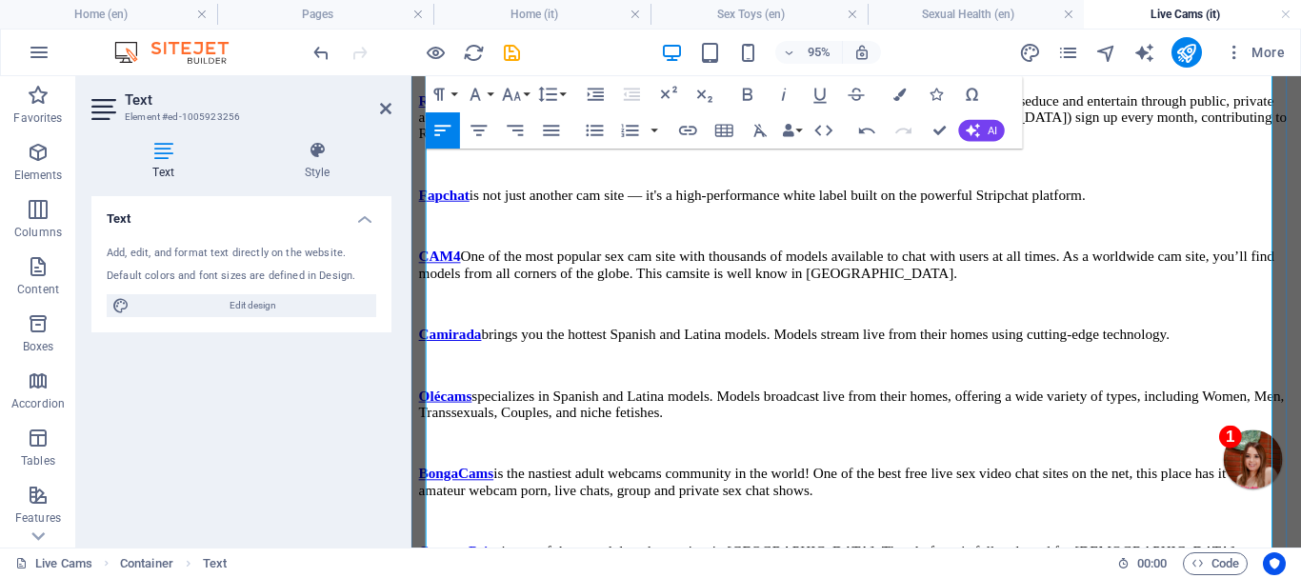
drag, startPoint x: 553, startPoint y: 288, endPoint x: 981, endPoint y: 280, distance: 428.8
click at [981, 47] on p "MyFreeCams is one of the most most popular cam sites online" at bounding box center [879, 38] width 921 height 17
copy p "is one of the most most popular cam sites online"
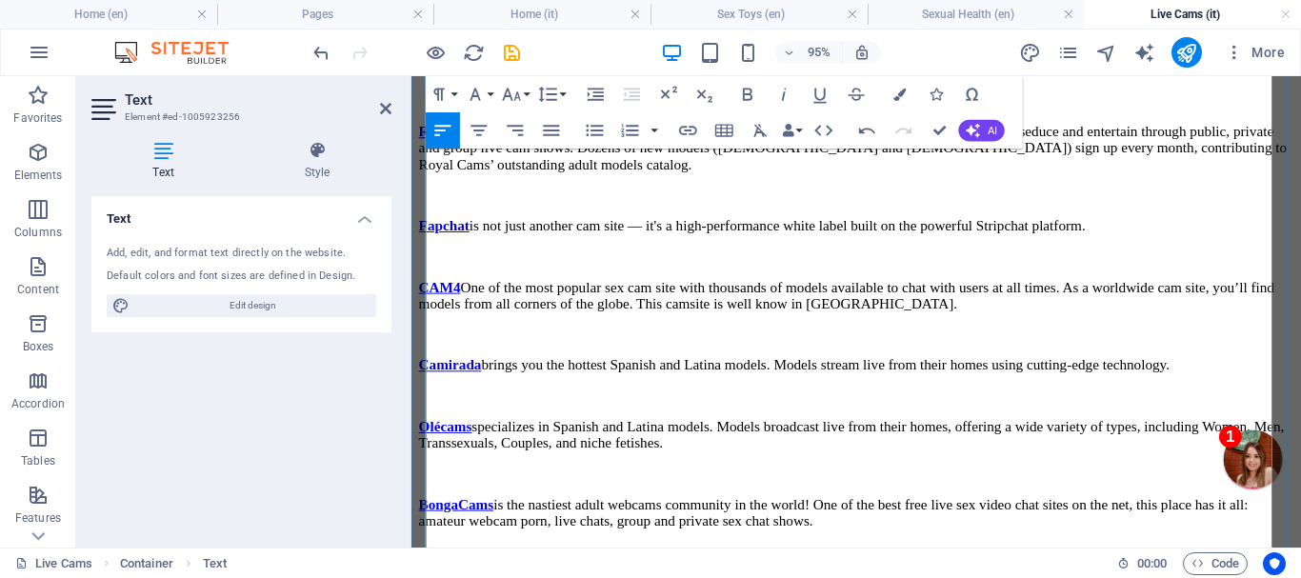
click at [609, 47] on p "MyFreeCams" at bounding box center [879, 38] width 921 height 17
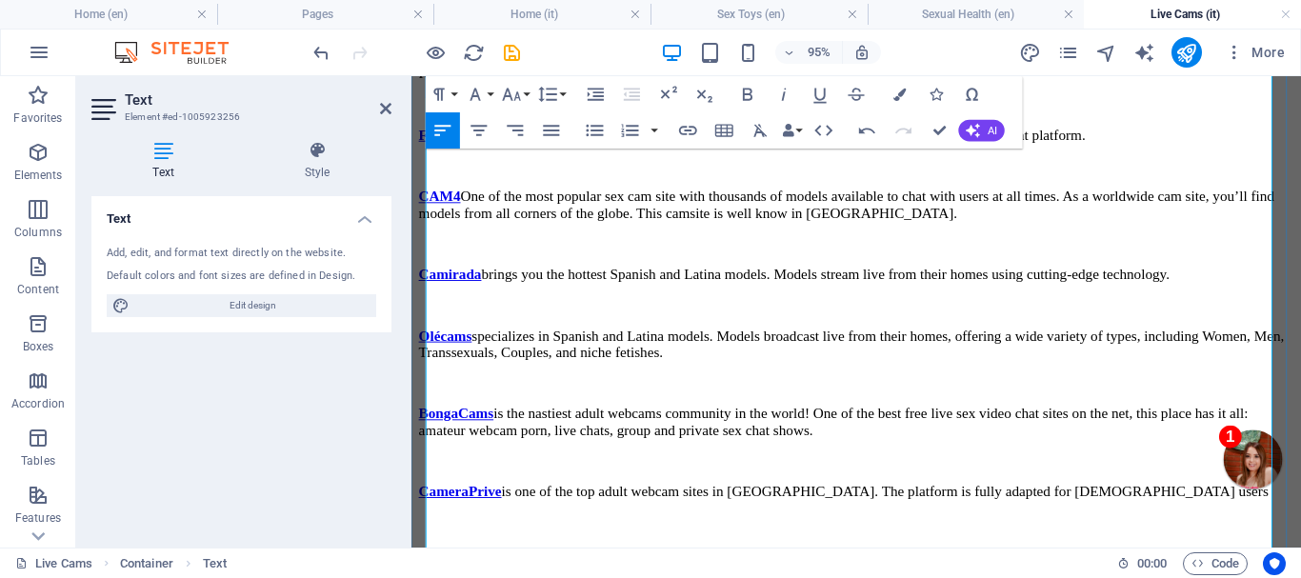
scroll to position [2027, 0]
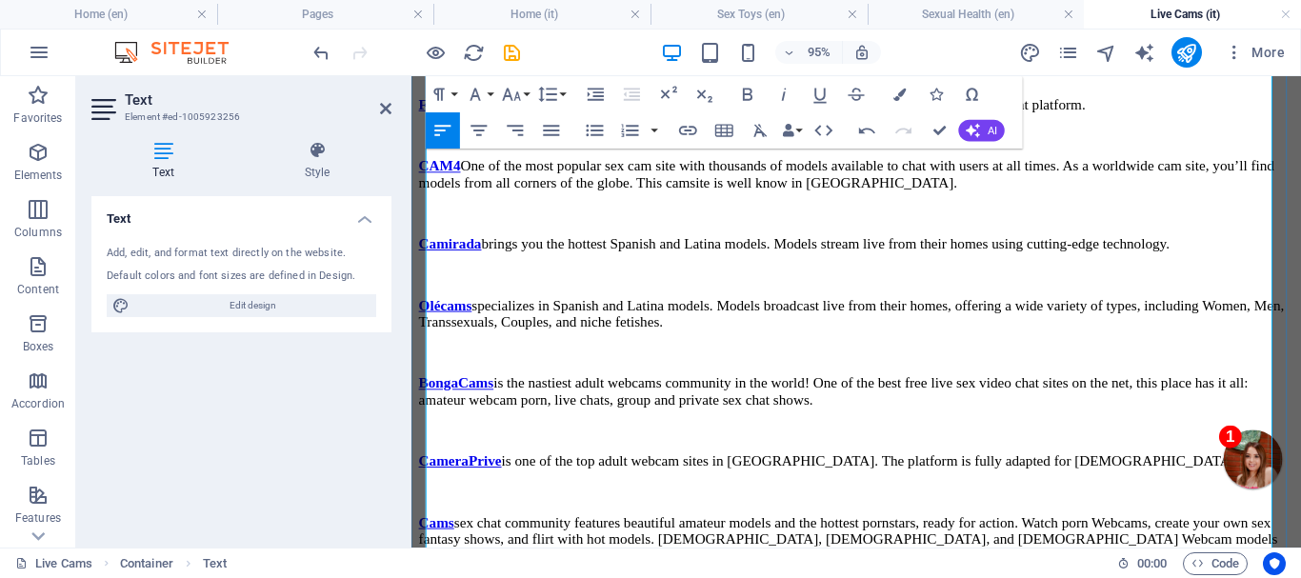
drag, startPoint x: 540, startPoint y: 237, endPoint x: 595, endPoint y: 303, distance: 85.3
click at [595, 50] on p "Royal Cams This Freemium cam site offers thousands of local cam models who are …" at bounding box center [879, 24] width 921 height 51
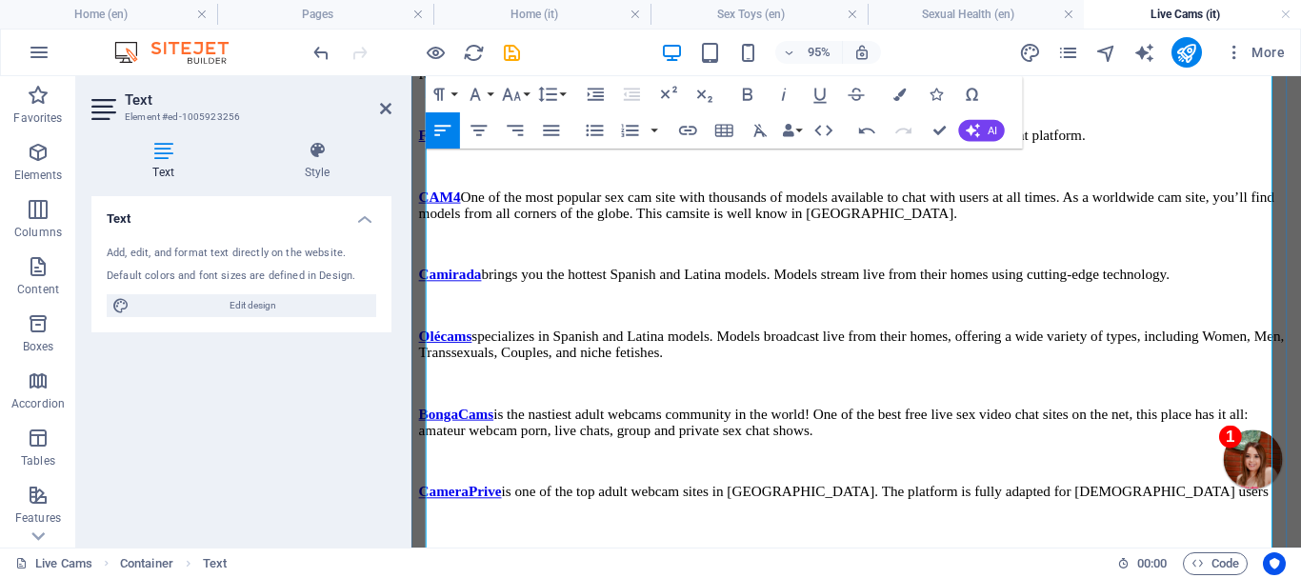
click at [576, 16] on p "Royal Cams" at bounding box center [879, 7] width 921 height 17
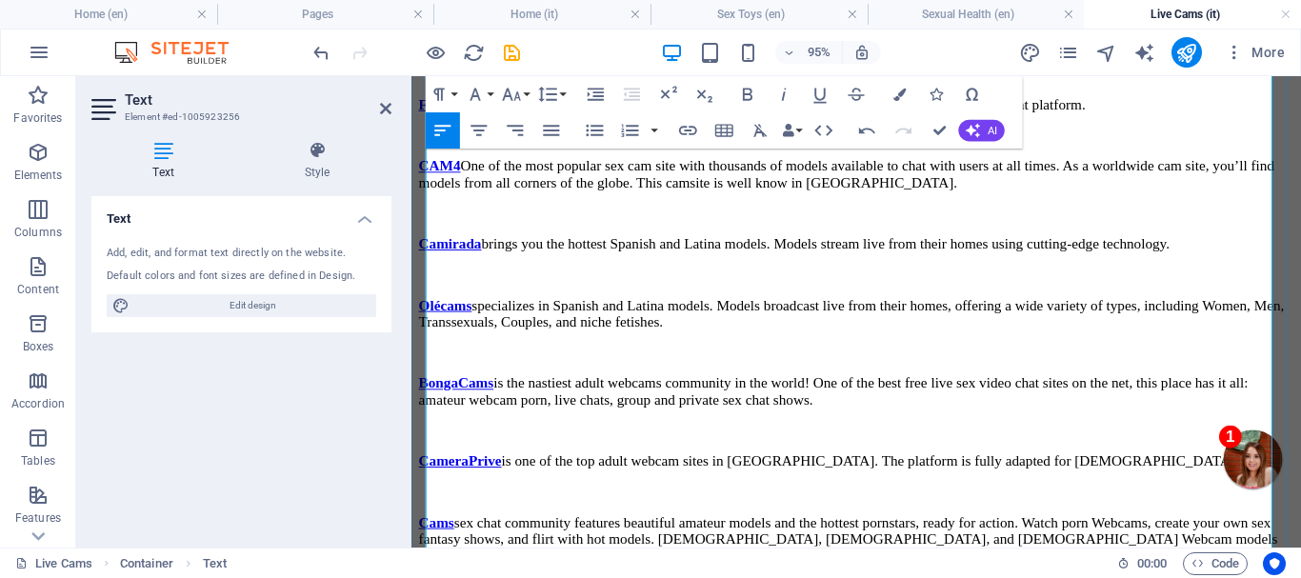
scroll to position [2122, 0]
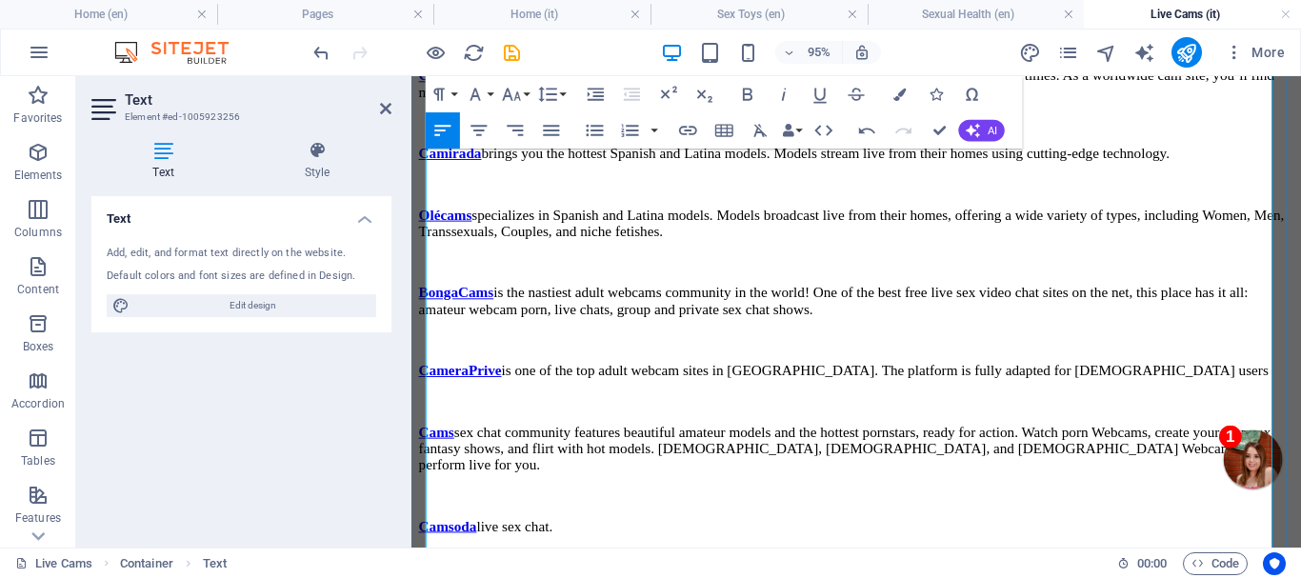
drag, startPoint x: 504, startPoint y: 264, endPoint x: 595, endPoint y: 294, distance: 95.5
click at [595, 20] on p "Fapchat is not just another cam site — it's a high-performance white label buil…" at bounding box center [879, 11] width 921 height 17
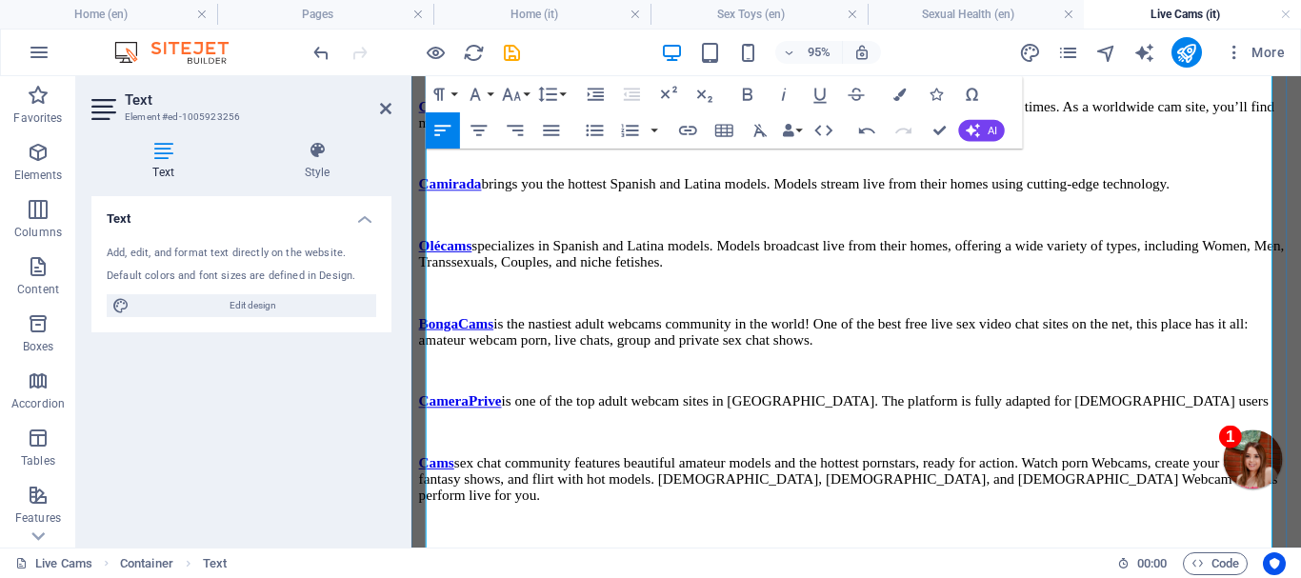
click at [530, 20] on p "Fapchat" at bounding box center [879, 11] width 921 height 17
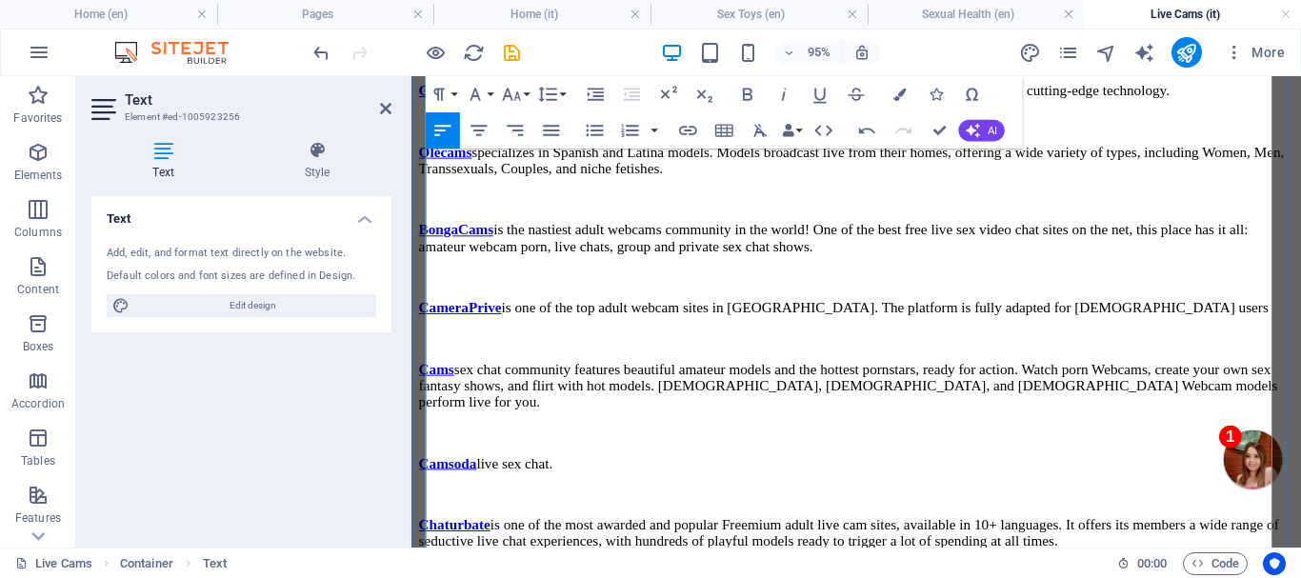
scroll to position [2217, 0]
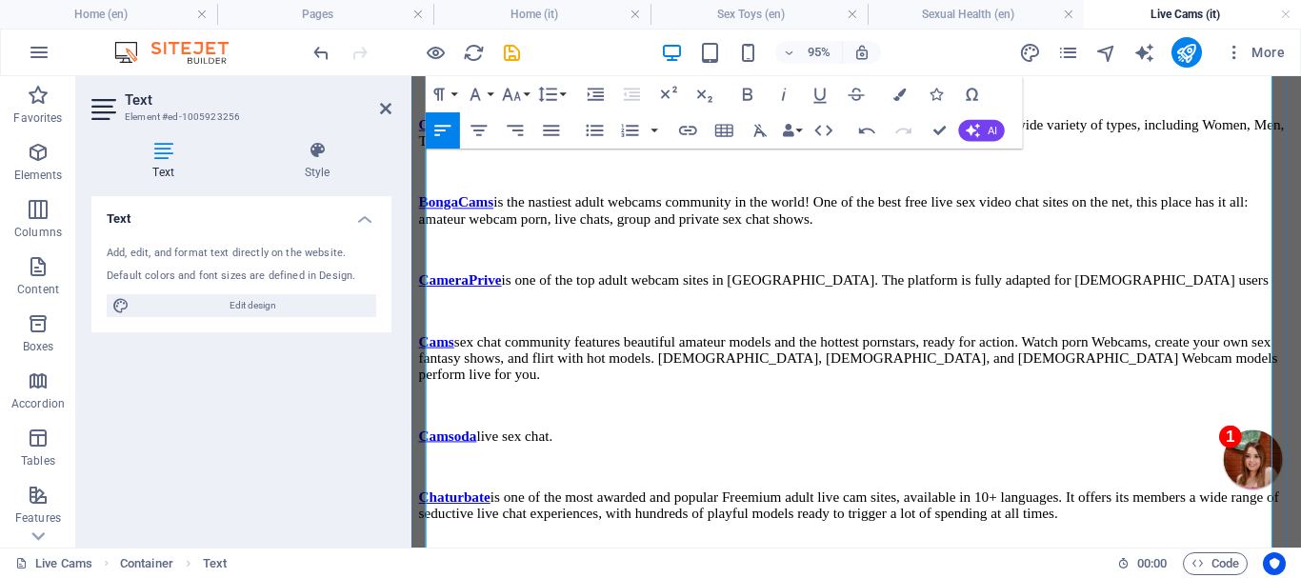
drag, startPoint x: 491, startPoint y: 239, endPoint x: 575, endPoint y: 282, distance: 94.2
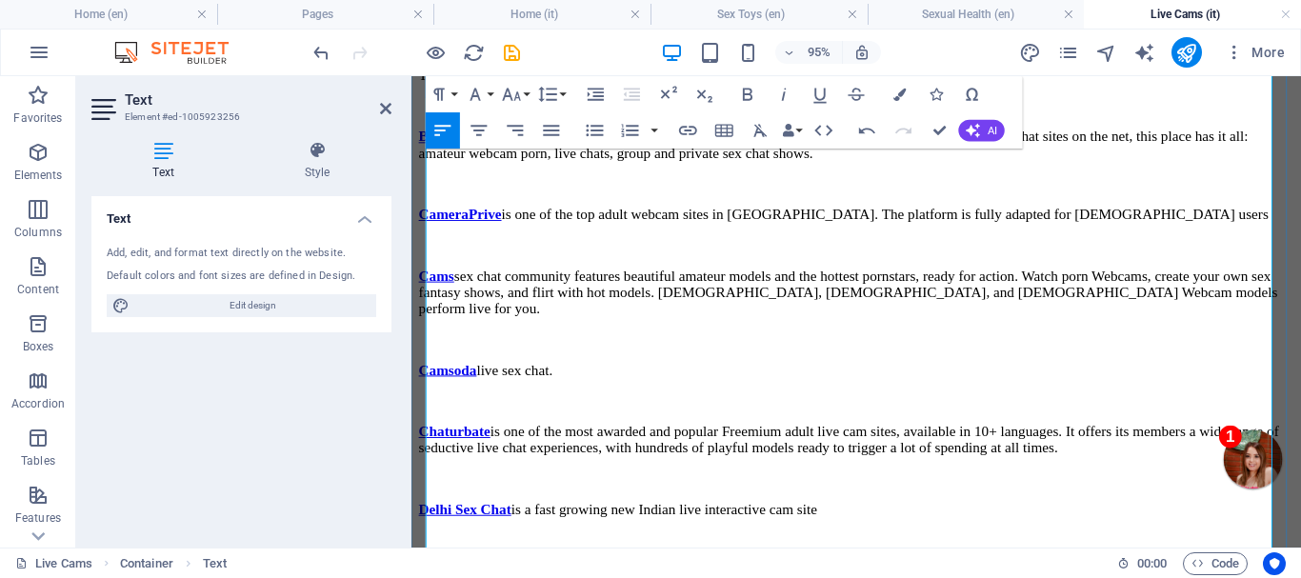
scroll to position [2312, 0]
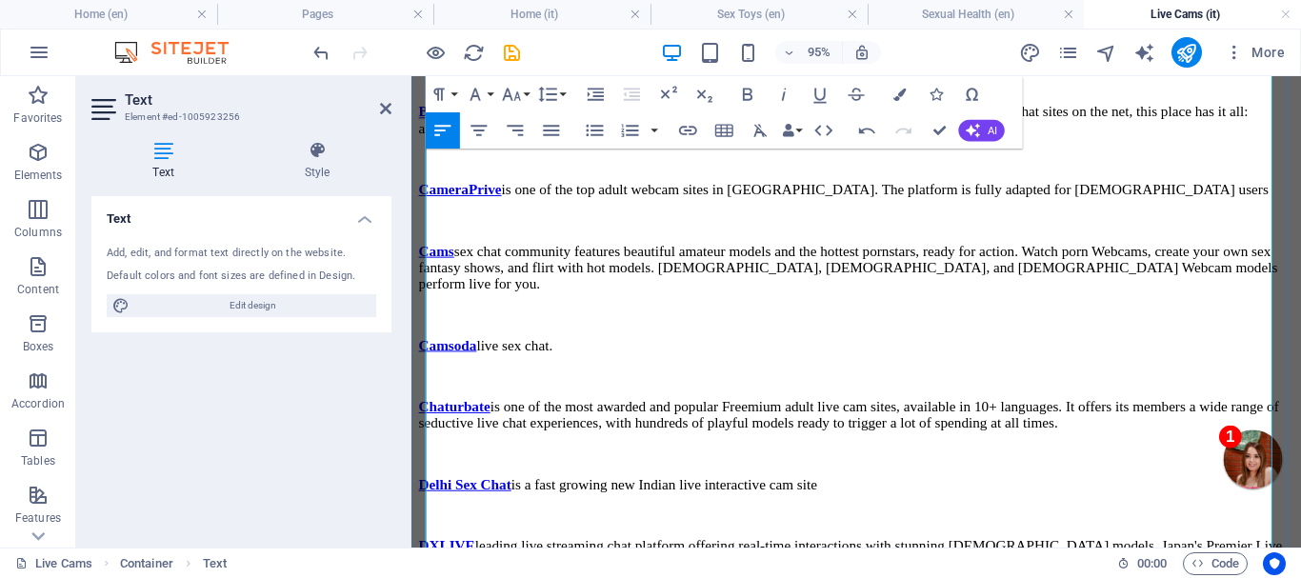
drag, startPoint x: 523, startPoint y: 241, endPoint x: 698, endPoint y: 274, distance: 178.4
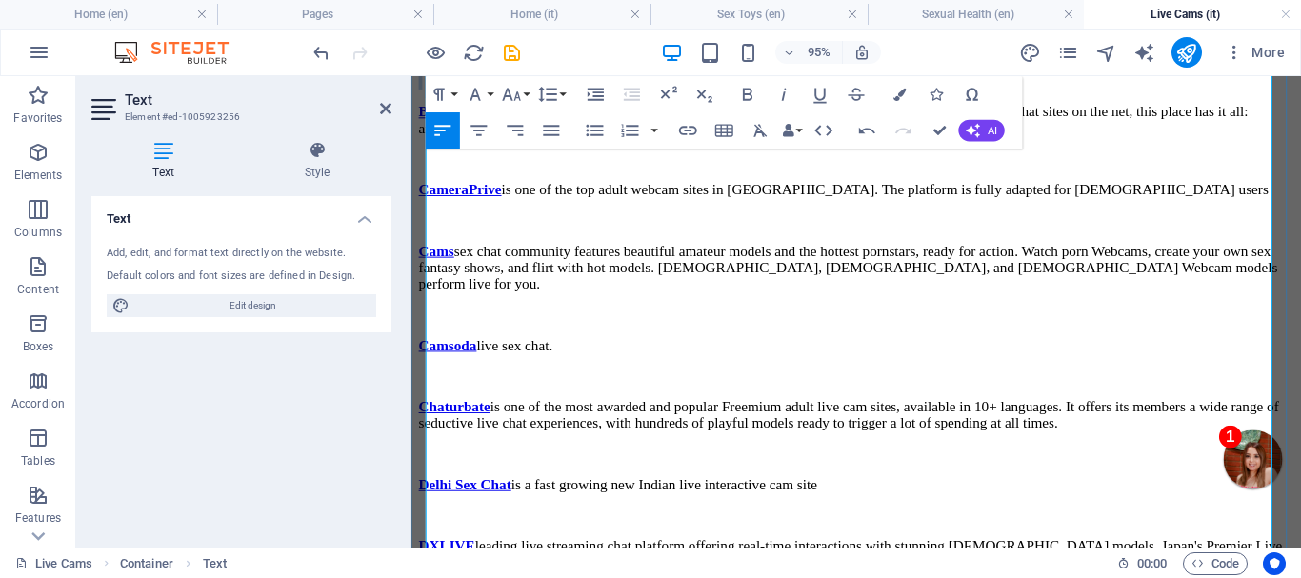
drag, startPoint x: 512, startPoint y: 314, endPoint x: 1207, endPoint y: 352, distance: 696.5
click at [1207, 352] on div "S ex [PERSON_NAME] È la piattaforma ideale per gli uomini che desiderano connet…" at bounding box center [879, 366] width 921 height 2027
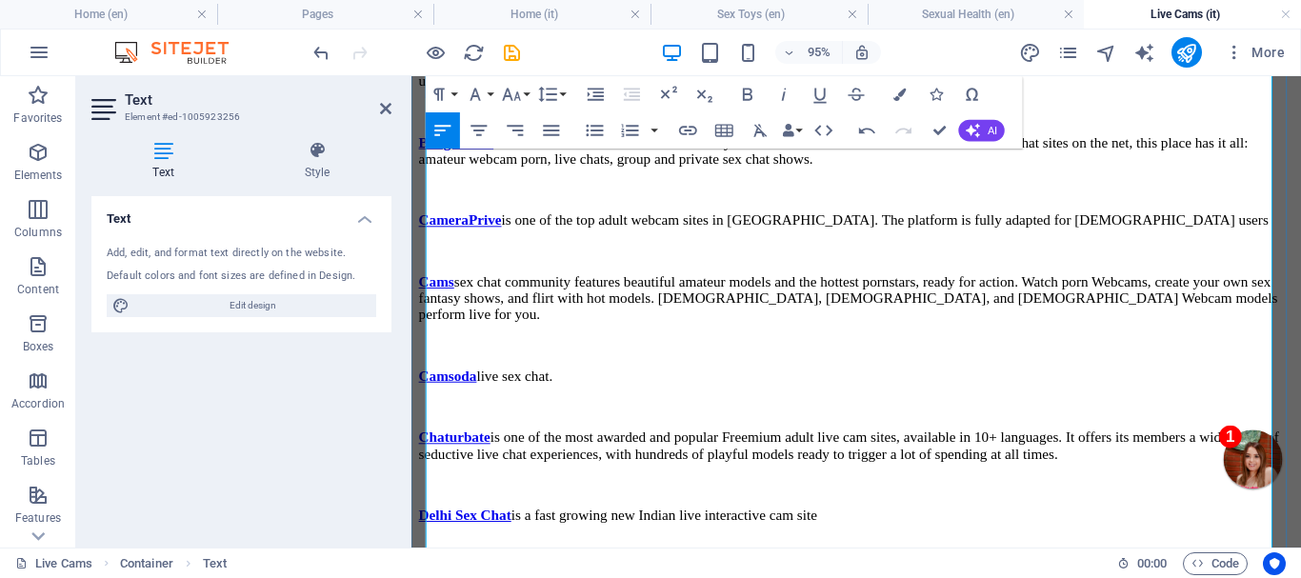
click at [629, 41] on p "Olécams" at bounding box center [879, 32] width 921 height 17
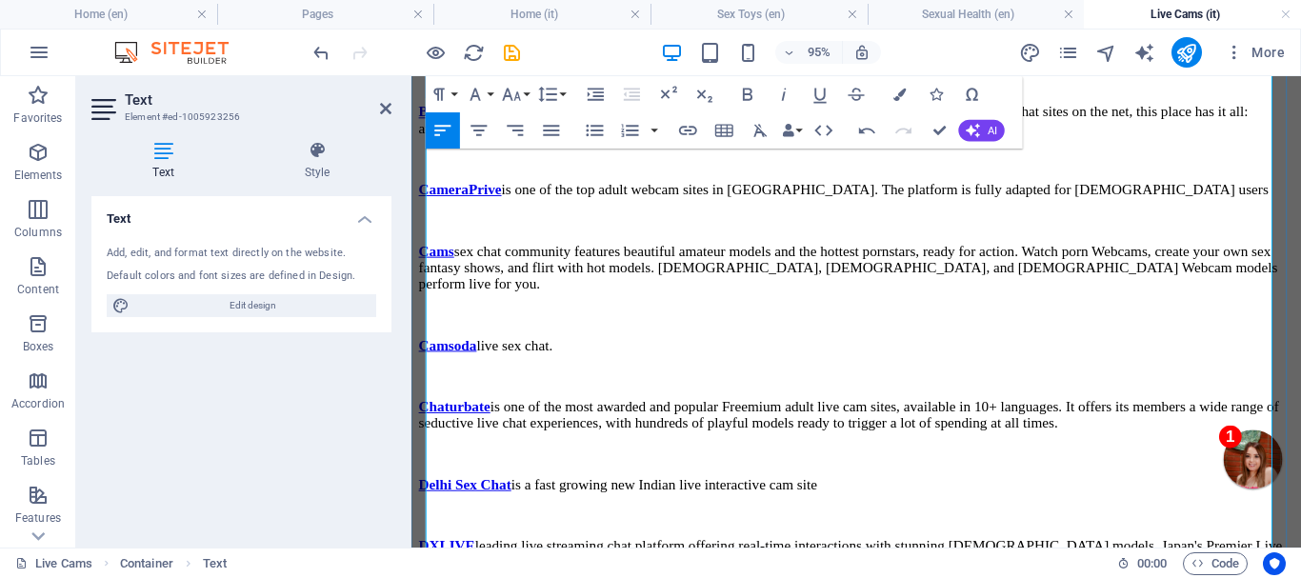
scroll to position [2408, 0]
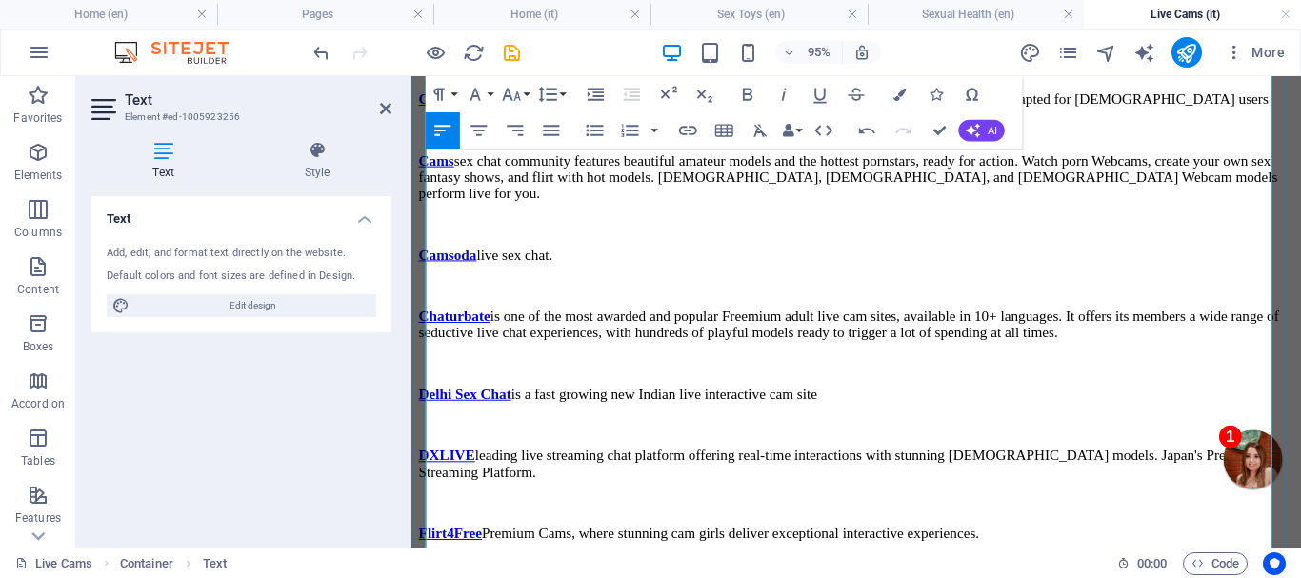
drag, startPoint x: 546, startPoint y: 313, endPoint x: 582, endPoint y: 363, distance: 61.4
click at [582, 45] on p "BongaCams is the nastiest adult webcams community in the world! One of the best…" at bounding box center [879, 27] width 921 height 34
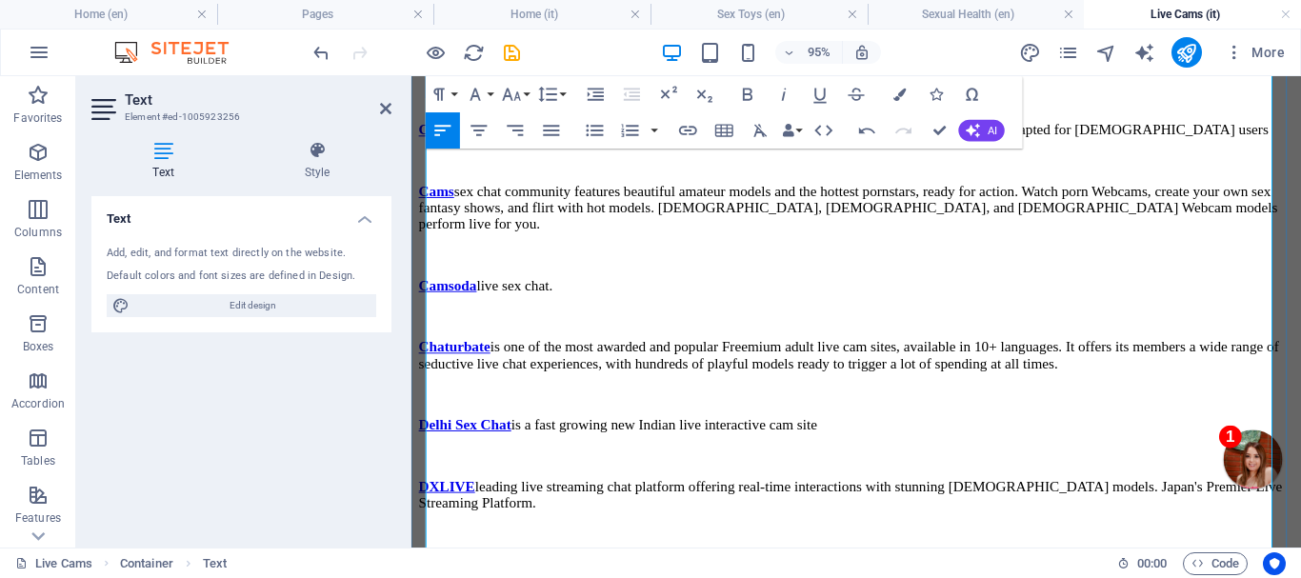
click at [568, 28] on p "BongaCams" at bounding box center [879, 18] width 921 height 17
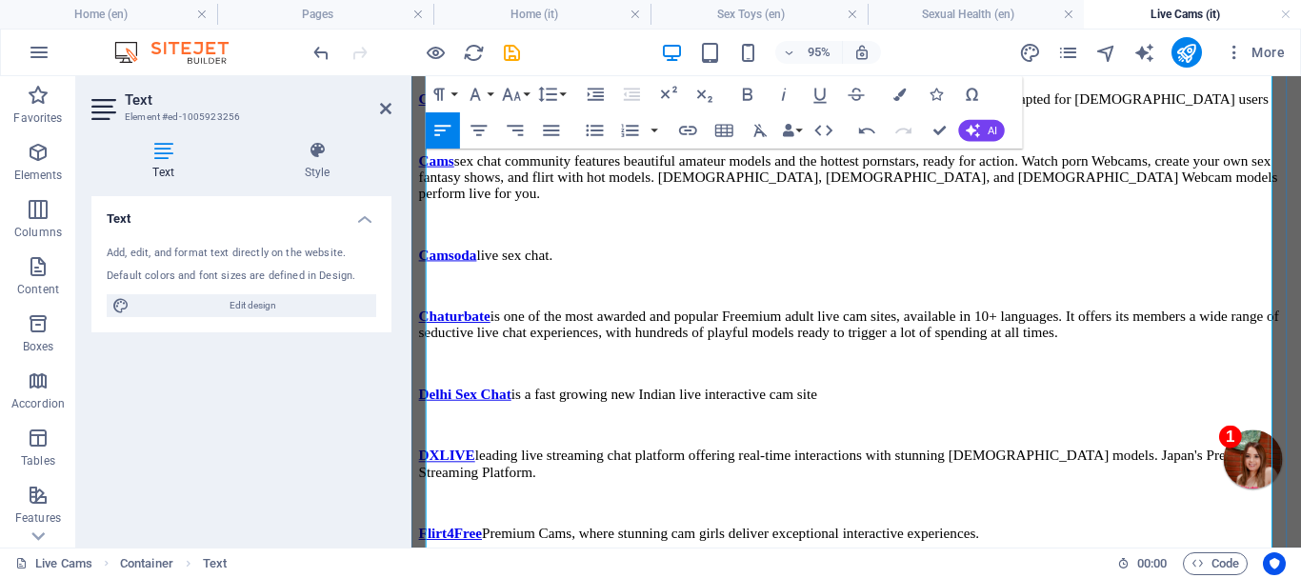
scroll to position [2503, 0]
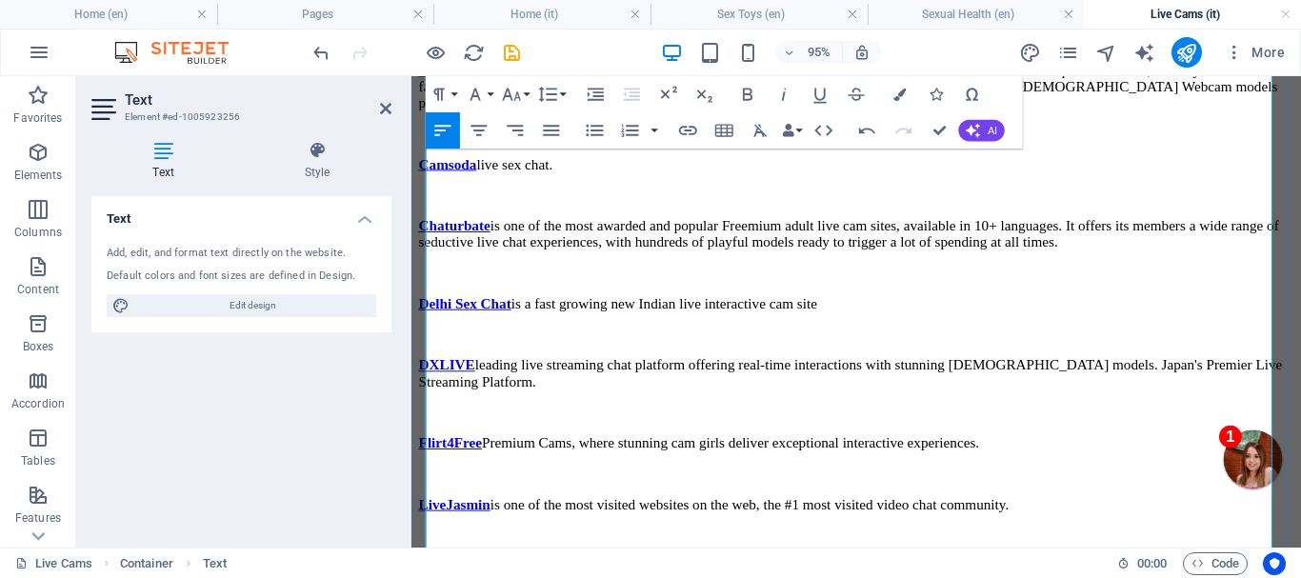
drag, startPoint x: 548, startPoint y: 313, endPoint x: 588, endPoint y: 332, distance: 43.9
click at [588, 14] on p "CameraPrive is one of the top adult webcam sites in [GEOGRAPHIC_DATA]. The plat…" at bounding box center [879, 5] width 921 height 17
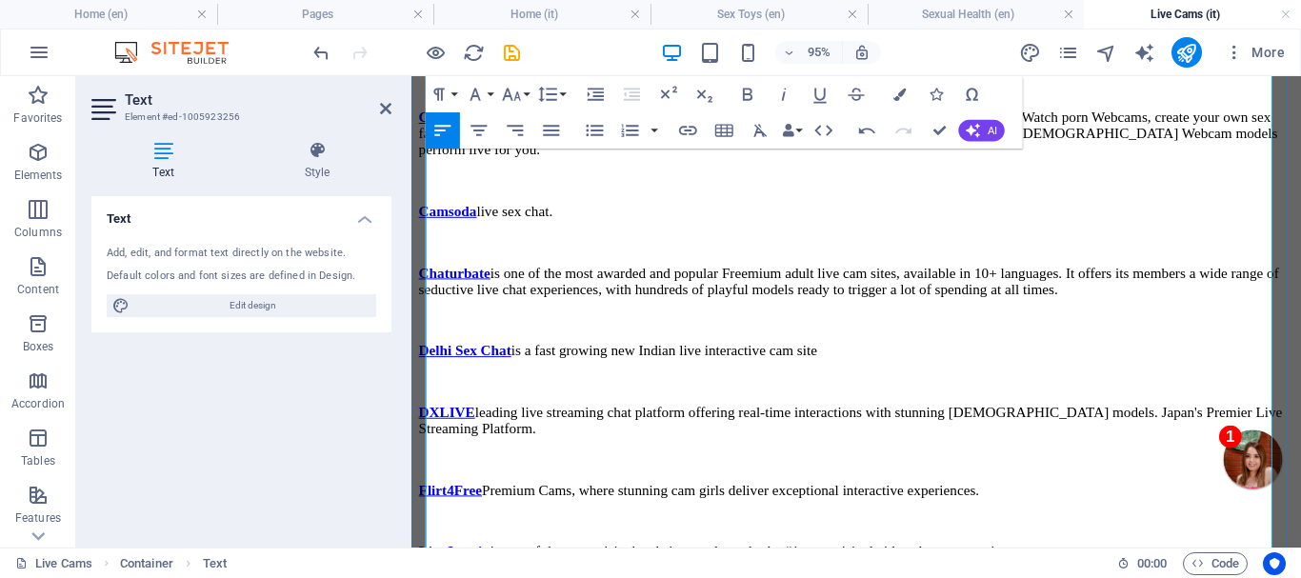
click at [593, 14] on p "CameraPrive" at bounding box center [879, 5] width 921 height 17
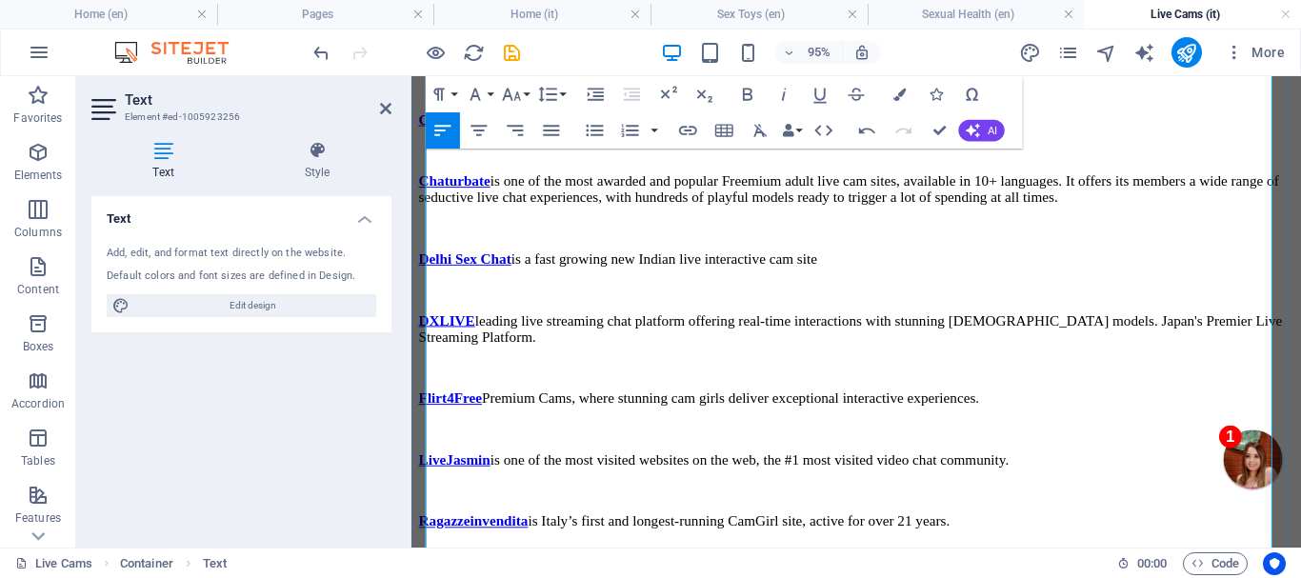
scroll to position [2598, 0]
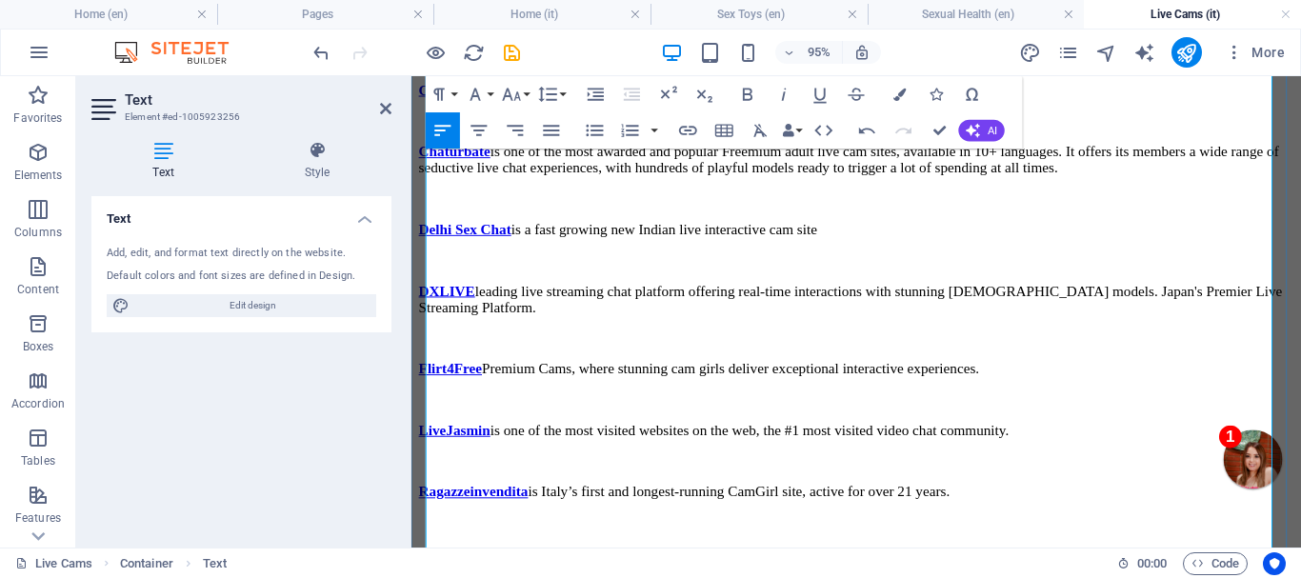
drag, startPoint x: 483, startPoint y: 292, endPoint x: 990, endPoint y: 345, distance: 509.7
click at [990, 35] on p "Cams sex chat community features beautiful amateur models and the hottest porns…" at bounding box center [879, 9] width 921 height 51
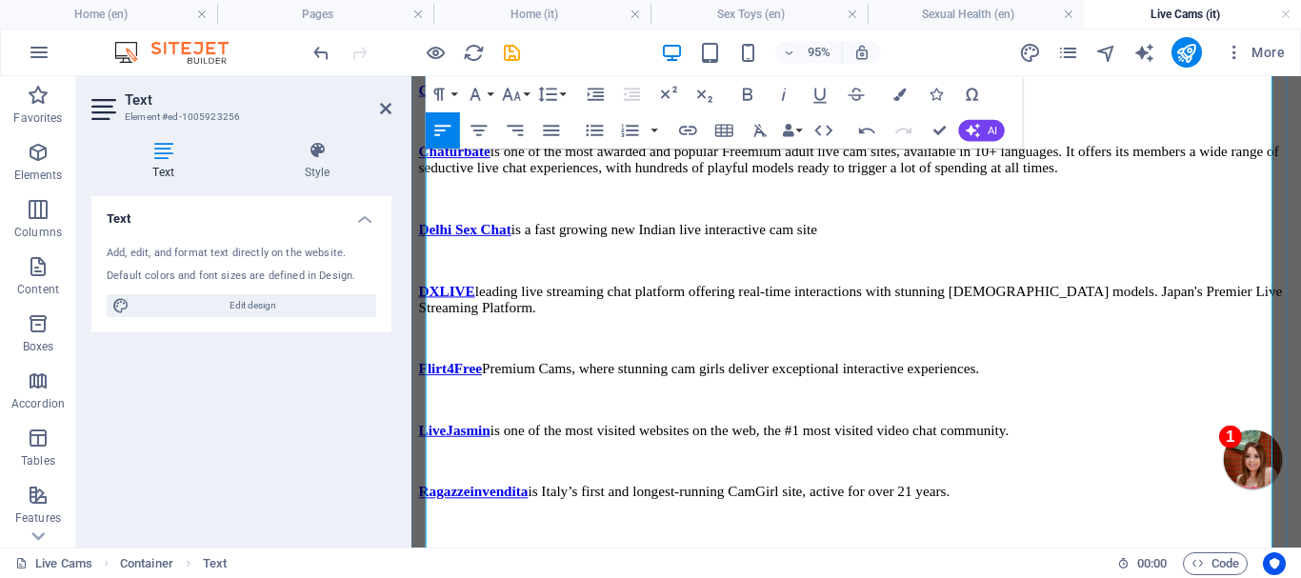
scroll to position [2693, 0]
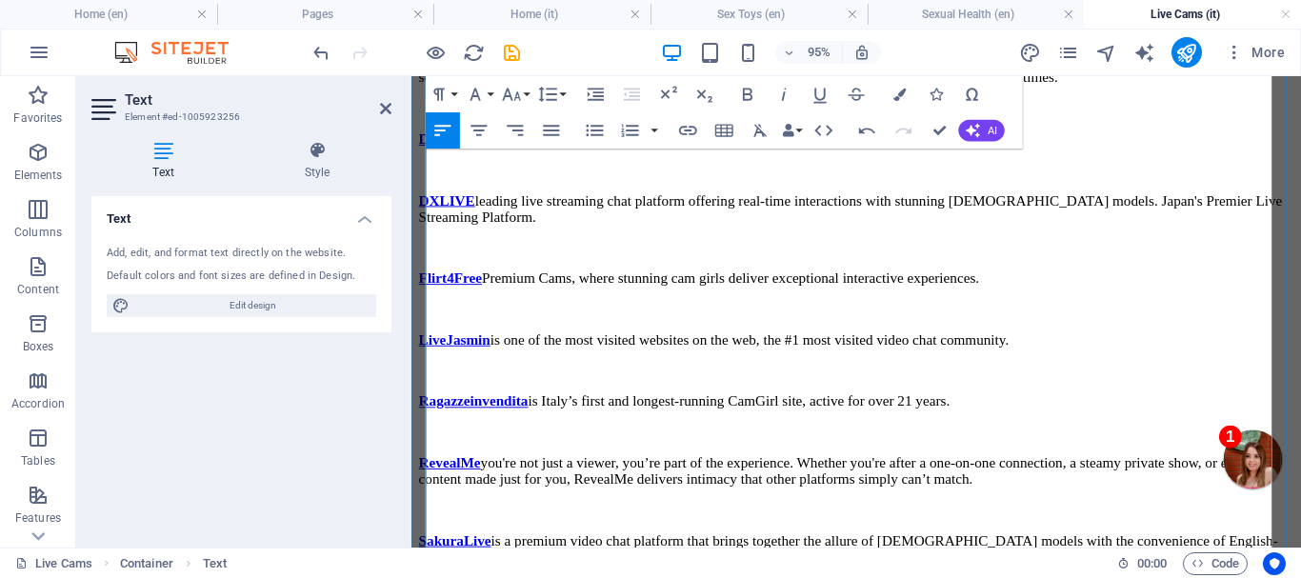
drag, startPoint x: 516, startPoint y: 292, endPoint x: 628, endPoint y: 292, distance: 111.5
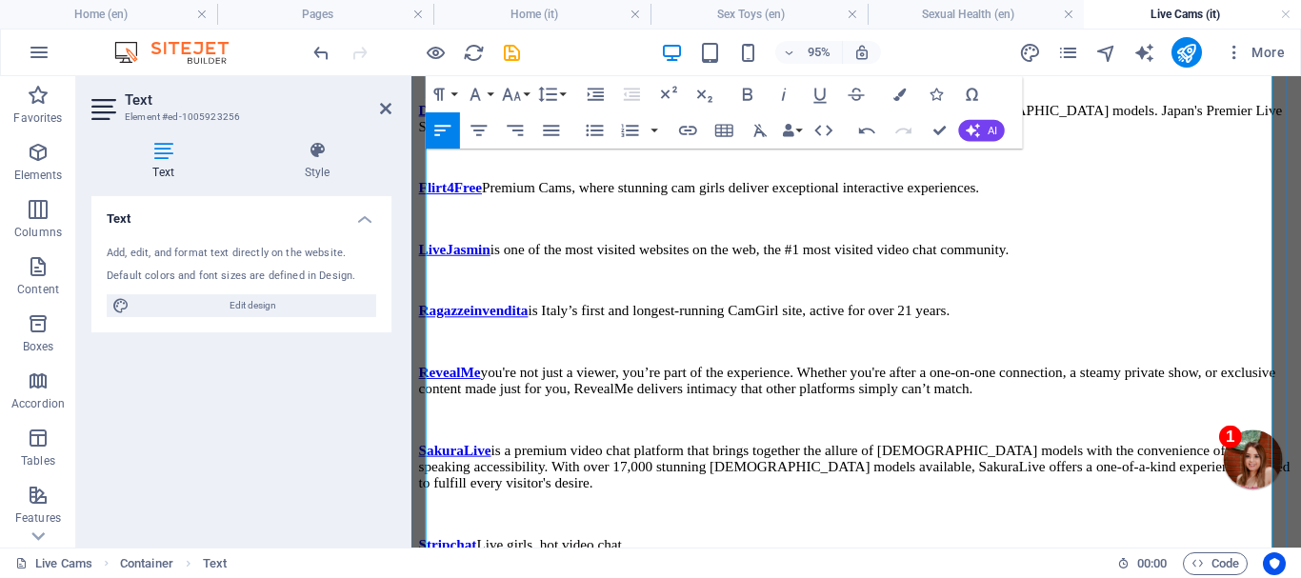
drag, startPoint x: 532, startPoint y: 244, endPoint x: 958, endPoint y: 292, distance: 429.6
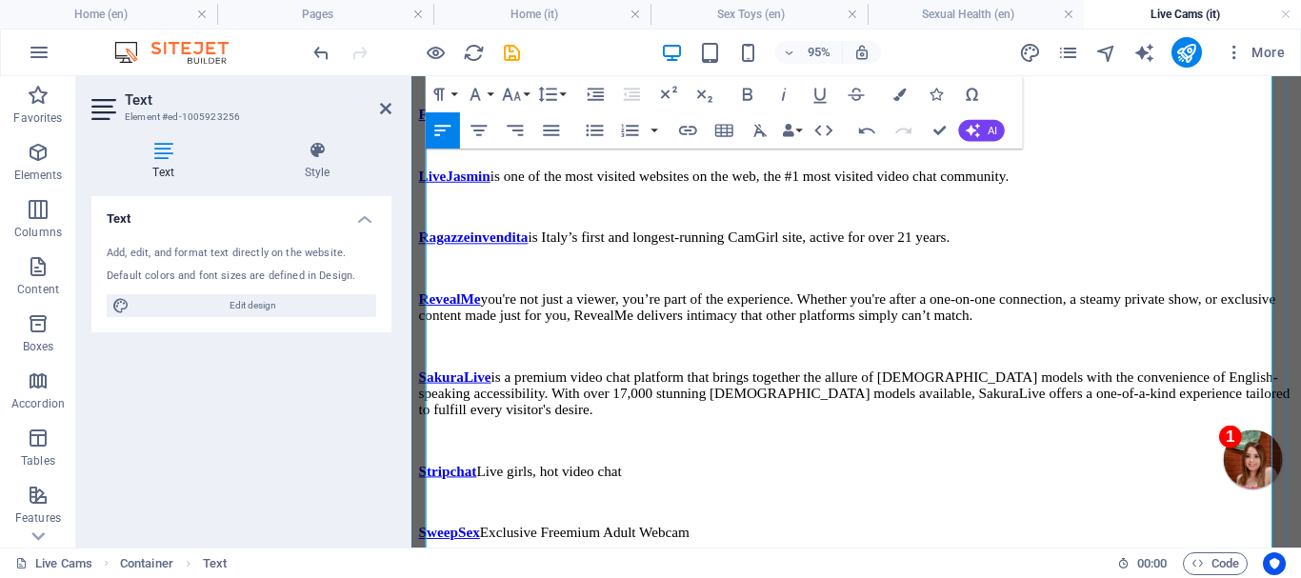
scroll to position [2884, 0]
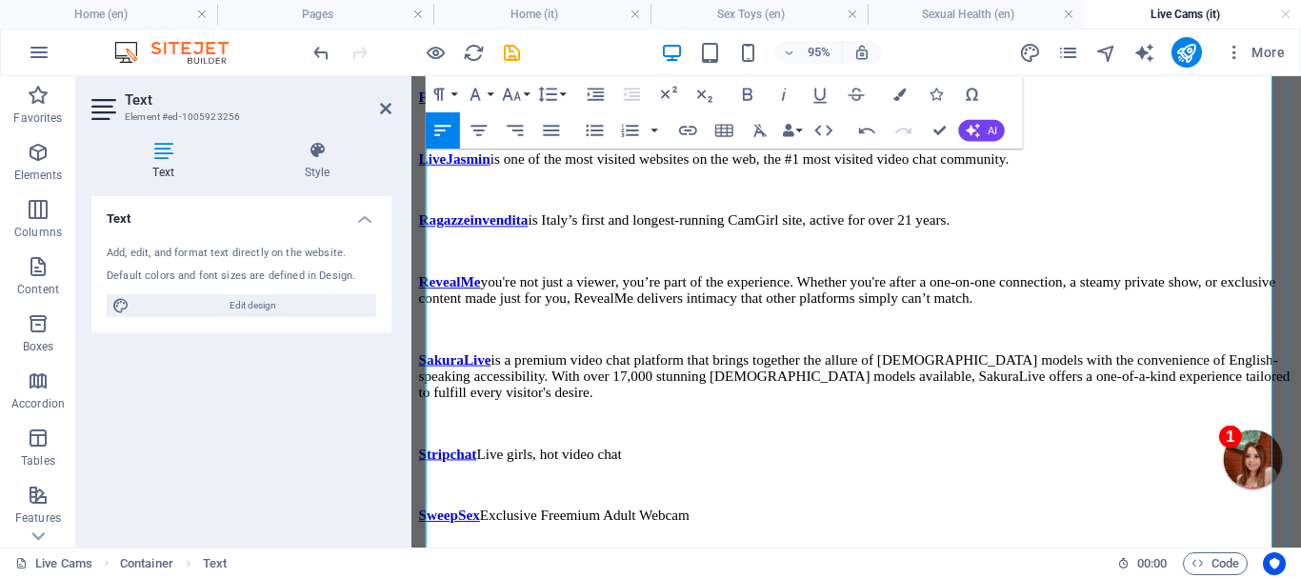
drag, startPoint x: 562, startPoint y: 250, endPoint x: 1031, endPoint y: 247, distance: 468.8
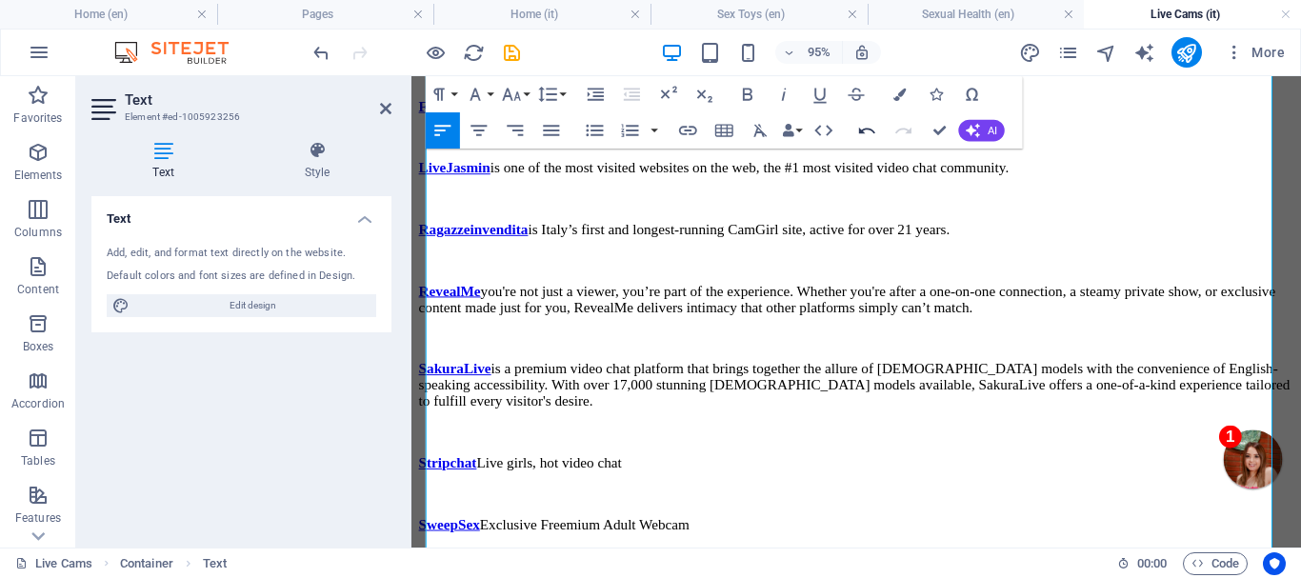
click at [867, 126] on icon "button" at bounding box center [868, 131] width 22 height 22
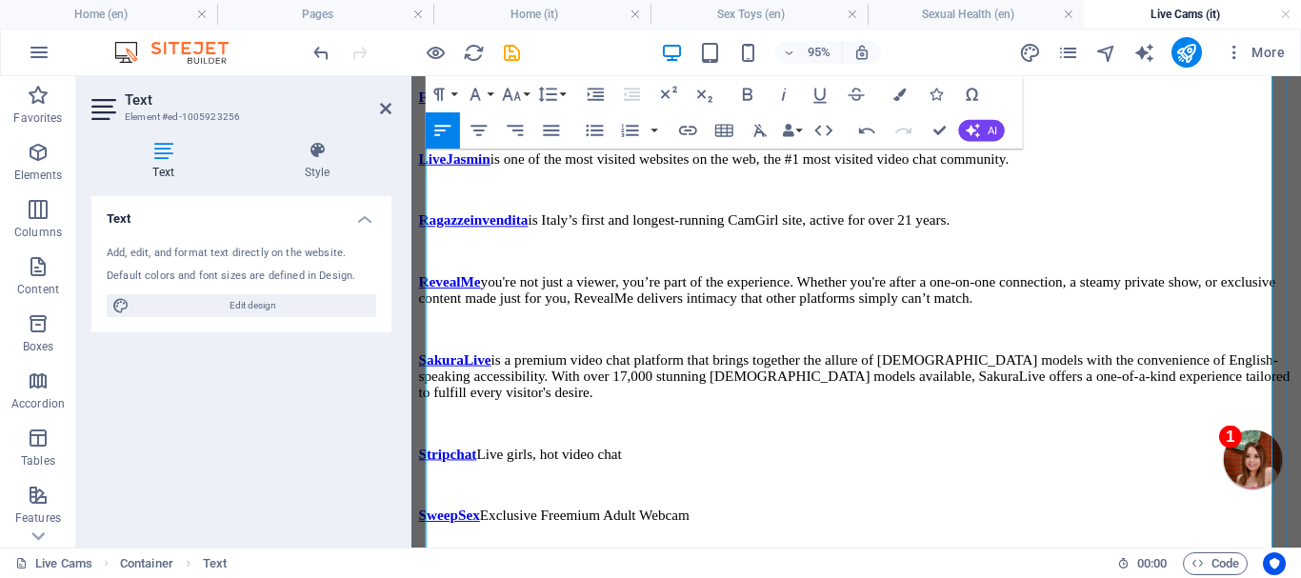
scroll to position [895, 10]
click at [511, 45] on icon "save" at bounding box center [512, 53] width 22 height 22
